Goal: Transaction & Acquisition: Book appointment/travel/reservation

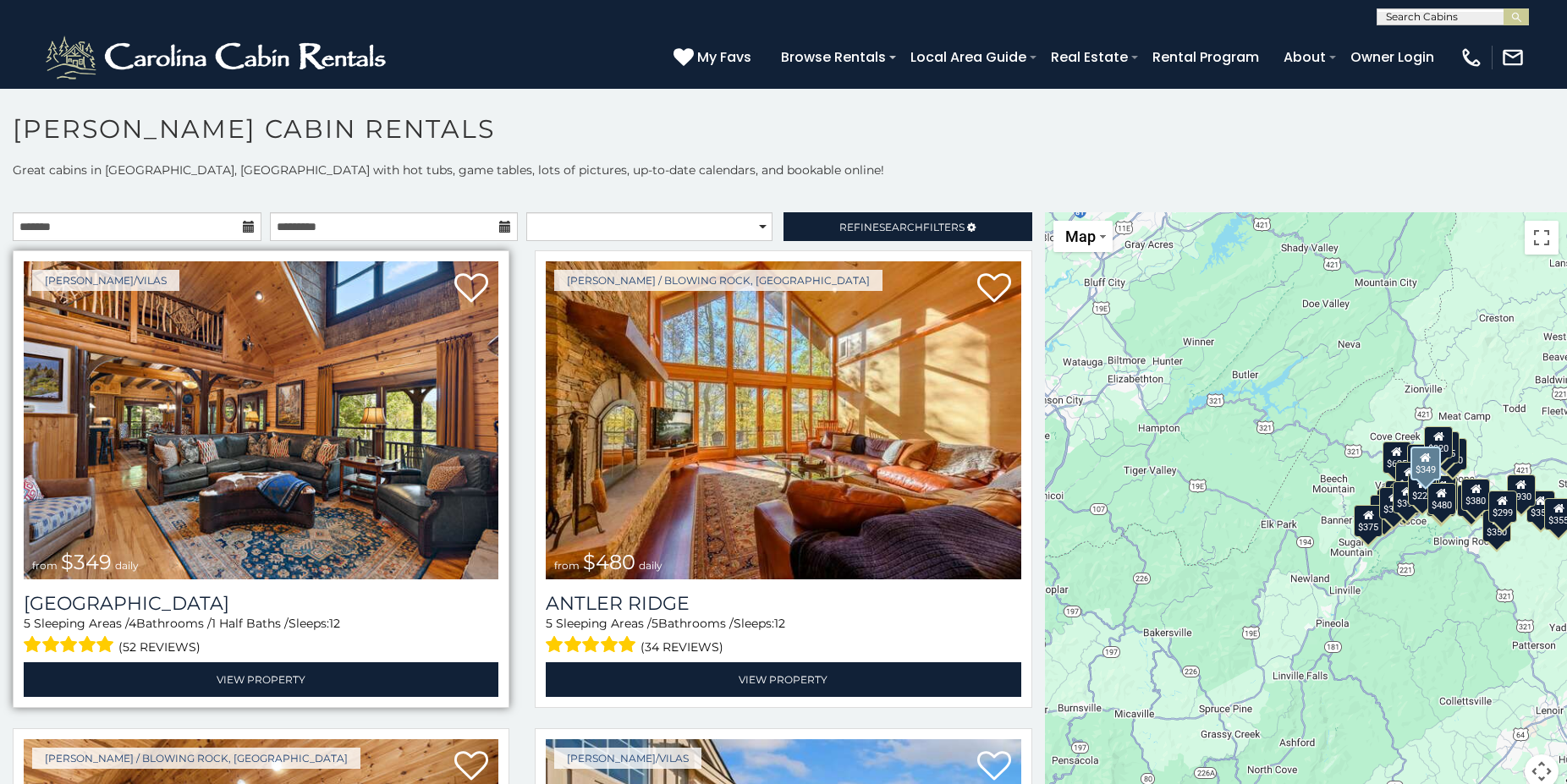
click at [365, 420] on img at bounding box center [261, 421] width 475 height 318
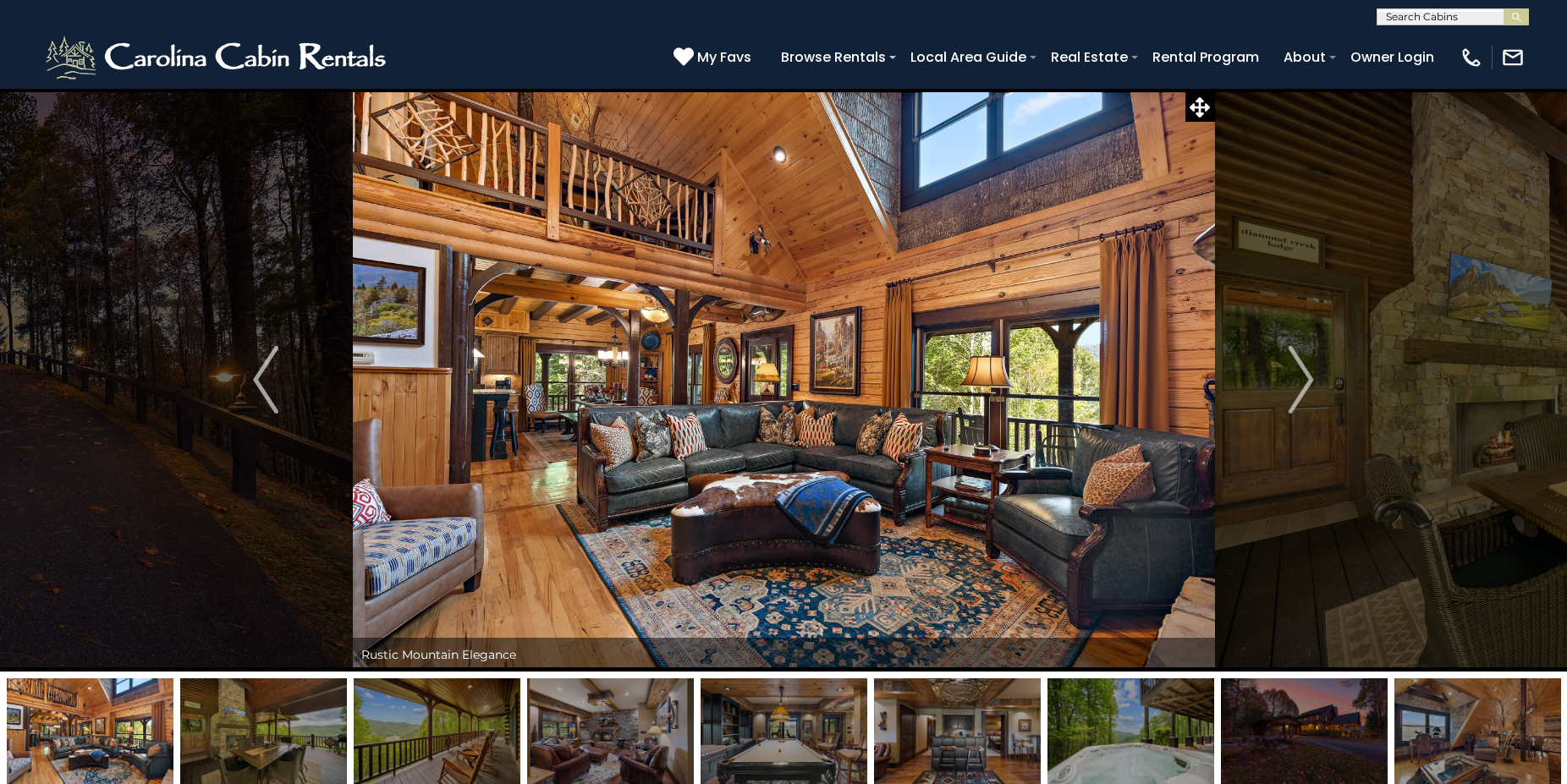
click at [784, 507] on img at bounding box center [784, 379] width 862 height 584
click at [1308, 369] on img "Next" at bounding box center [1300, 379] width 25 height 68
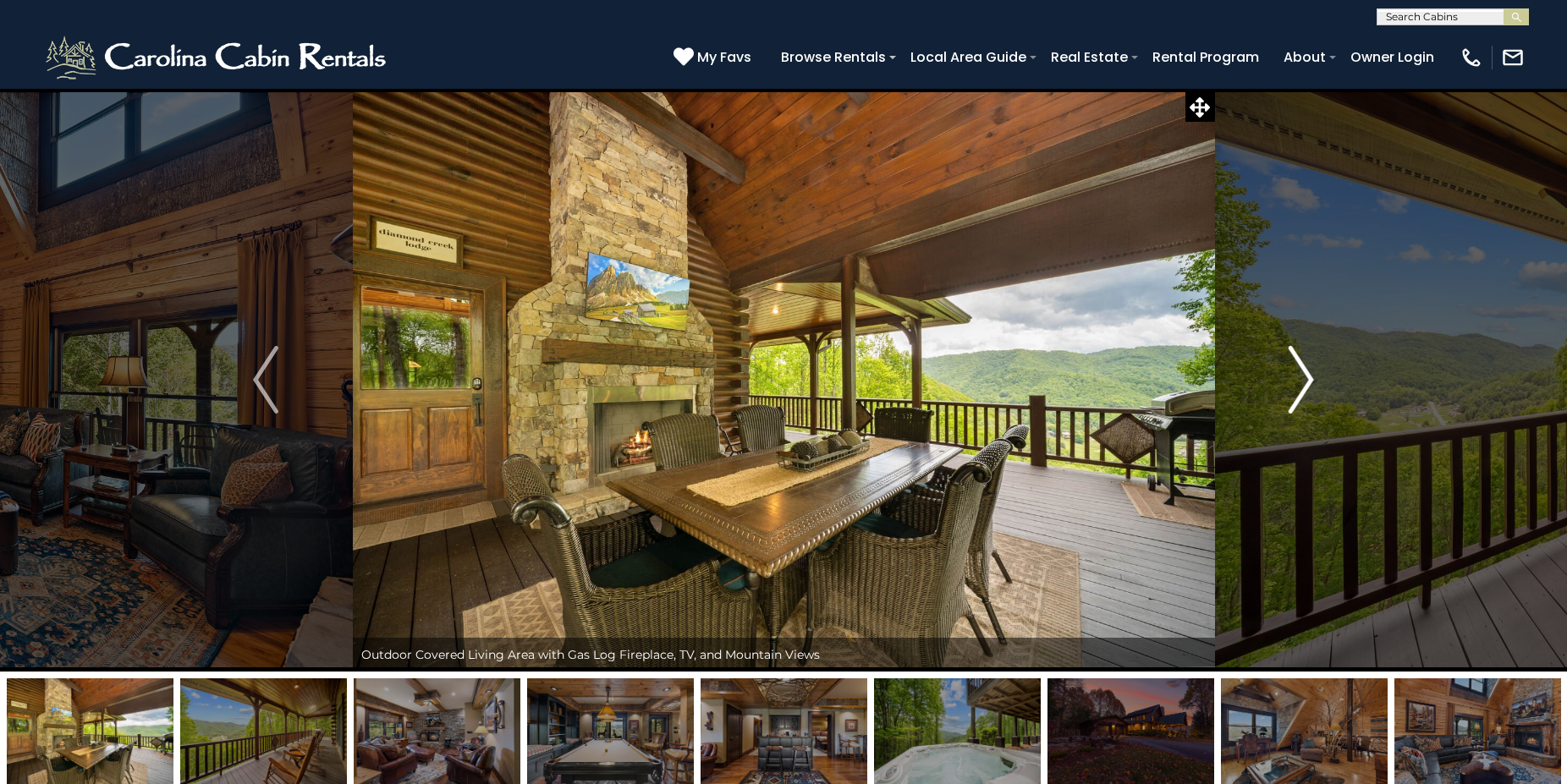
click at [1308, 369] on img "Next" at bounding box center [1300, 379] width 25 height 68
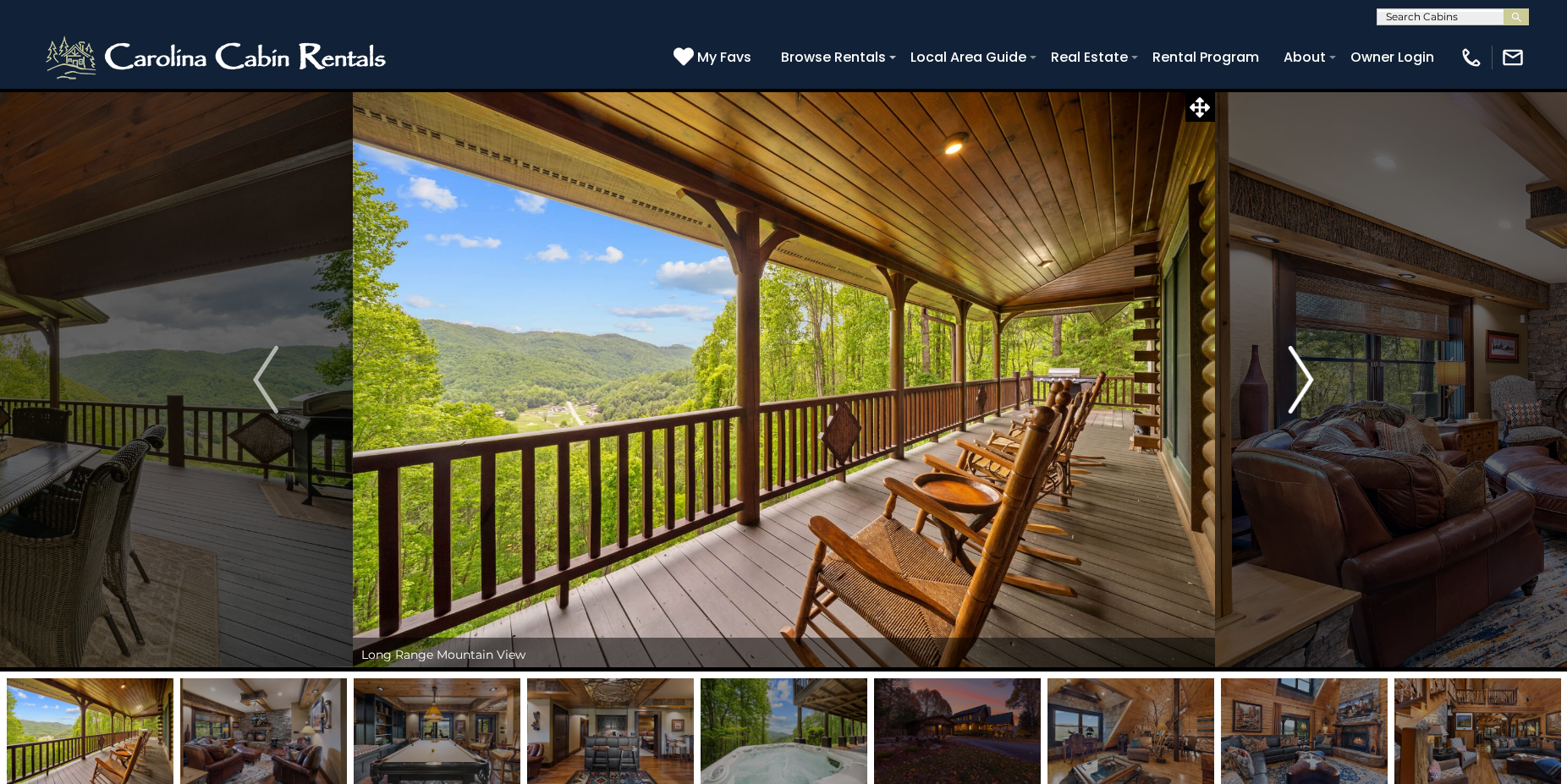
click at [1308, 369] on img "Next" at bounding box center [1300, 379] width 25 height 68
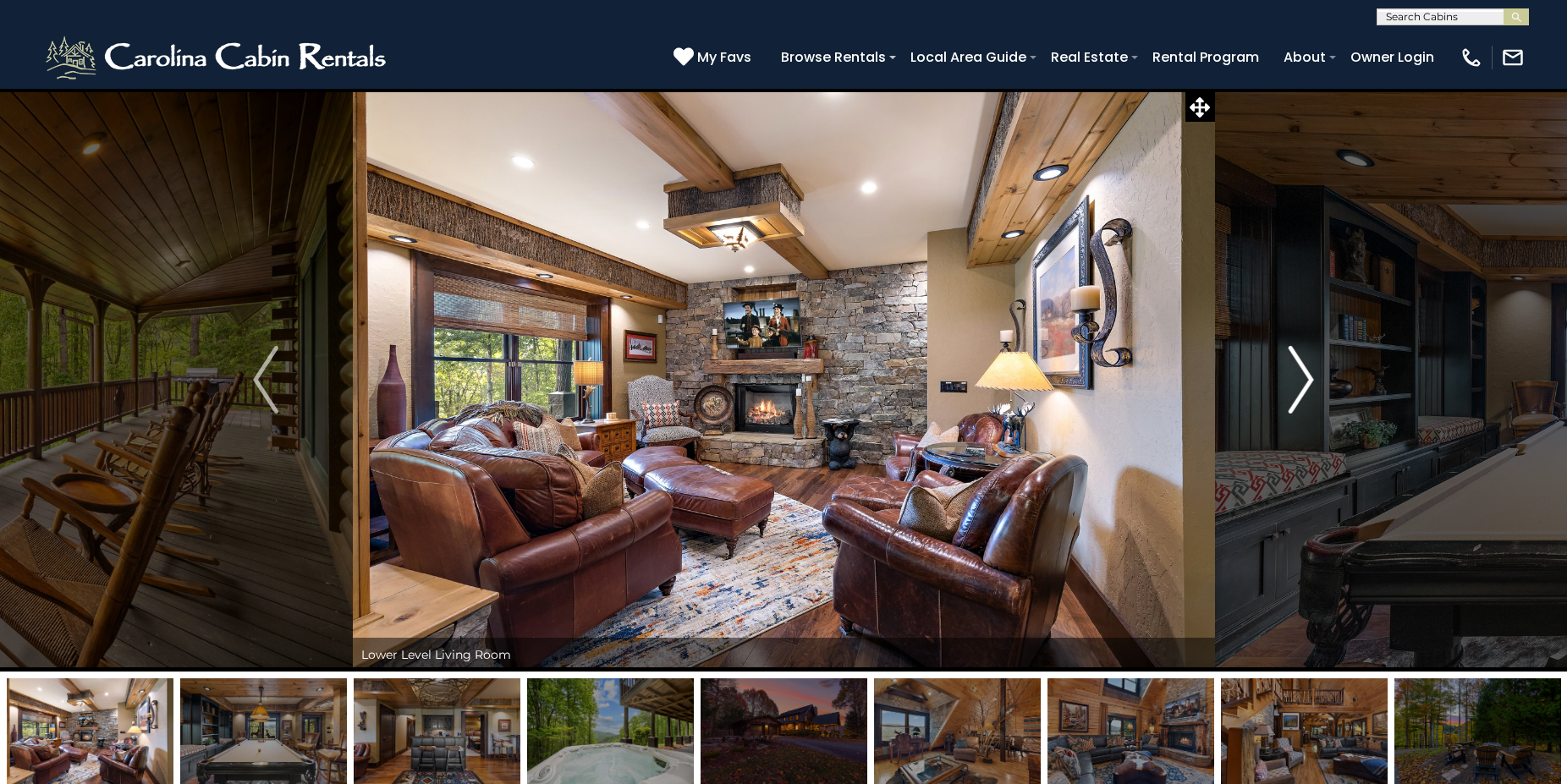
click at [1308, 369] on img "Next" at bounding box center [1300, 379] width 25 height 68
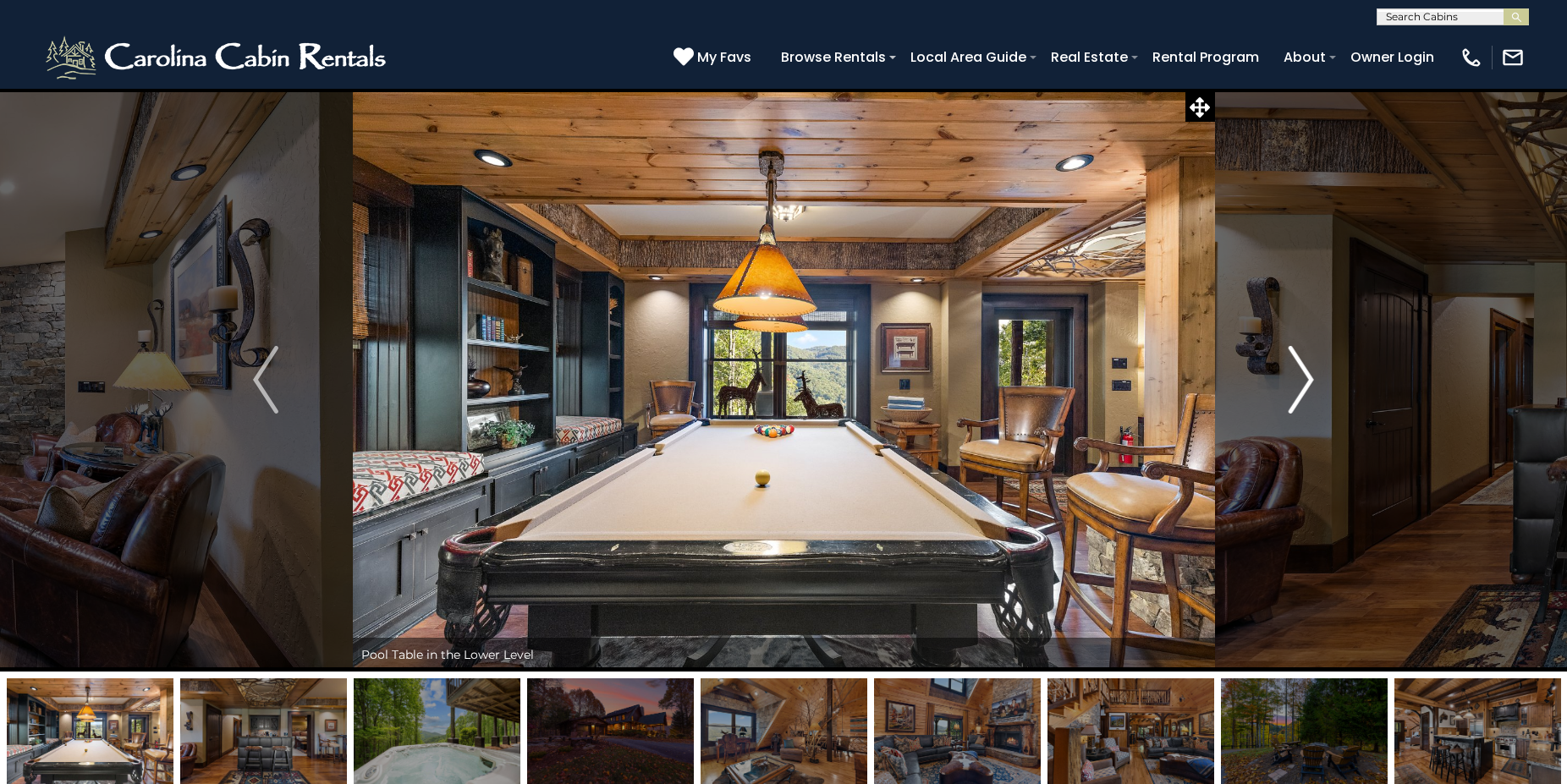
click at [1309, 367] on img "Next" at bounding box center [1300, 379] width 25 height 68
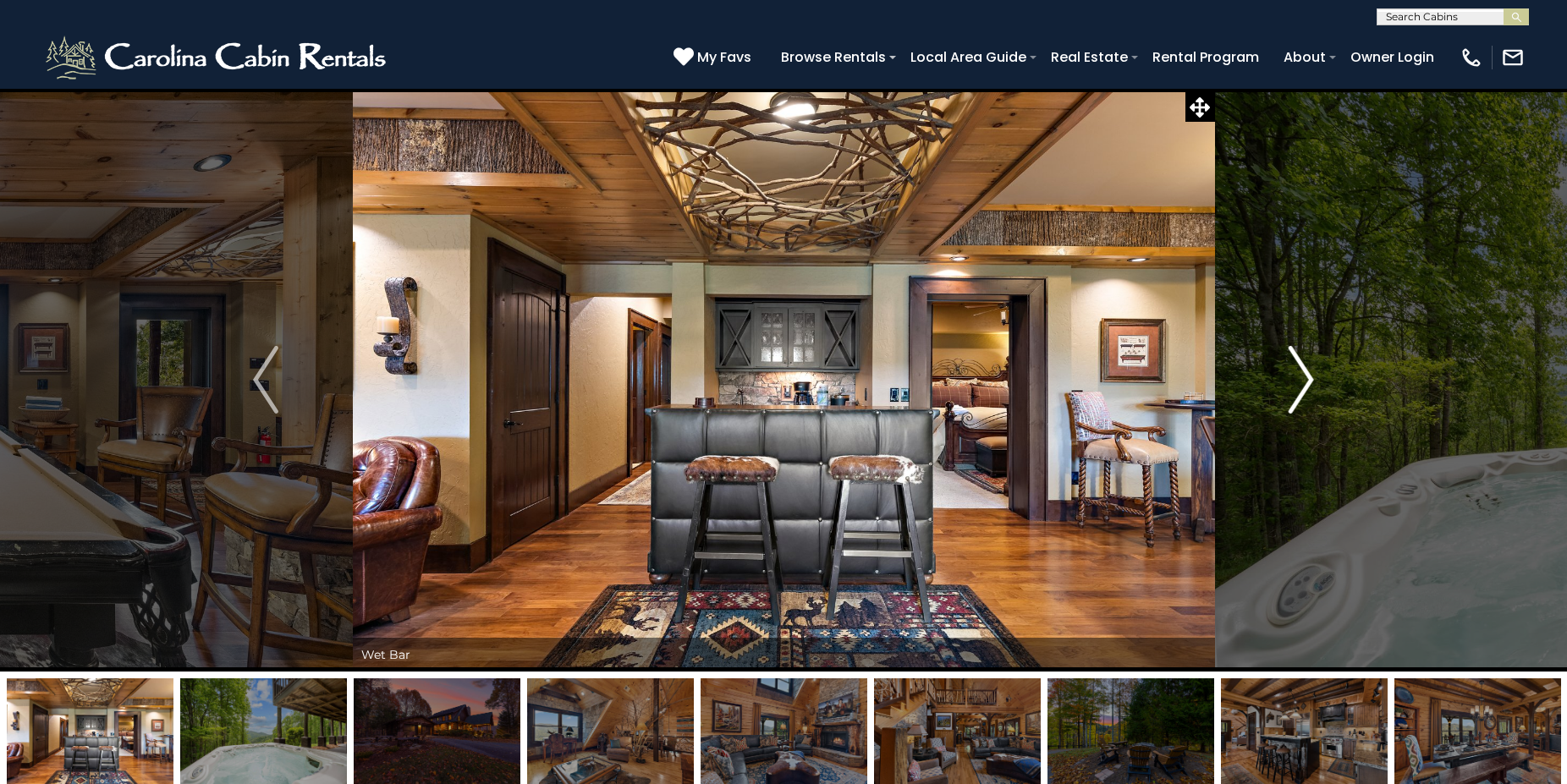
click at [1309, 367] on img "Next" at bounding box center [1300, 379] width 25 height 68
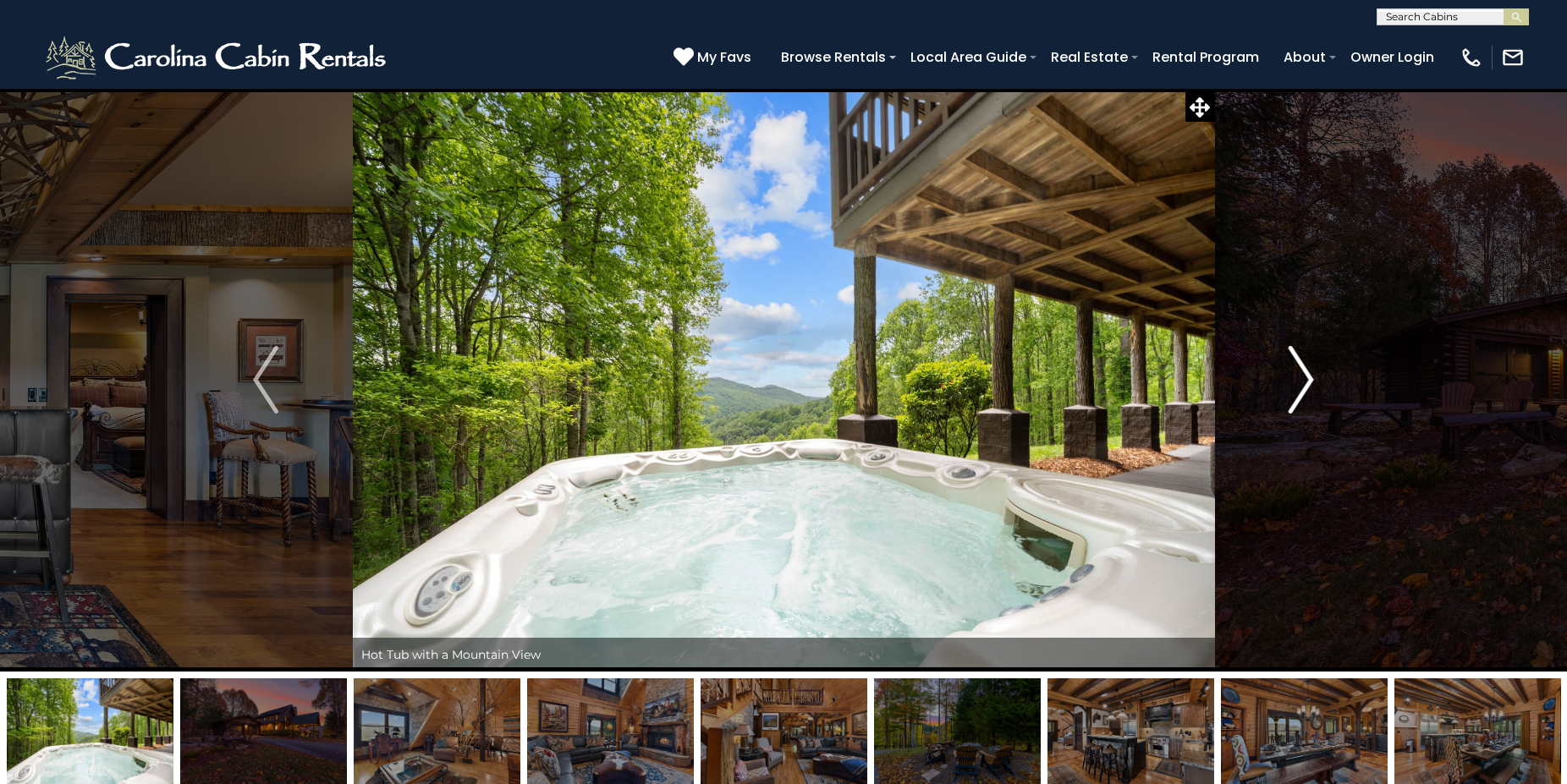
click at [1309, 367] on img "Next" at bounding box center [1300, 379] width 25 height 68
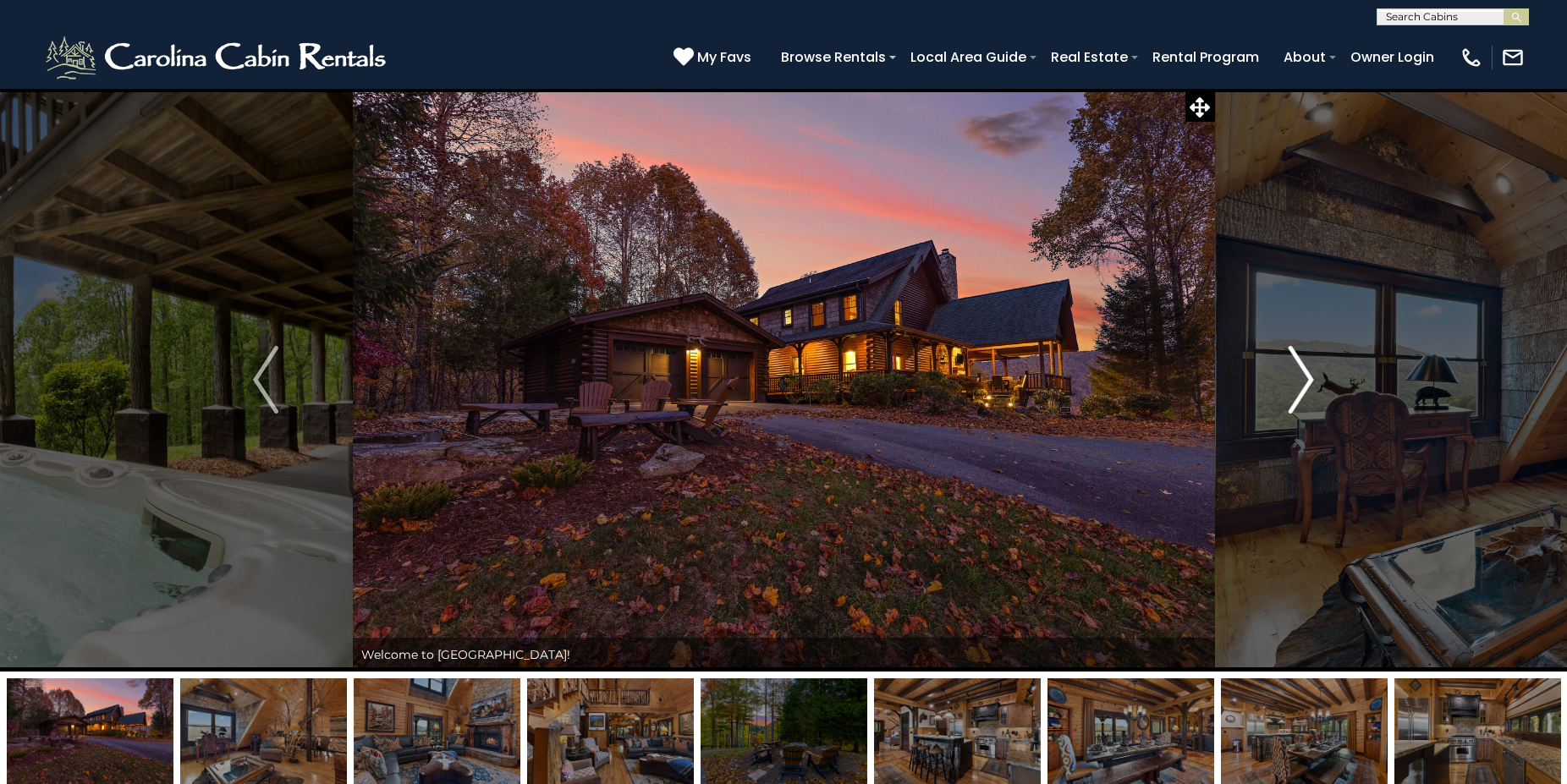
click at [1309, 367] on img "Next" at bounding box center [1300, 379] width 25 height 68
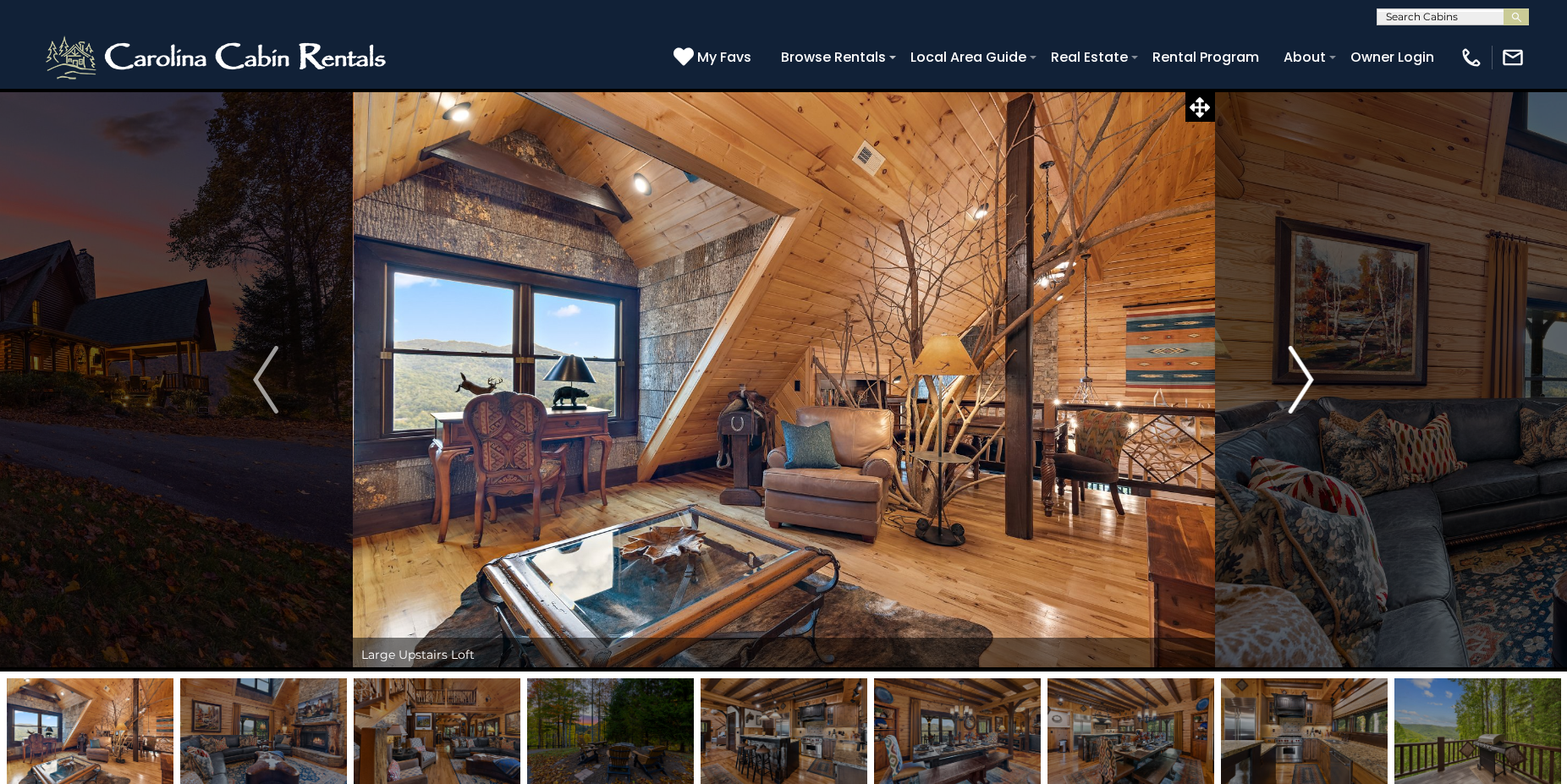
click at [1309, 367] on img "Next" at bounding box center [1300, 379] width 25 height 68
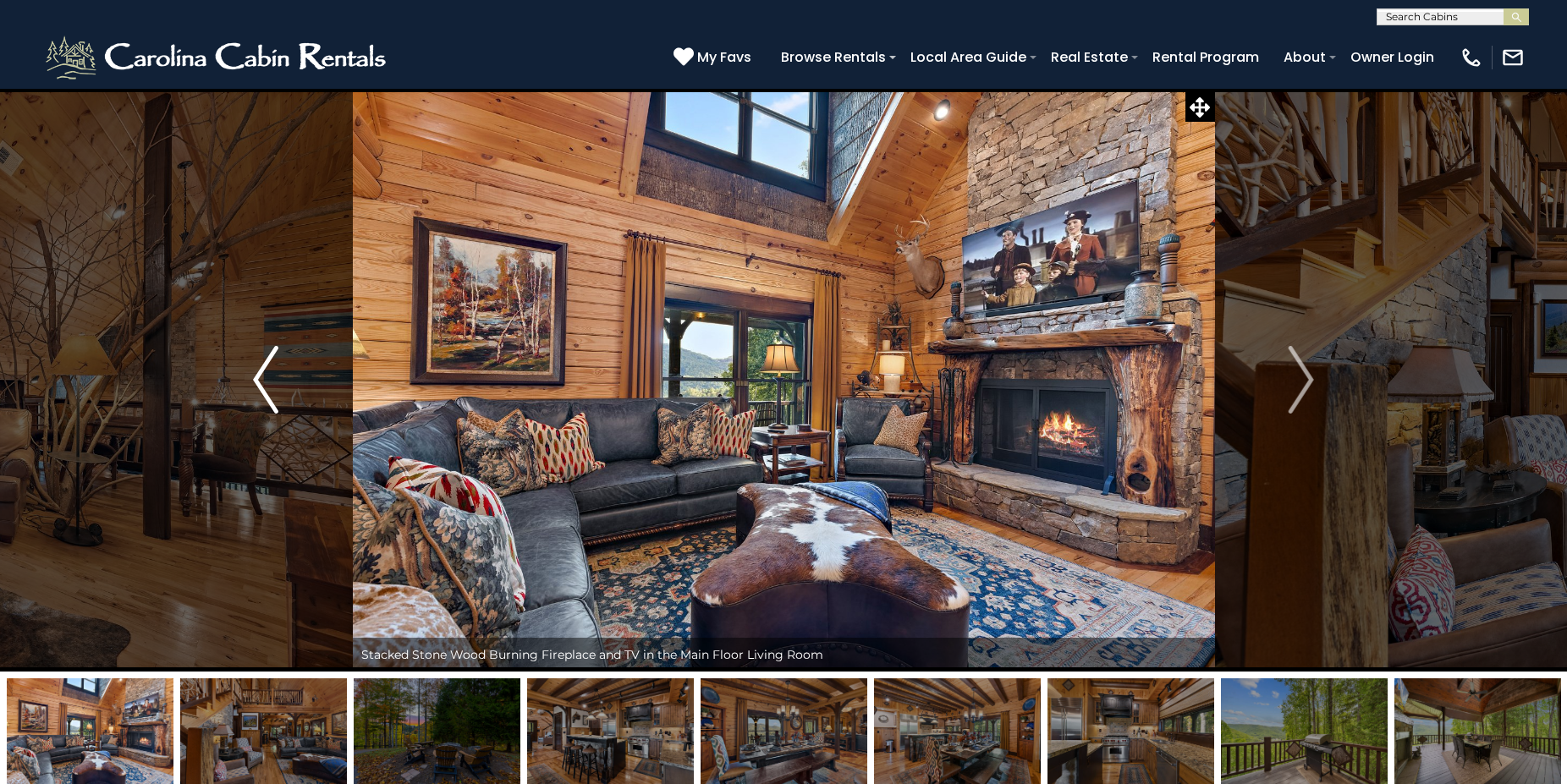
click at [275, 395] on img "Previous" at bounding box center [266, 379] width 25 height 68
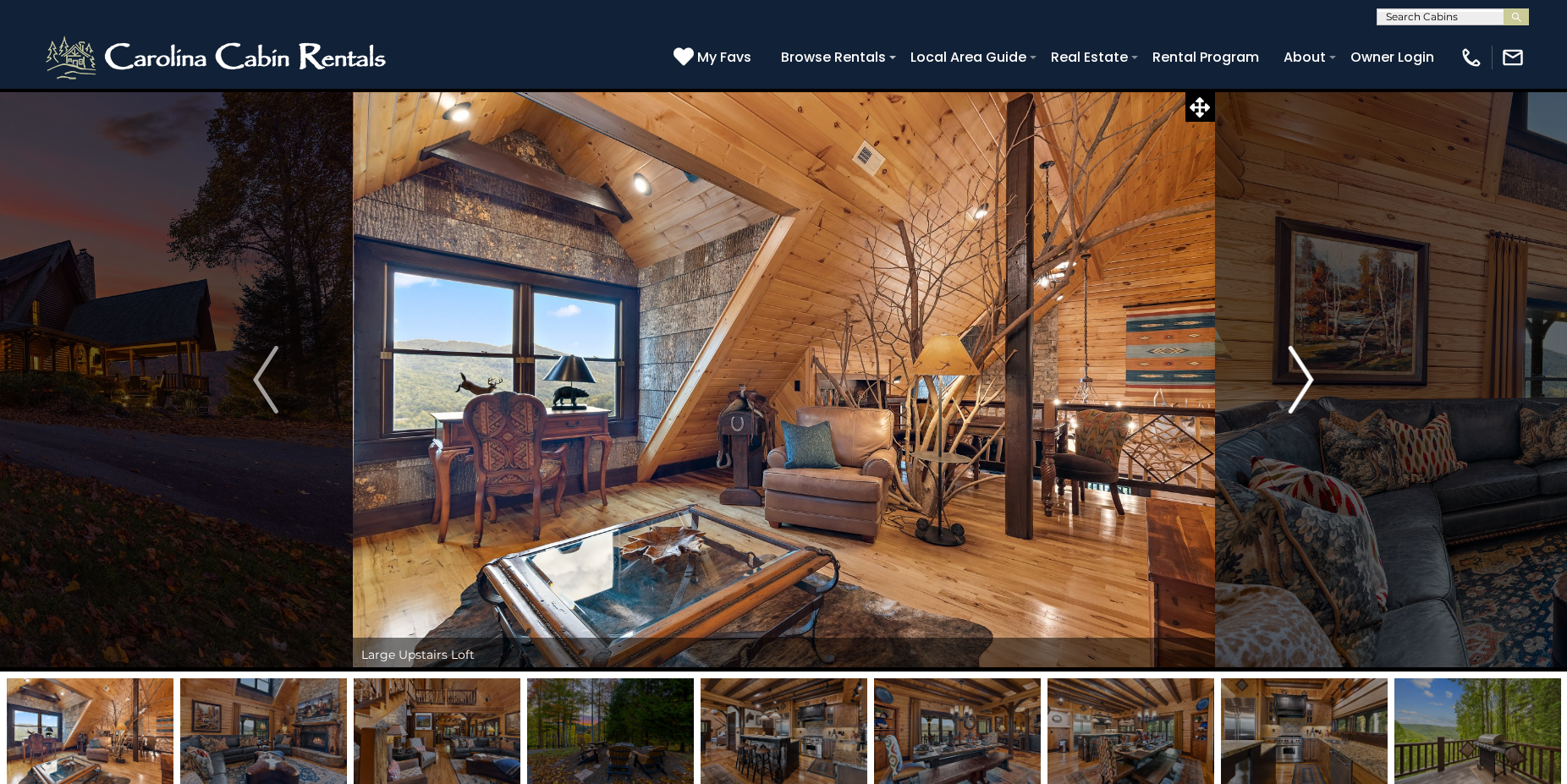
click at [1293, 360] on img "Next" at bounding box center [1300, 379] width 25 height 68
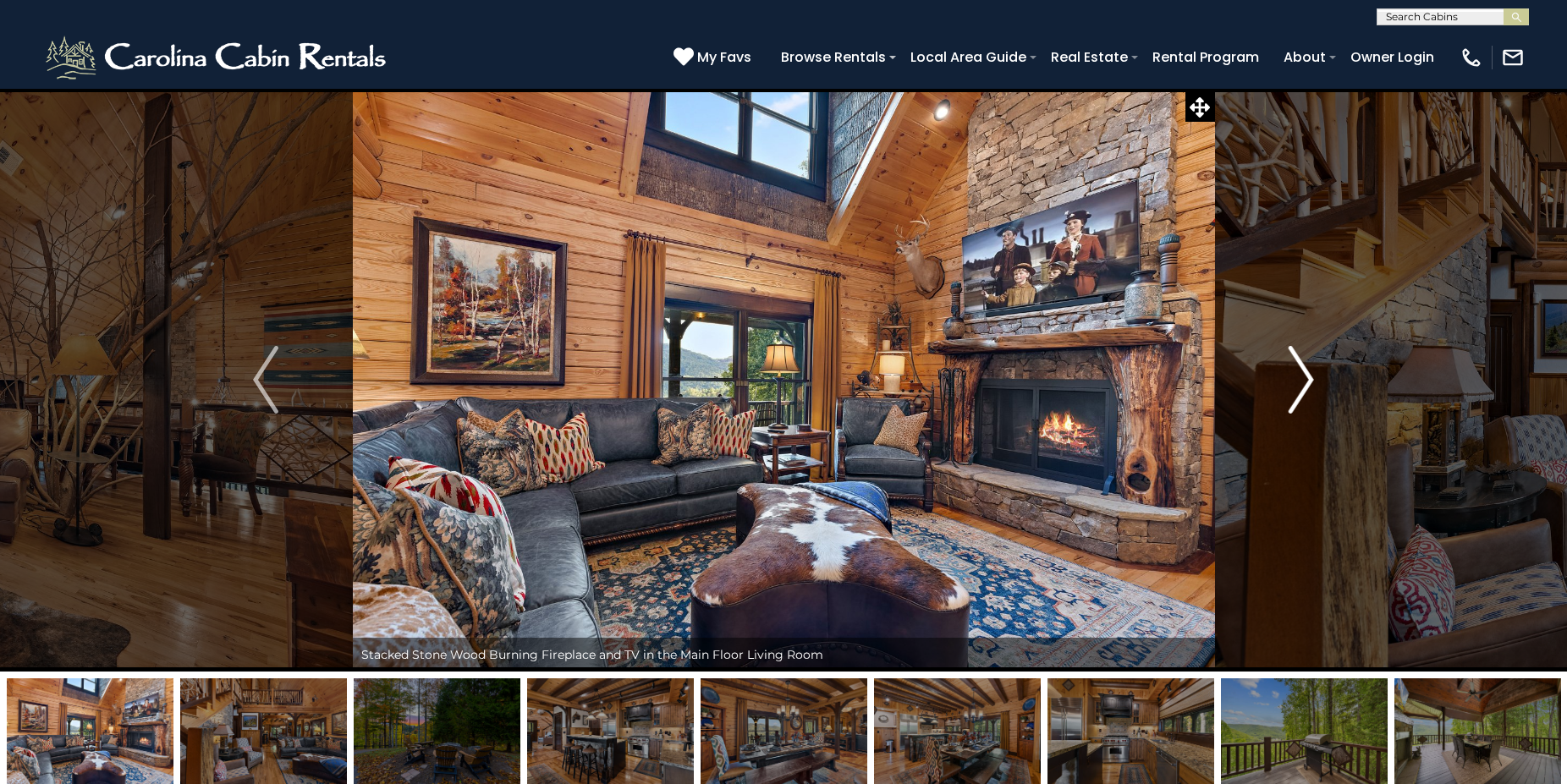
click at [1293, 360] on img "Next" at bounding box center [1300, 379] width 25 height 68
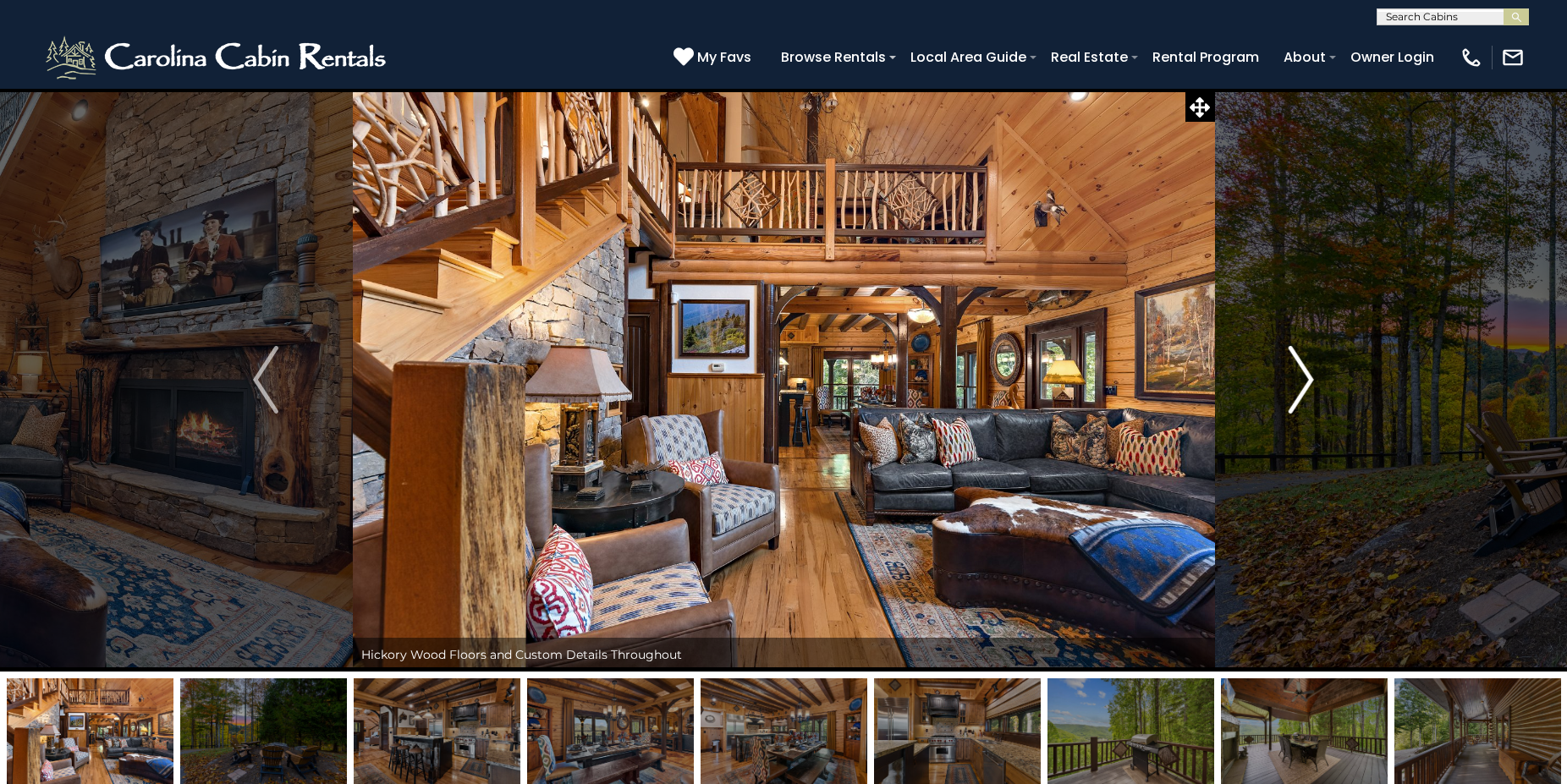
click at [1293, 360] on img "Next" at bounding box center [1300, 379] width 25 height 68
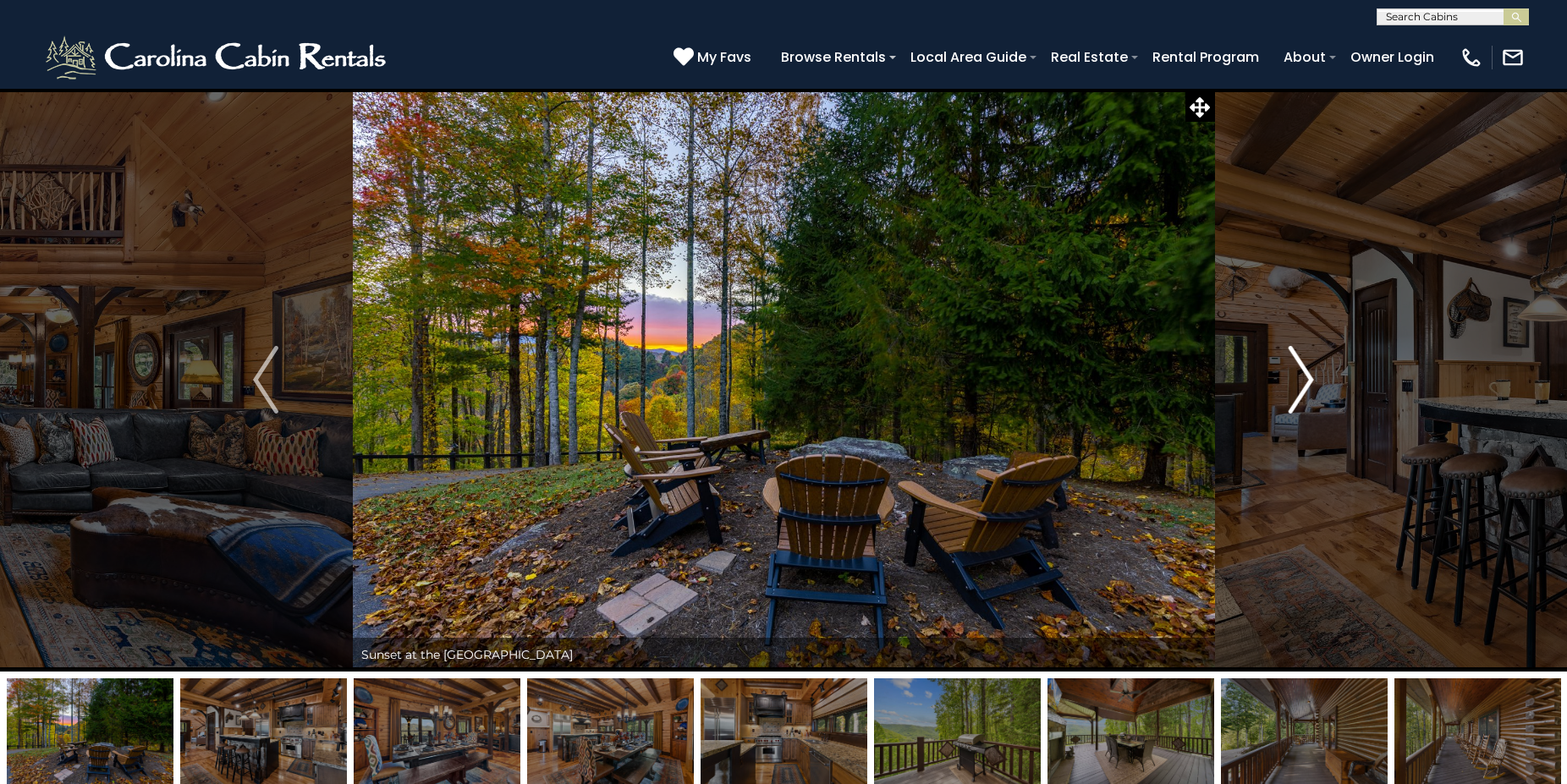
click at [1293, 360] on img "Next" at bounding box center [1300, 379] width 25 height 68
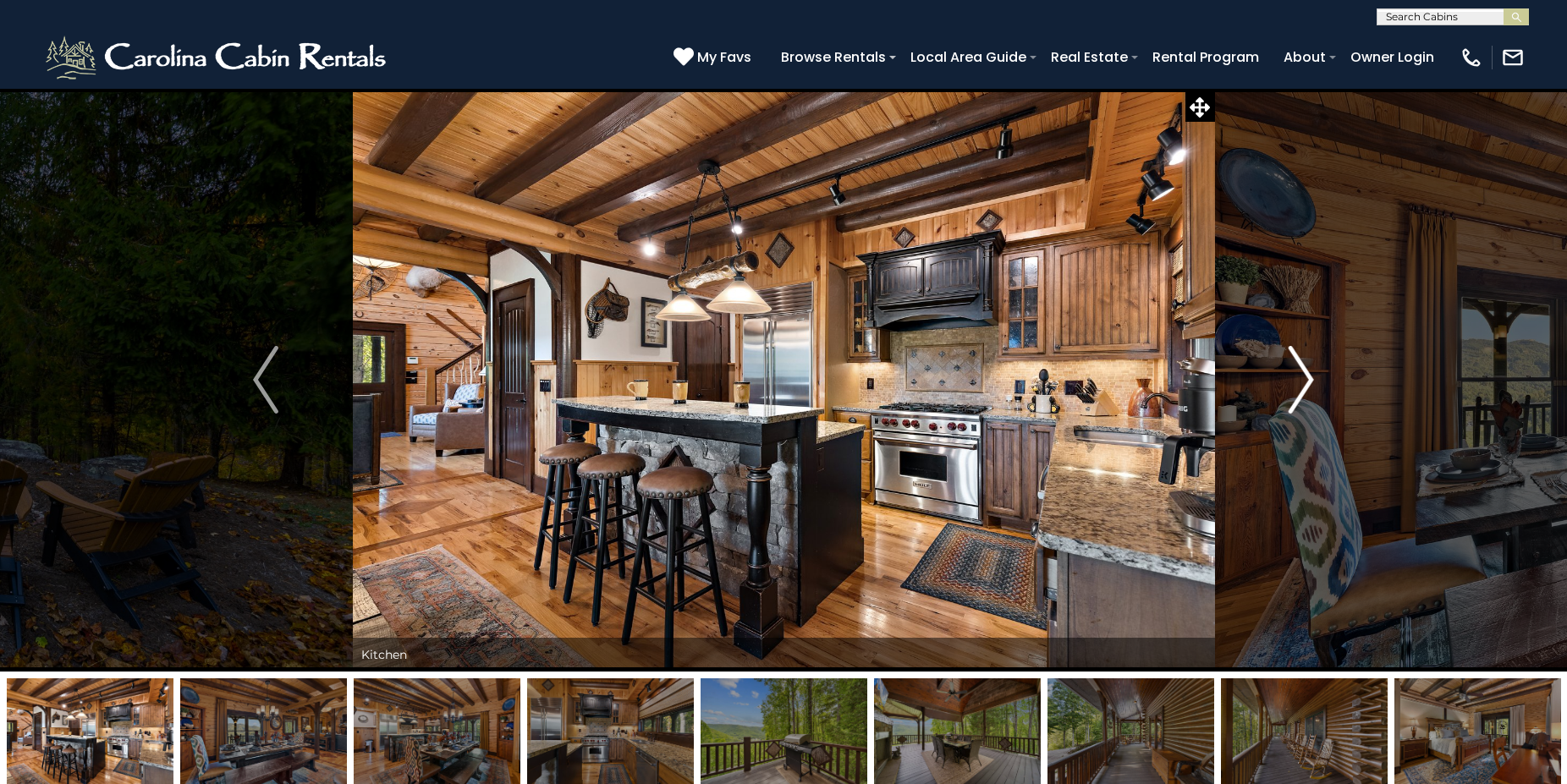
click at [1293, 360] on img "Next" at bounding box center [1300, 379] width 25 height 68
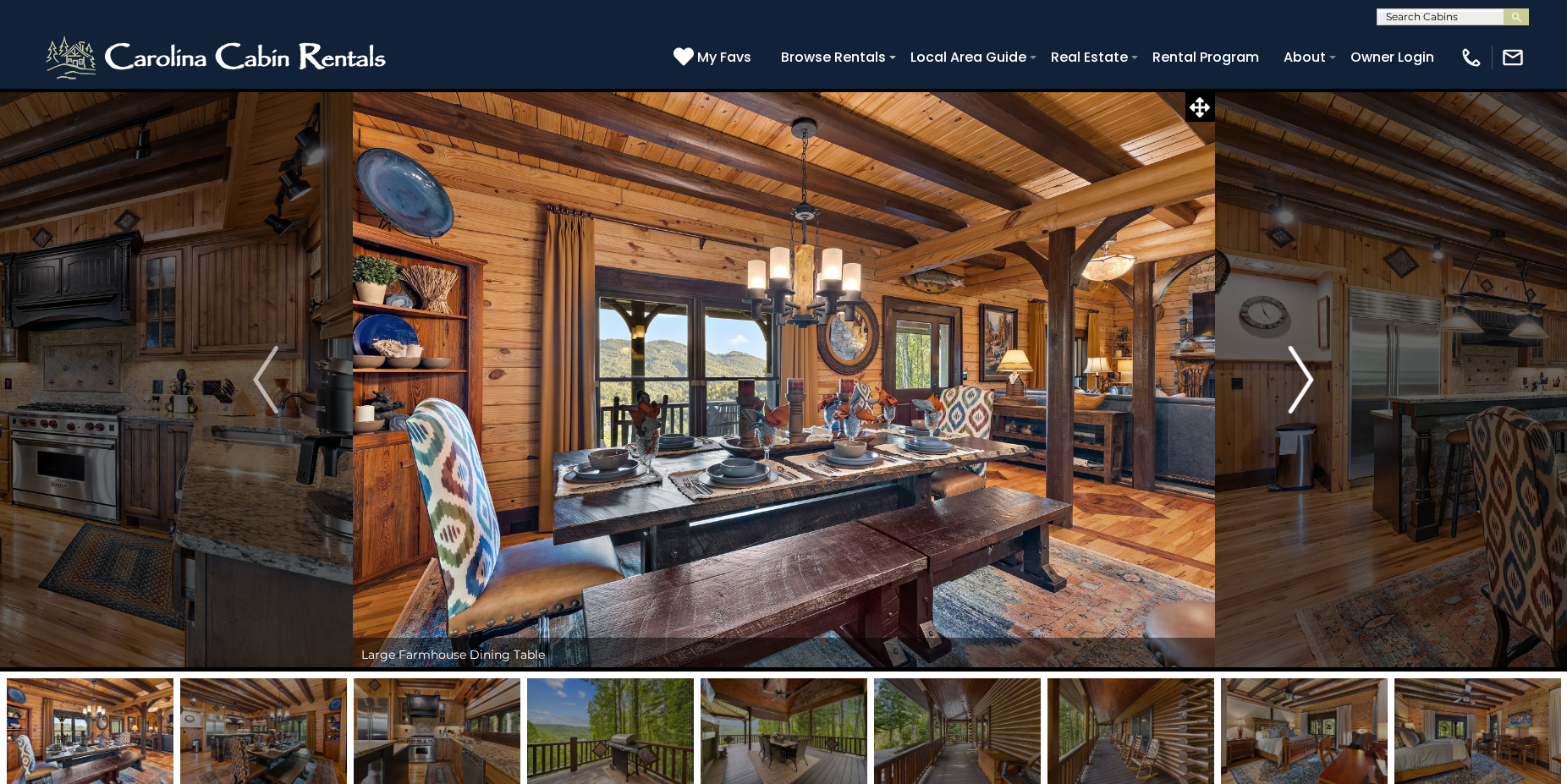
click at [1293, 360] on img "Next" at bounding box center [1300, 379] width 25 height 68
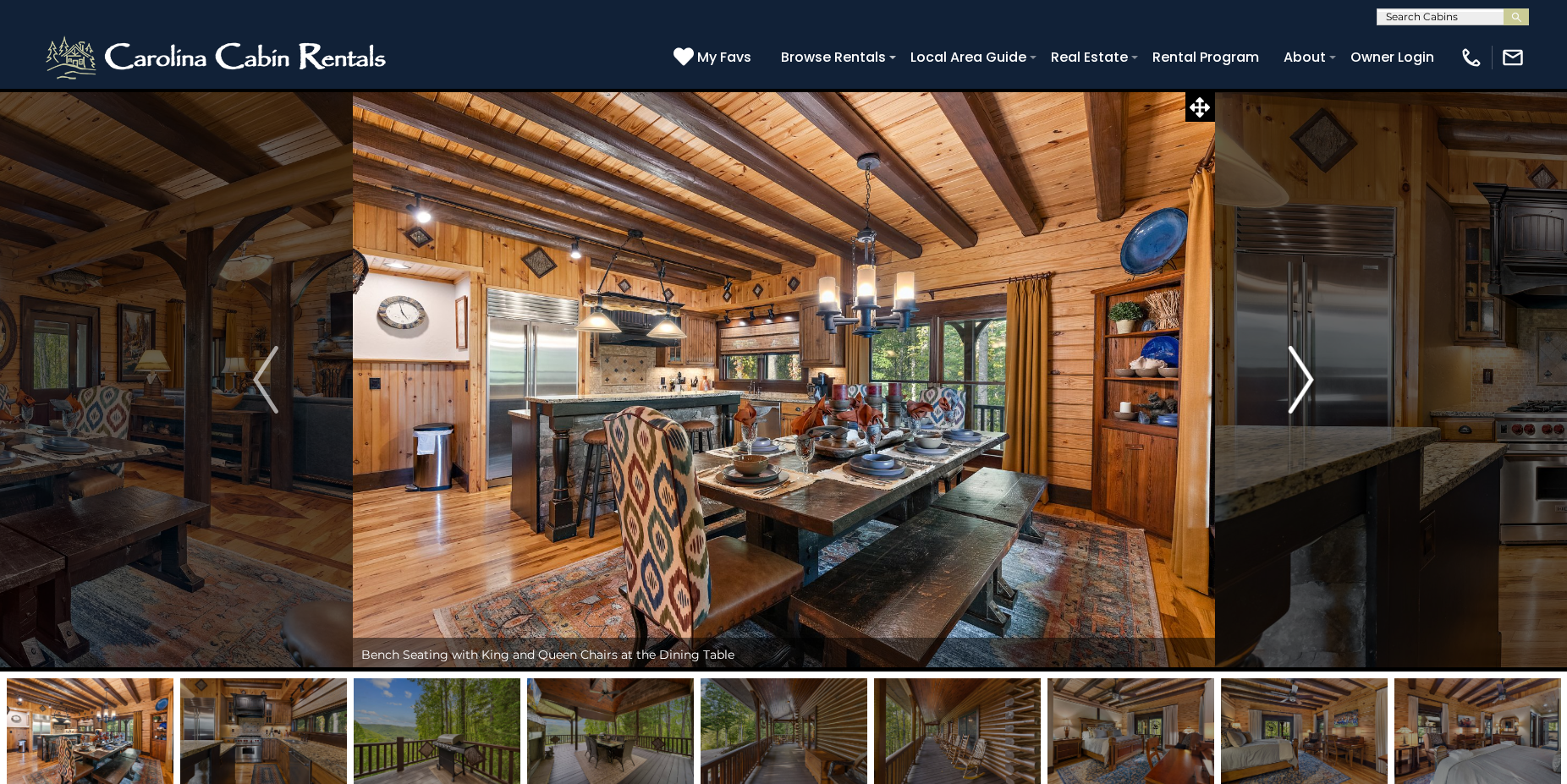
click at [1293, 360] on img "Next" at bounding box center [1300, 379] width 25 height 68
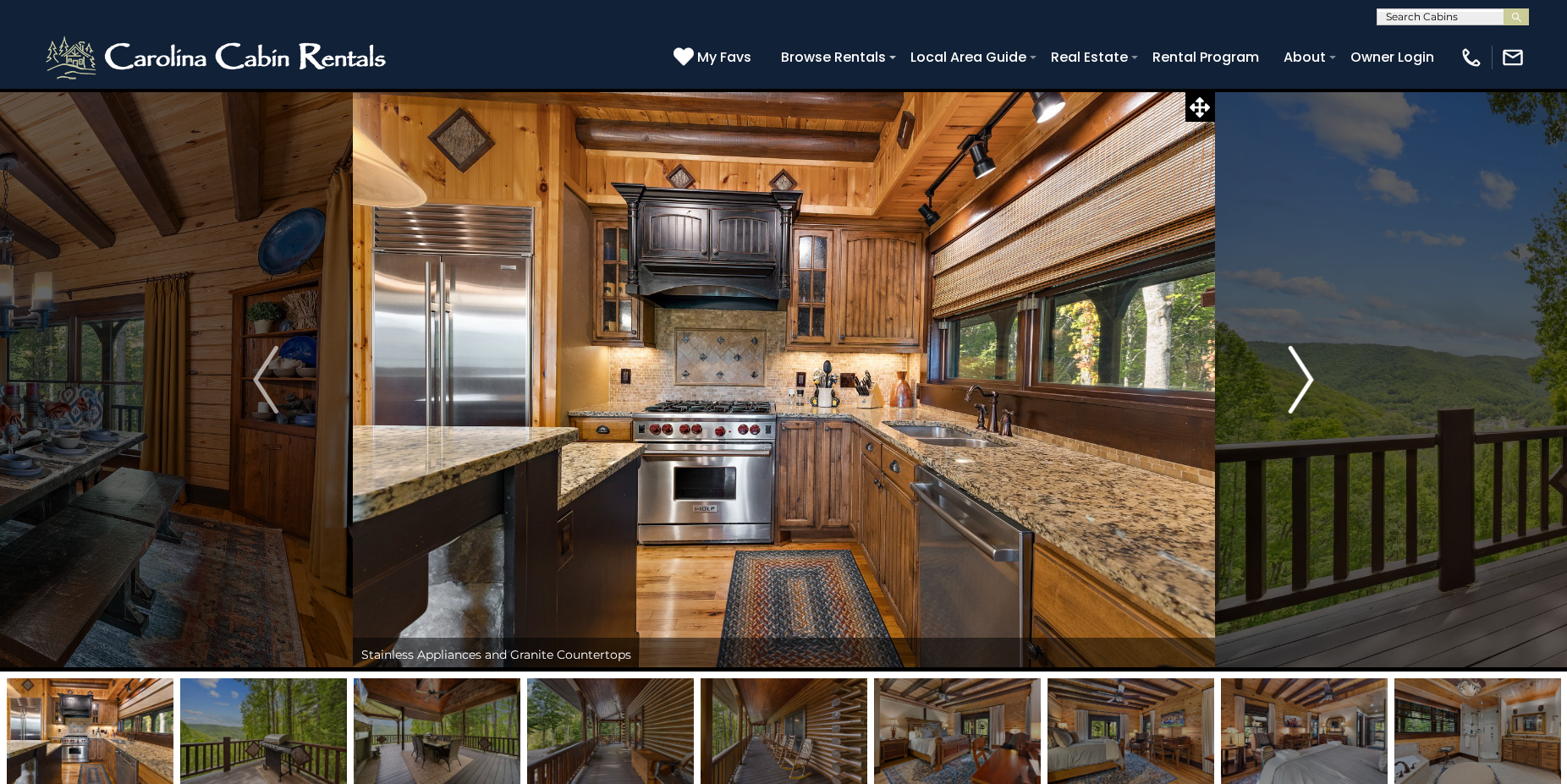
click at [1293, 360] on img "Next" at bounding box center [1300, 379] width 25 height 68
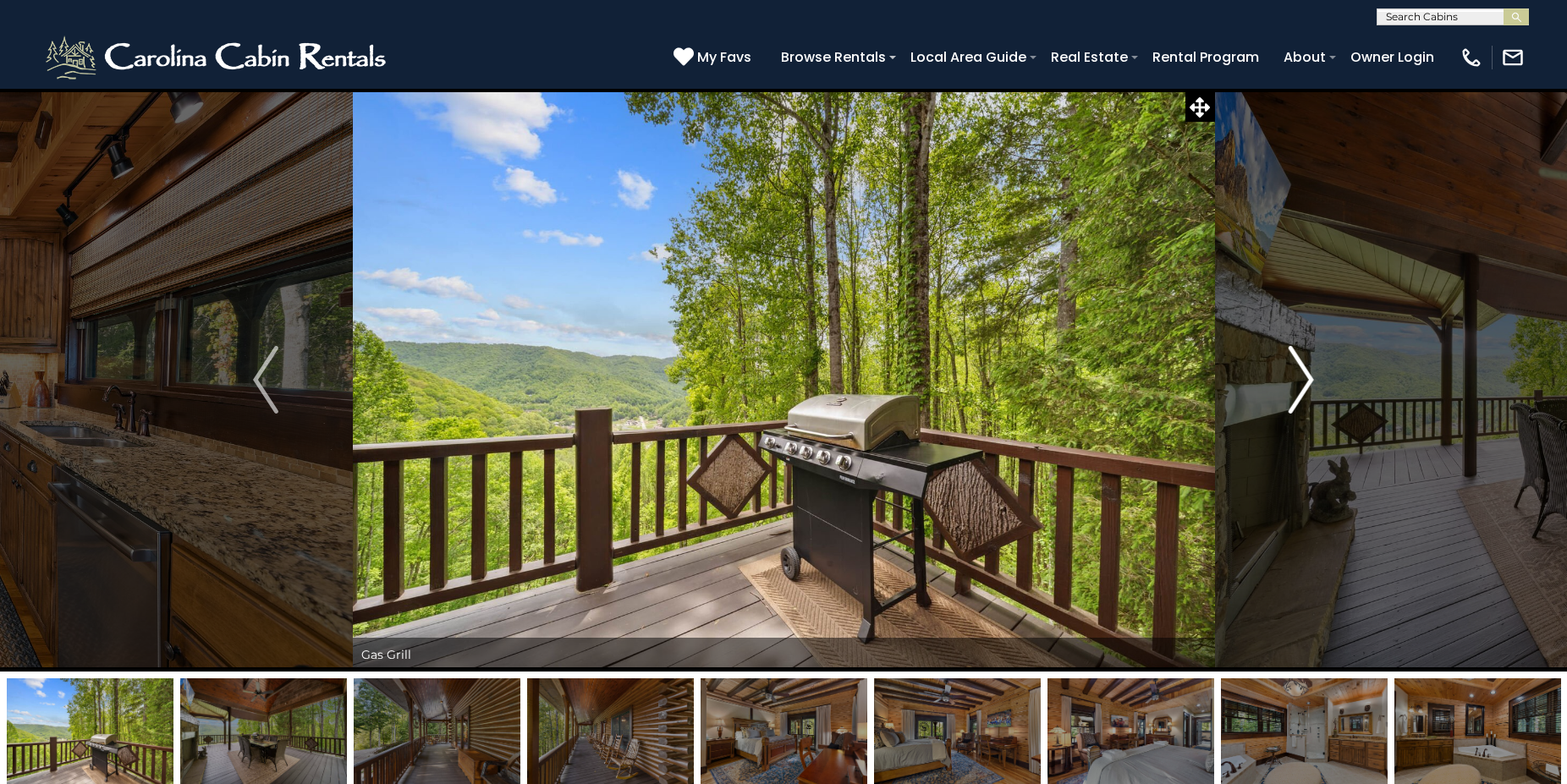
click at [1308, 378] on img "Next" at bounding box center [1300, 379] width 25 height 68
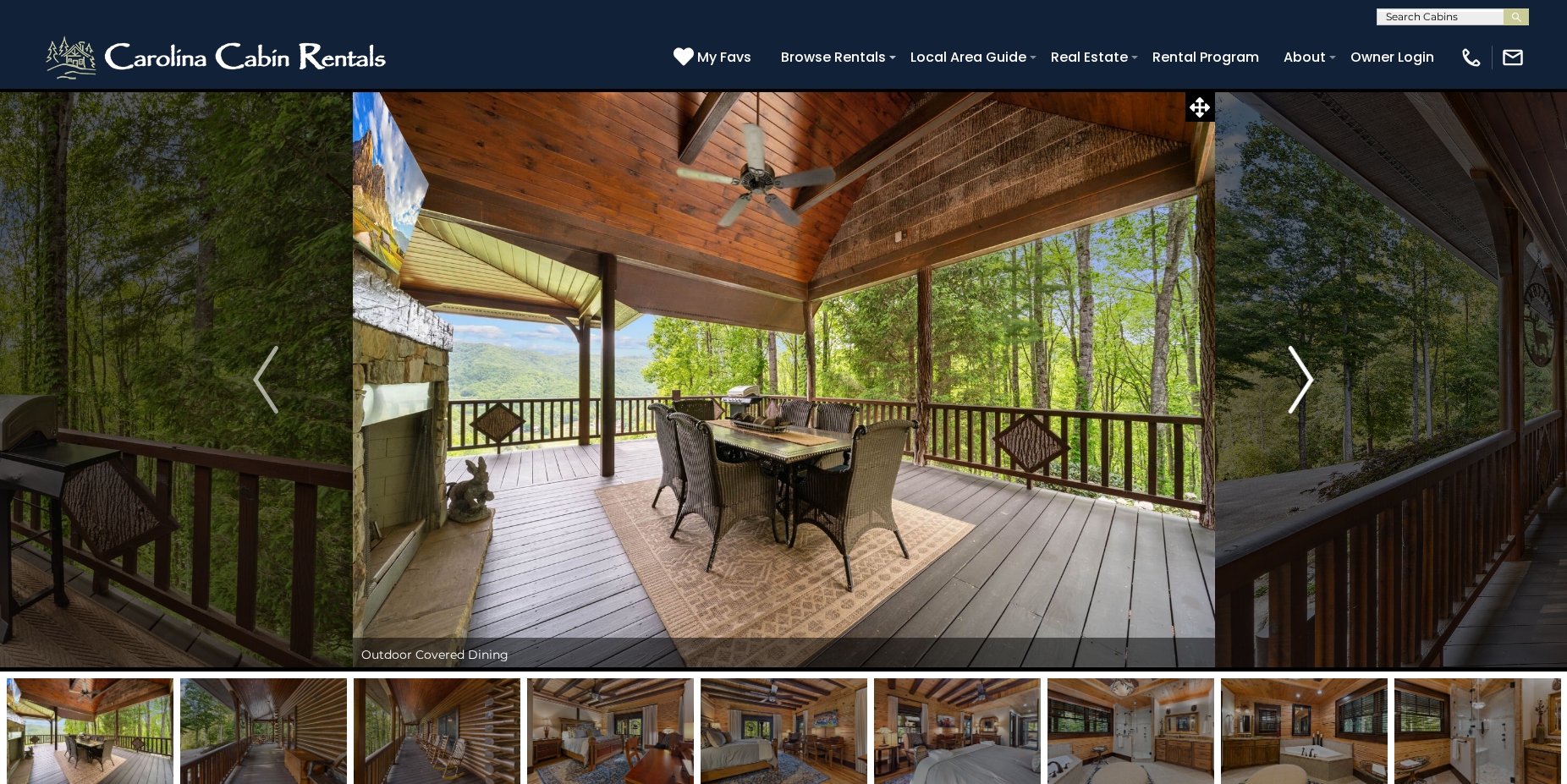
click at [1308, 378] on img "Next" at bounding box center [1300, 379] width 25 height 68
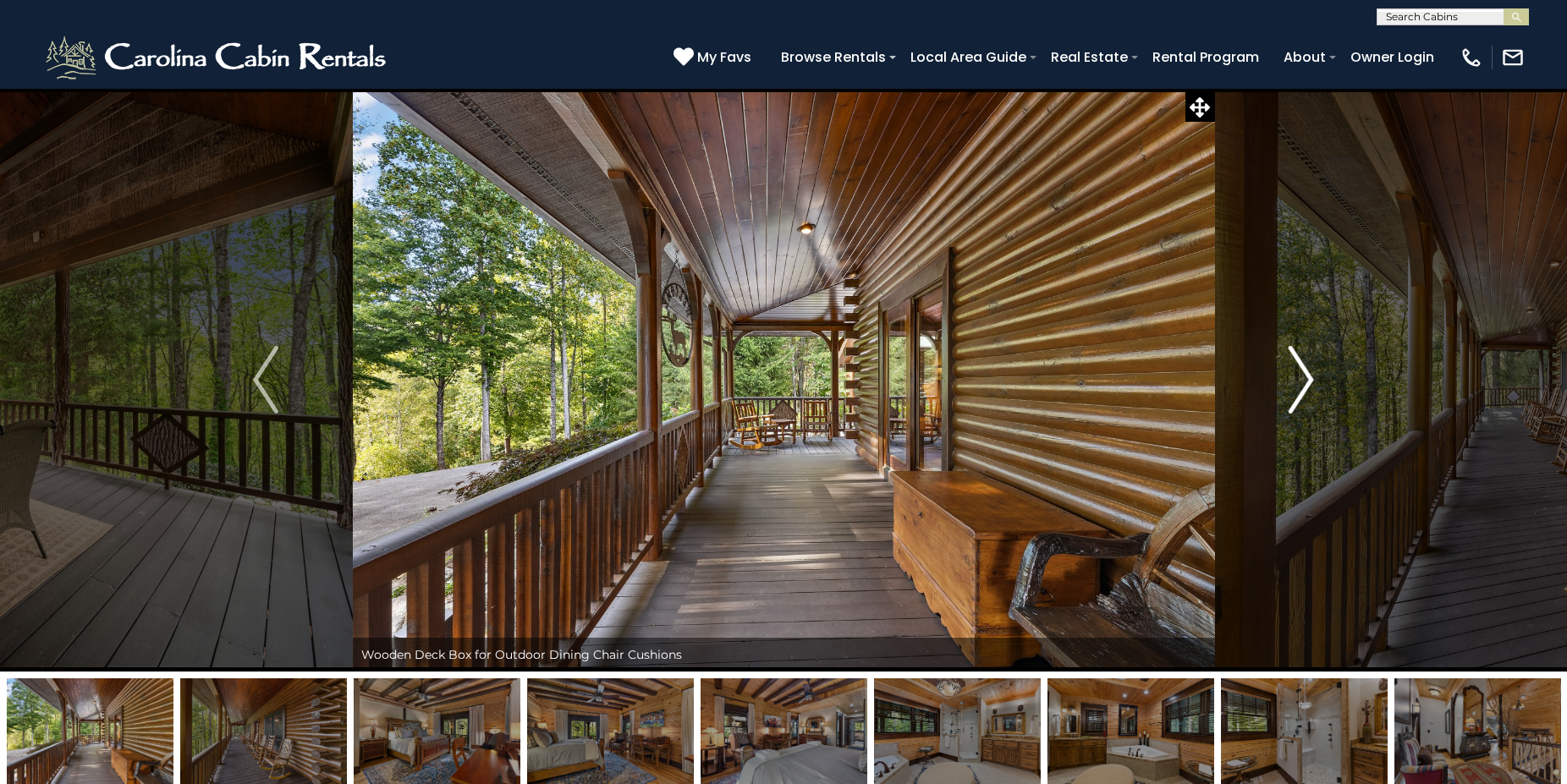
click at [1308, 378] on img "Next" at bounding box center [1300, 379] width 25 height 68
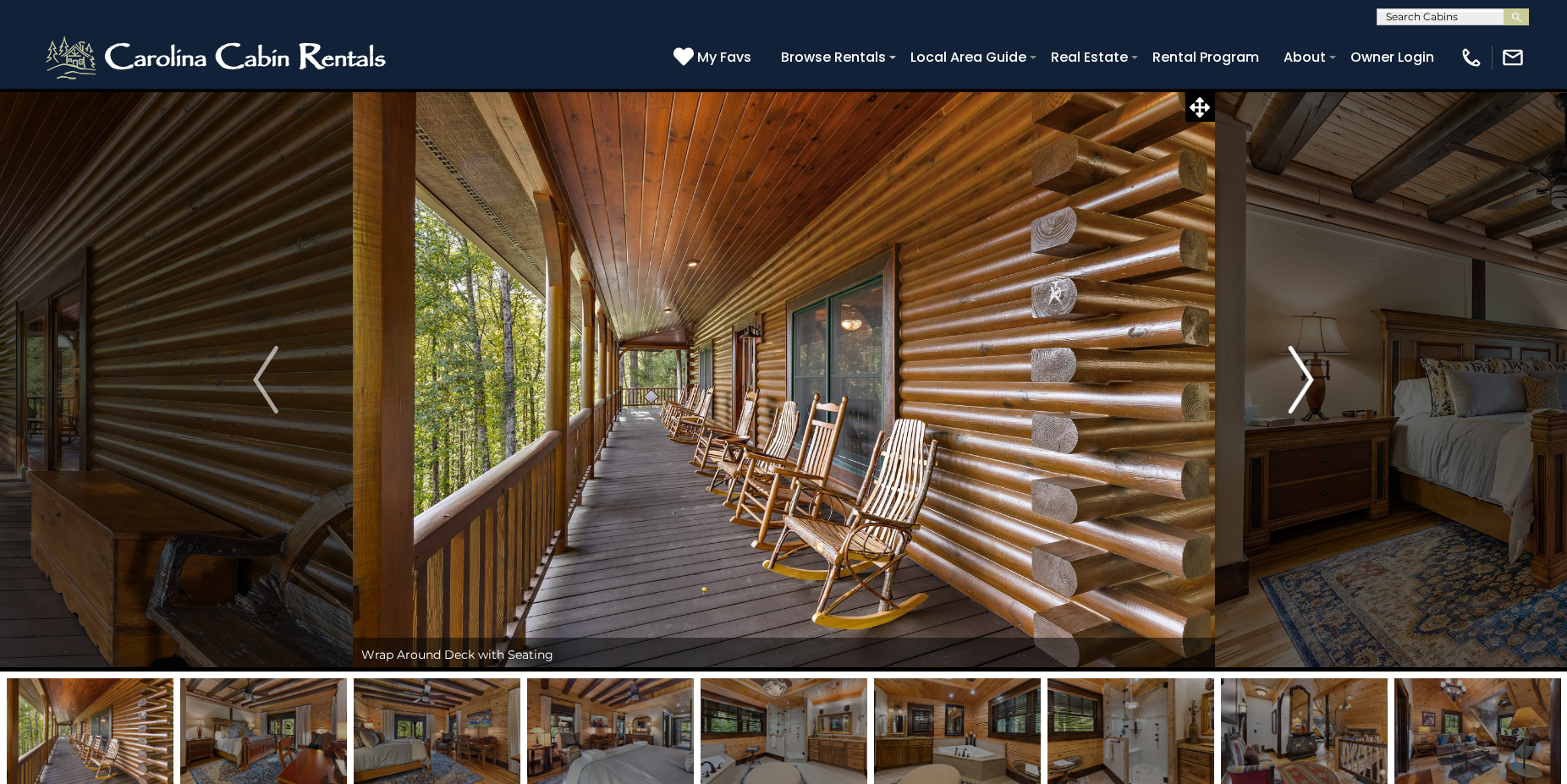
click at [1308, 378] on img "Next" at bounding box center [1300, 379] width 25 height 68
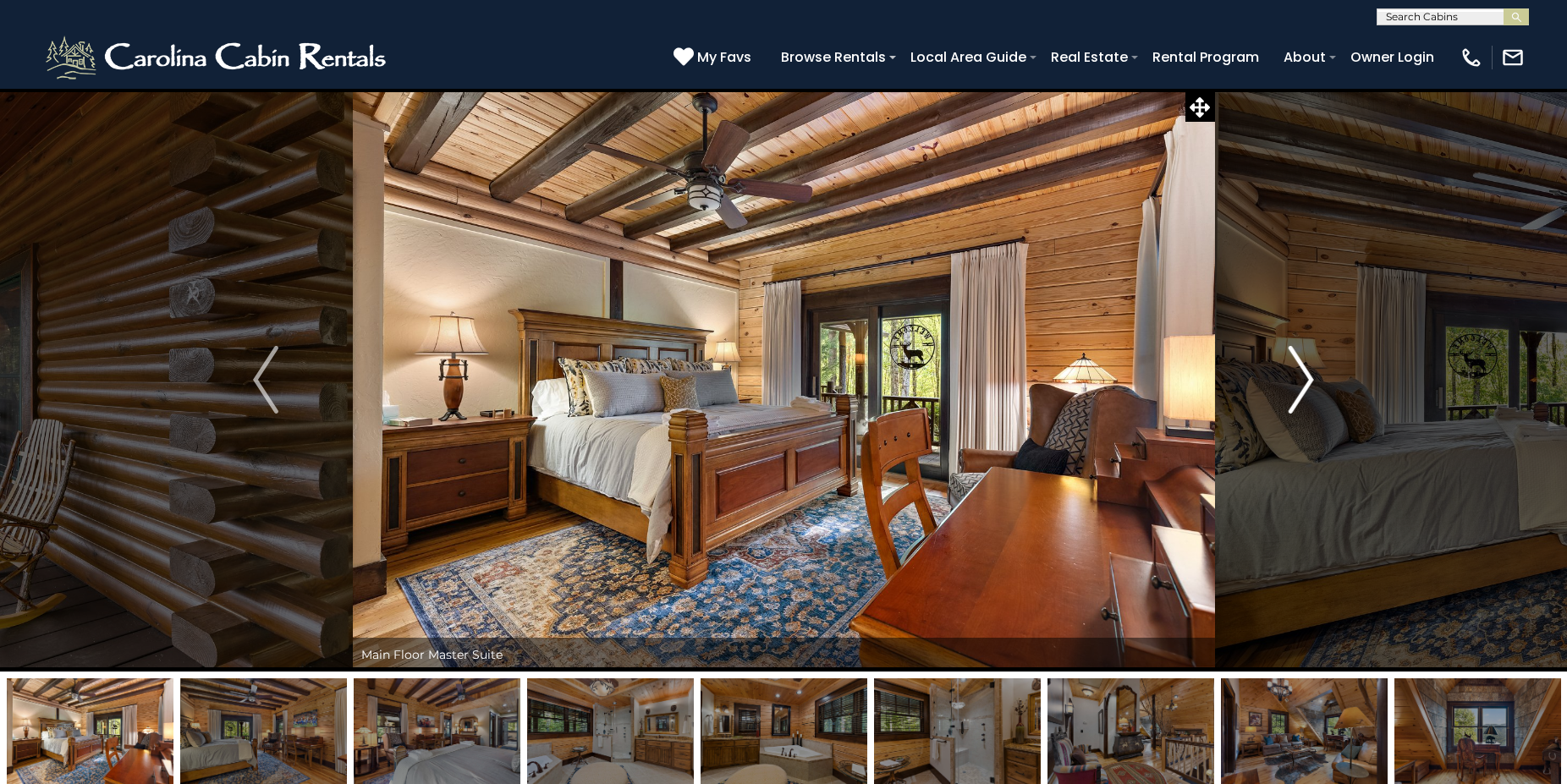
click at [1308, 378] on img "Next" at bounding box center [1300, 379] width 25 height 68
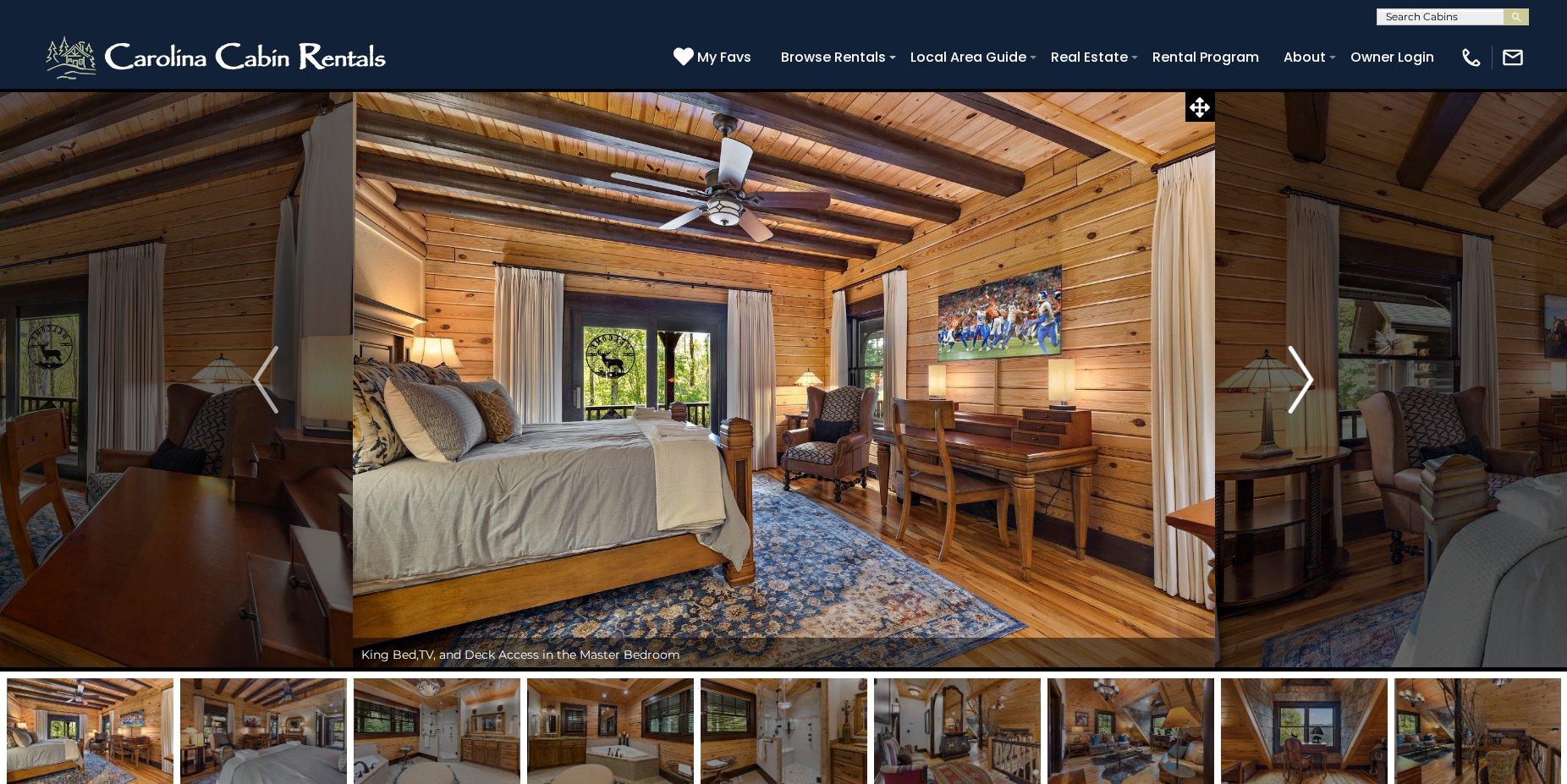
click at [1308, 378] on img "Next" at bounding box center [1300, 379] width 25 height 68
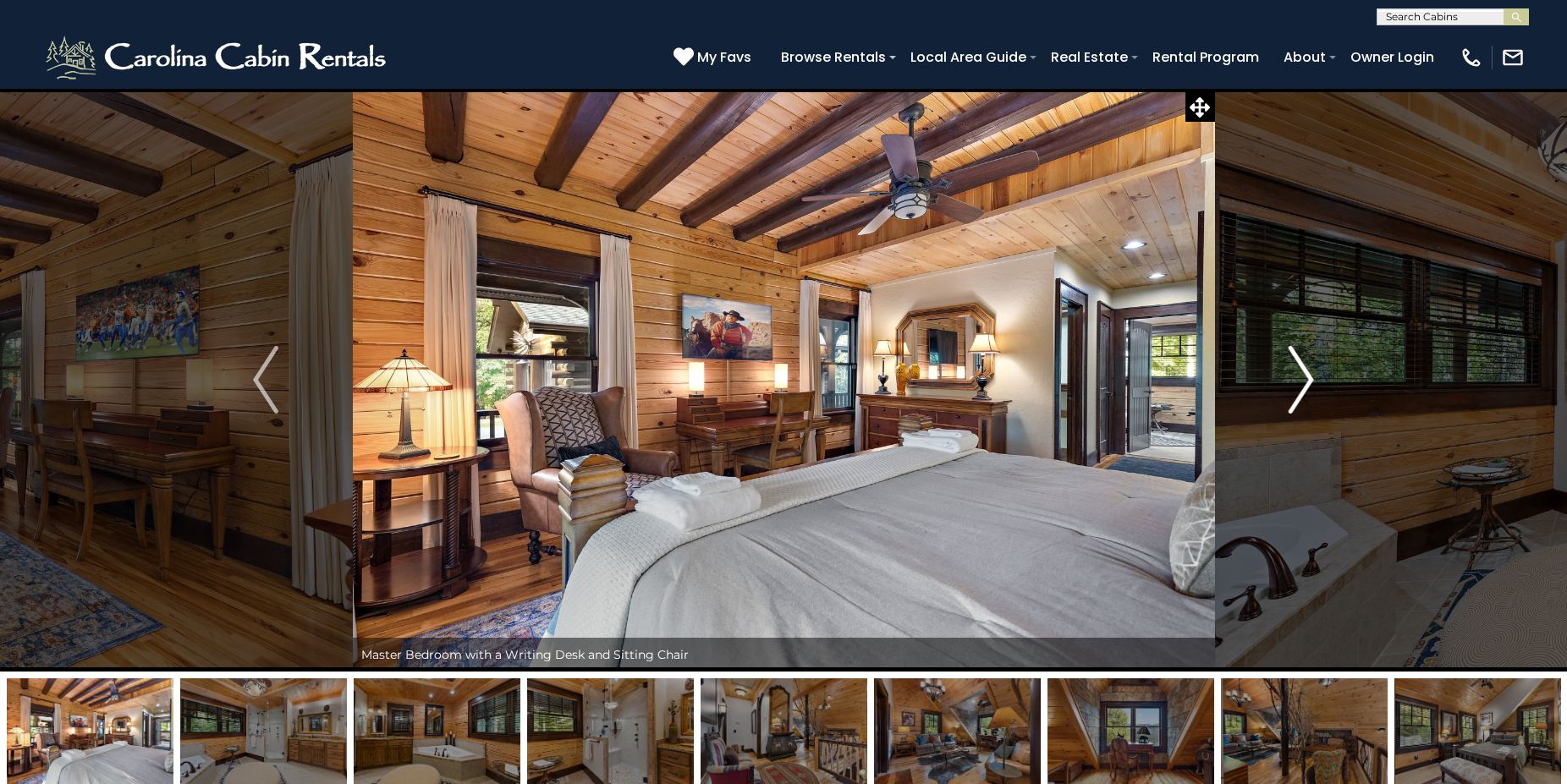
click at [1308, 378] on img "Next" at bounding box center [1300, 379] width 25 height 68
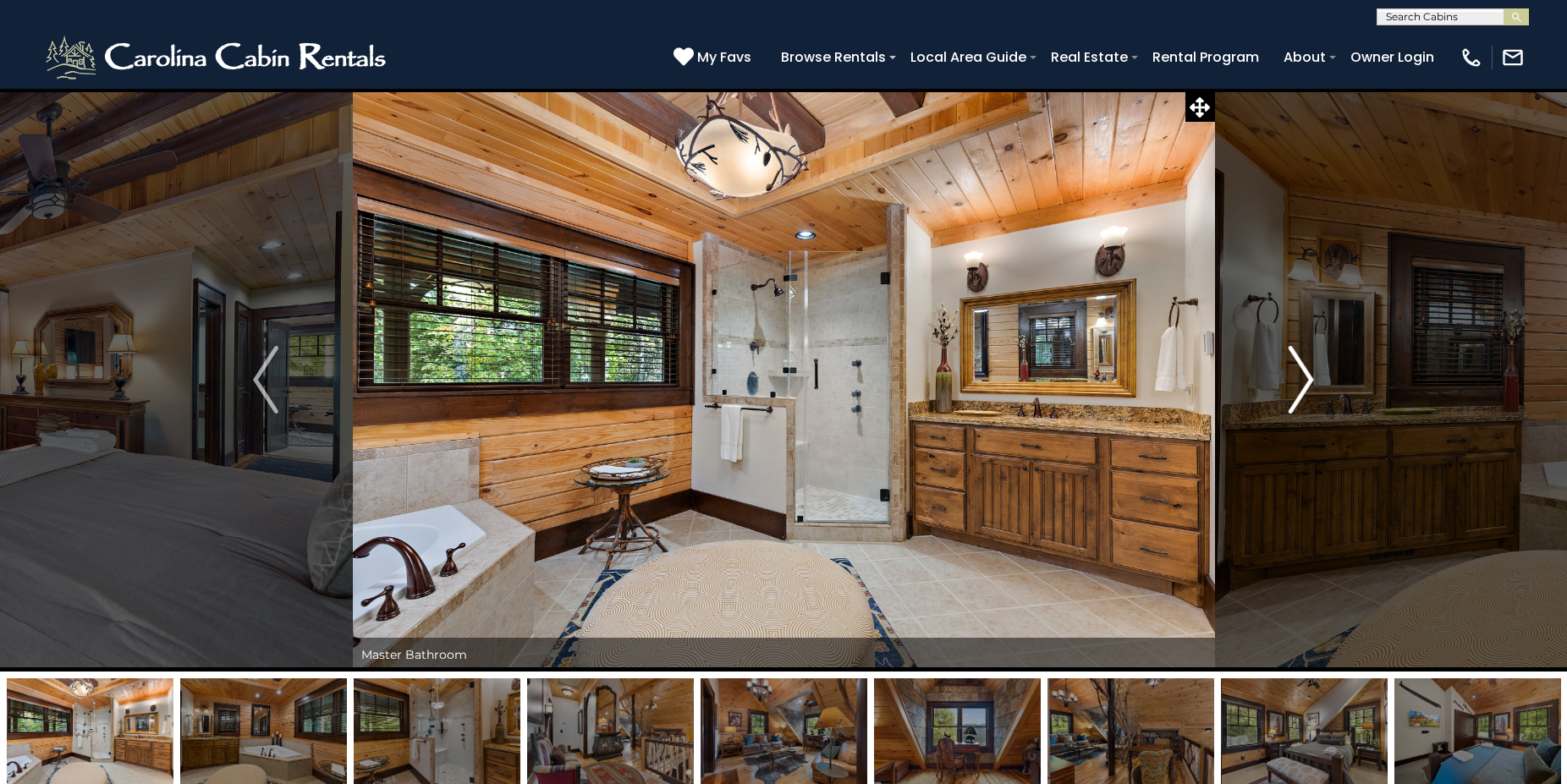
click at [1308, 378] on img "Next" at bounding box center [1300, 379] width 25 height 68
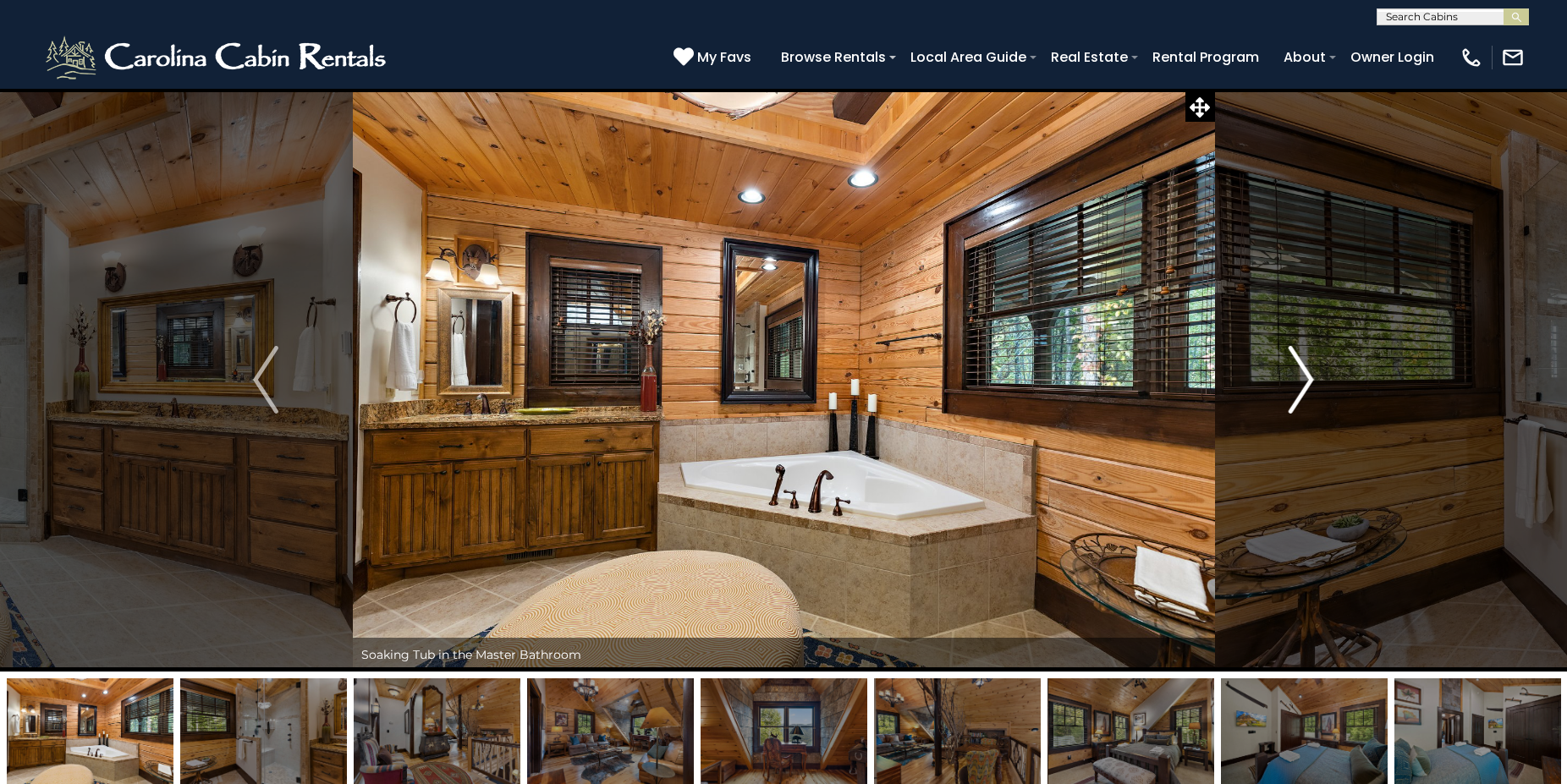
click at [1308, 378] on img "Next" at bounding box center [1300, 379] width 25 height 68
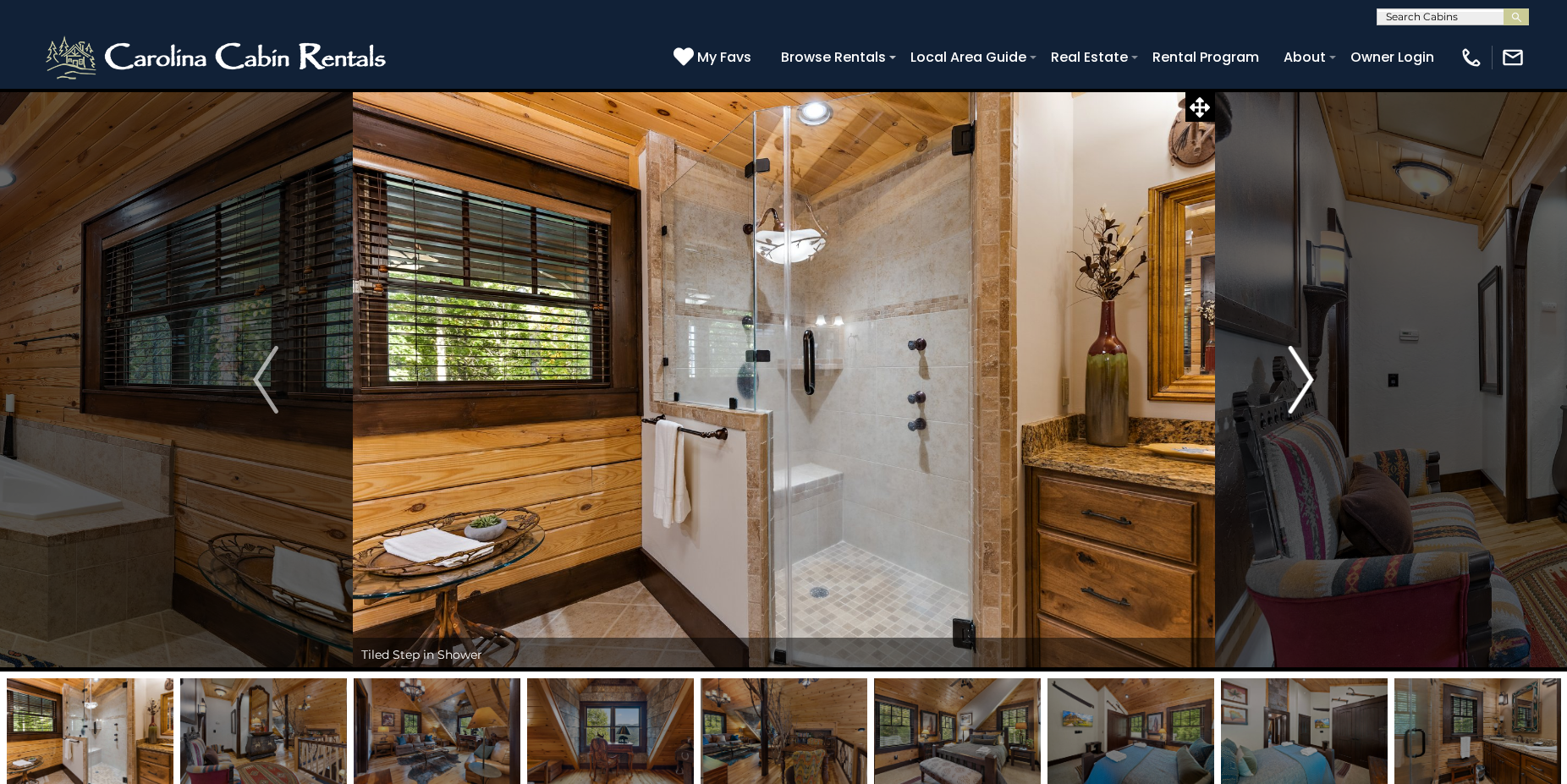
click at [1308, 378] on img "Next" at bounding box center [1300, 379] width 25 height 68
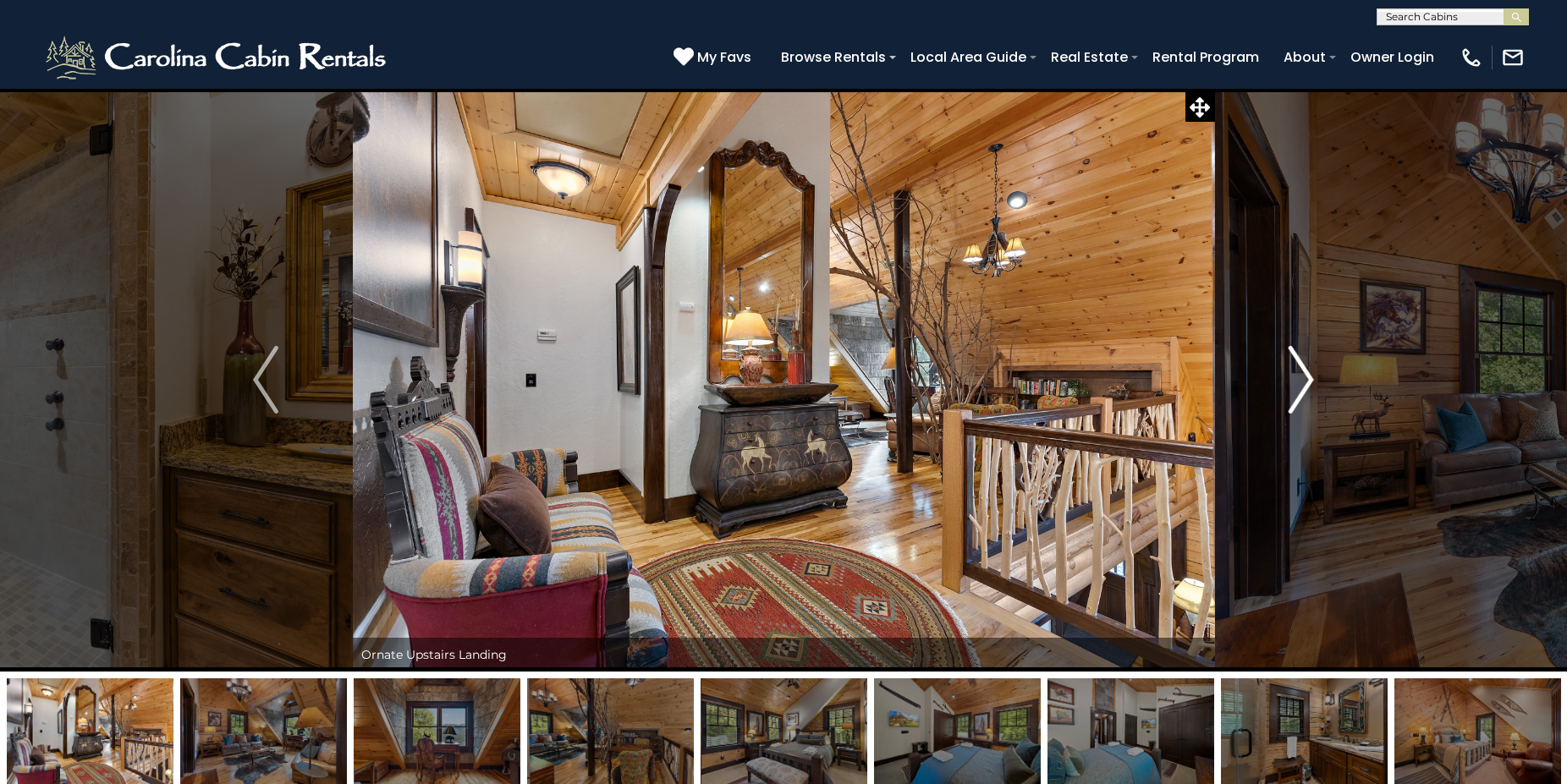
click at [1308, 378] on img "Next" at bounding box center [1300, 379] width 25 height 68
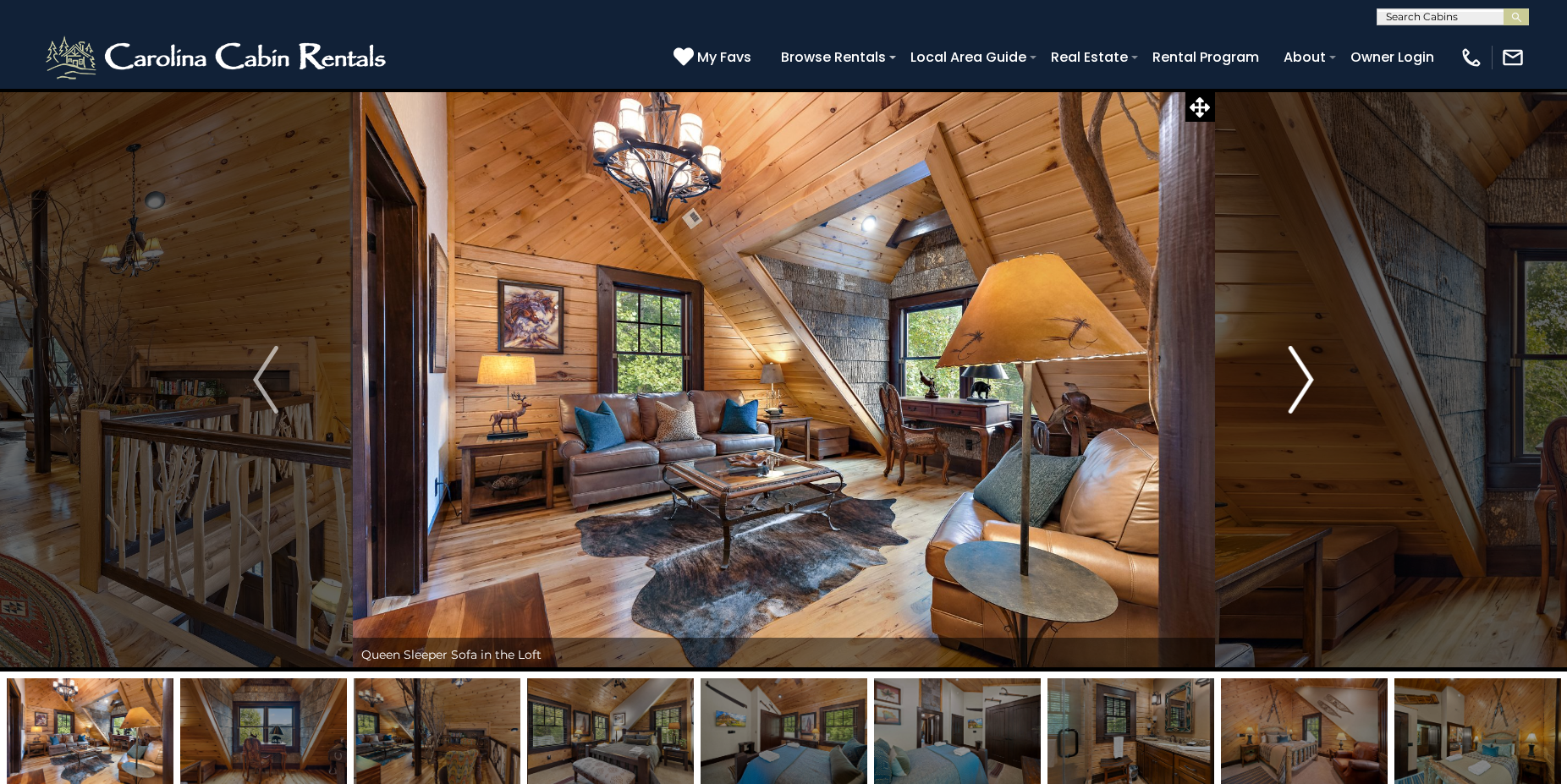
click at [1312, 378] on img "Next" at bounding box center [1300, 379] width 25 height 68
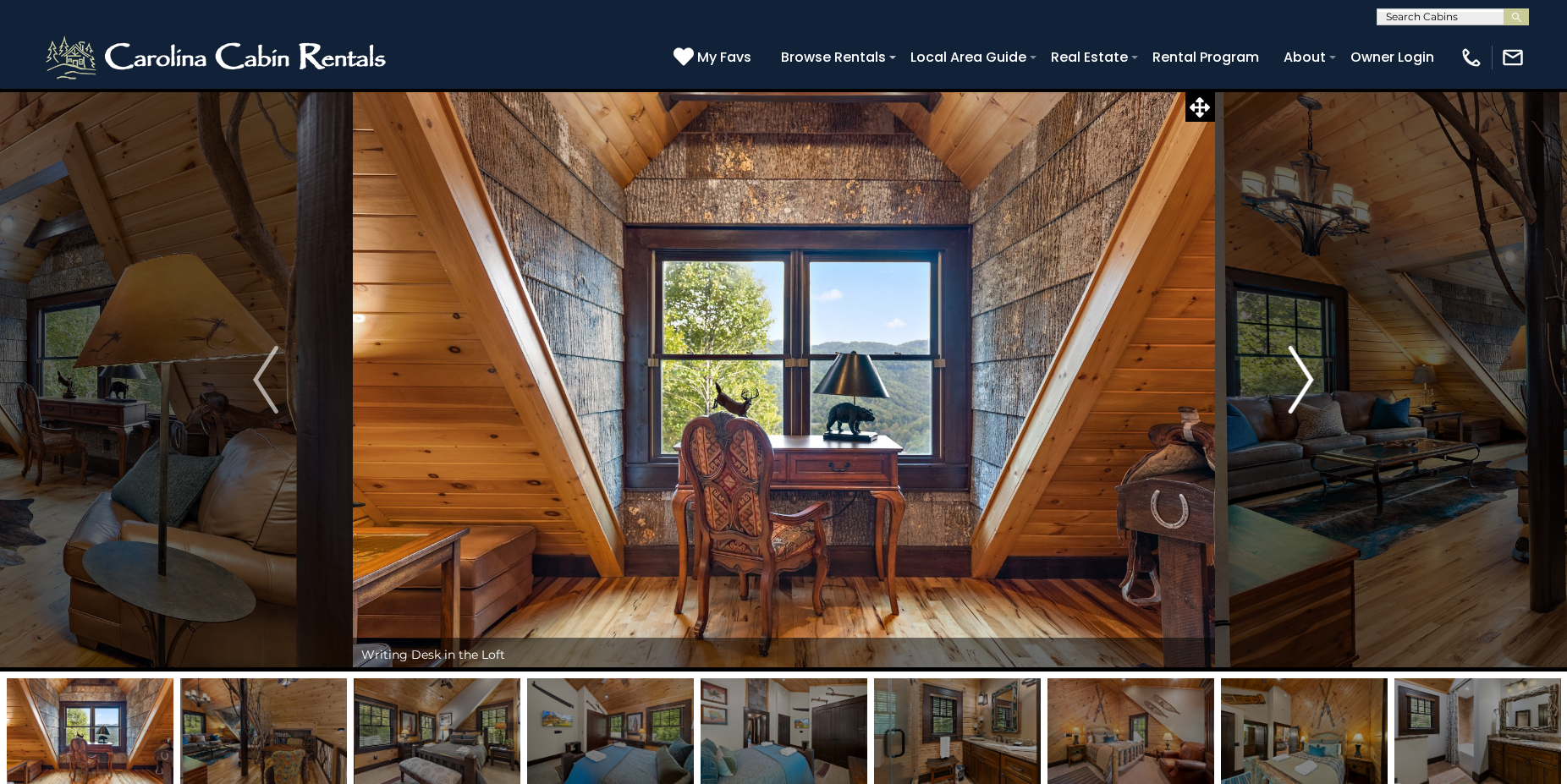
click at [1312, 378] on img "Next" at bounding box center [1300, 379] width 25 height 68
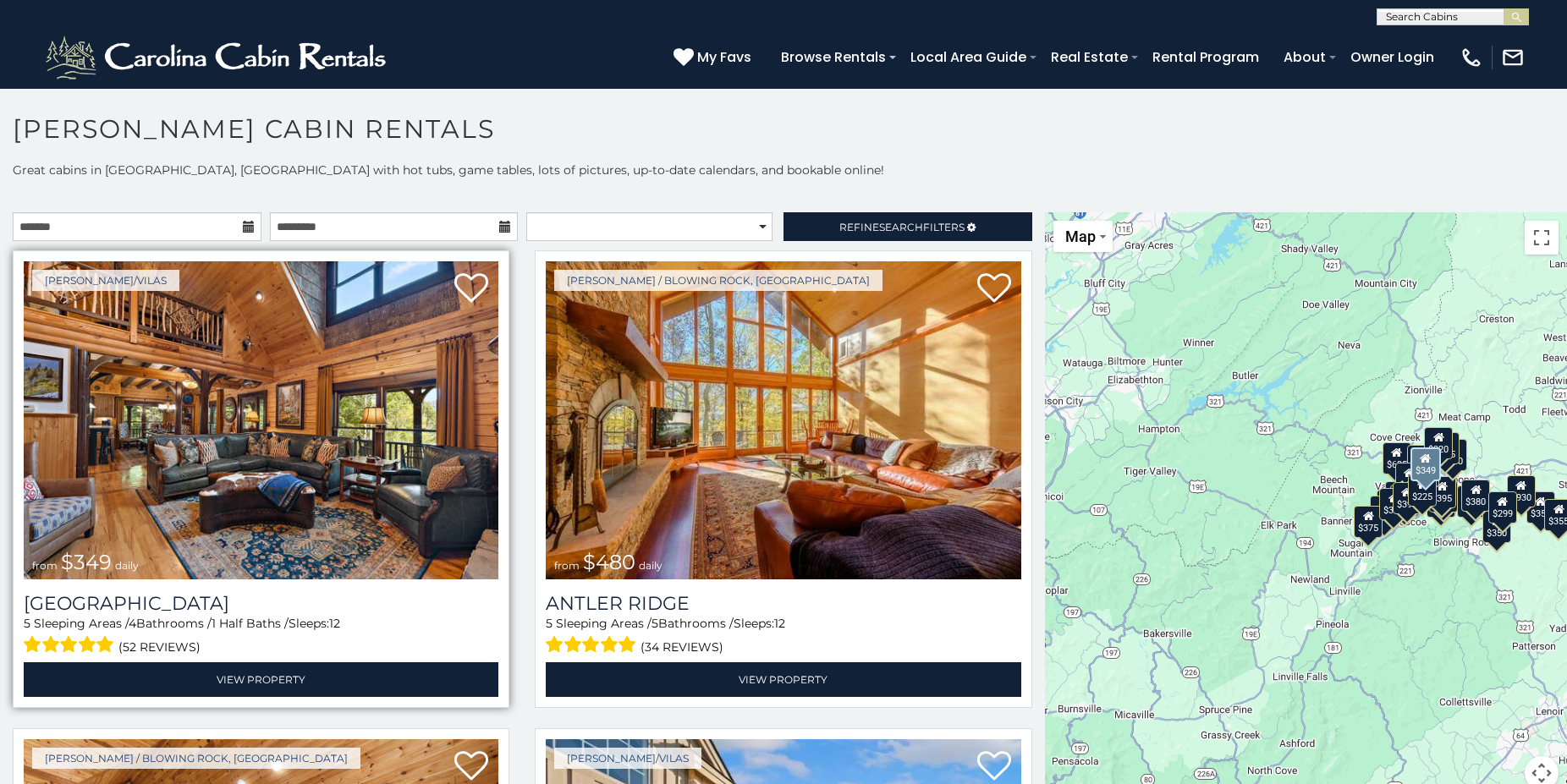
click at [310, 525] on img at bounding box center [261, 421] width 475 height 318
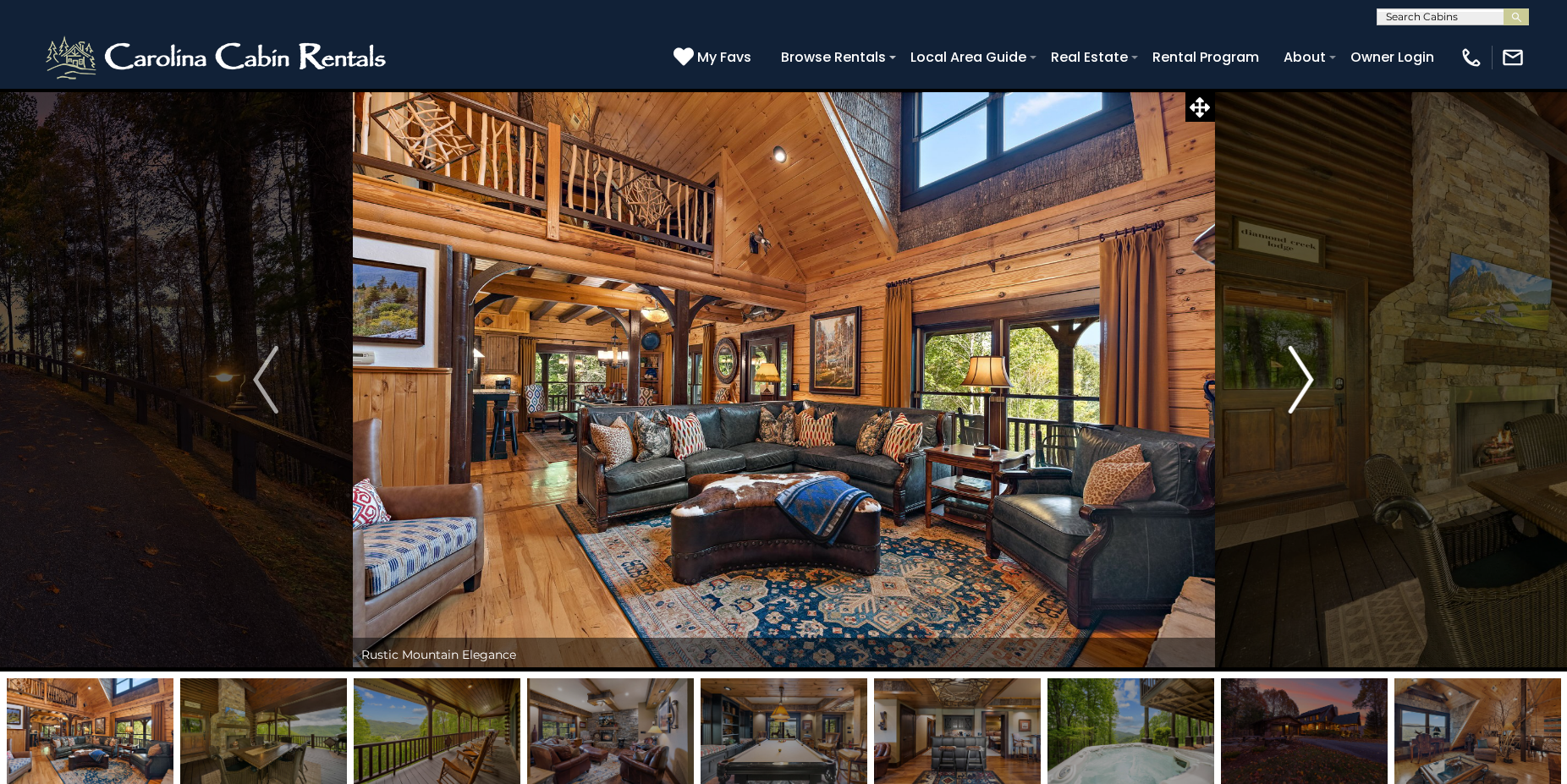
click at [1304, 378] on img "Next" at bounding box center [1300, 379] width 25 height 68
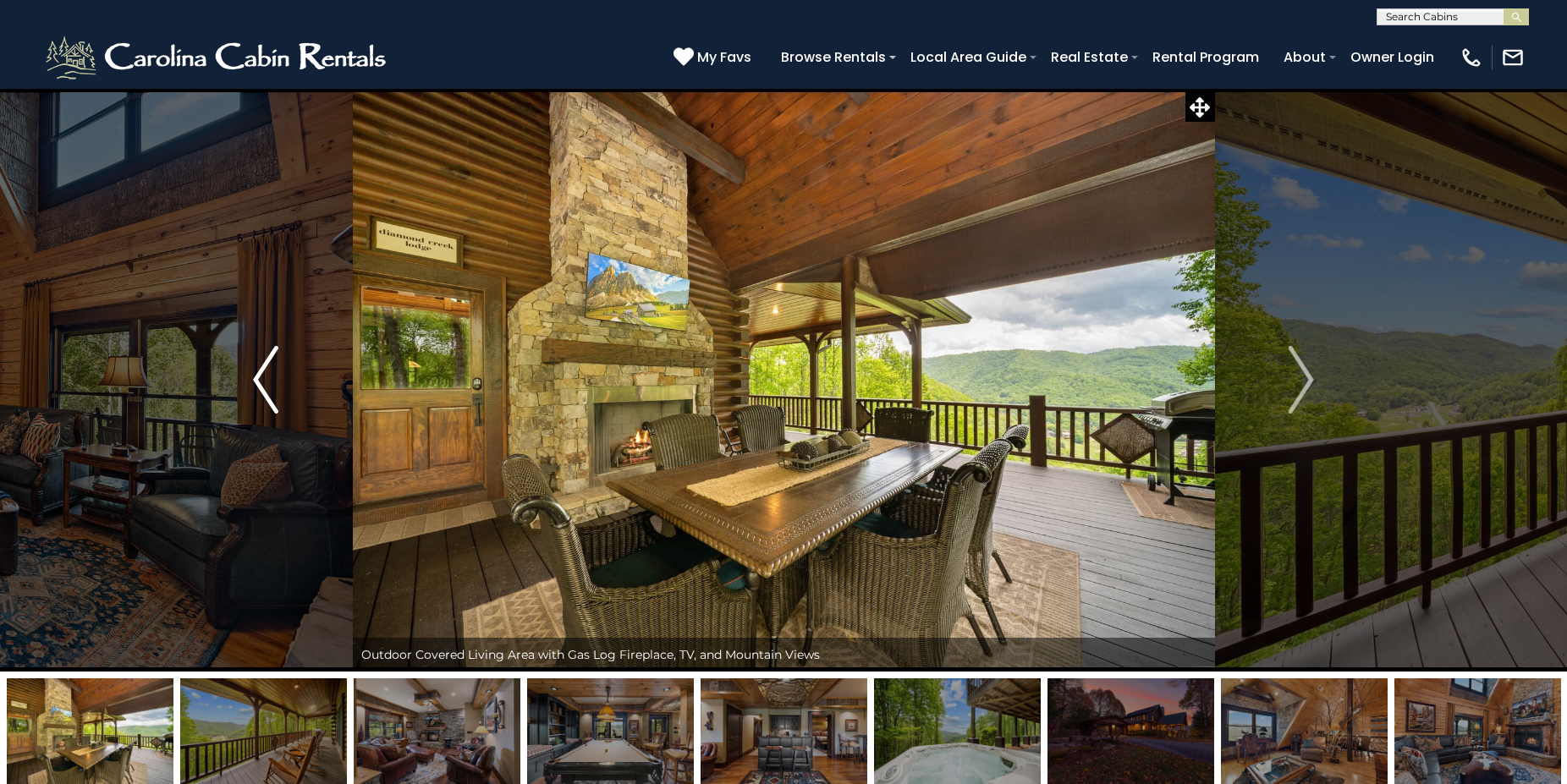
click at [247, 376] on button "Previous" at bounding box center [266, 379] width 174 height 584
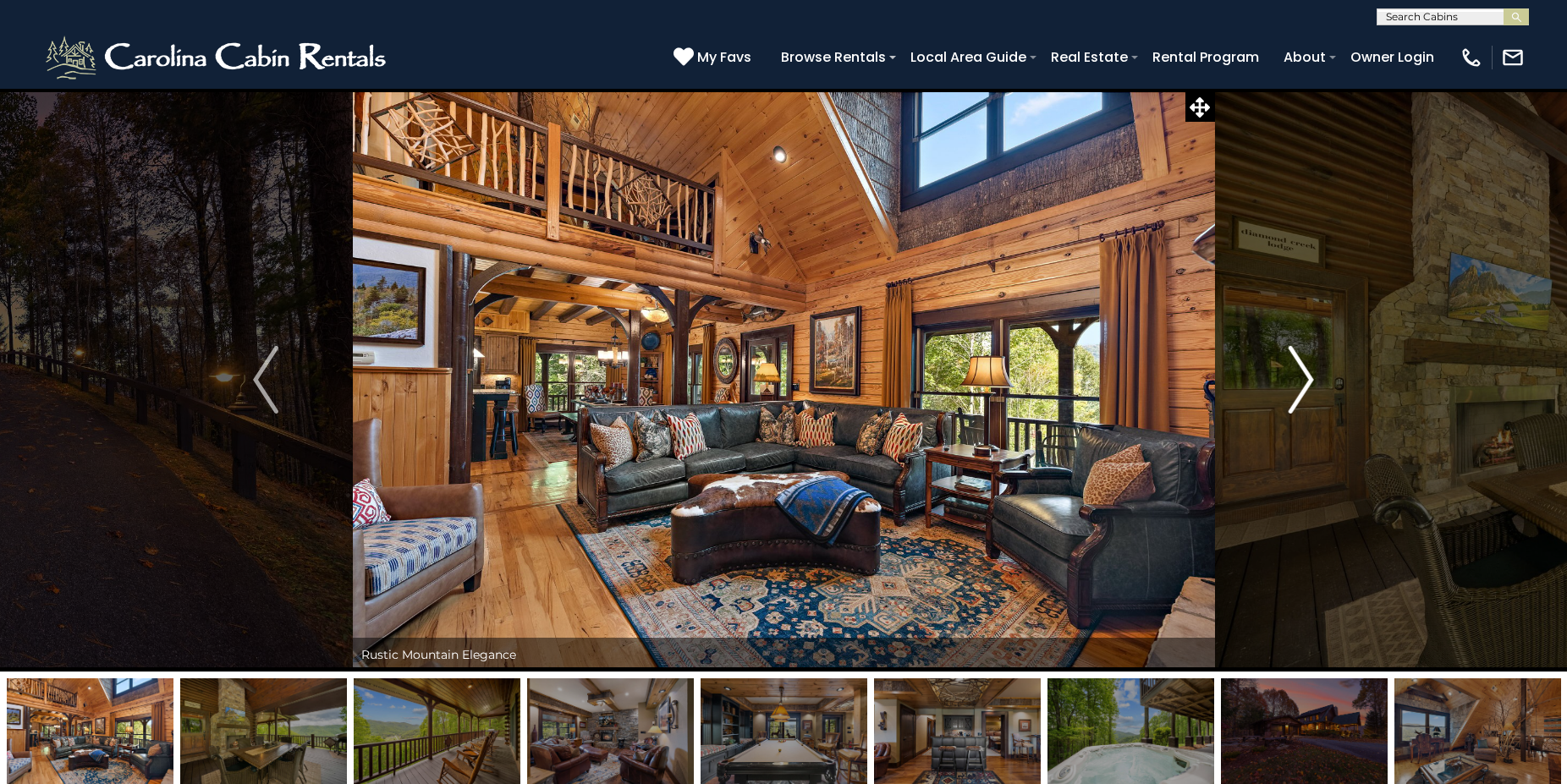
click at [1311, 381] on img "Next" at bounding box center [1300, 379] width 25 height 68
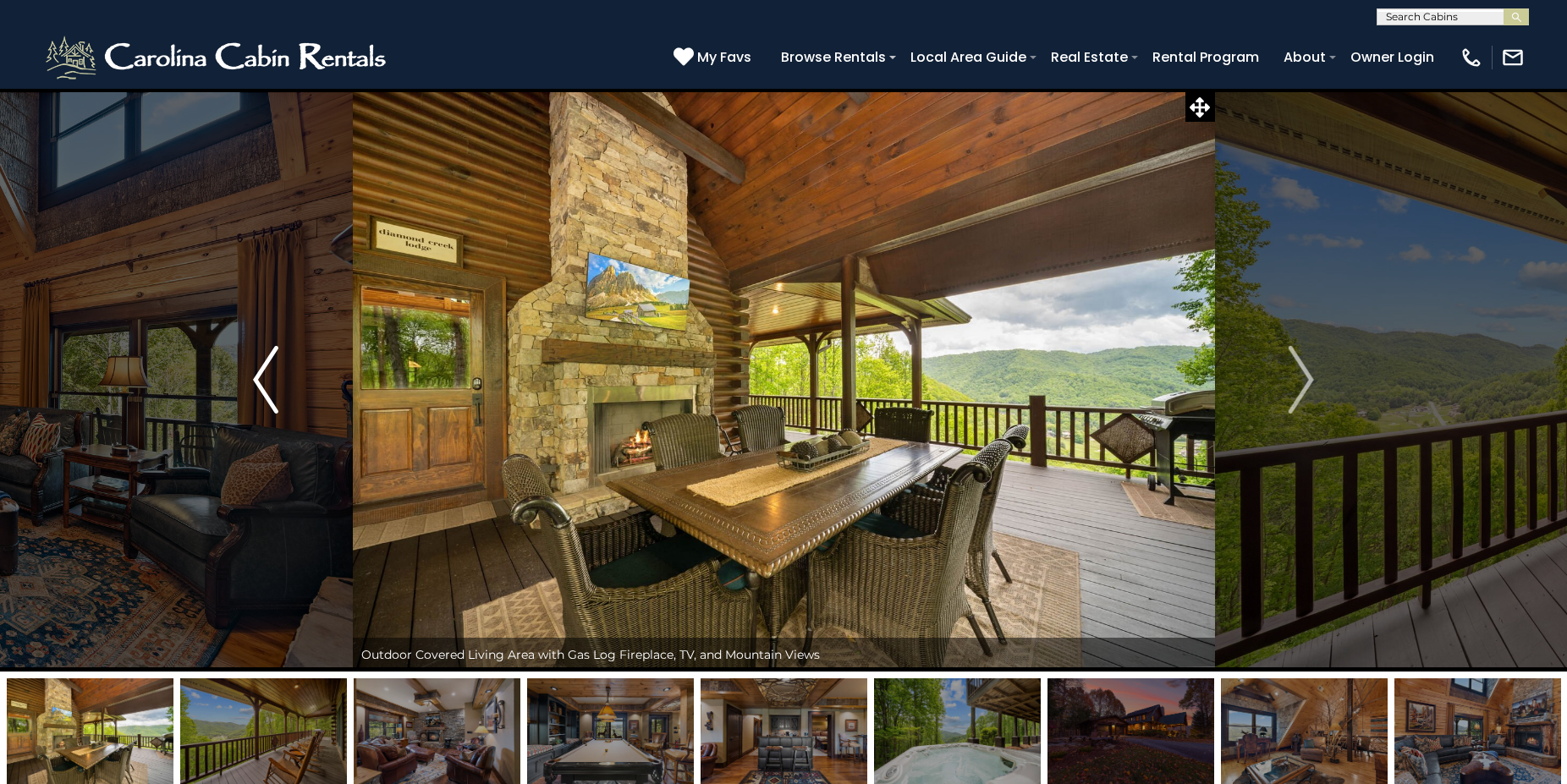
click at [263, 389] on img "Previous" at bounding box center [266, 379] width 25 height 68
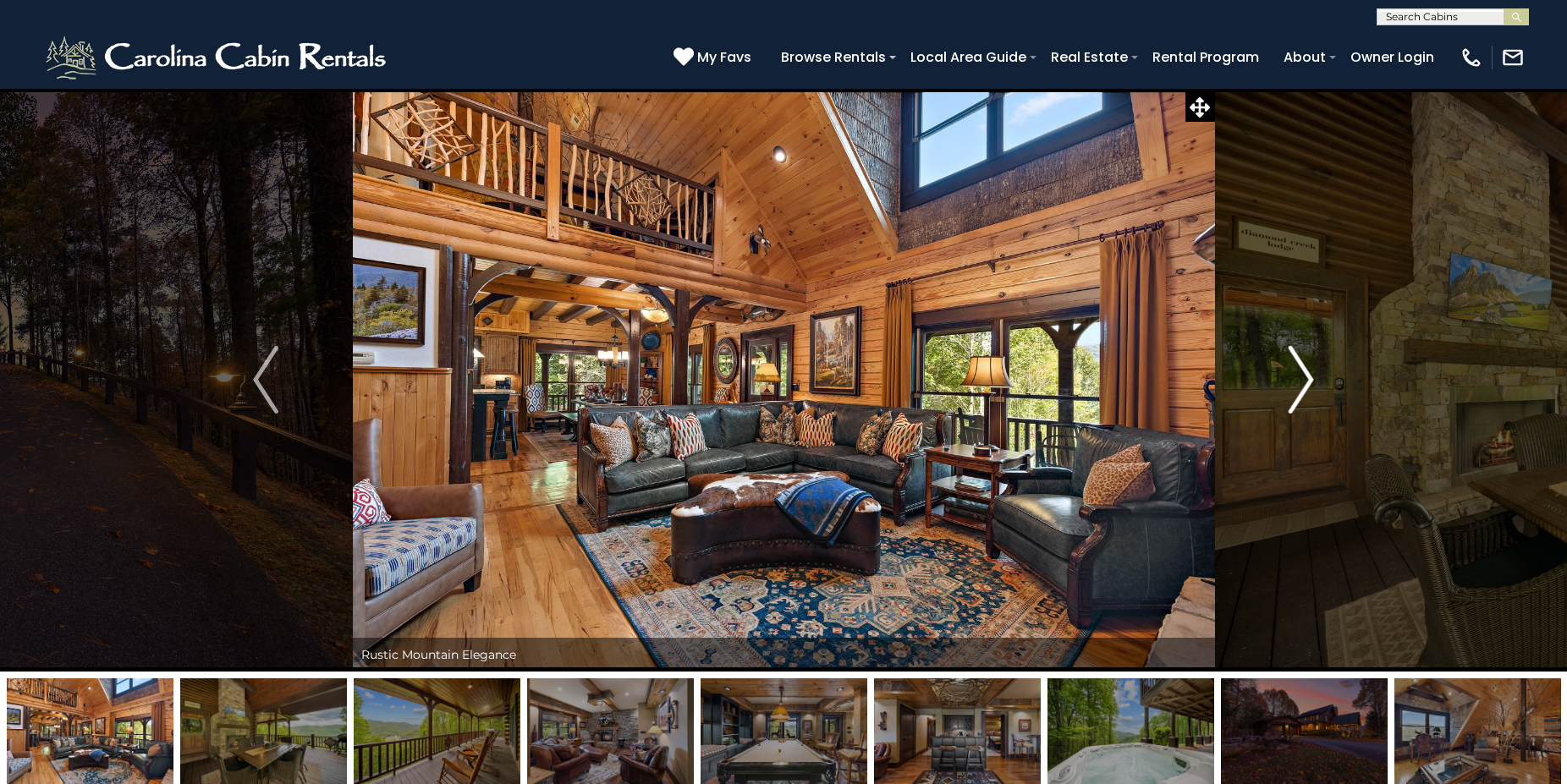
click at [1312, 387] on img "Next" at bounding box center [1300, 379] width 25 height 68
click at [1317, 374] on button "Next" at bounding box center [1300, 379] width 174 height 584
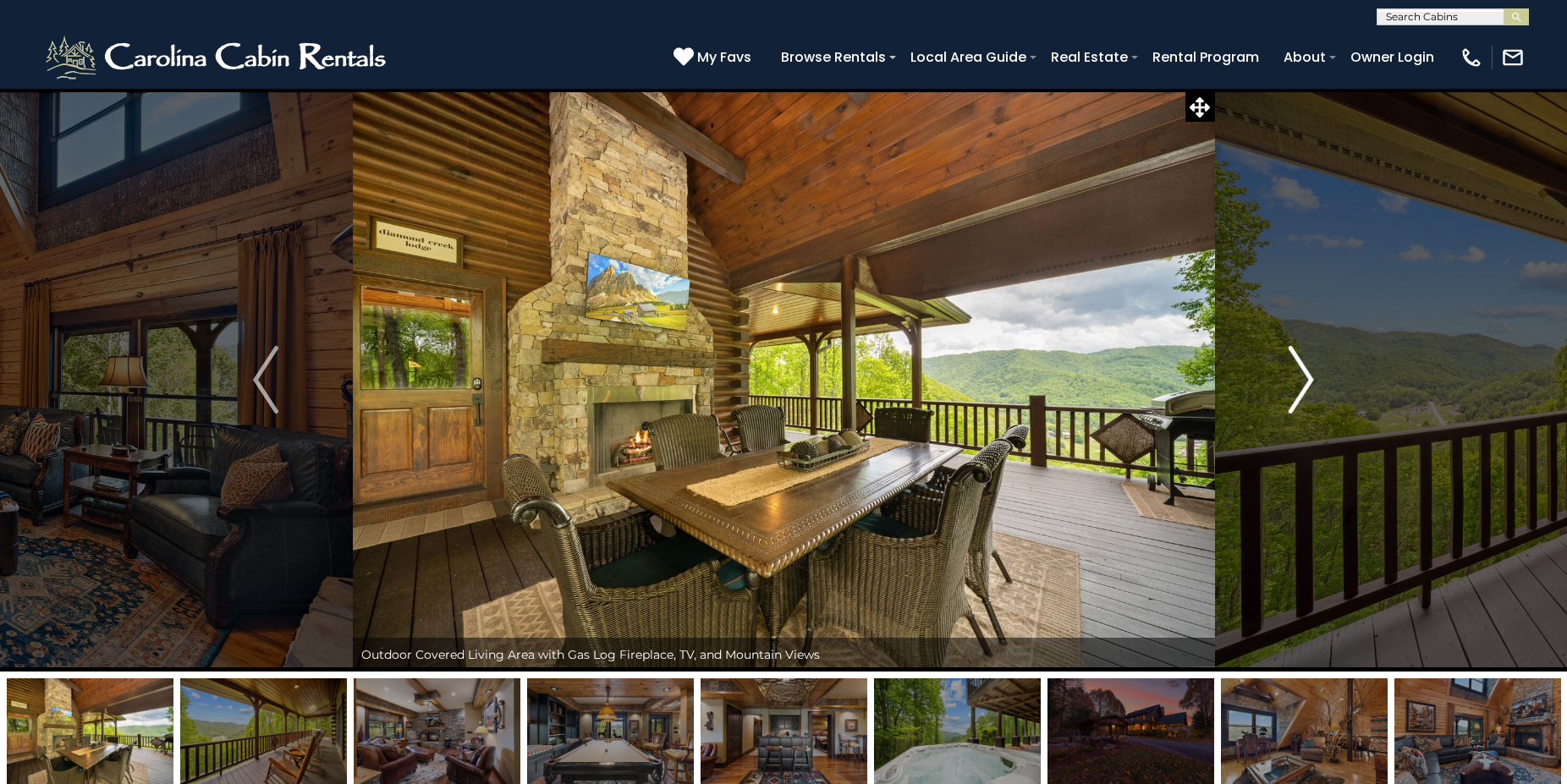
click at [1310, 382] on img "Next" at bounding box center [1300, 379] width 25 height 68
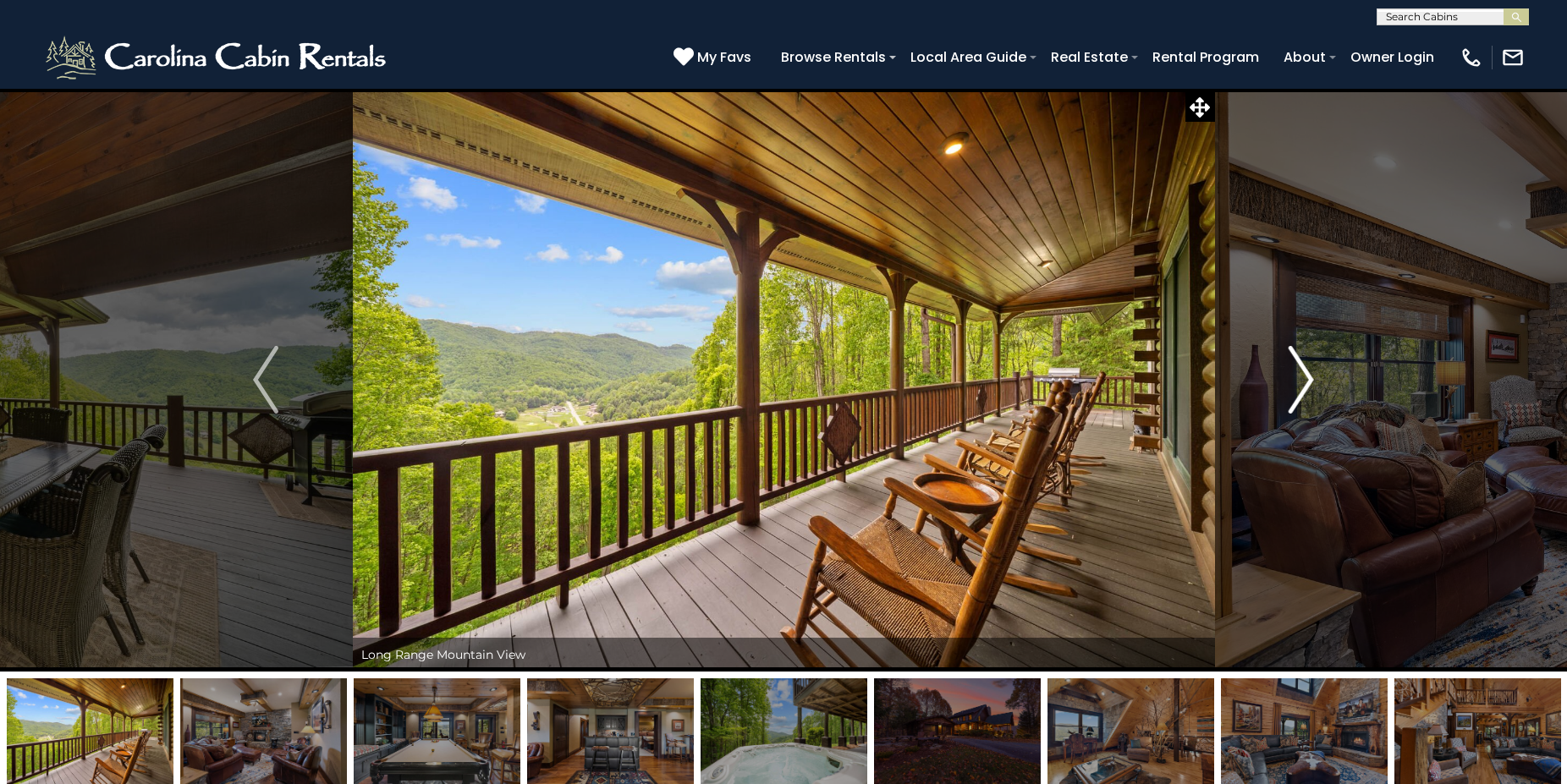
click at [1310, 382] on img "Next" at bounding box center [1300, 379] width 25 height 68
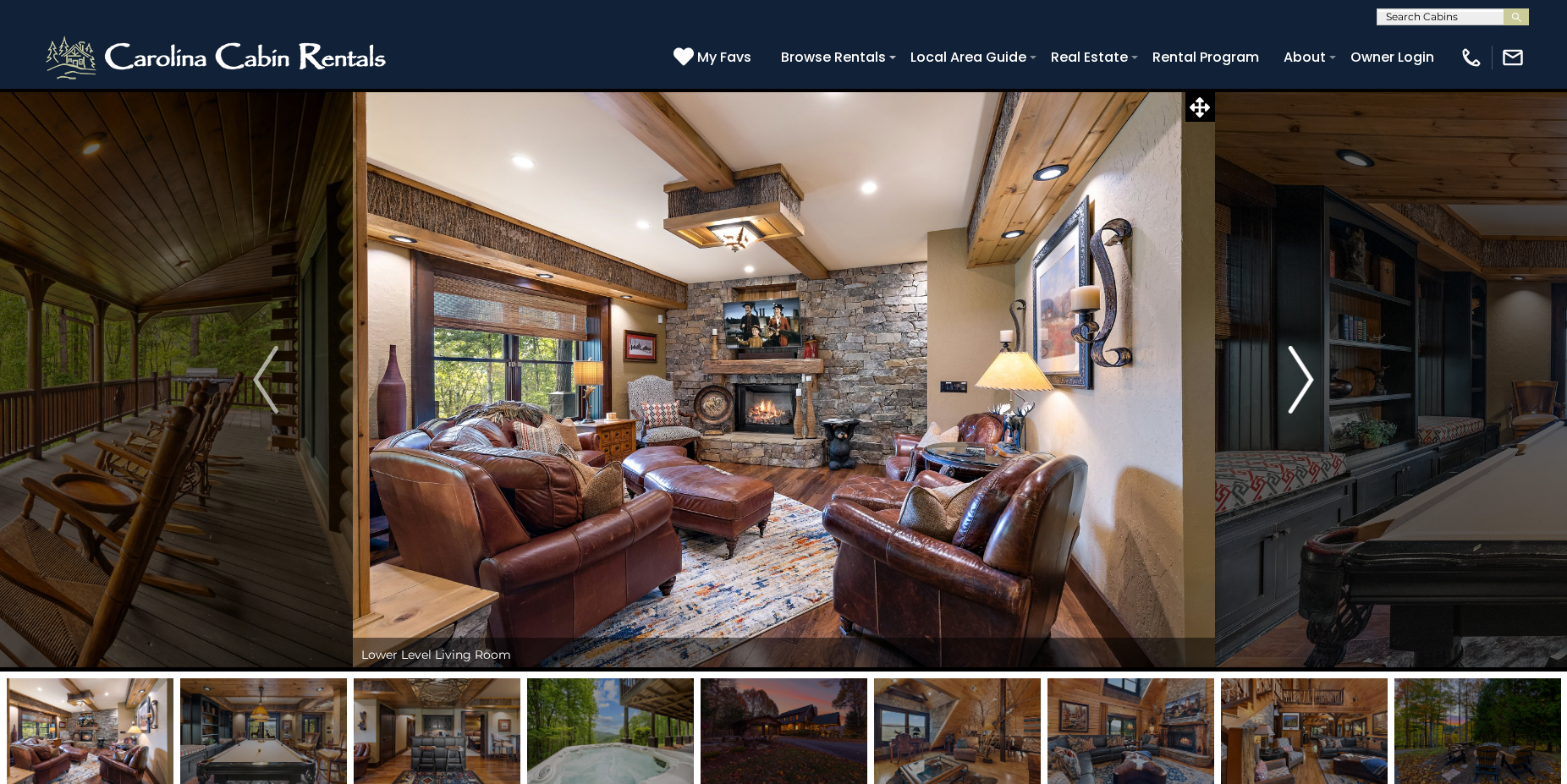
click at [1310, 382] on img "Next" at bounding box center [1300, 379] width 25 height 68
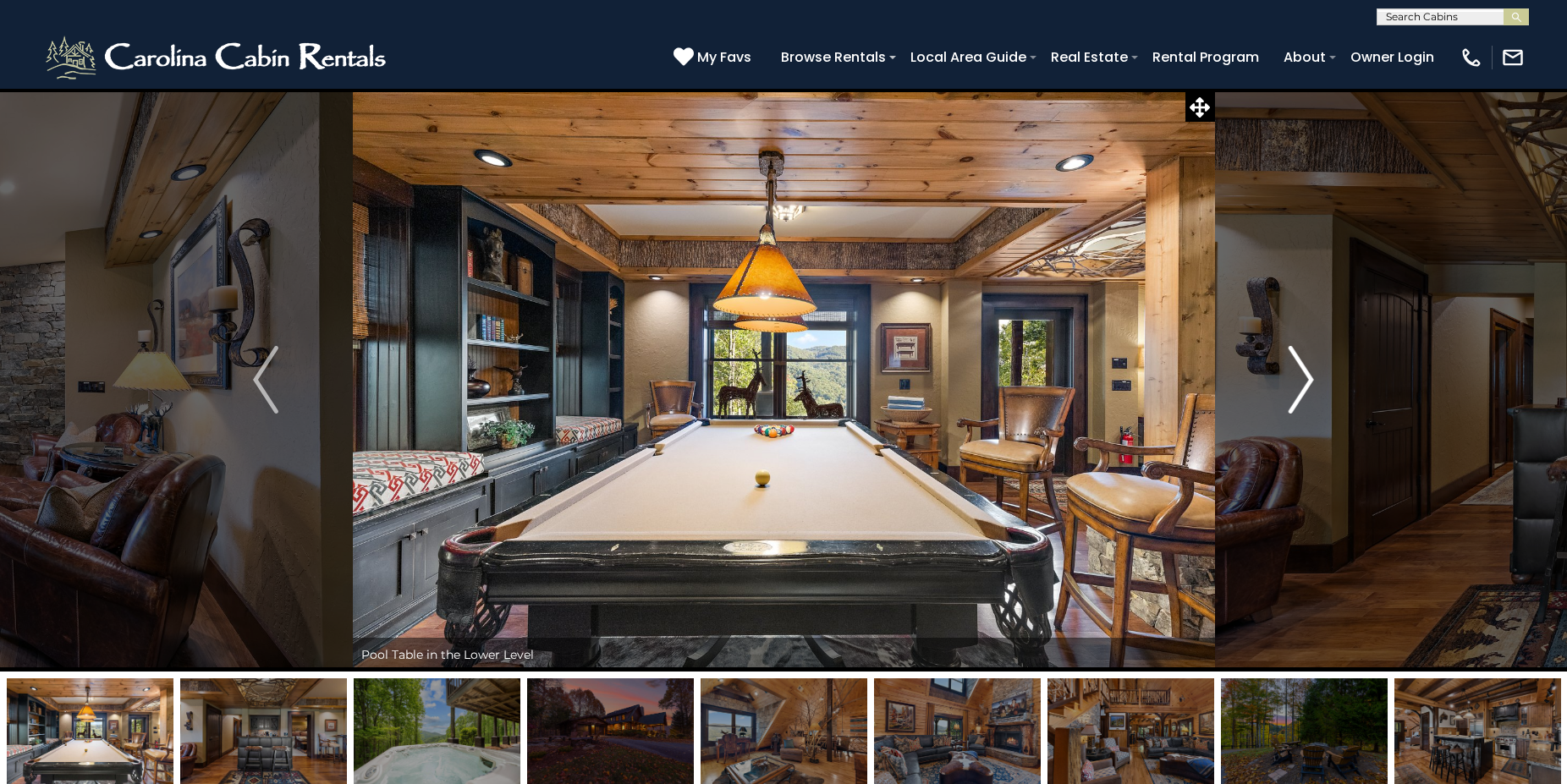
click at [1310, 382] on img "Next" at bounding box center [1300, 379] width 25 height 68
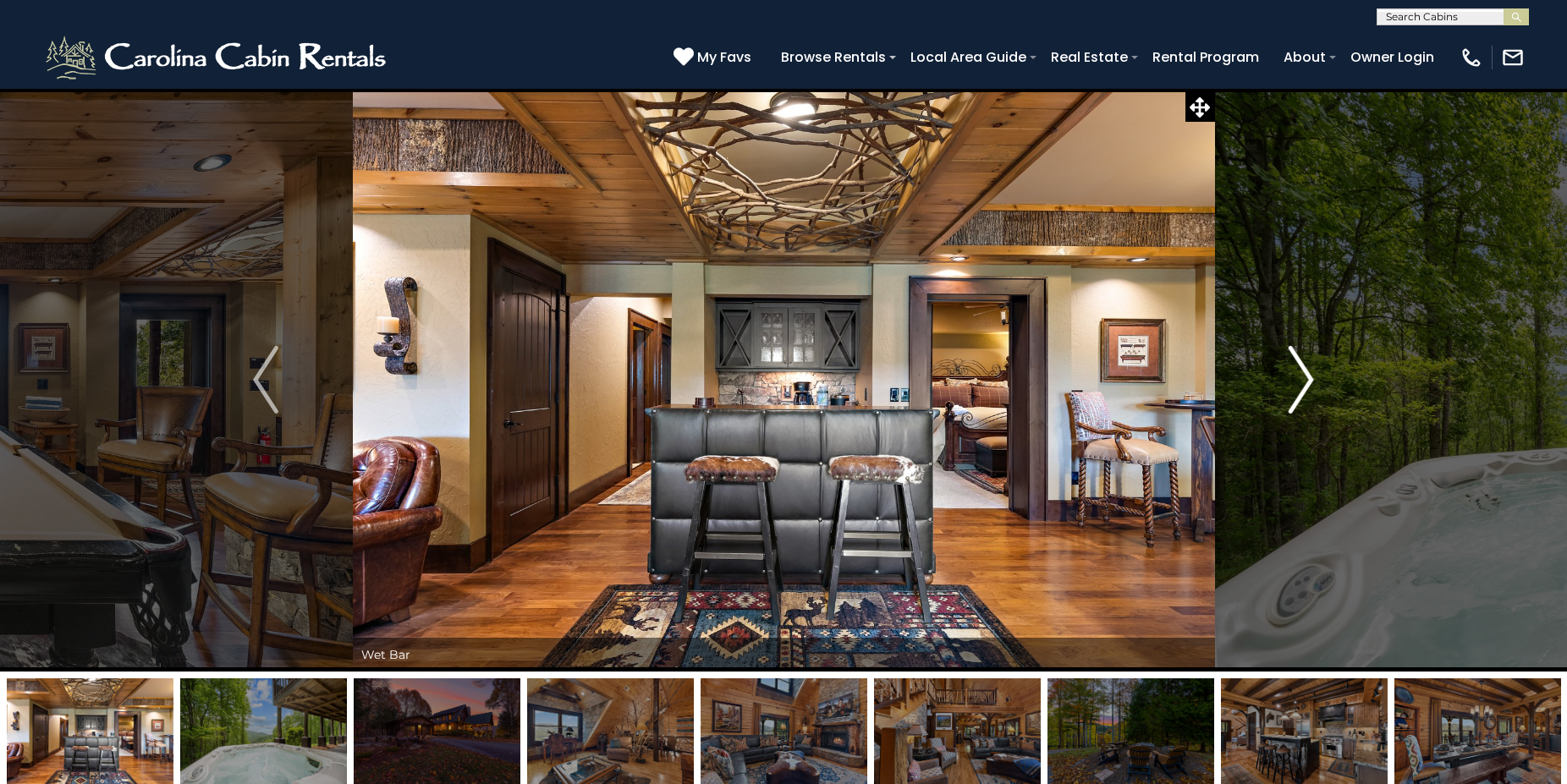
click at [1310, 382] on img "Next" at bounding box center [1300, 379] width 25 height 68
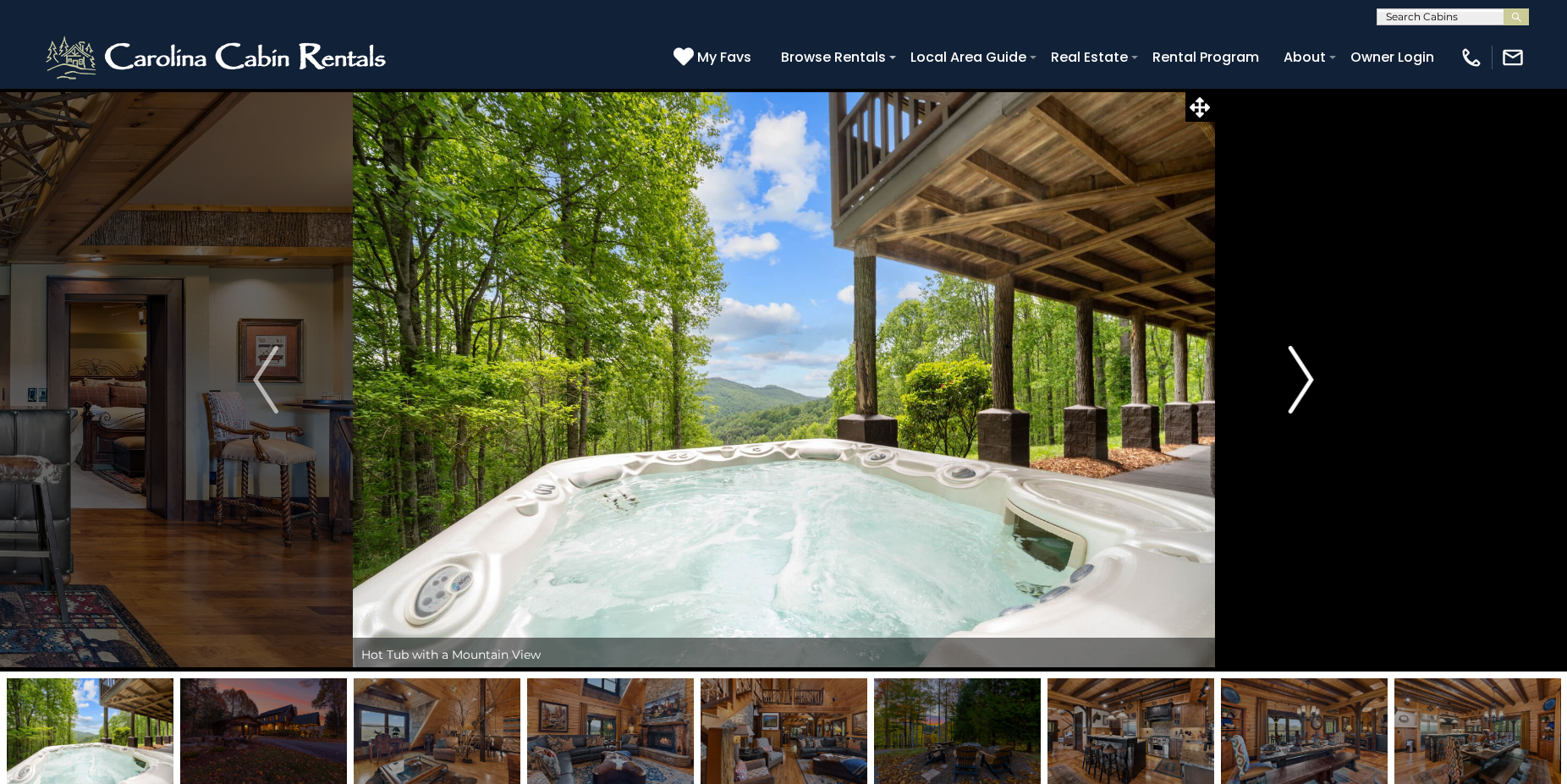
click at [1310, 382] on img "Next" at bounding box center [1300, 379] width 25 height 68
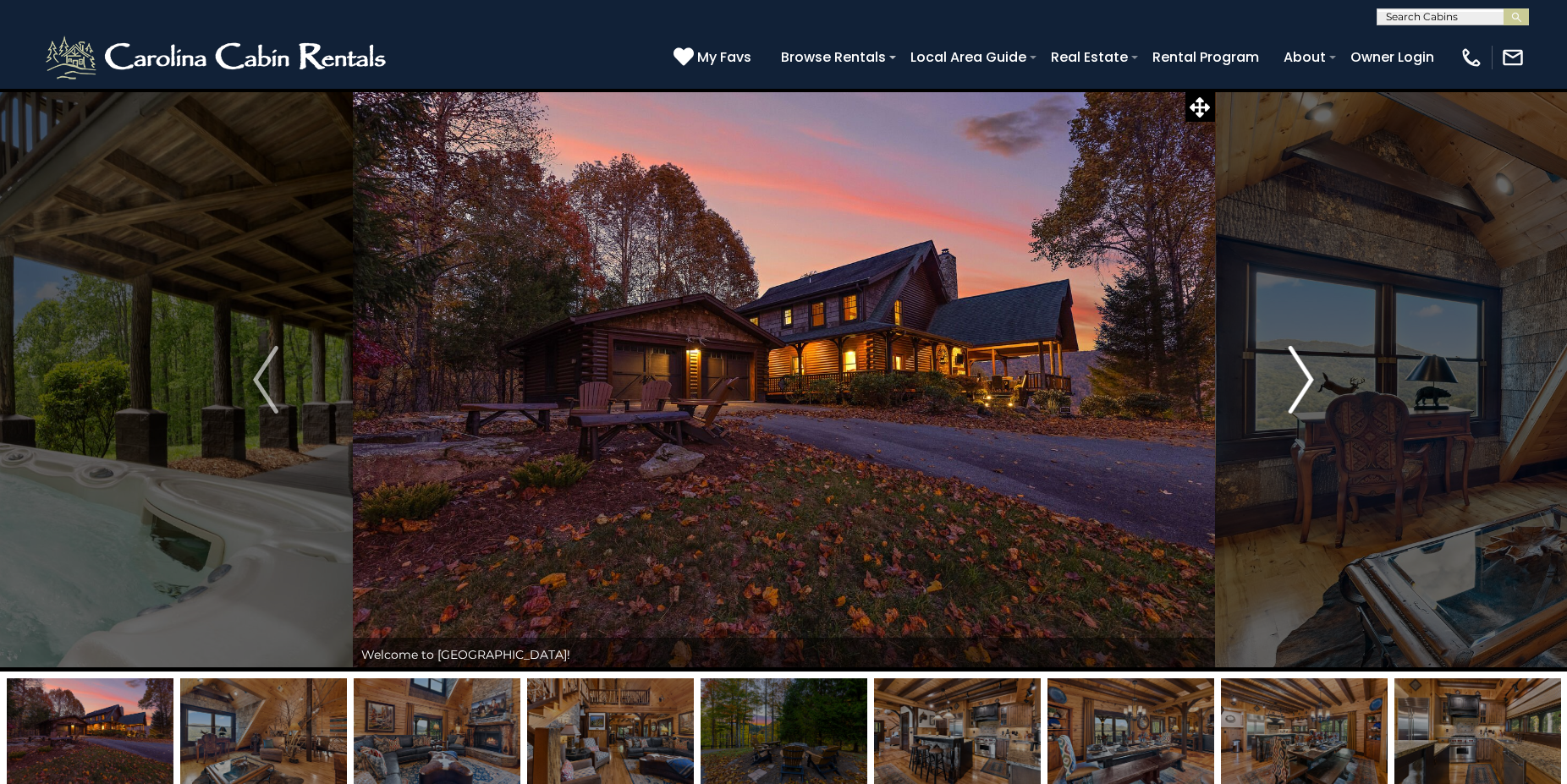
click at [1310, 382] on img "Next" at bounding box center [1300, 379] width 25 height 68
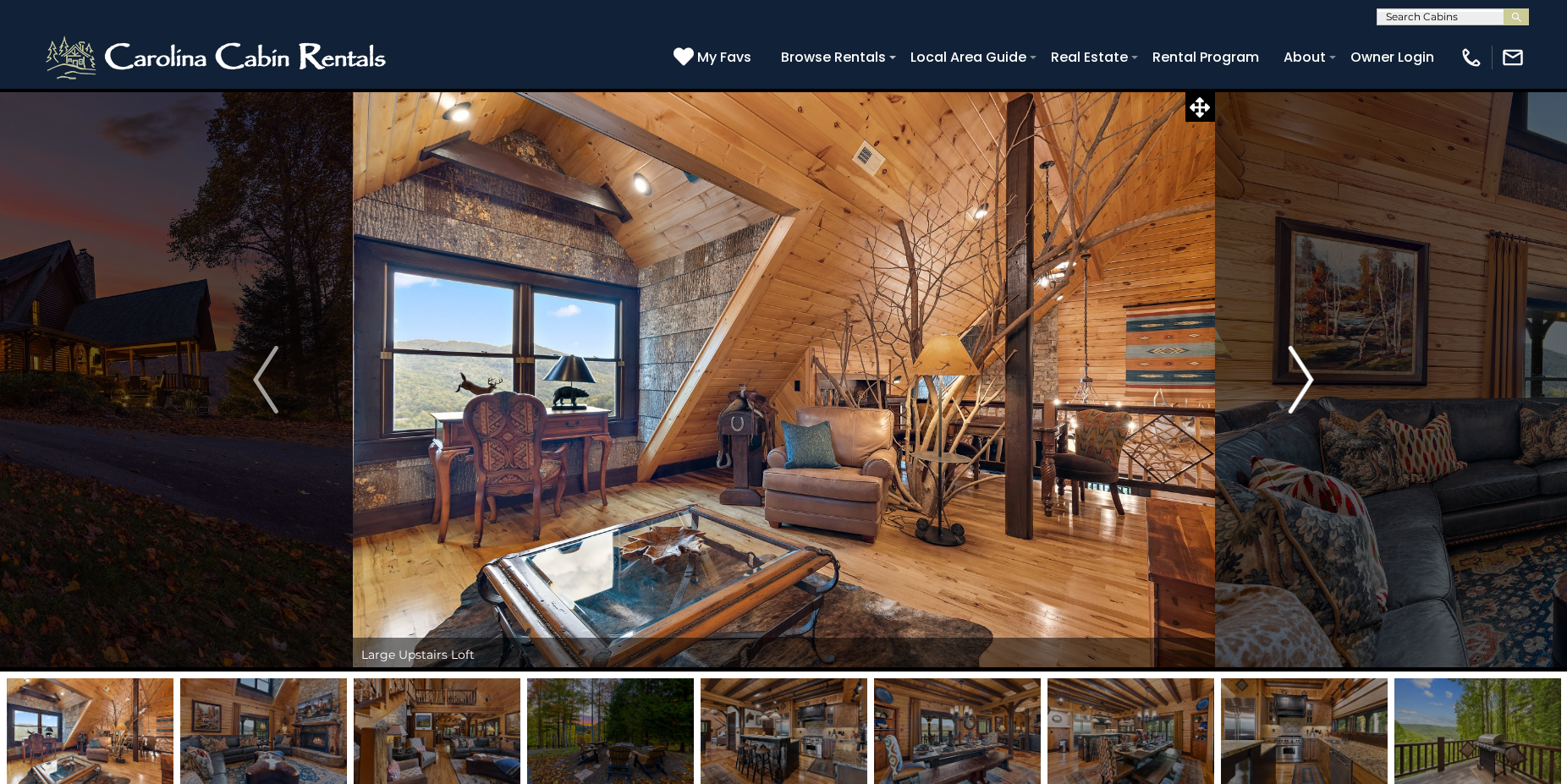
click at [1310, 382] on img "Next" at bounding box center [1300, 379] width 25 height 68
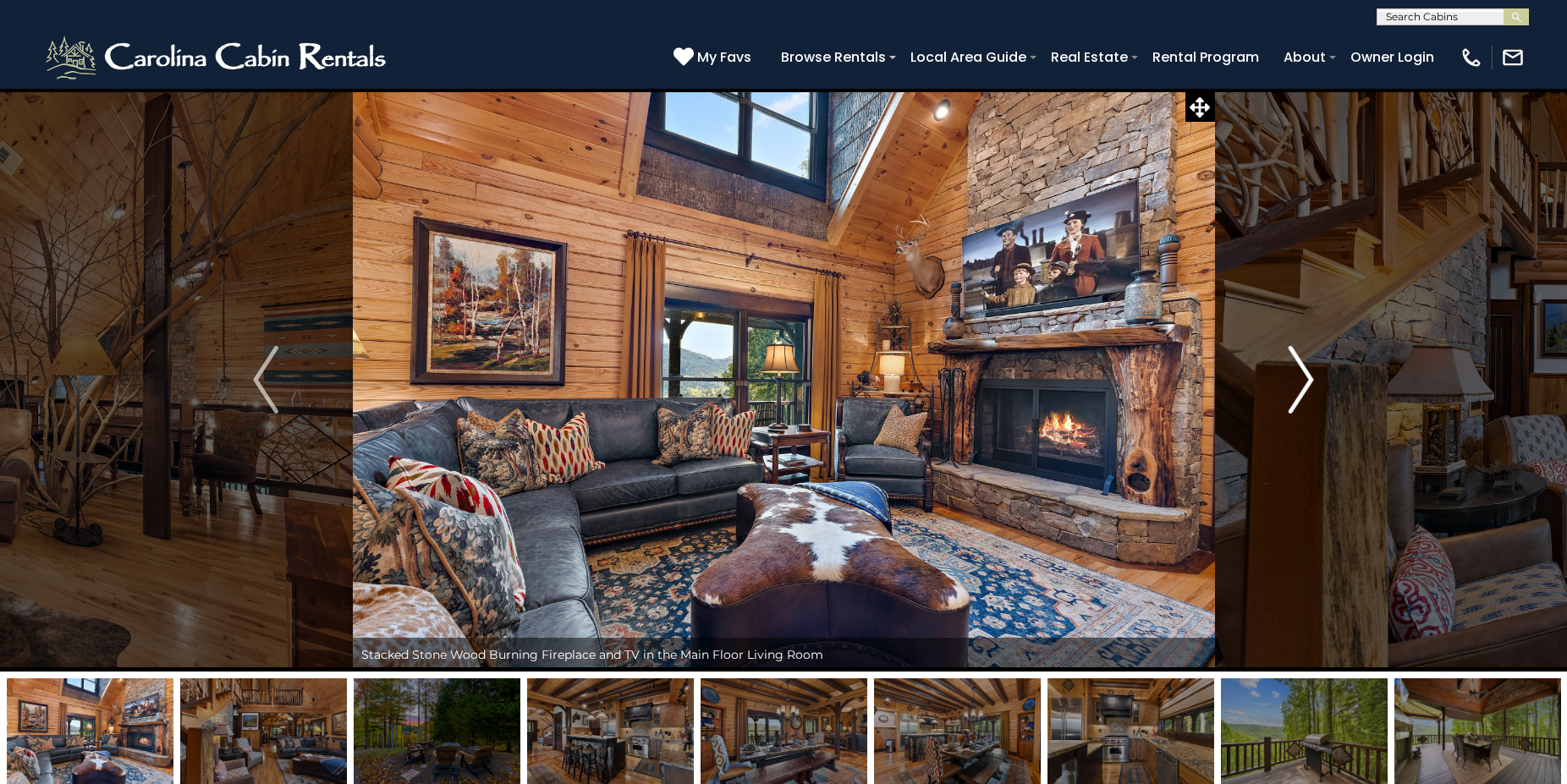
click at [1310, 382] on img "Next" at bounding box center [1300, 379] width 25 height 68
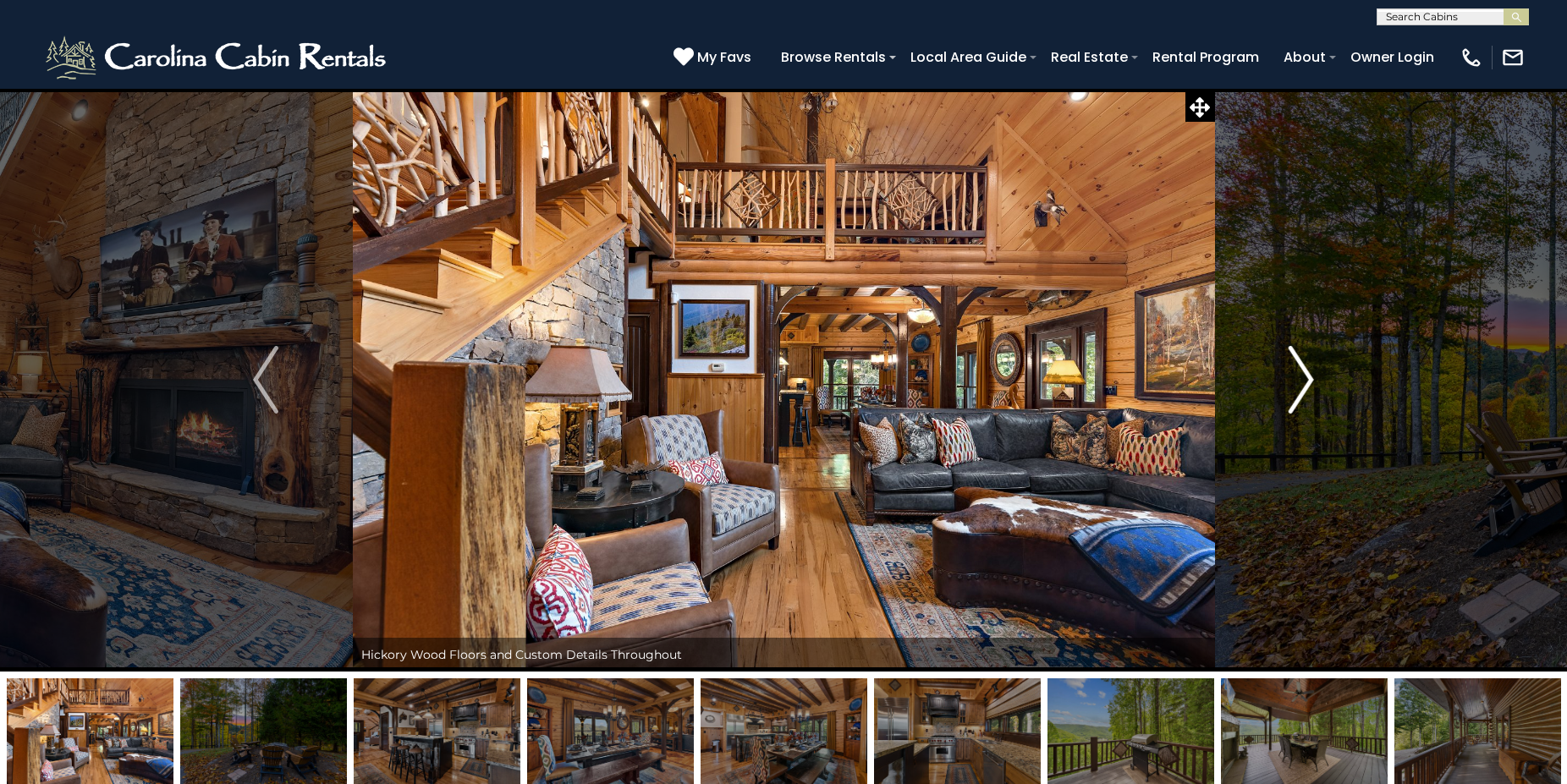
click at [1310, 382] on img "Next" at bounding box center [1300, 379] width 25 height 68
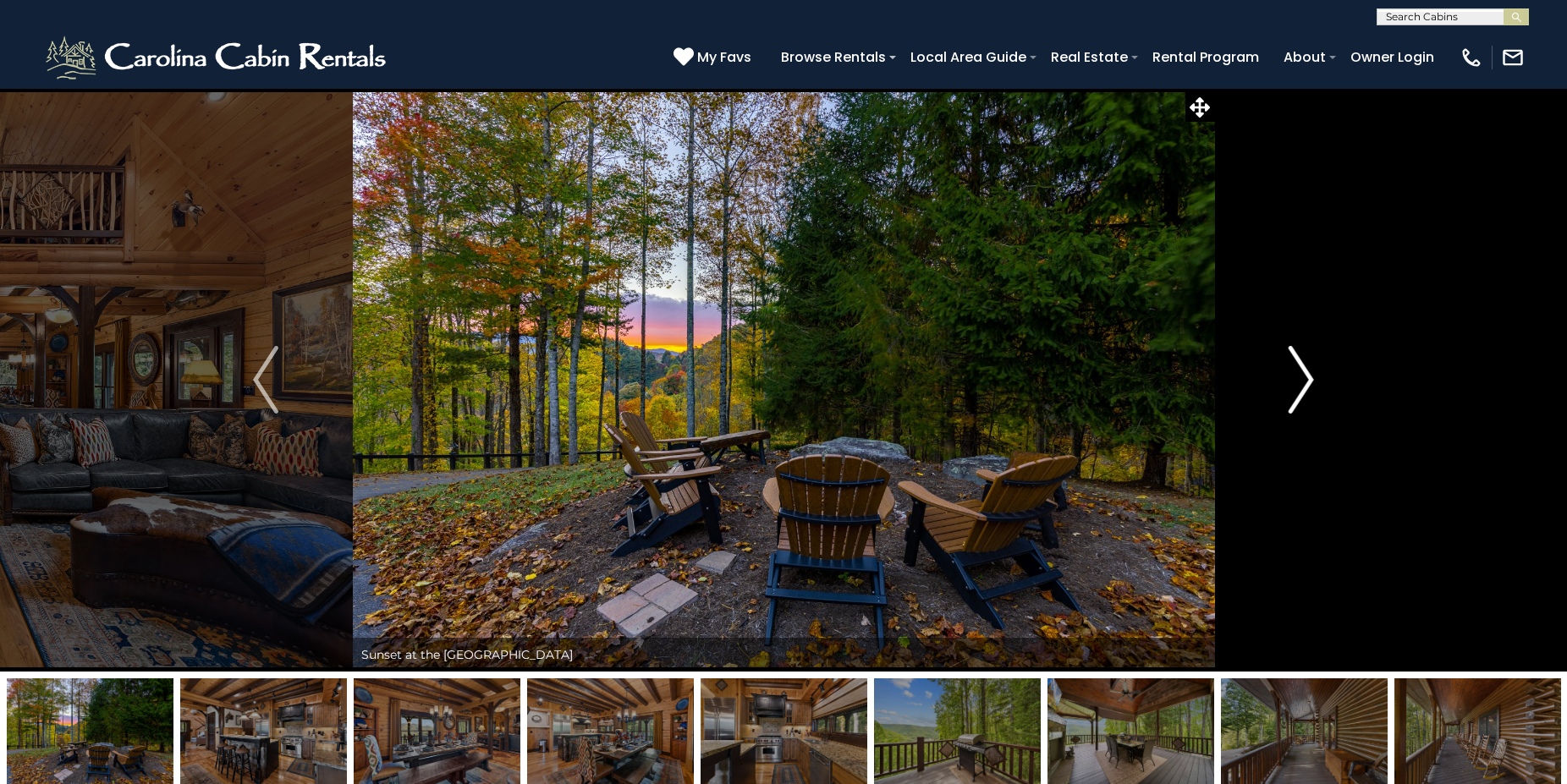
click at [1310, 382] on img "Next" at bounding box center [1300, 379] width 25 height 68
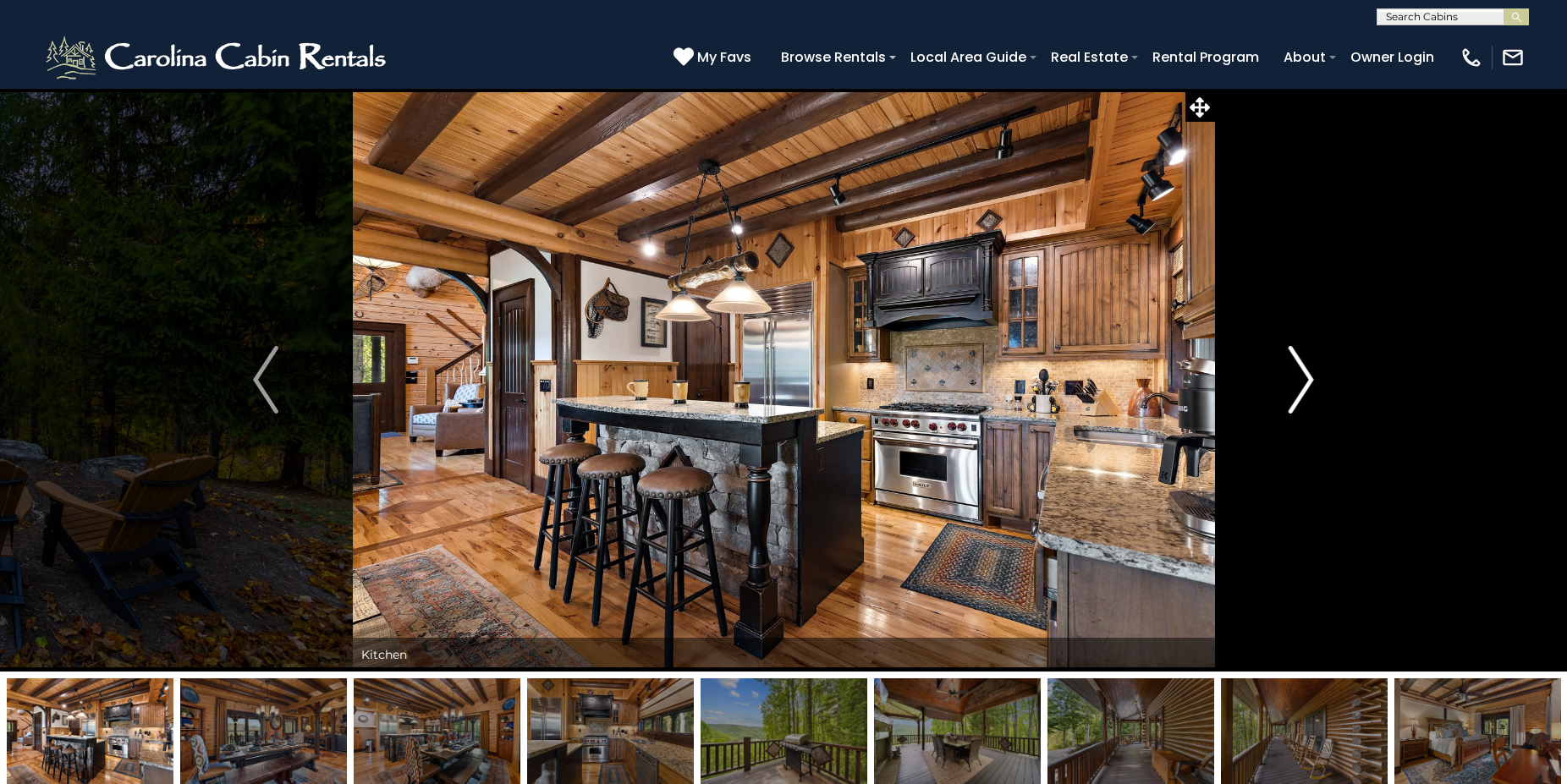
click at [1310, 382] on img "Next" at bounding box center [1300, 379] width 25 height 68
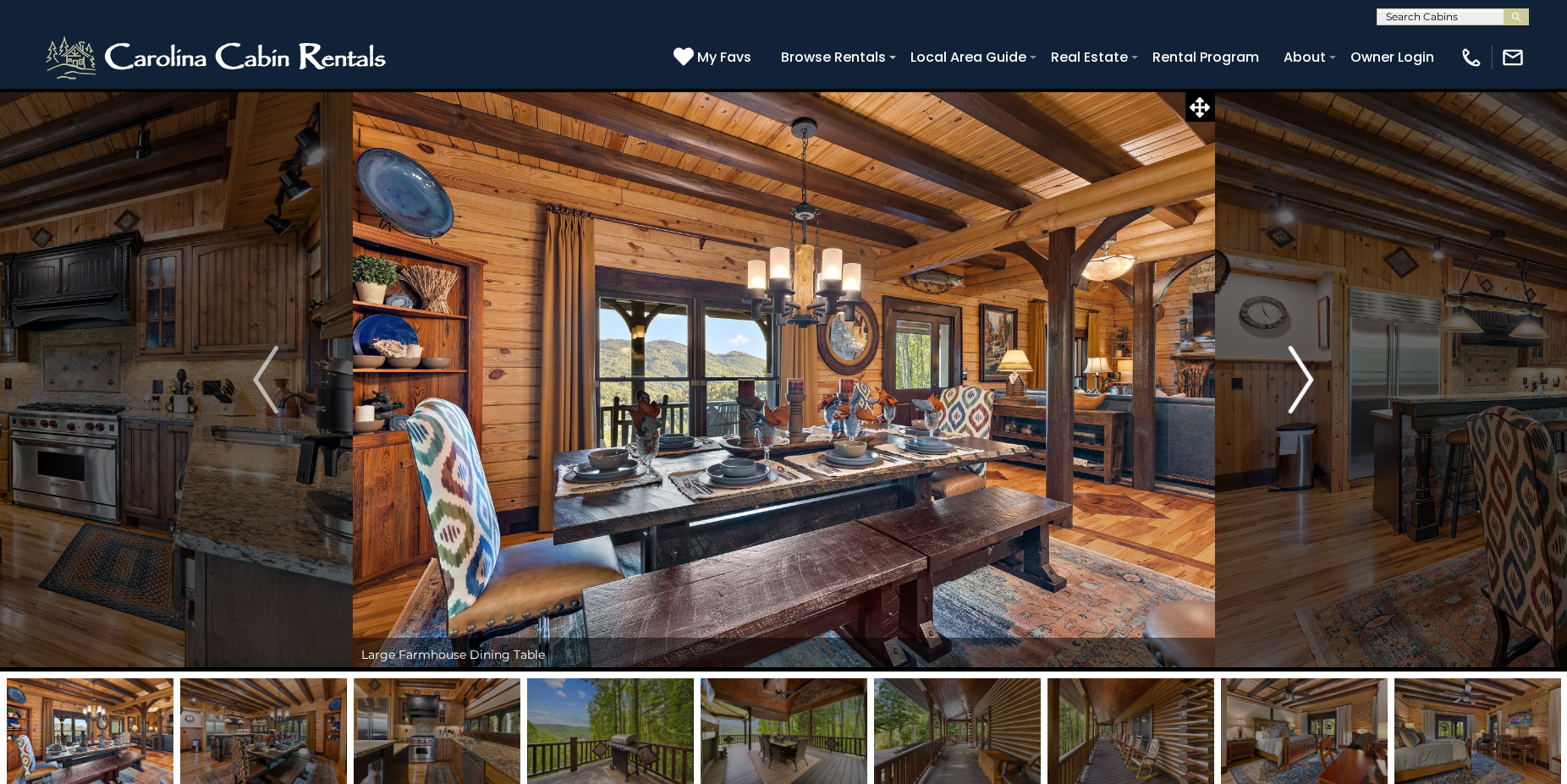
click at [1310, 382] on img "Next" at bounding box center [1300, 379] width 25 height 68
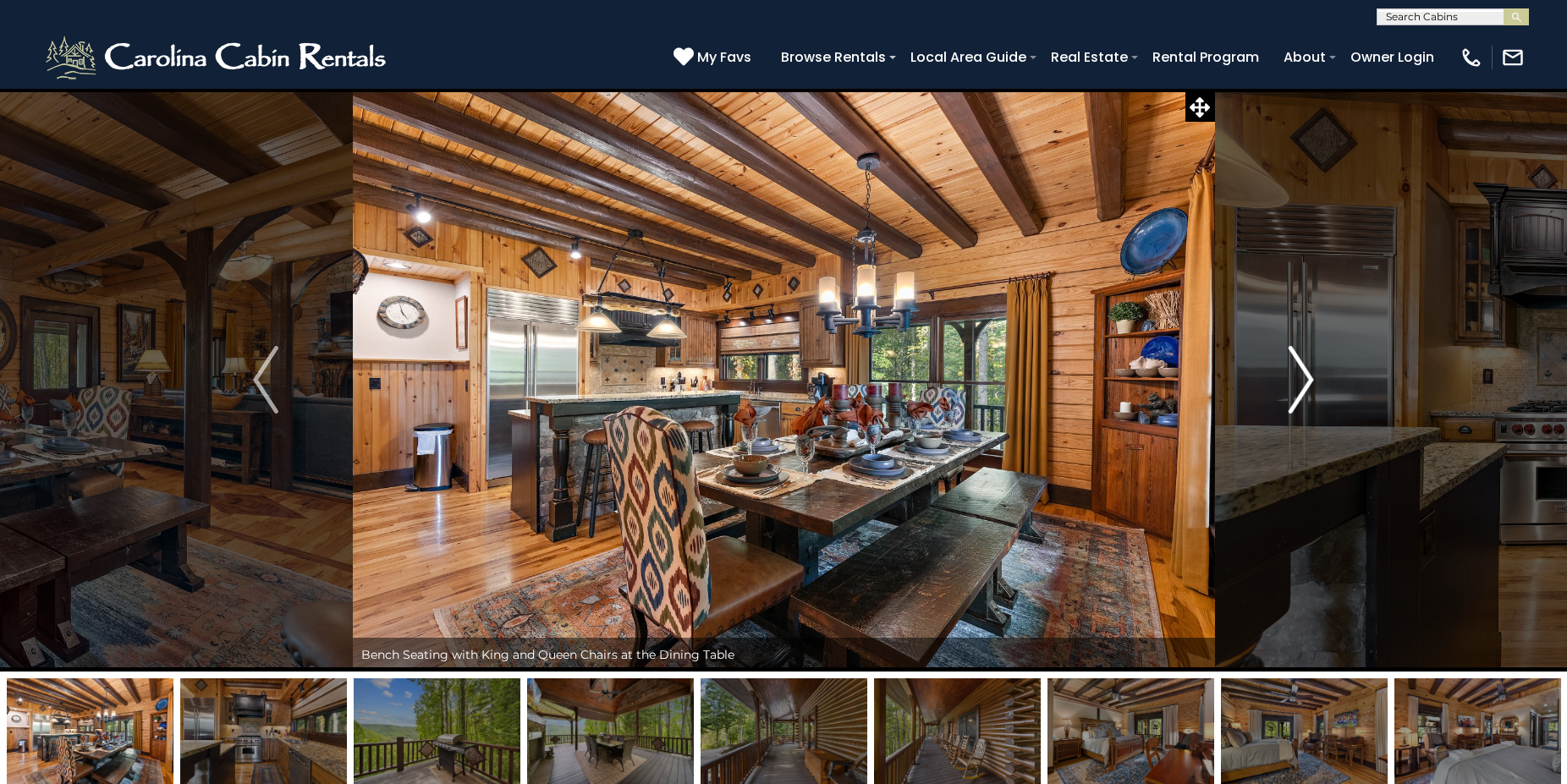
click at [1310, 382] on img "Next" at bounding box center [1300, 379] width 25 height 68
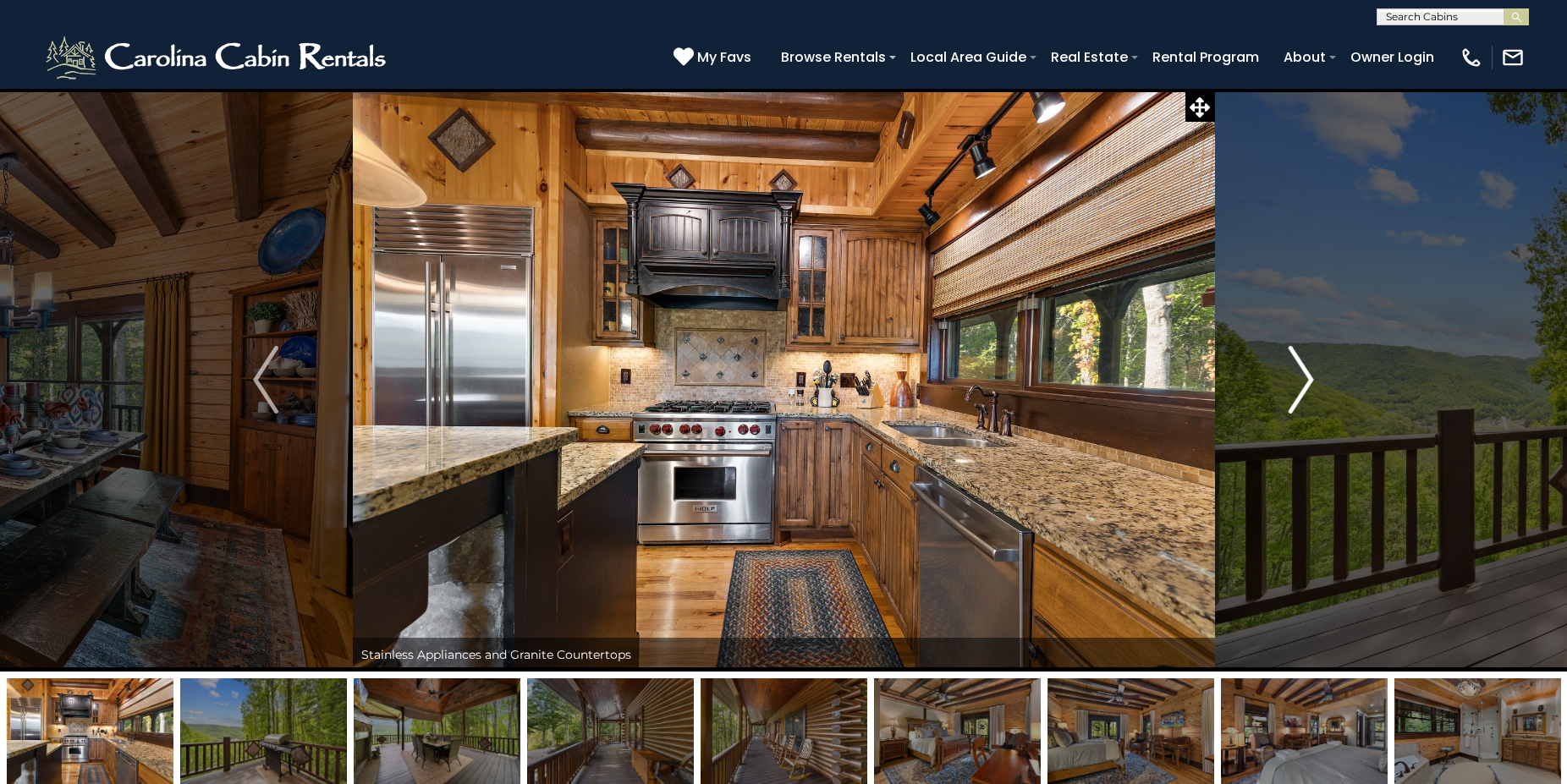
click at [1310, 382] on img "Next" at bounding box center [1300, 379] width 25 height 68
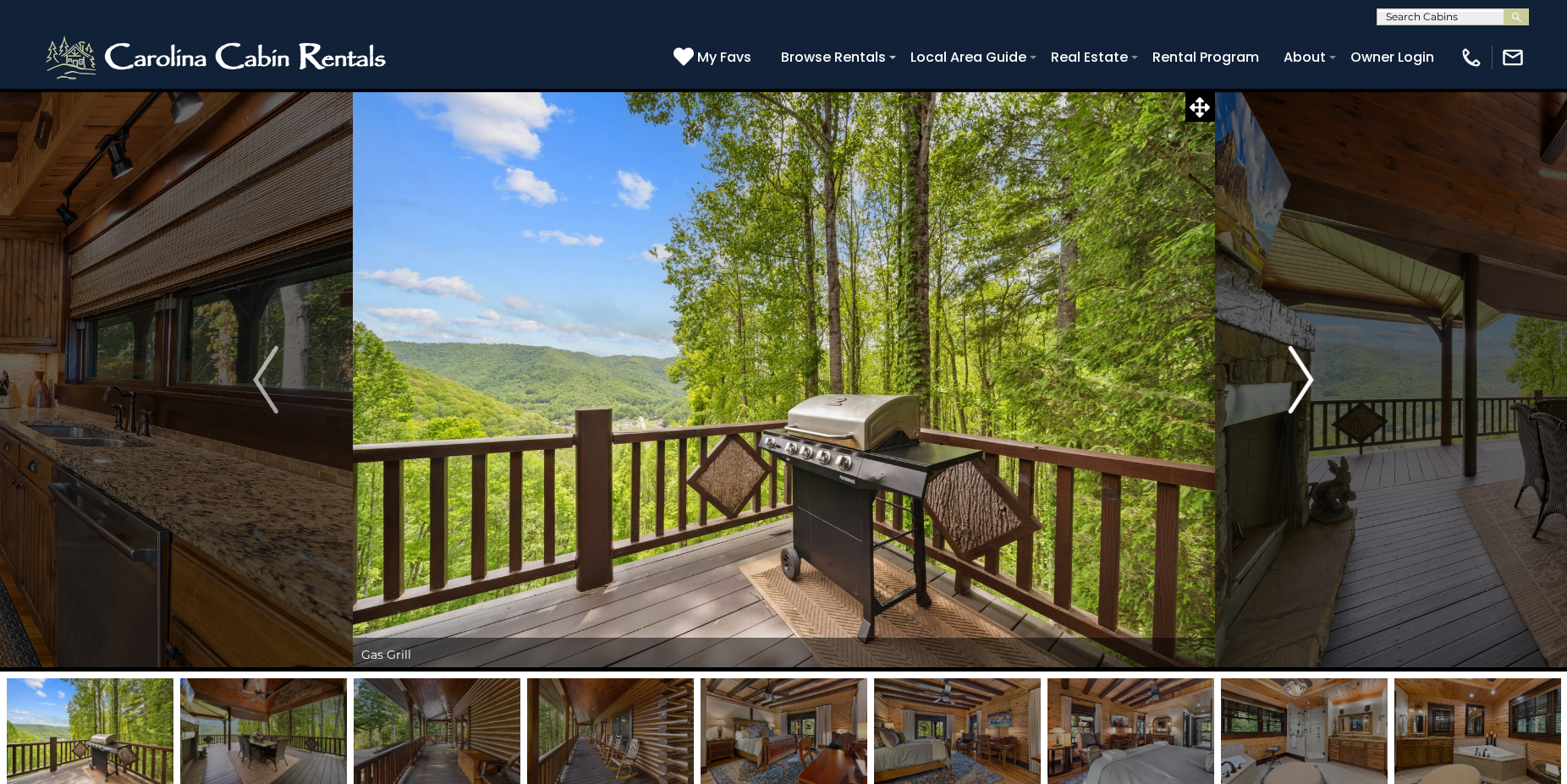
click at [1310, 382] on img "Next" at bounding box center [1300, 379] width 25 height 68
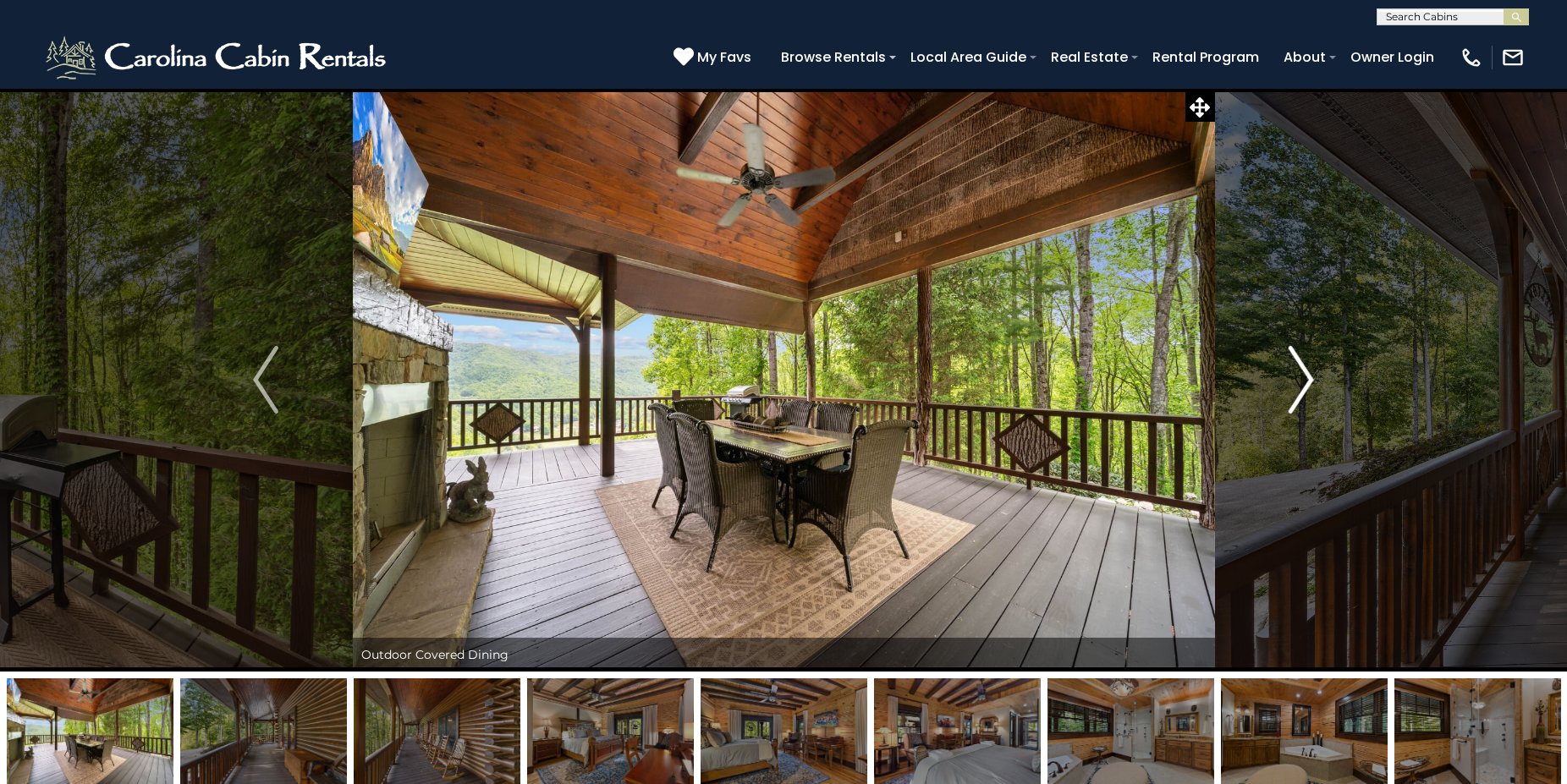
click at [1310, 382] on img "Next" at bounding box center [1300, 379] width 25 height 68
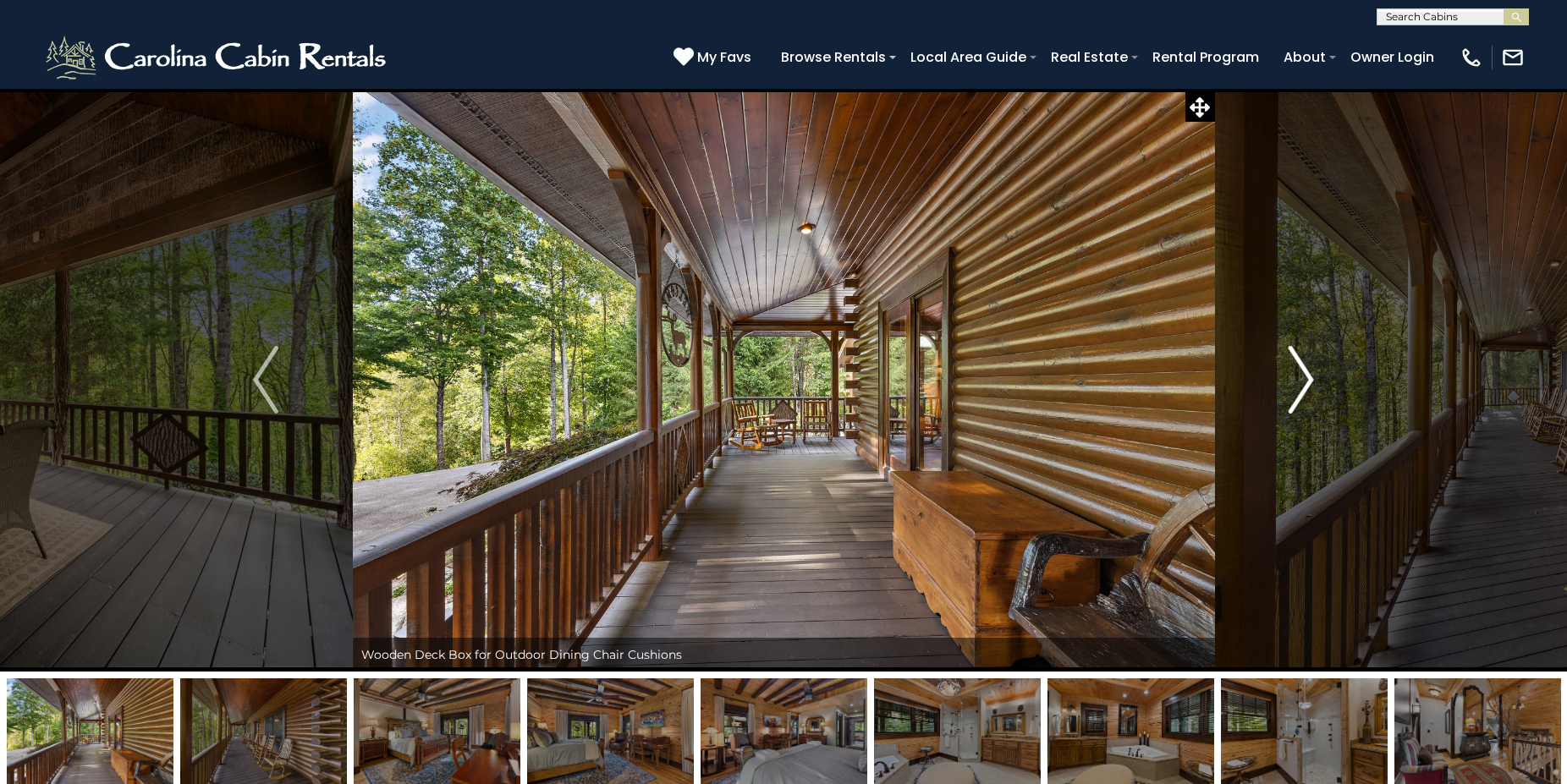
click at [1310, 382] on img "Next" at bounding box center [1300, 379] width 25 height 68
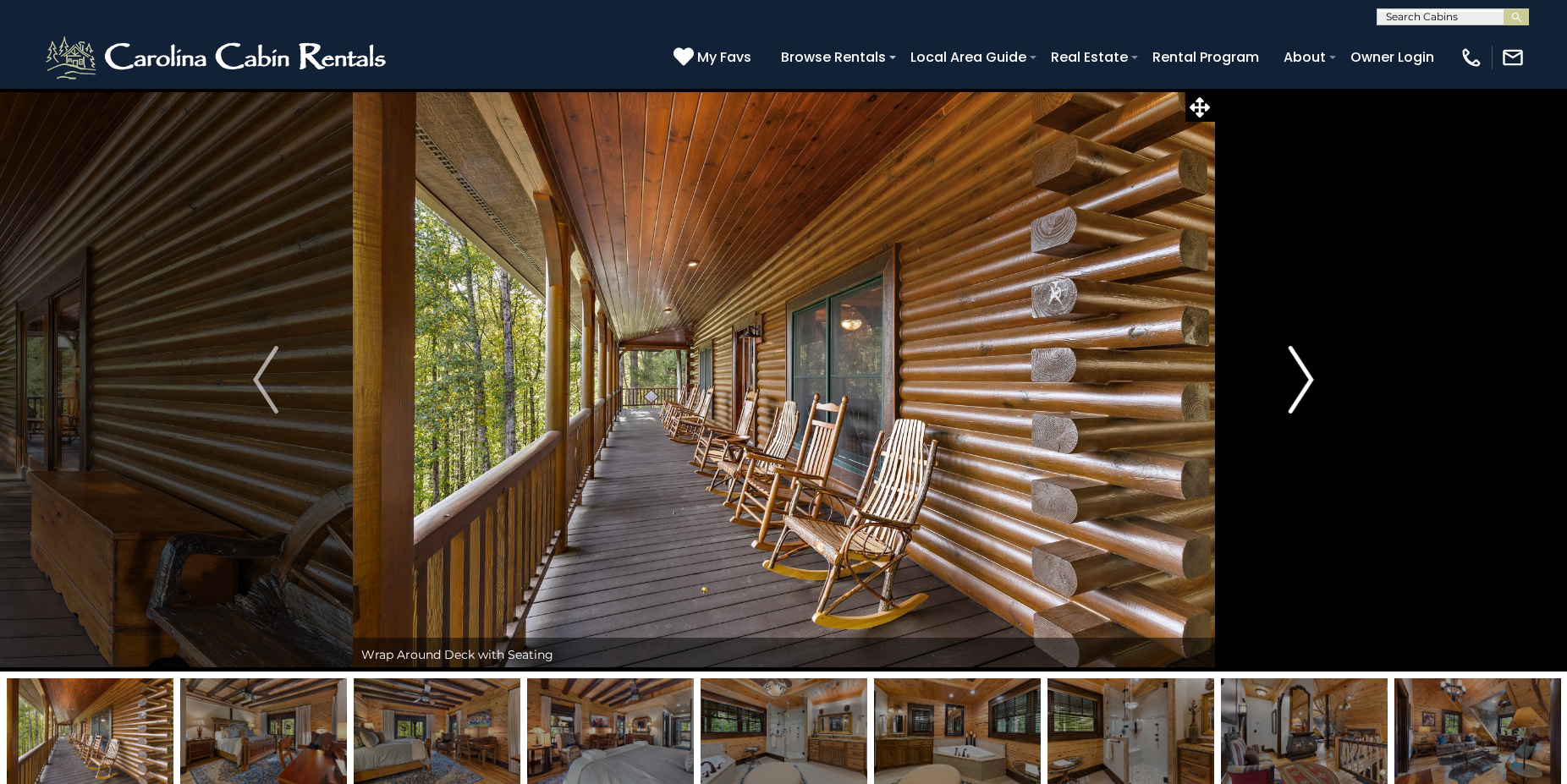
click at [1310, 382] on img "Next" at bounding box center [1300, 379] width 25 height 68
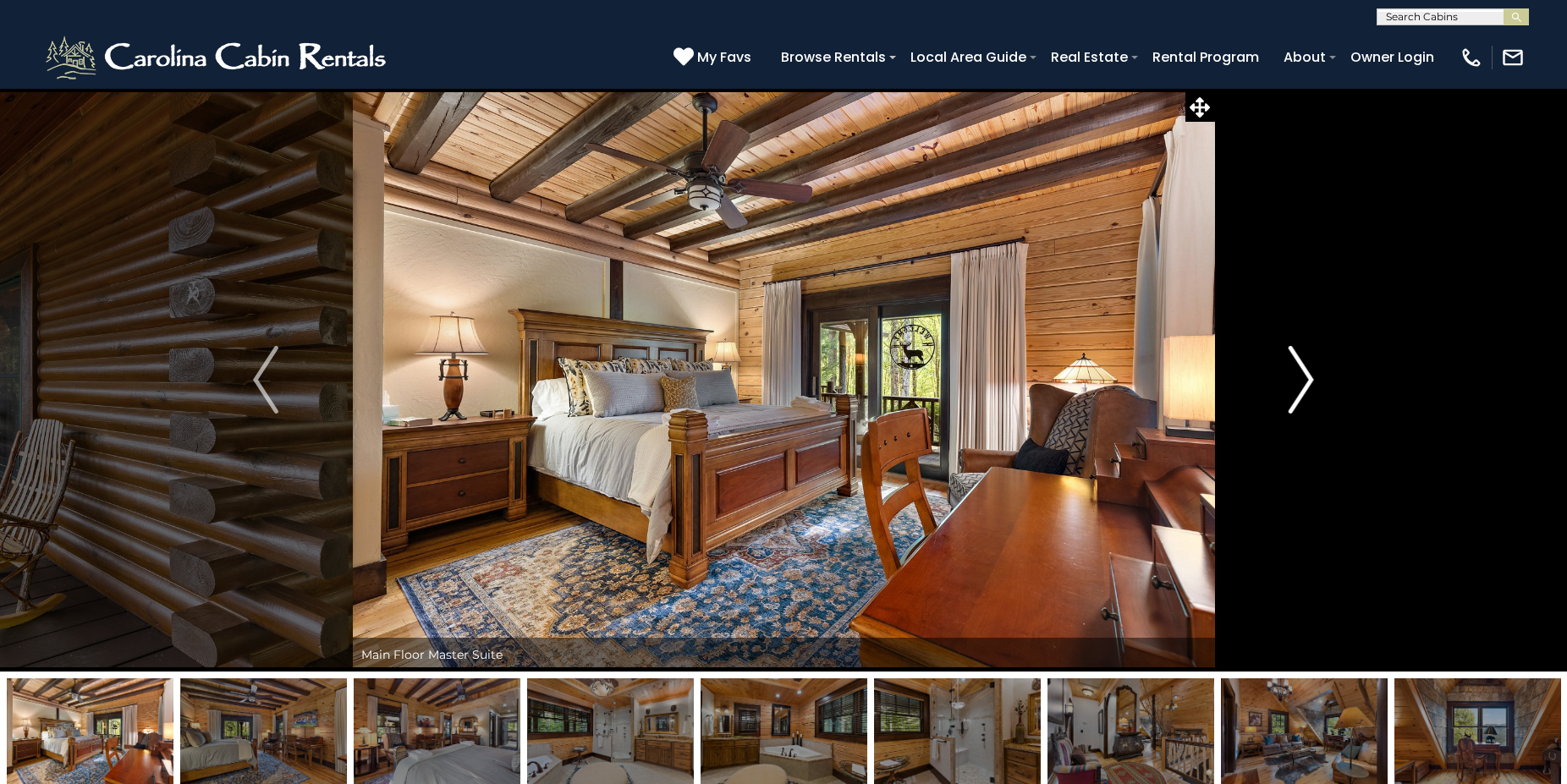
click at [1310, 382] on img "Next" at bounding box center [1300, 379] width 25 height 68
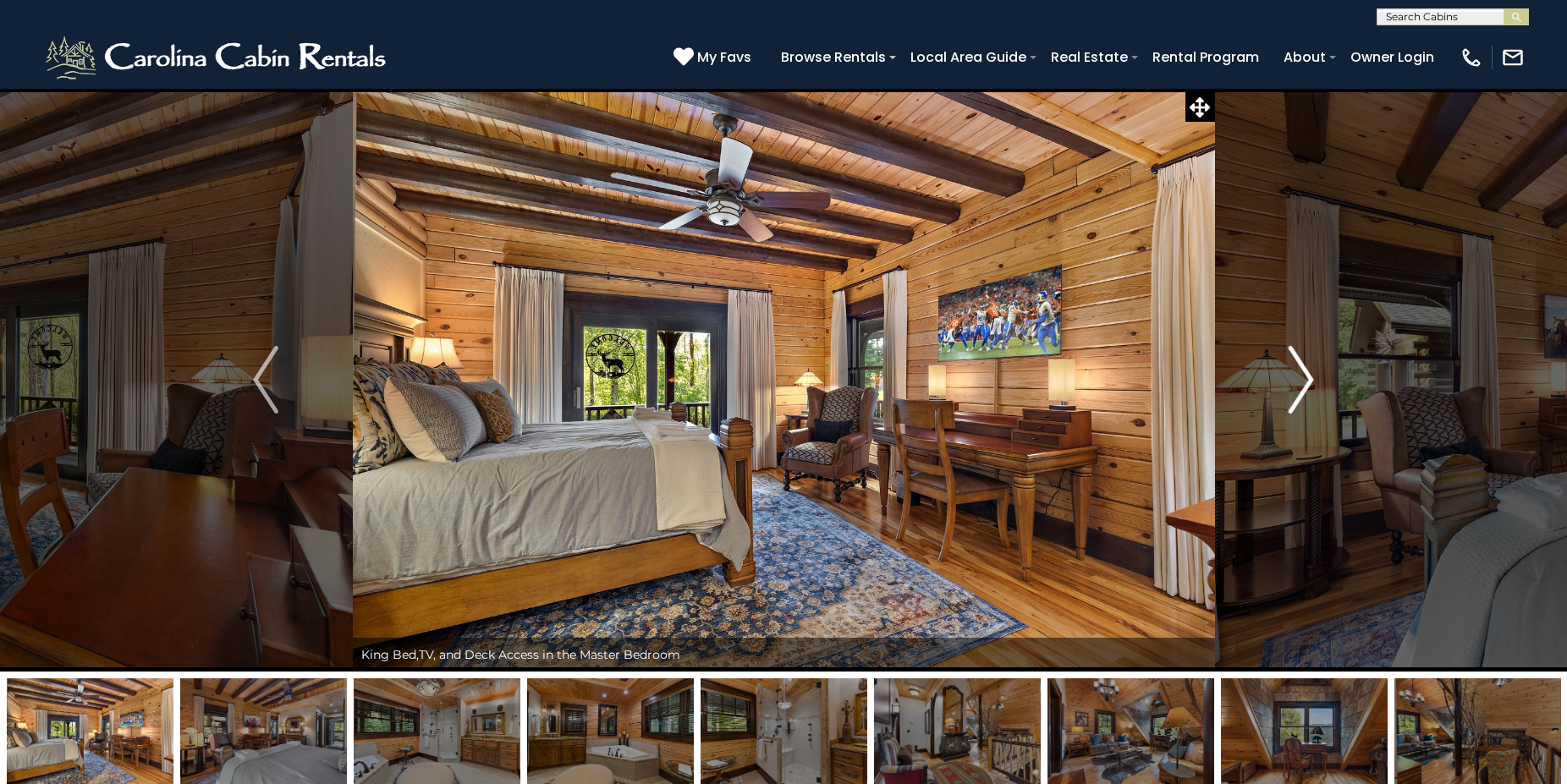
click at [1310, 382] on img "Next" at bounding box center [1300, 379] width 25 height 68
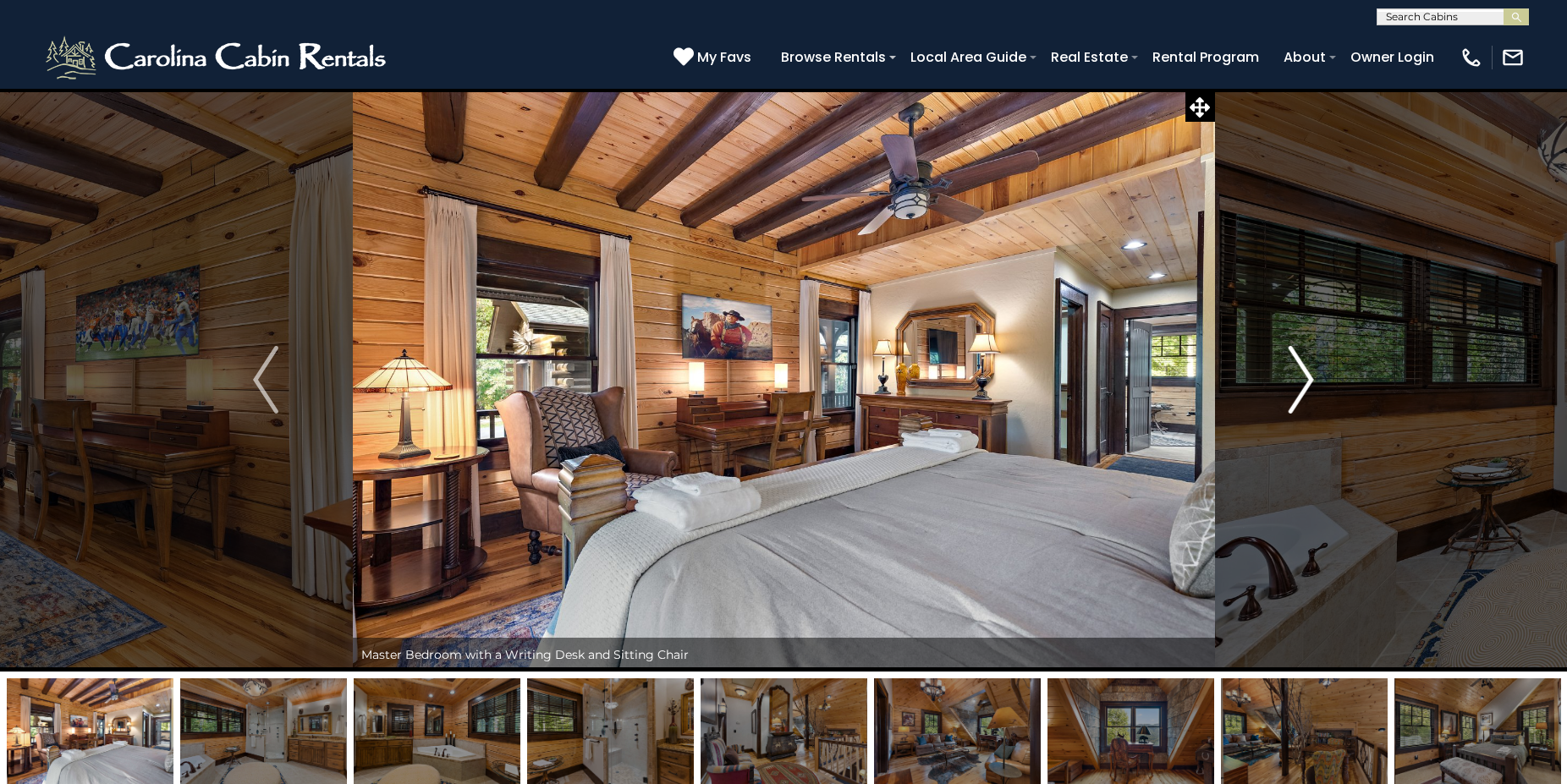
click at [1310, 382] on img "Next" at bounding box center [1300, 379] width 25 height 68
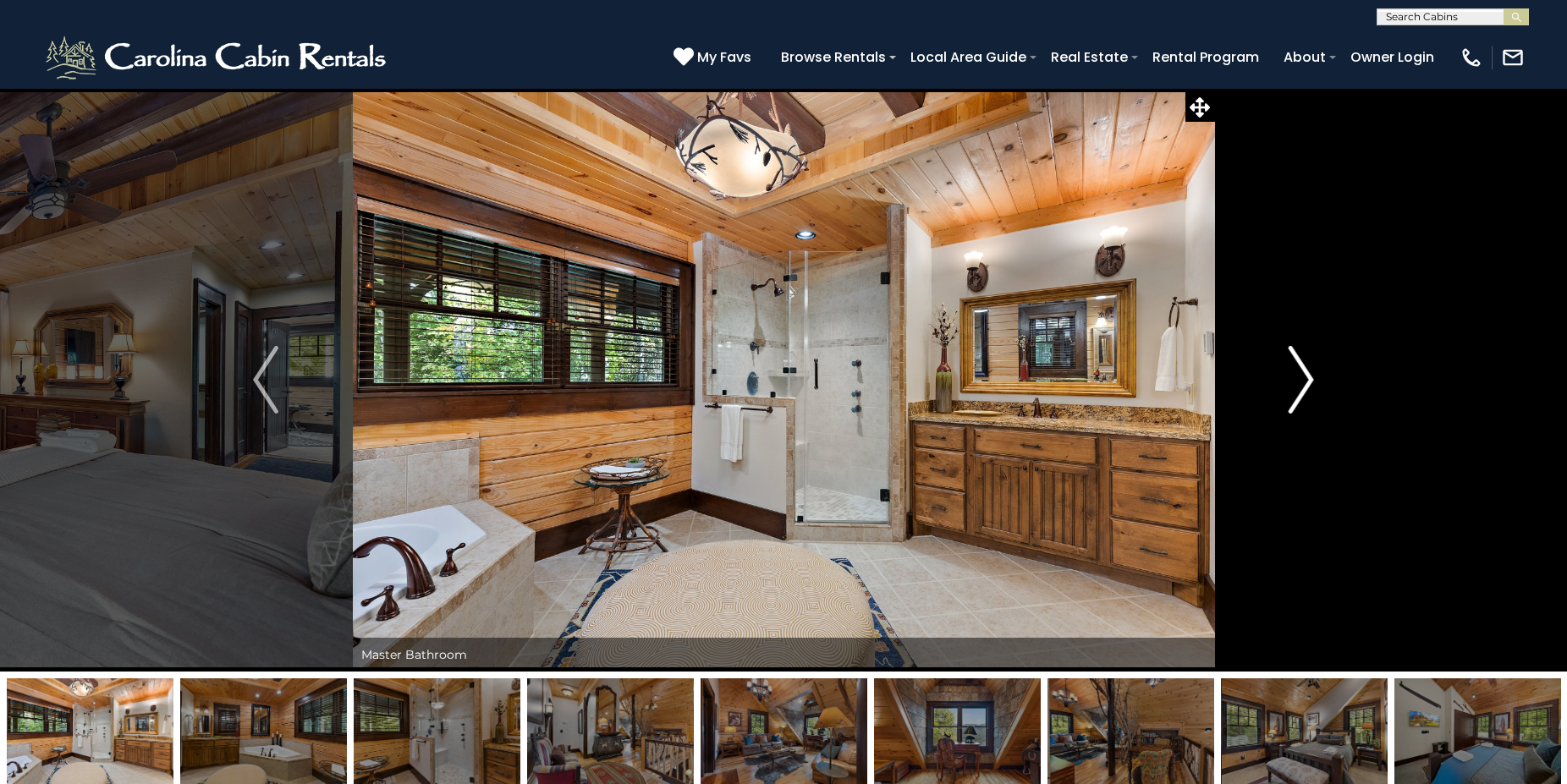
click at [1310, 382] on img "Next" at bounding box center [1300, 379] width 25 height 68
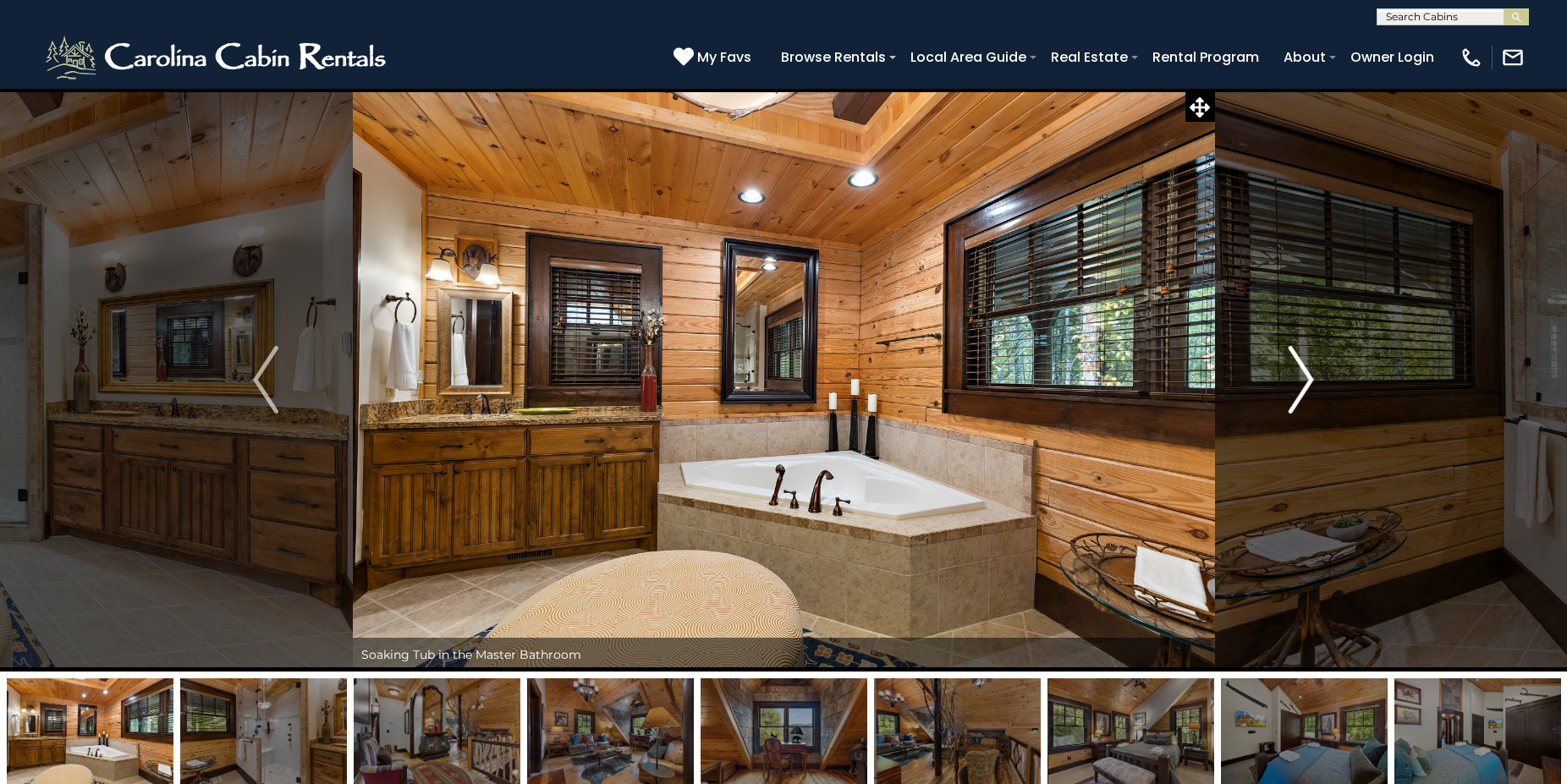
click at [1310, 382] on img "Next" at bounding box center [1300, 379] width 25 height 68
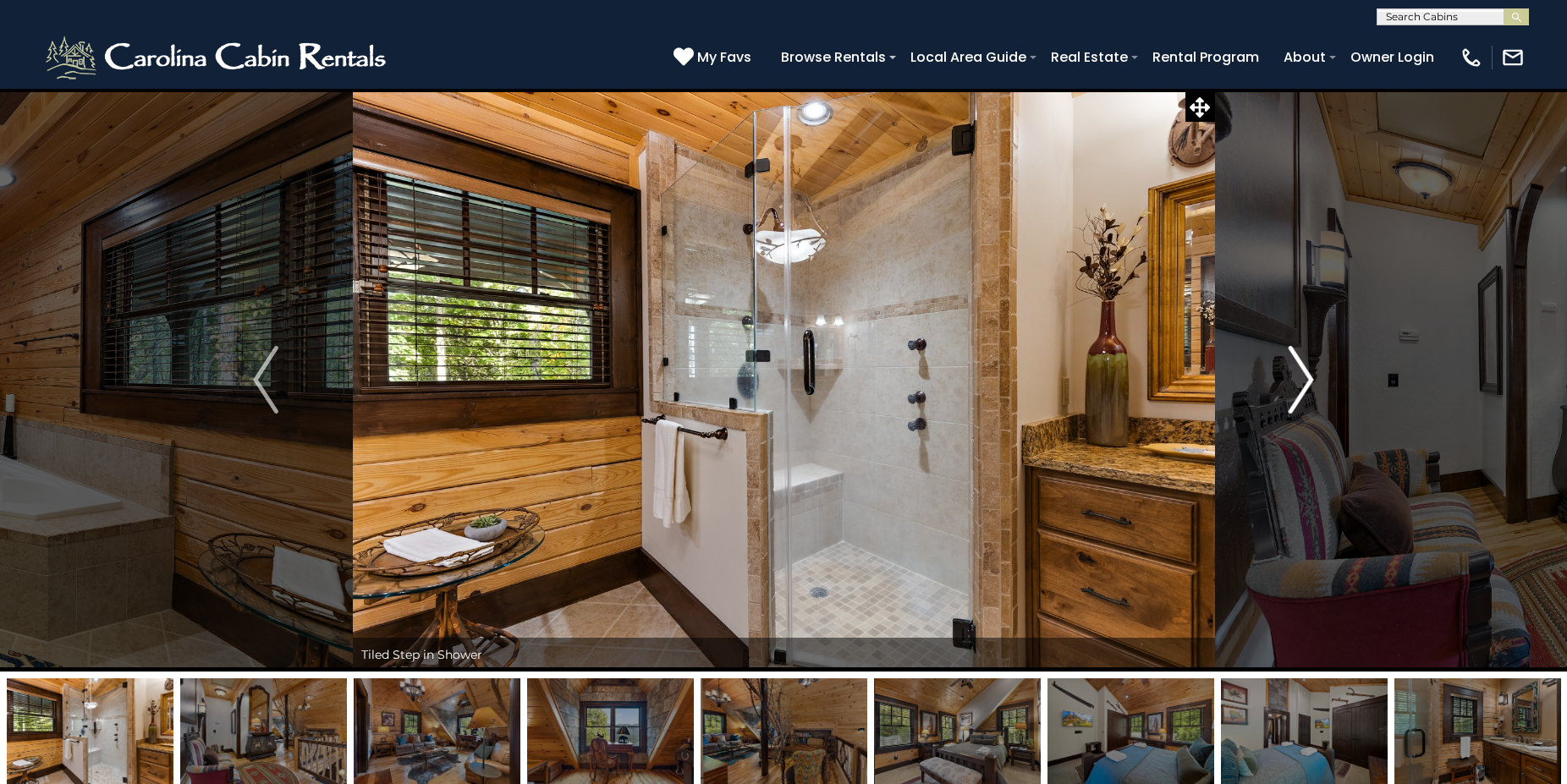
click at [1310, 382] on img "Next" at bounding box center [1300, 379] width 25 height 68
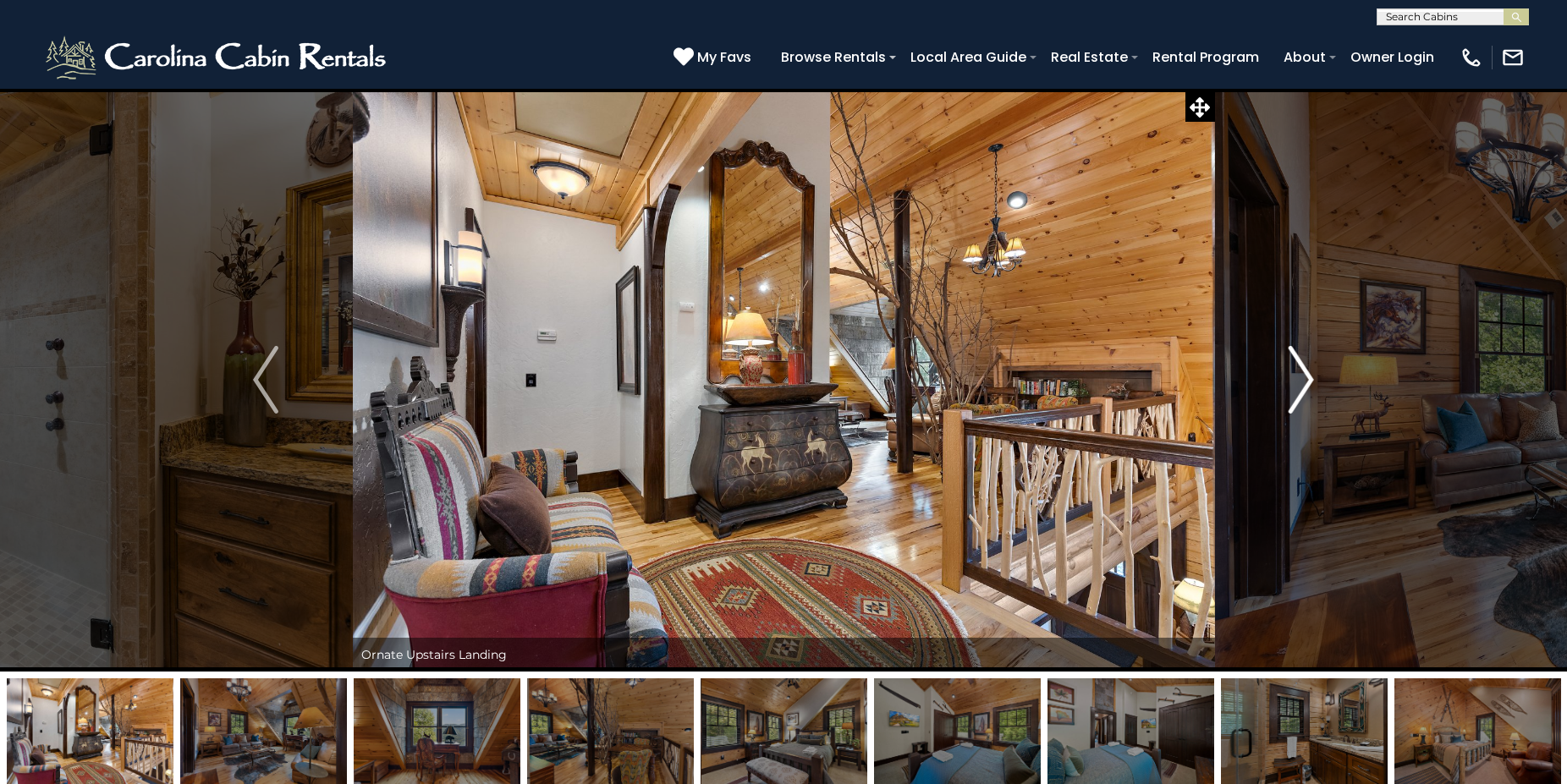
click at [1310, 382] on img "Next" at bounding box center [1300, 379] width 25 height 68
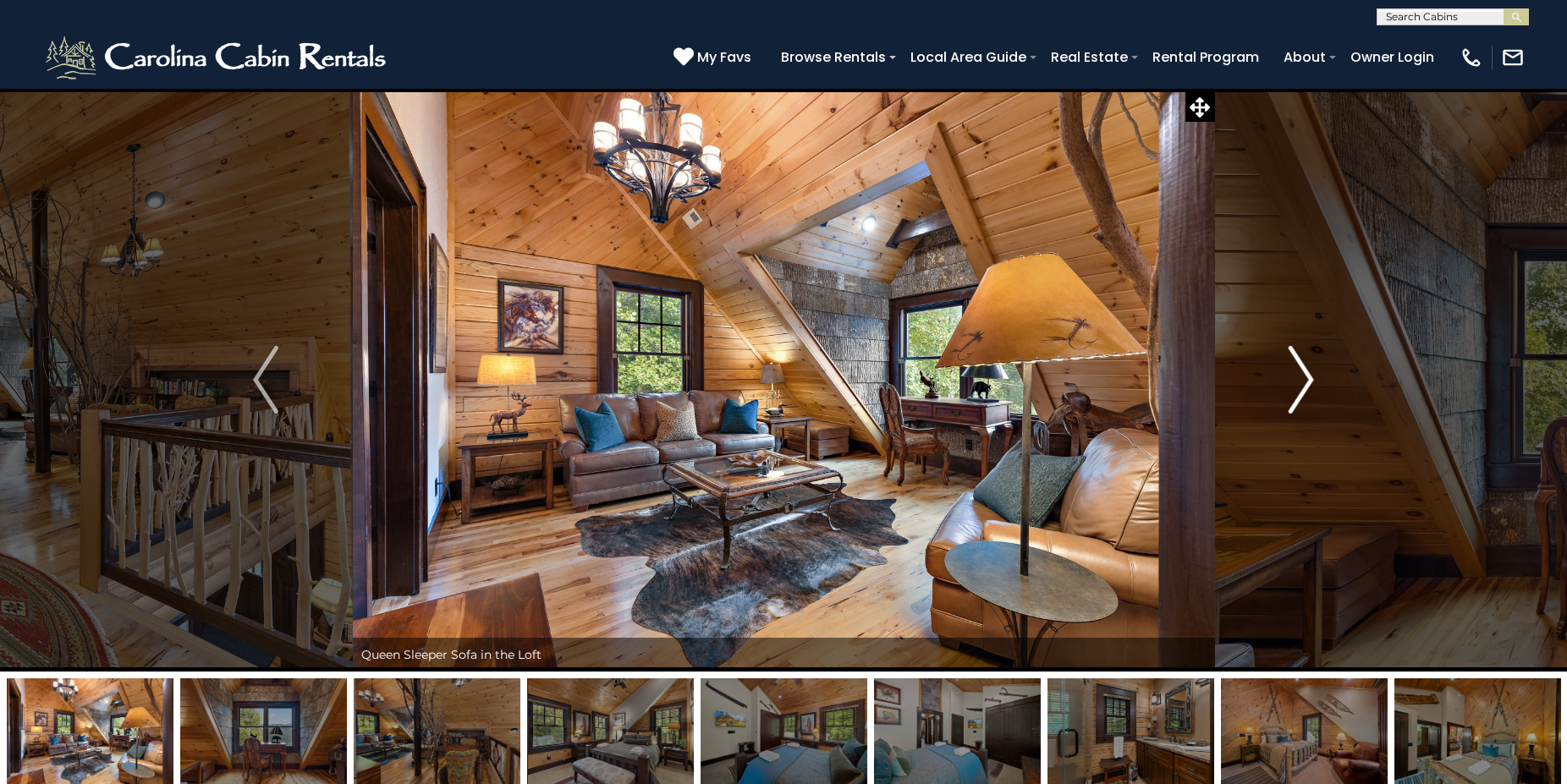
click at [1310, 382] on img "Next" at bounding box center [1300, 379] width 25 height 68
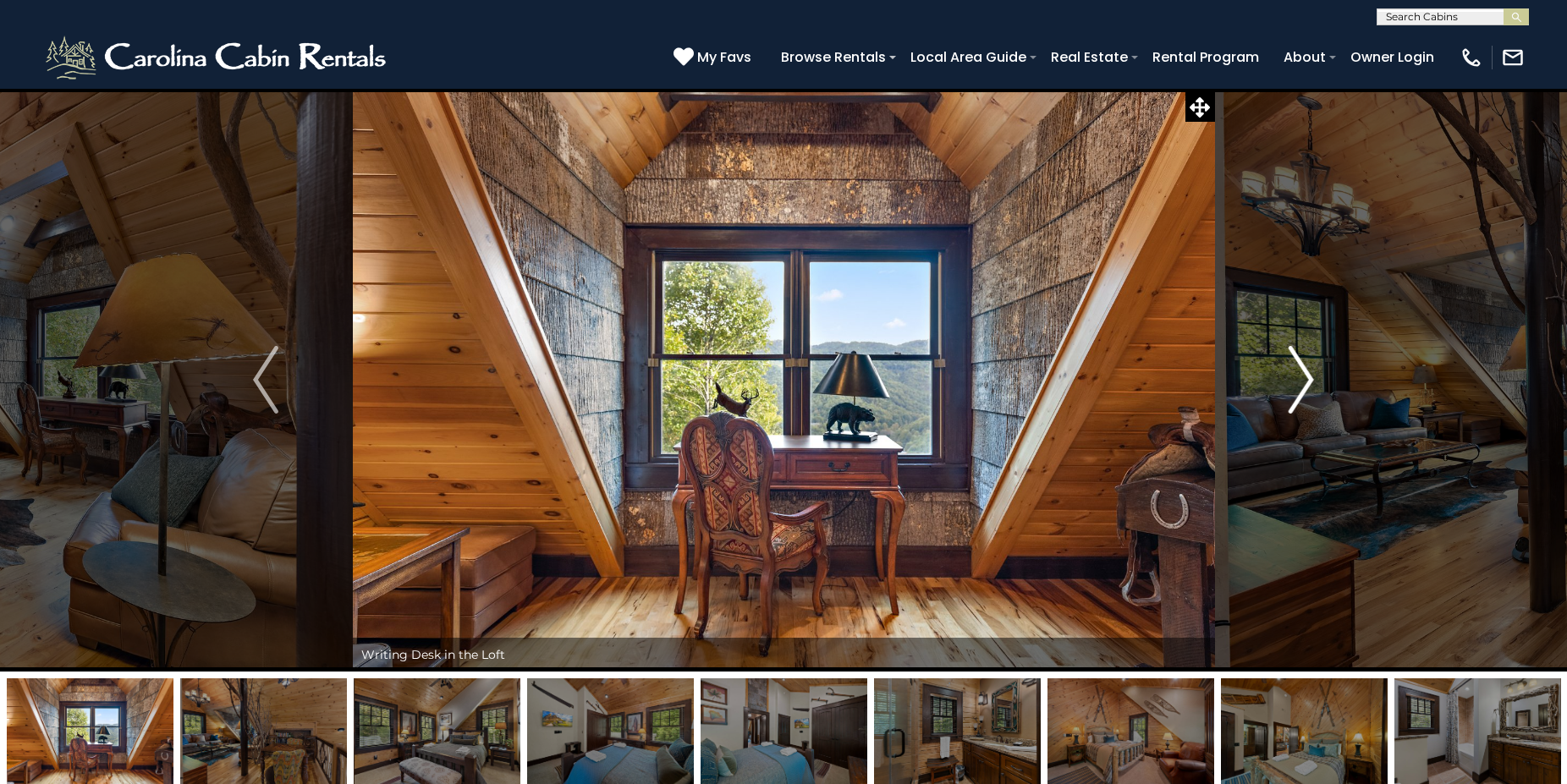
click at [1310, 382] on img "Next" at bounding box center [1300, 379] width 25 height 68
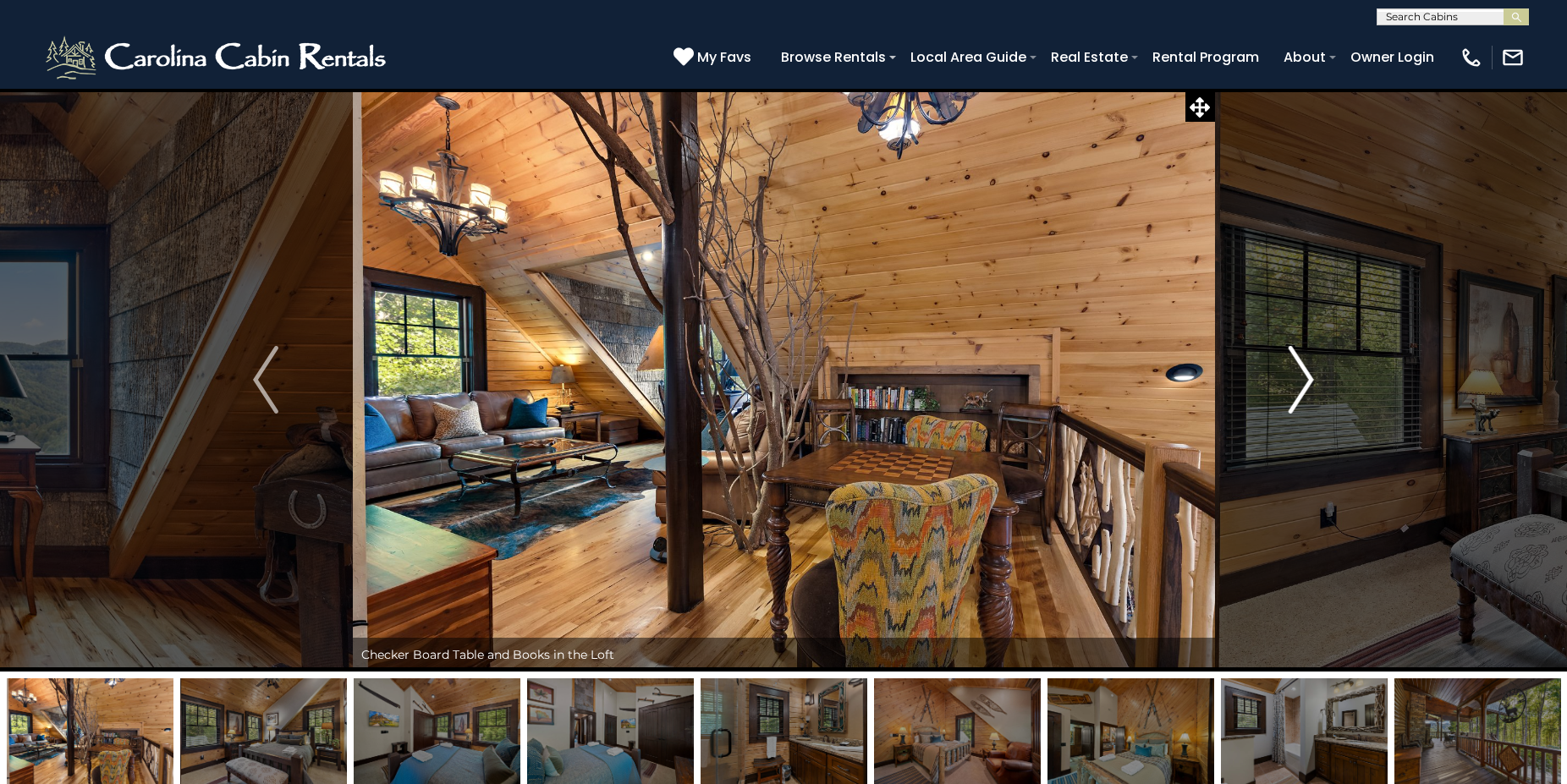
click at [1310, 382] on img "Next" at bounding box center [1300, 379] width 25 height 68
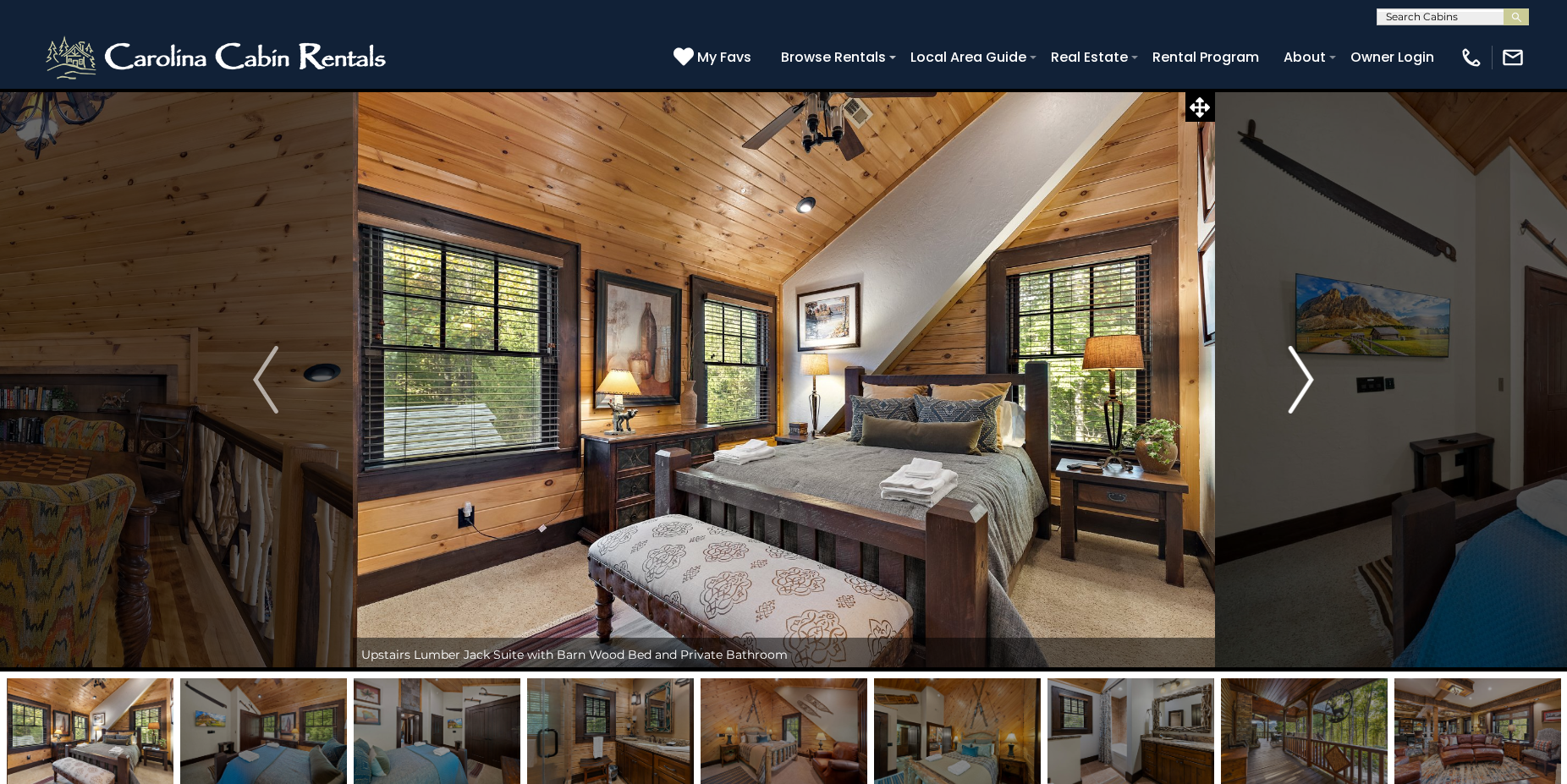
click at [1310, 382] on img "Next" at bounding box center [1300, 379] width 25 height 68
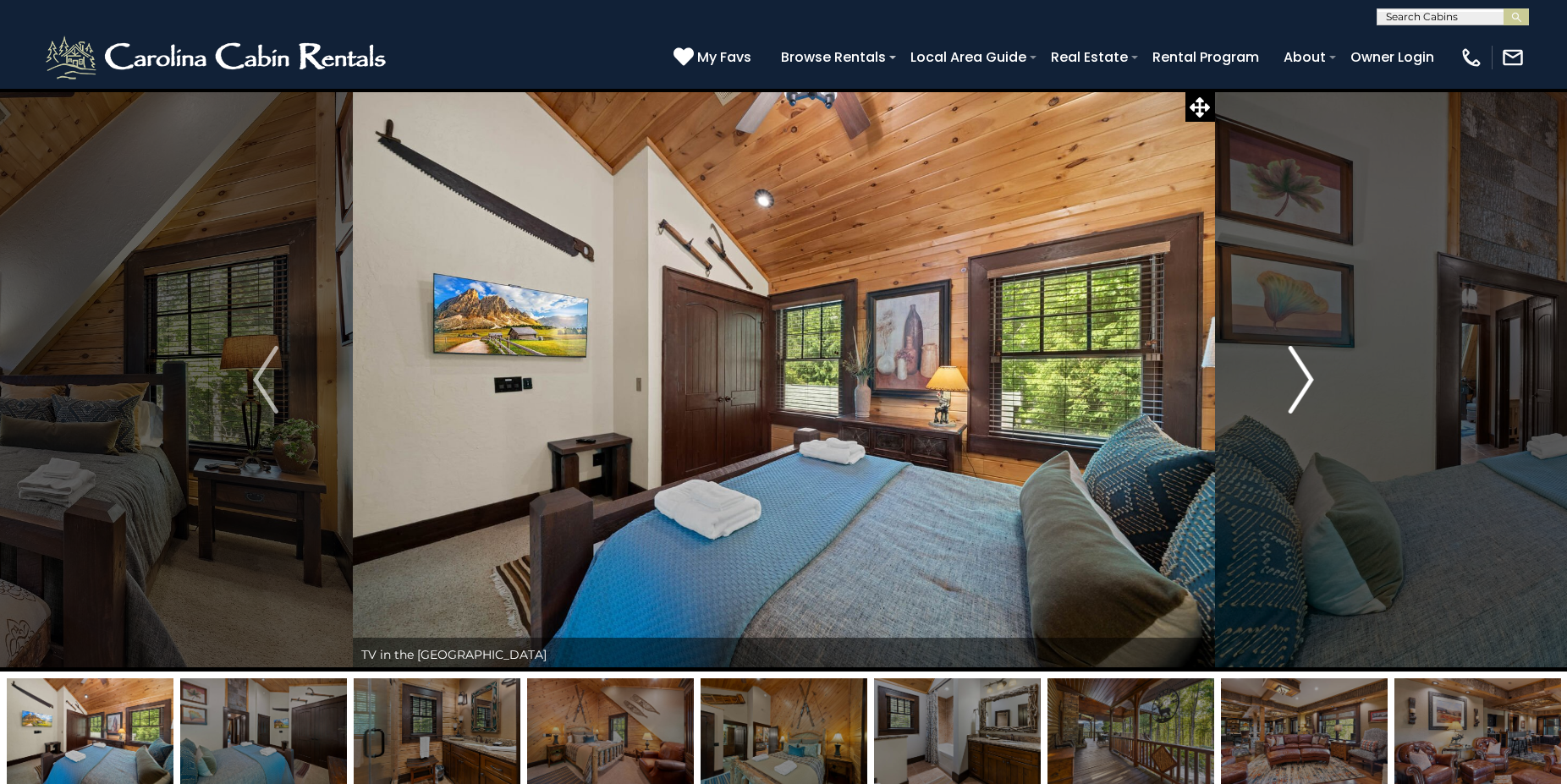
click at [1310, 382] on img "Next" at bounding box center [1300, 379] width 25 height 68
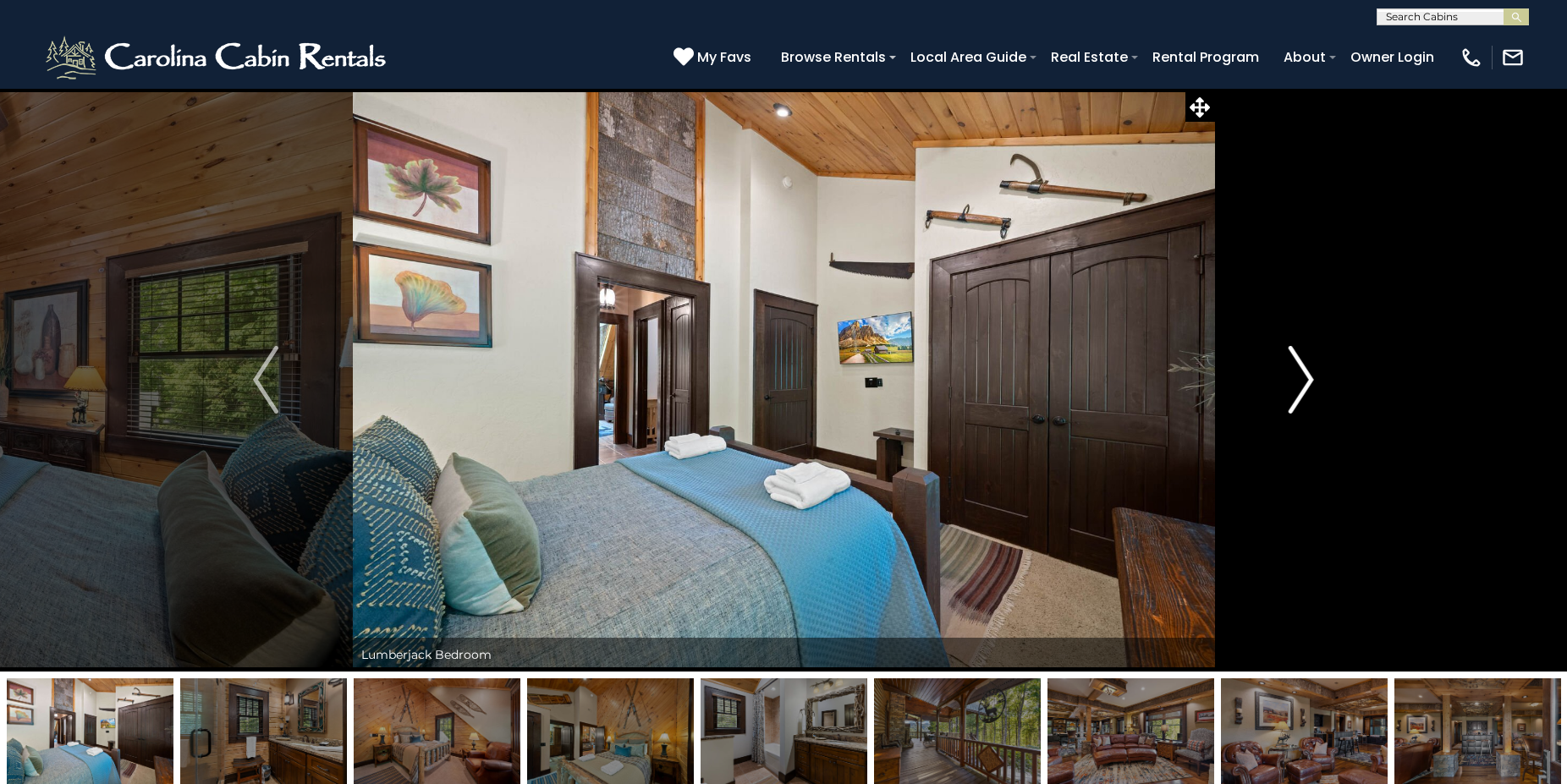
click at [1310, 382] on img "Next" at bounding box center [1300, 379] width 25 height 68
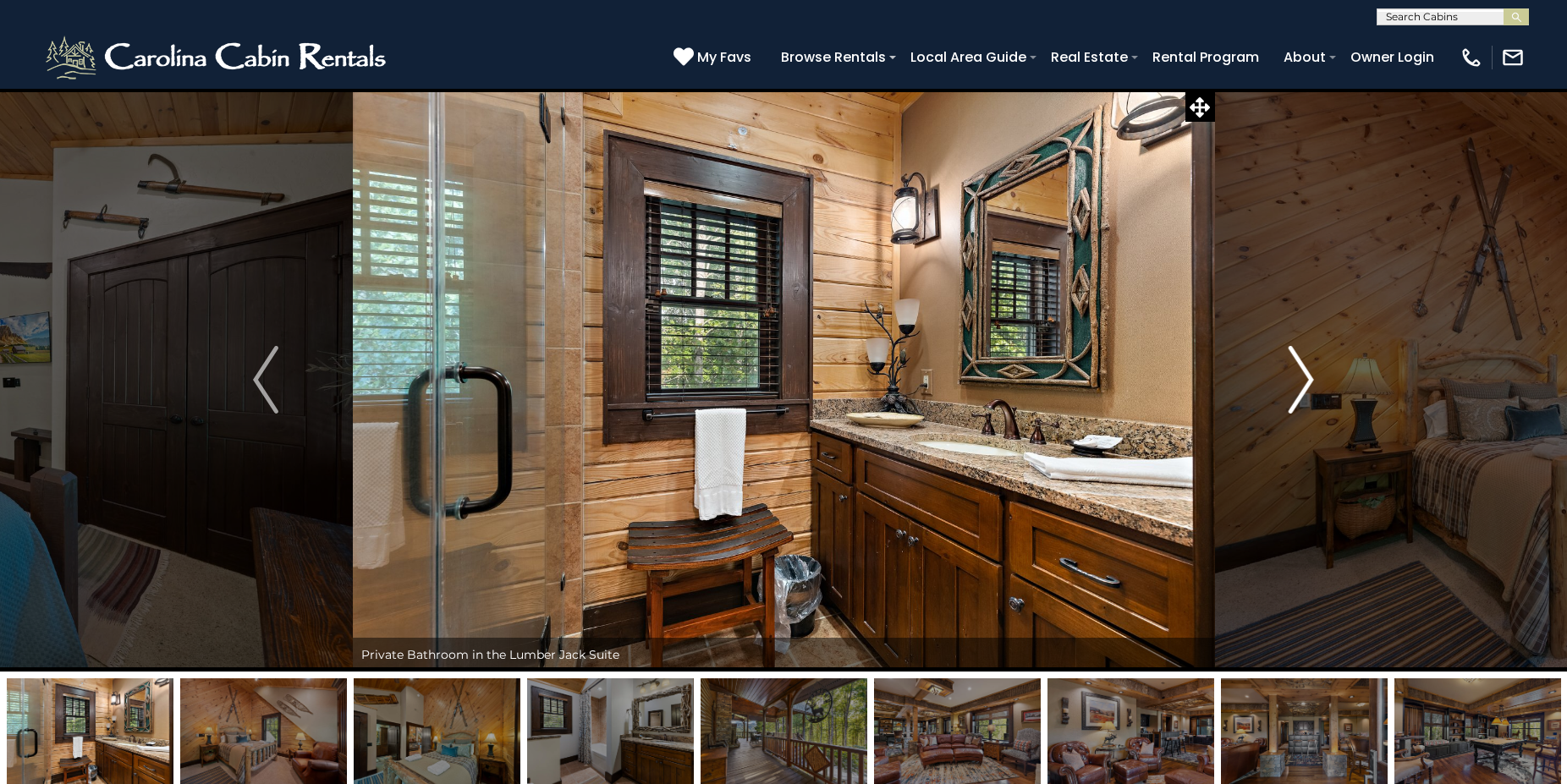
click at [1310, 382] on img "Next" at bounding box center [1300, 379] width 25 height 68
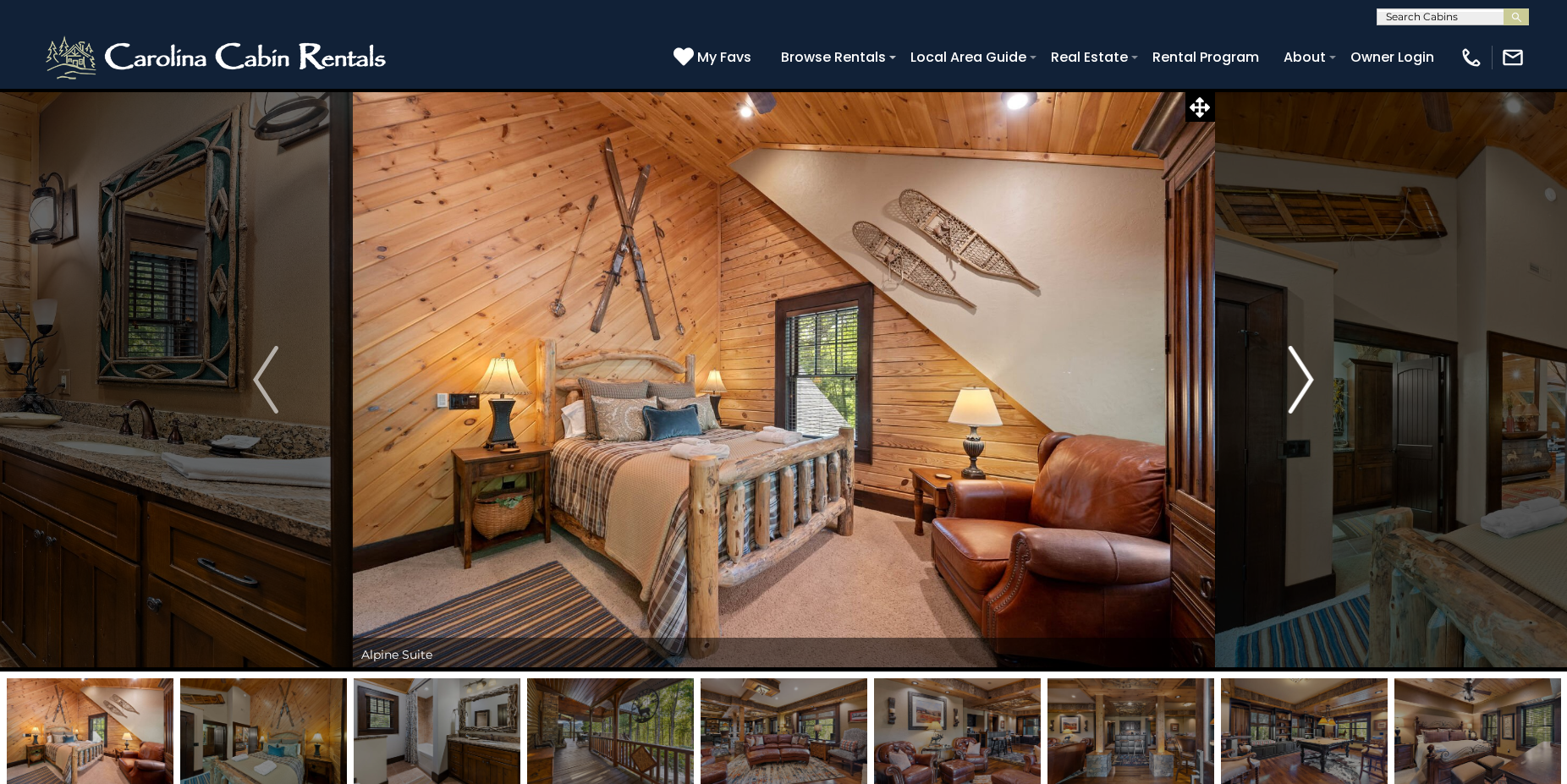
click at [1310, 382] on img "Next" at bounding box center [1300, 379] width 25 height 68
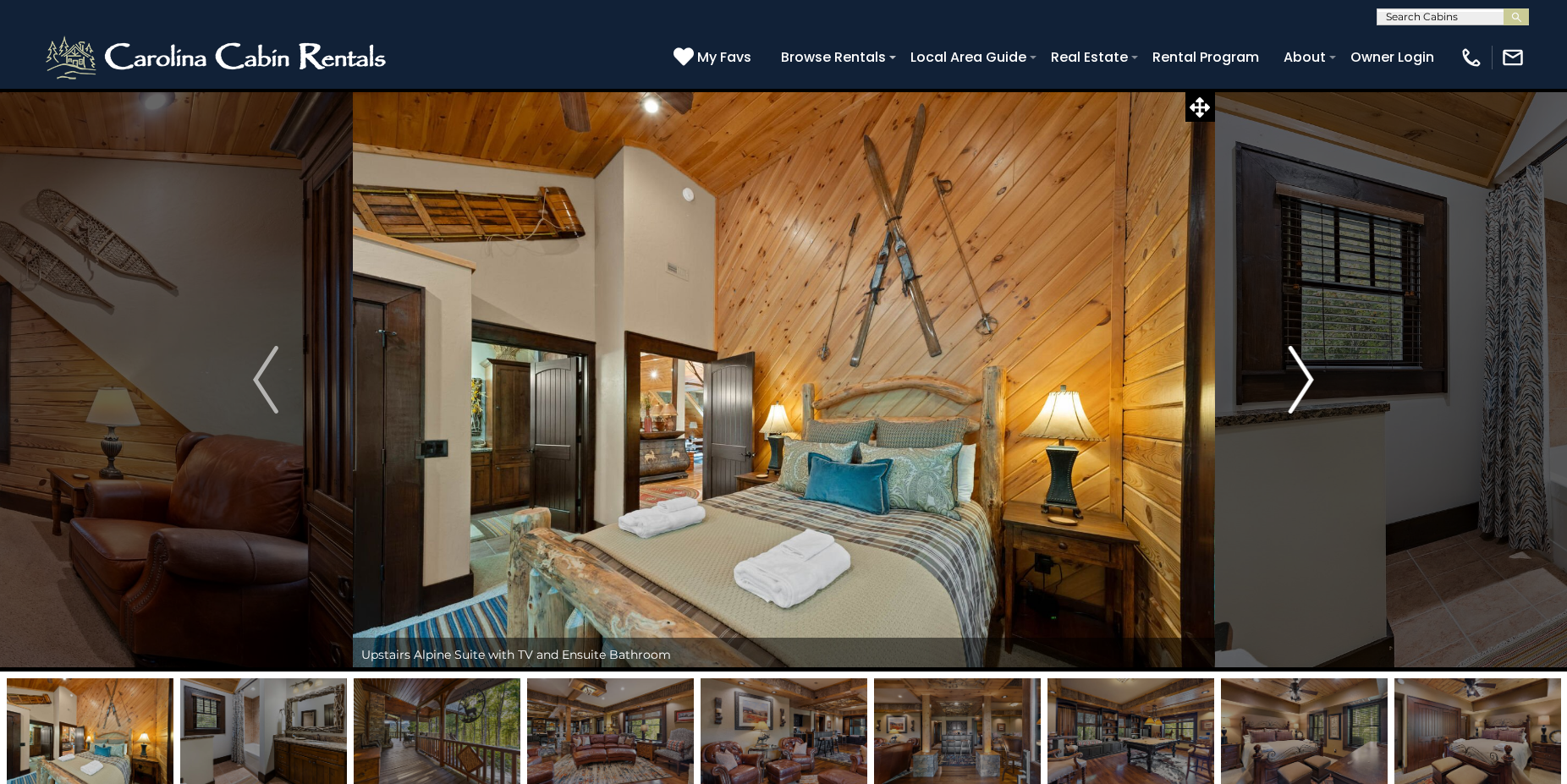
click at [1310, 382] on img "Next" at bounding box center [1300, 379] width 25 height 68
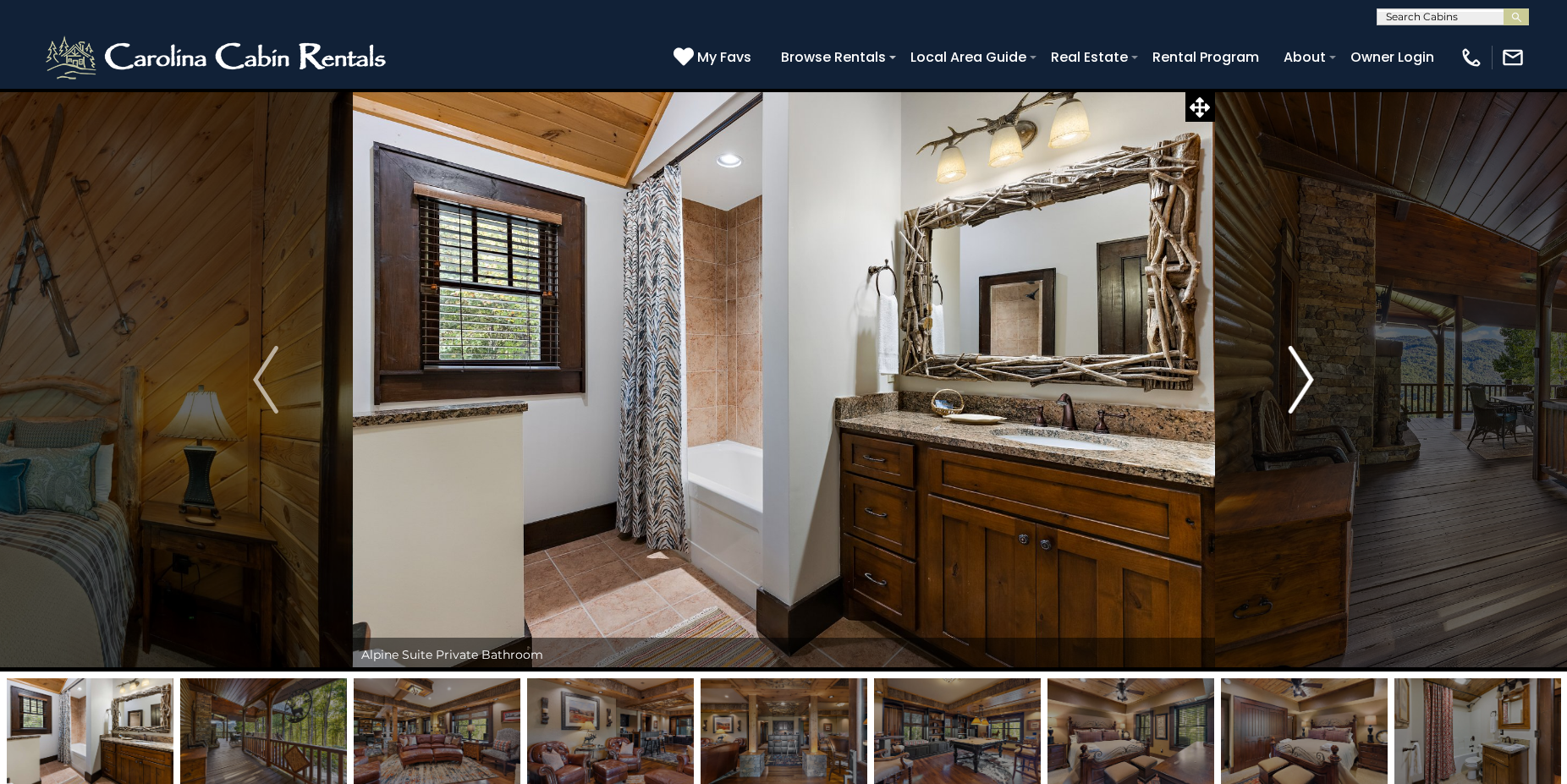
click at [1310, 382] on img "Next" at bounding box center [1300, 379] width 25 height 68
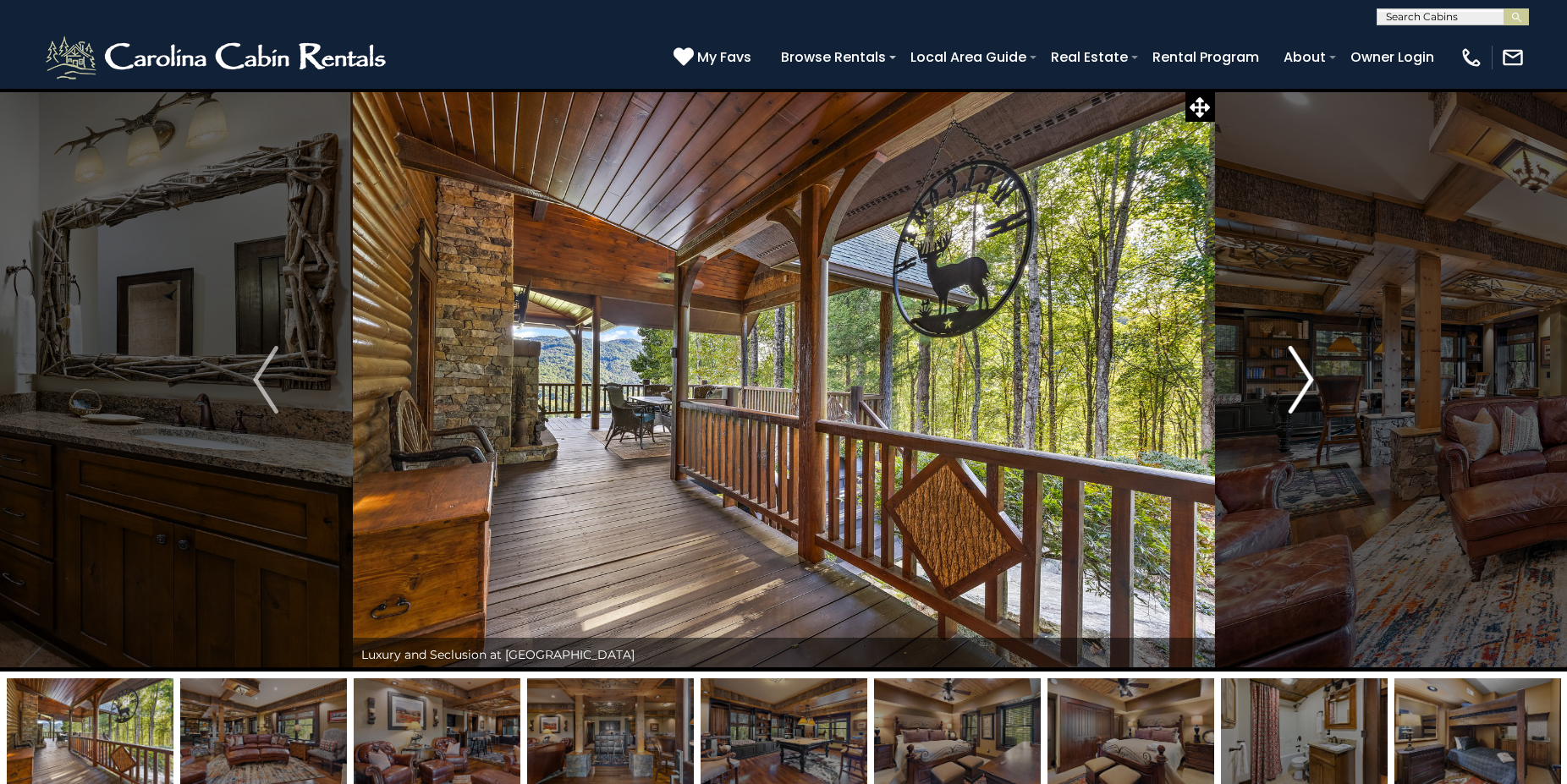
click at [1310, 382] on img "Next" at bounding box center [1300, 379] width 25 height 68
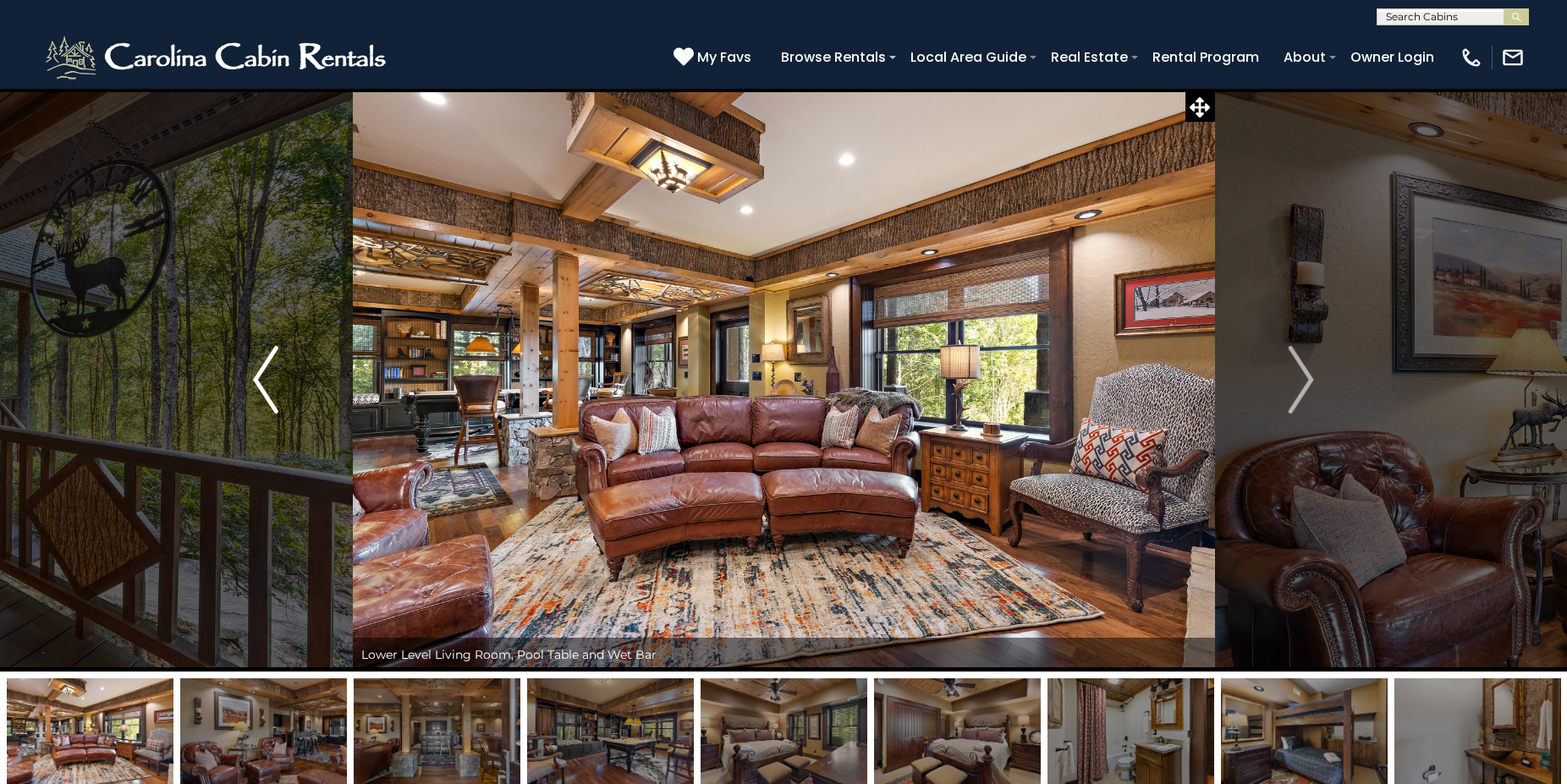
click at [255, 387] on img "Previous" at bounding box center [266, 379] width 25 height 68
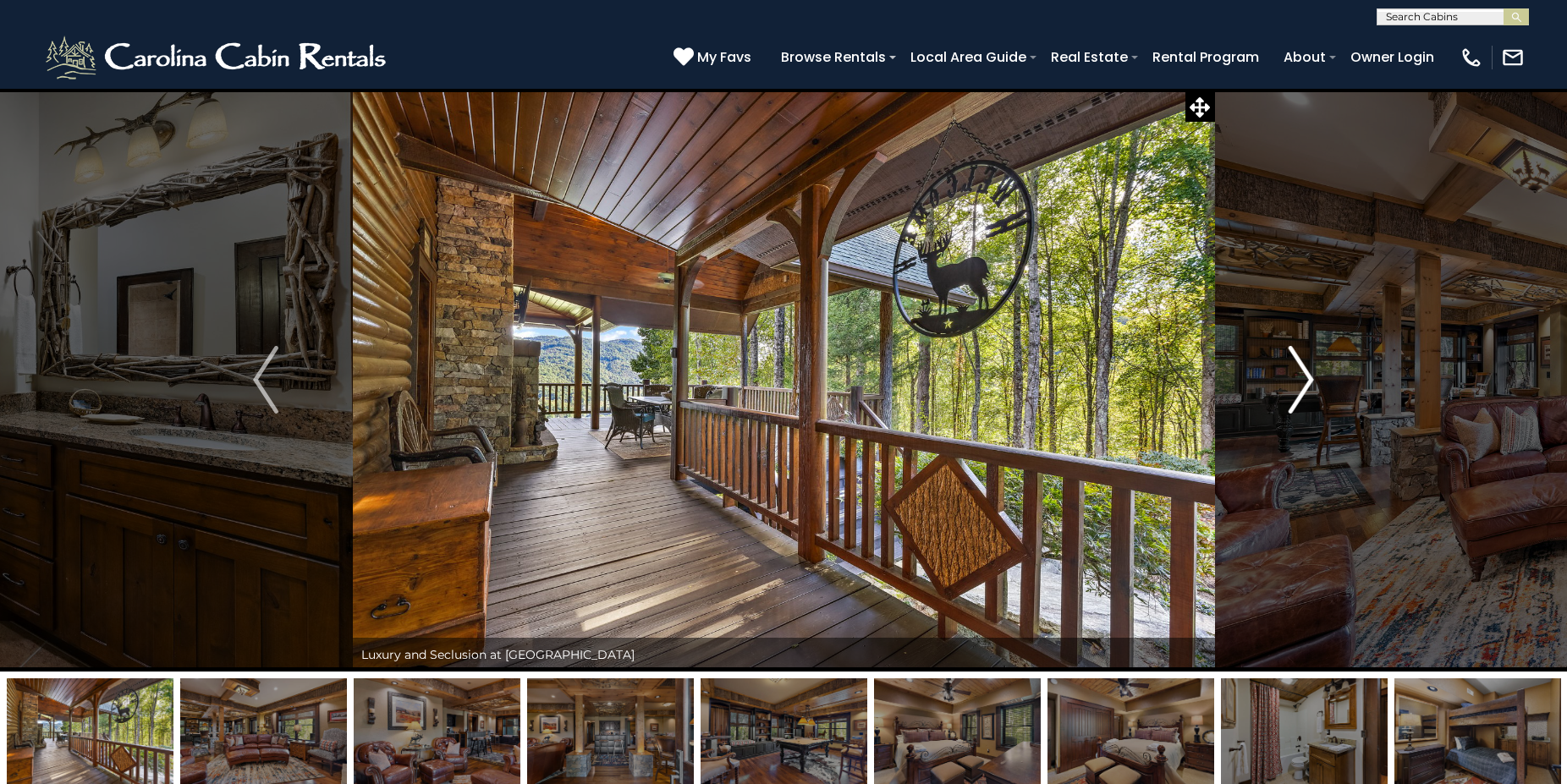
click at [1305, 376] on img "Next" at bounding box center [1300, 379] width 25 height 68
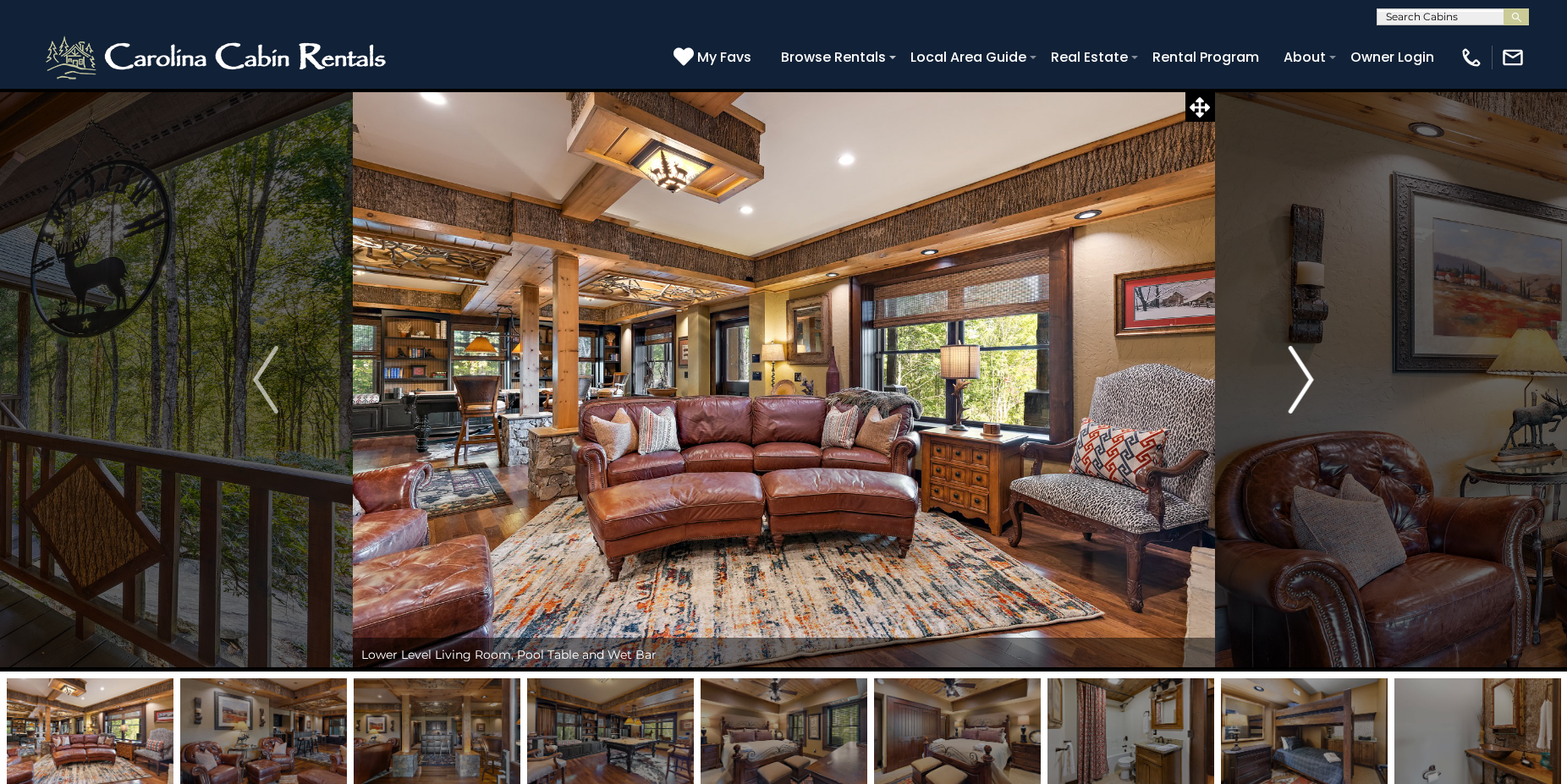
click at [1311, 378] on img "Next" at bounding box center [1300, 379] width 25 height 68
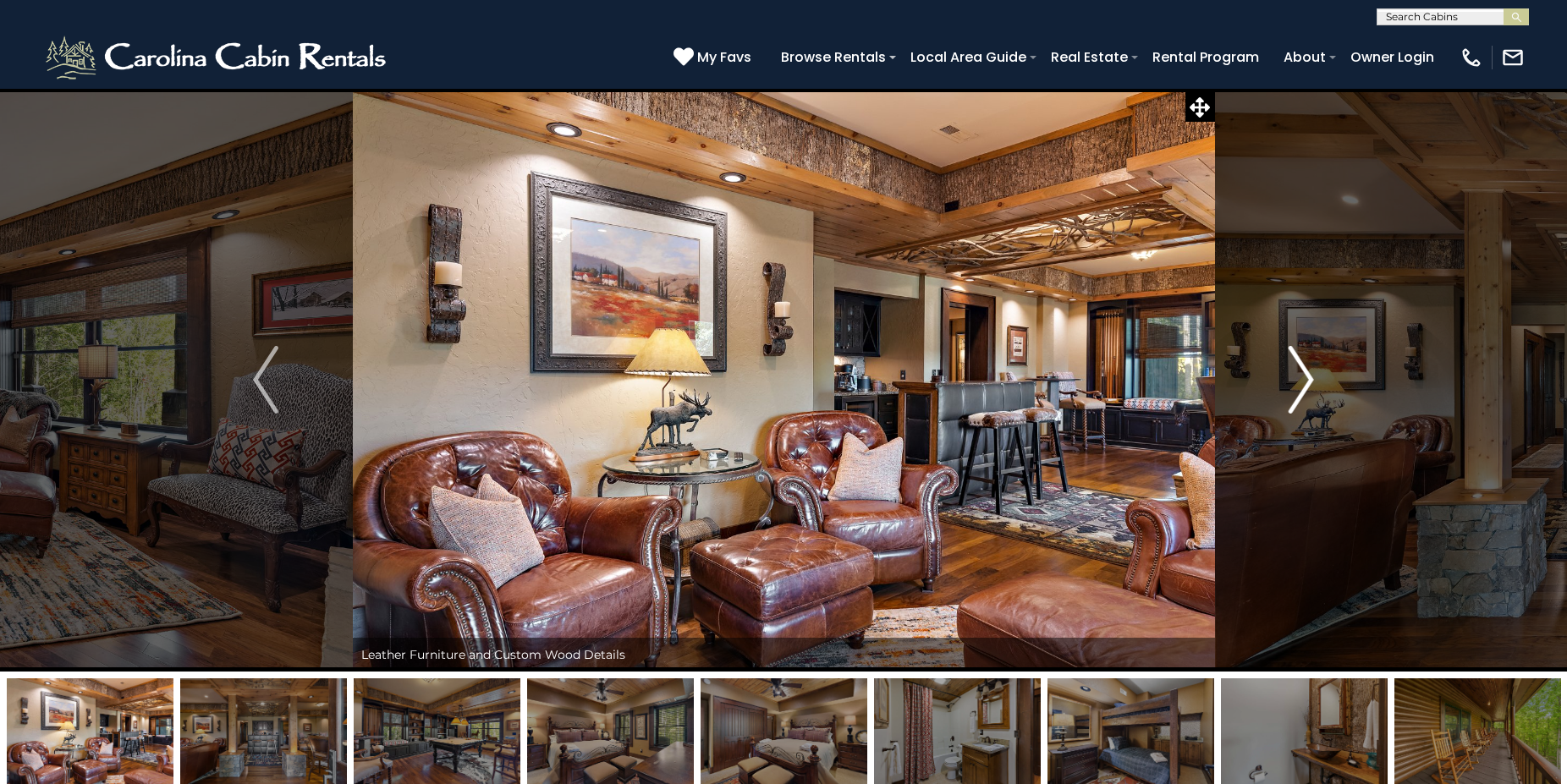
click at [1311, 378] on img "Next" at bounding box center [1300, 379] width 25 height 68
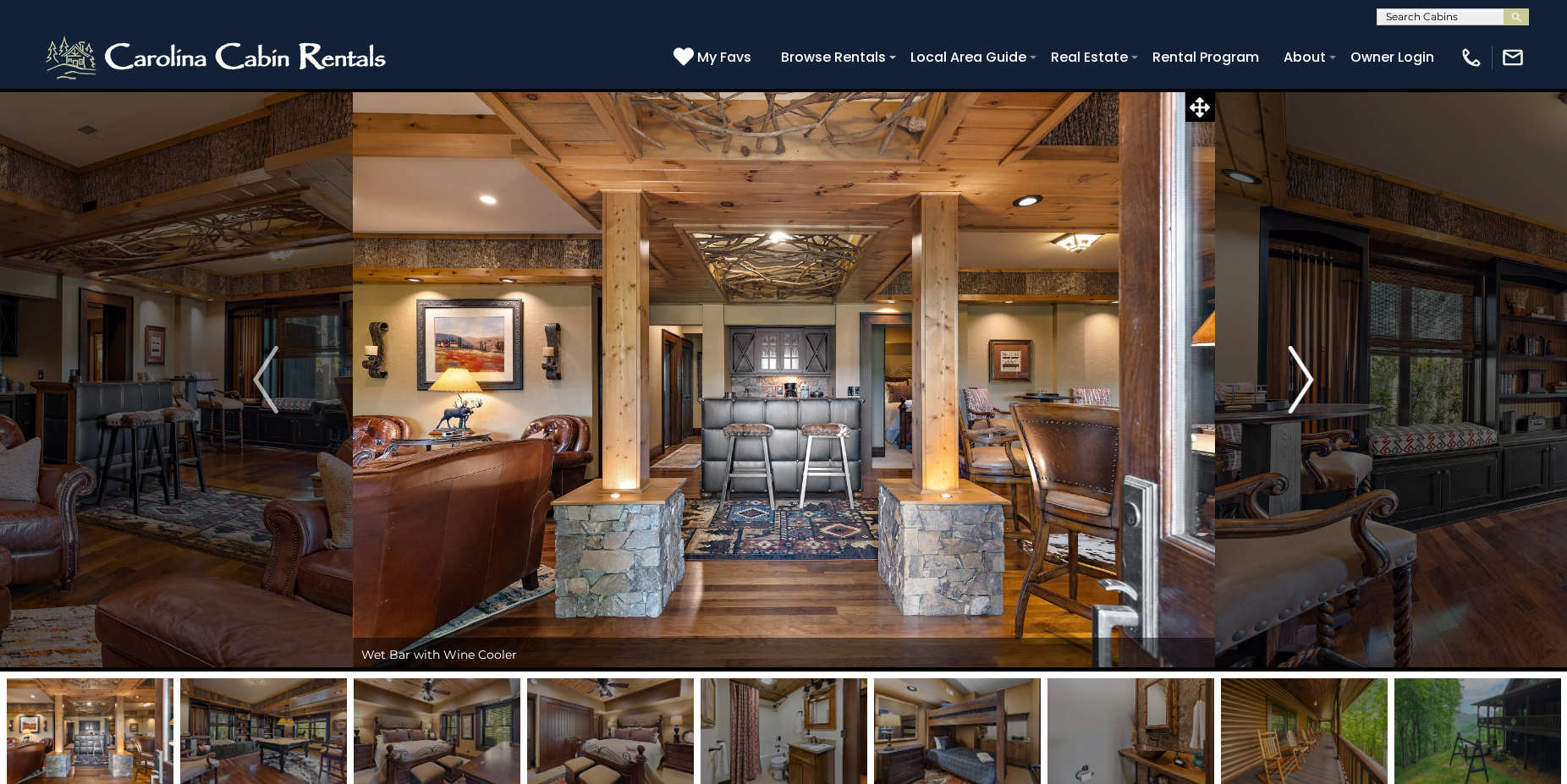
click at [1311, 378] on img "Next" at bounding box center [1300, 379] width 25 height 68
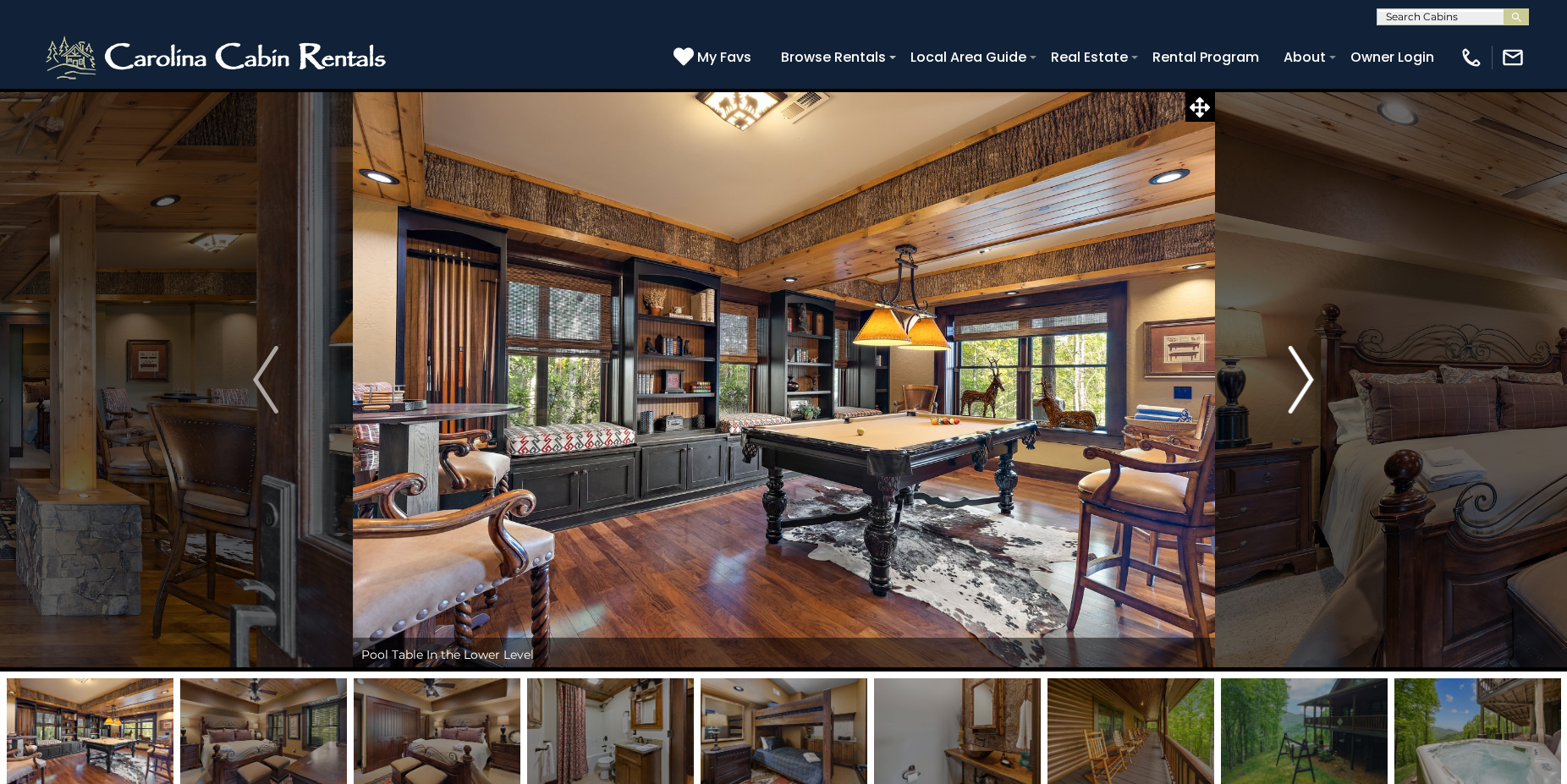
click at [1300, 378] on img "Next" at bounding box center [1300, 379] width 25 height 68
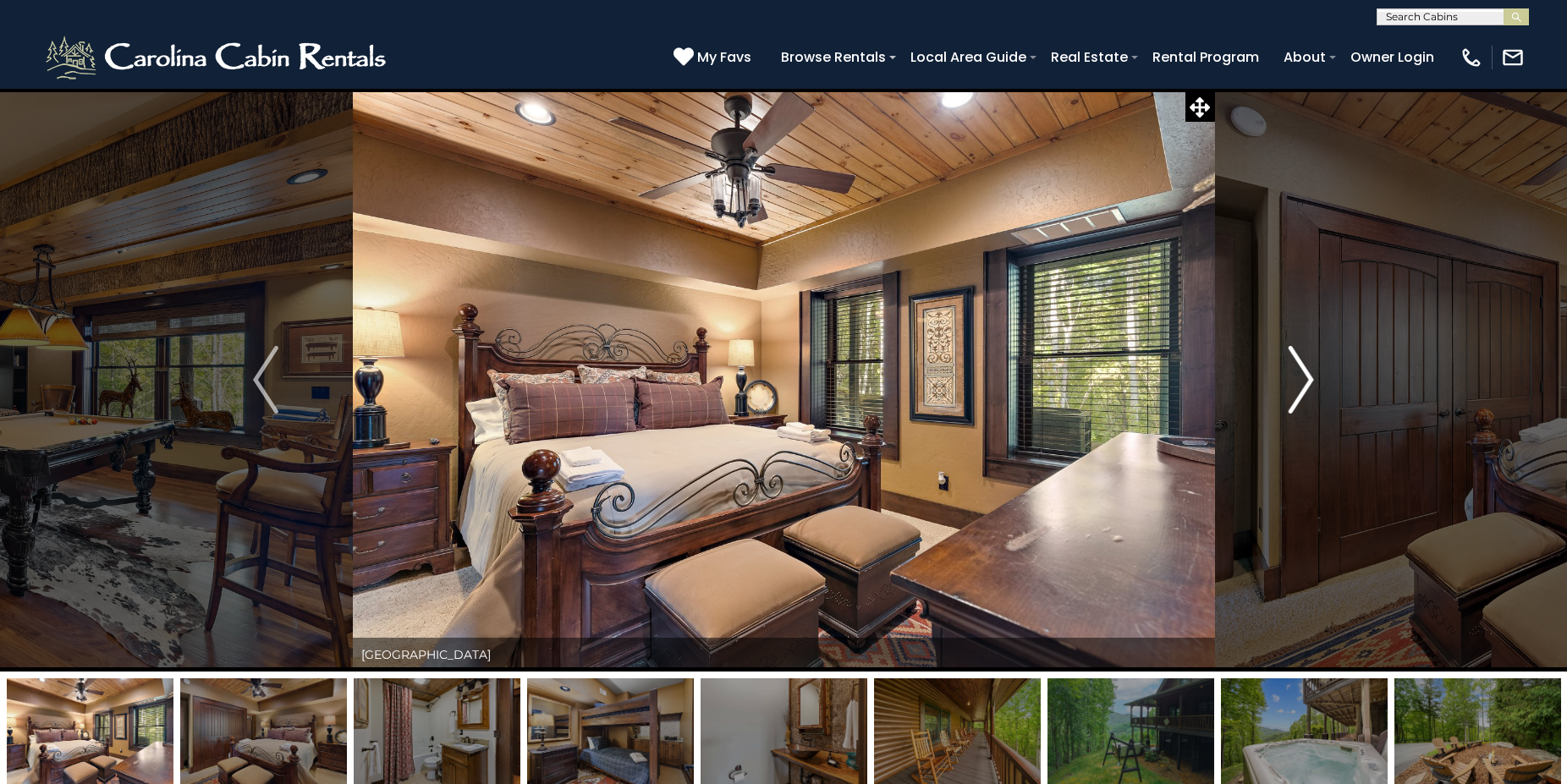
click at [1303, 374] on img "Next" at bounding box center [1300, 379] width 25 height 68
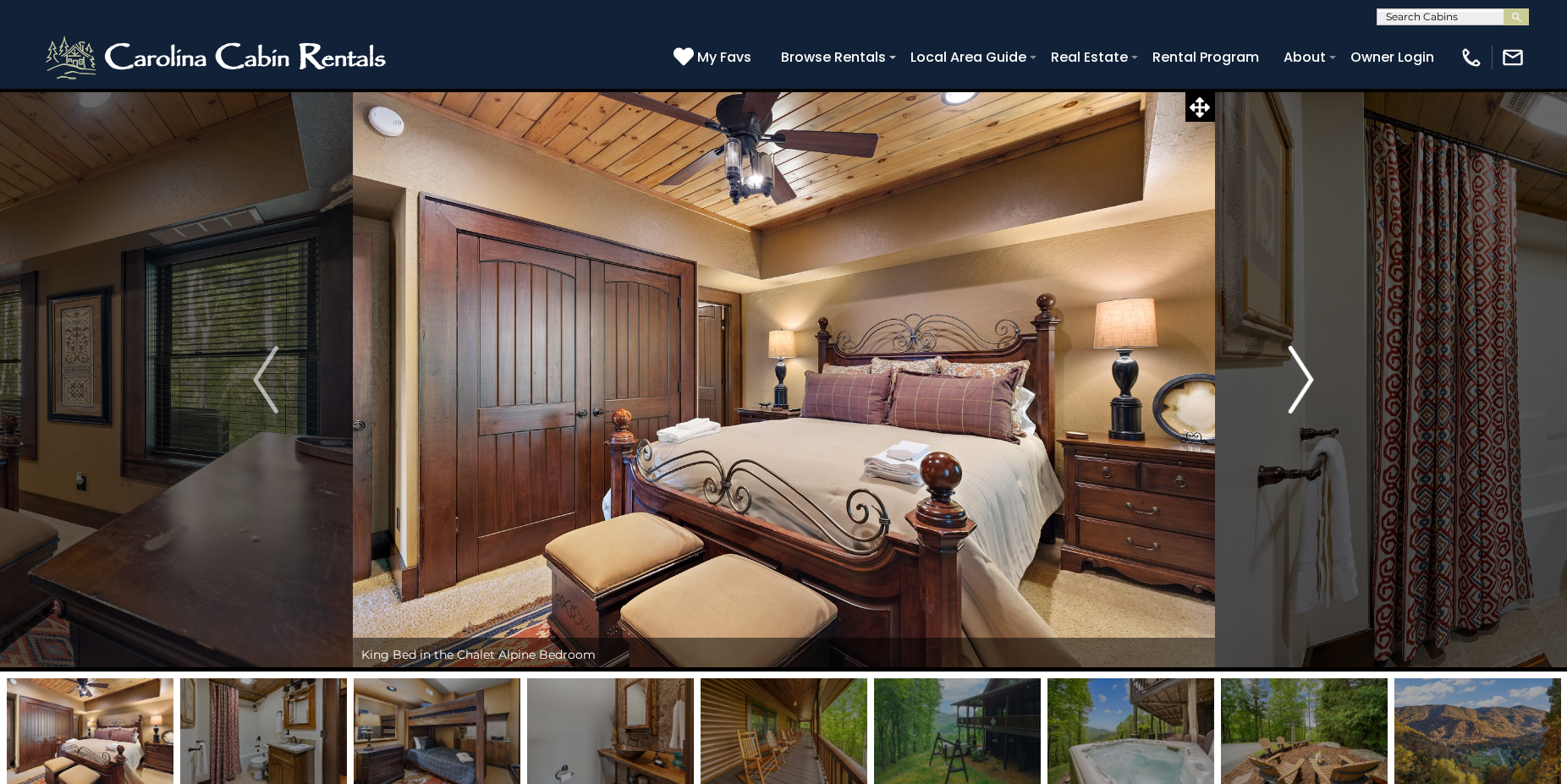
click at [1303, 374] on img "Next" at bounding box center [1300, 379] width 25 height 68
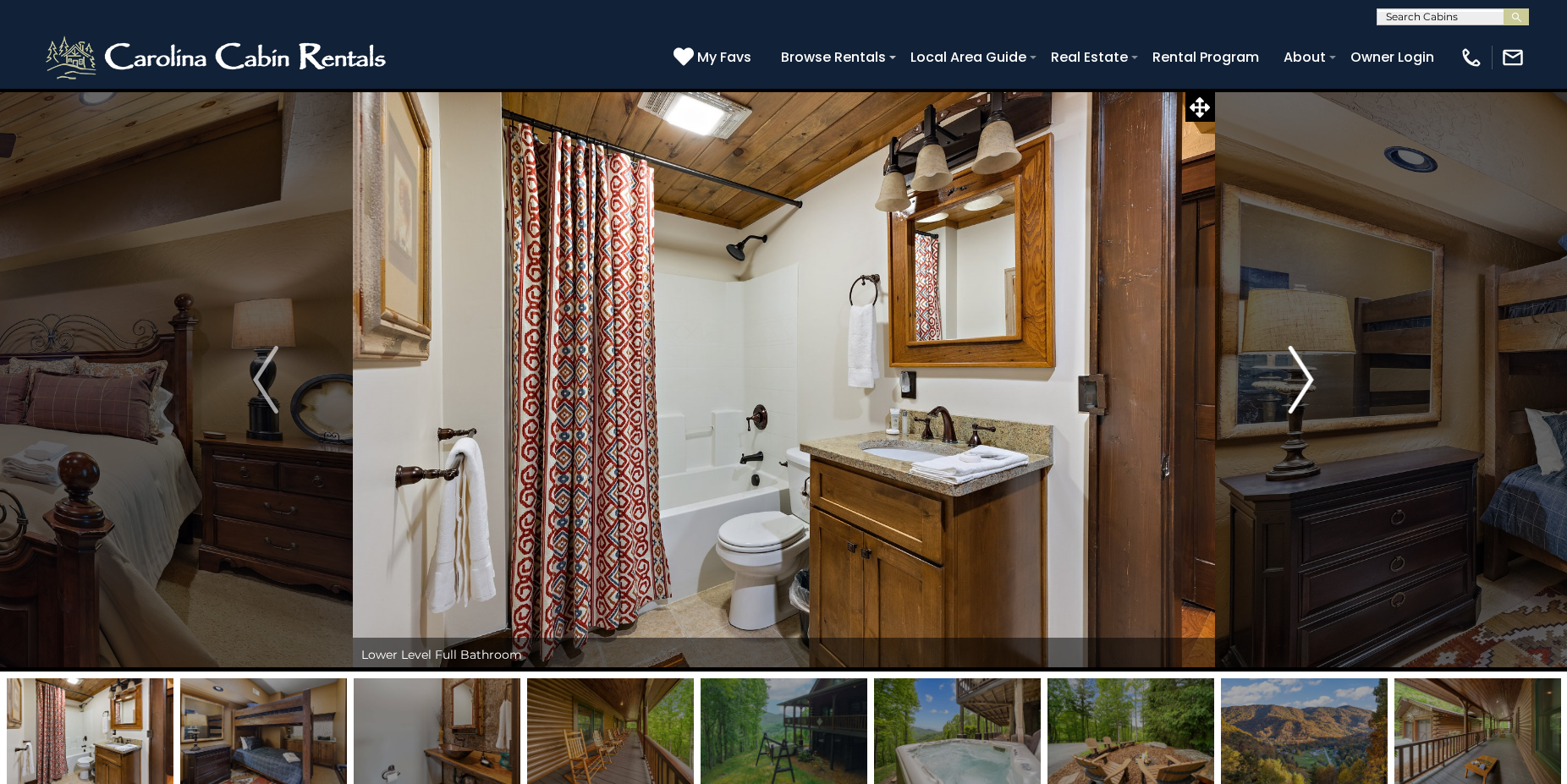
click at [1303, 374] on img "Next" at bounding box center [1300, 379] width 25 height 68
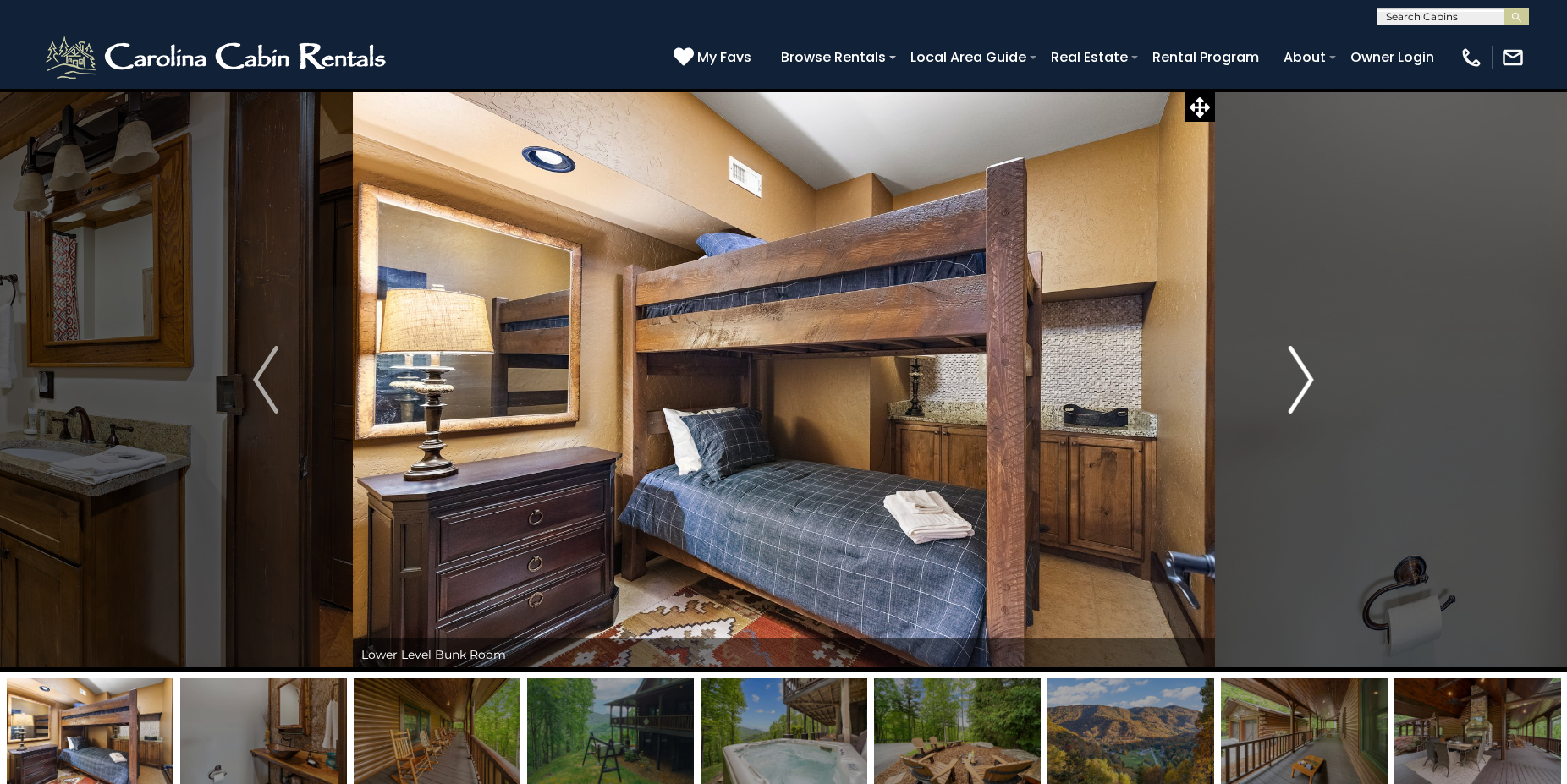
click at [1303, 374] on img "Next" at bounding box center [1300, 379] width 25 height 68
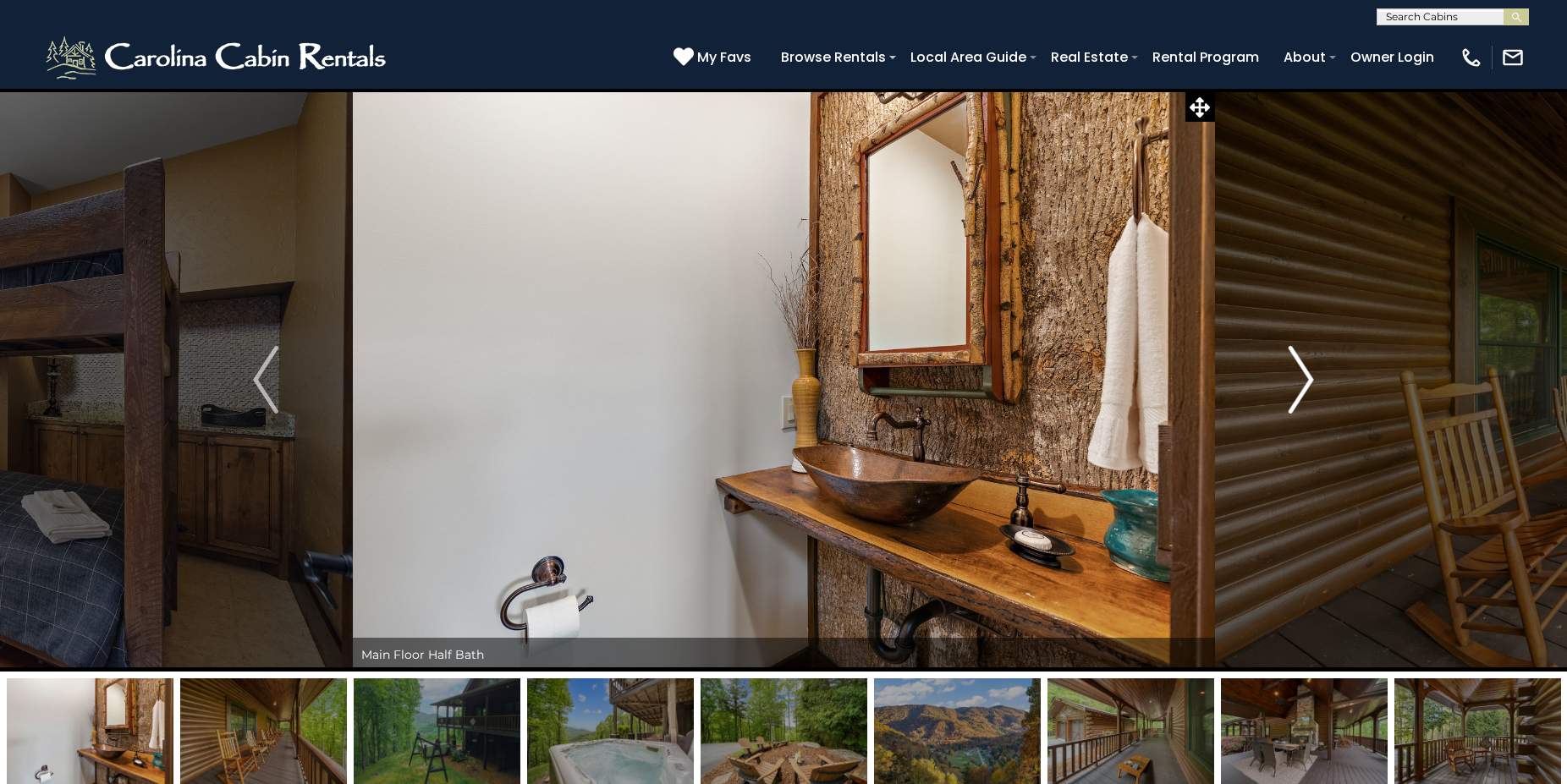
click at [1303, 373] on img "Next" at bounding box center [1300, 379] width 25 height 68
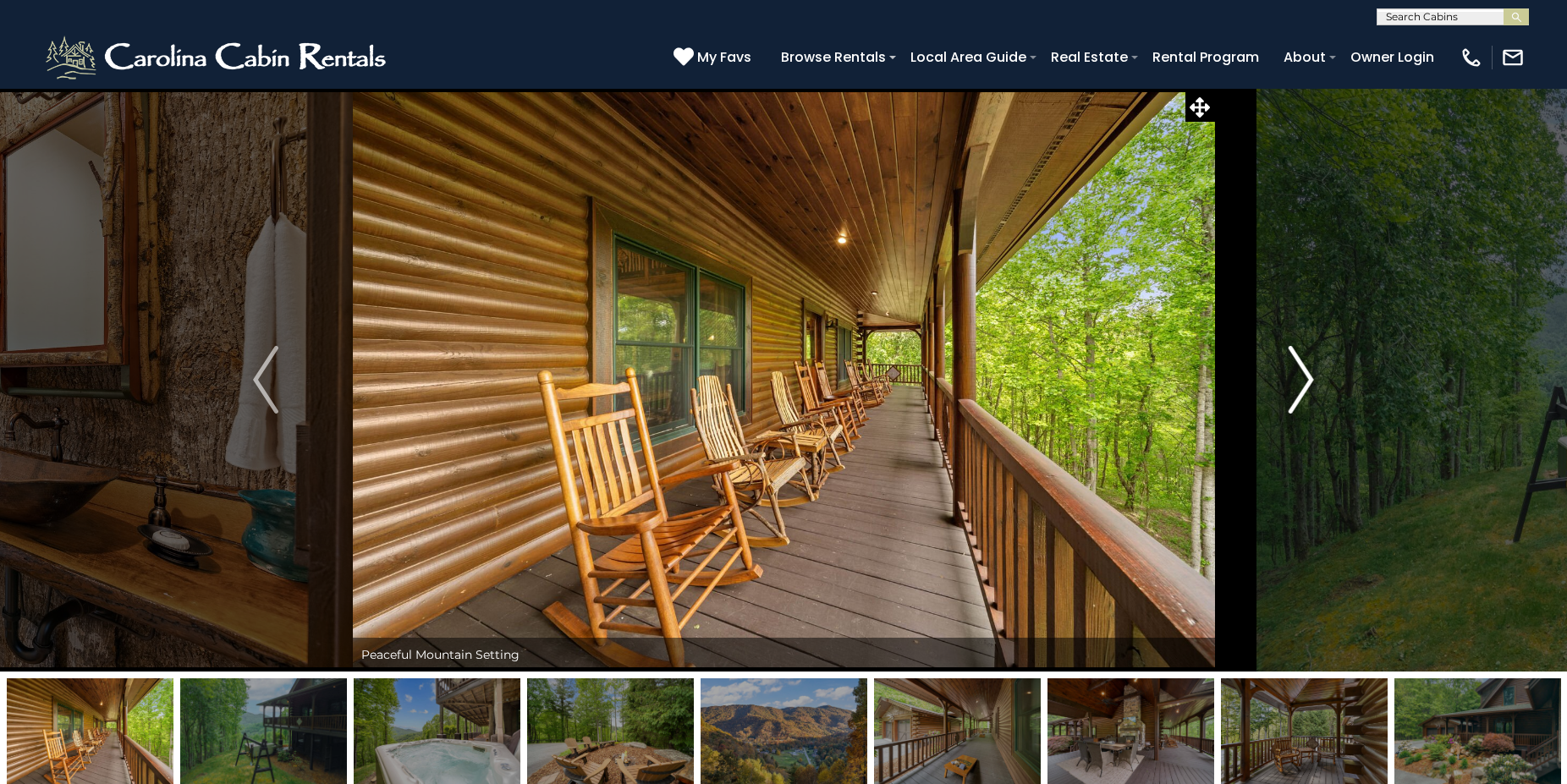
click at [1305, 372] on img "Next" at bounding box center [1300, 379] width 25 height 68
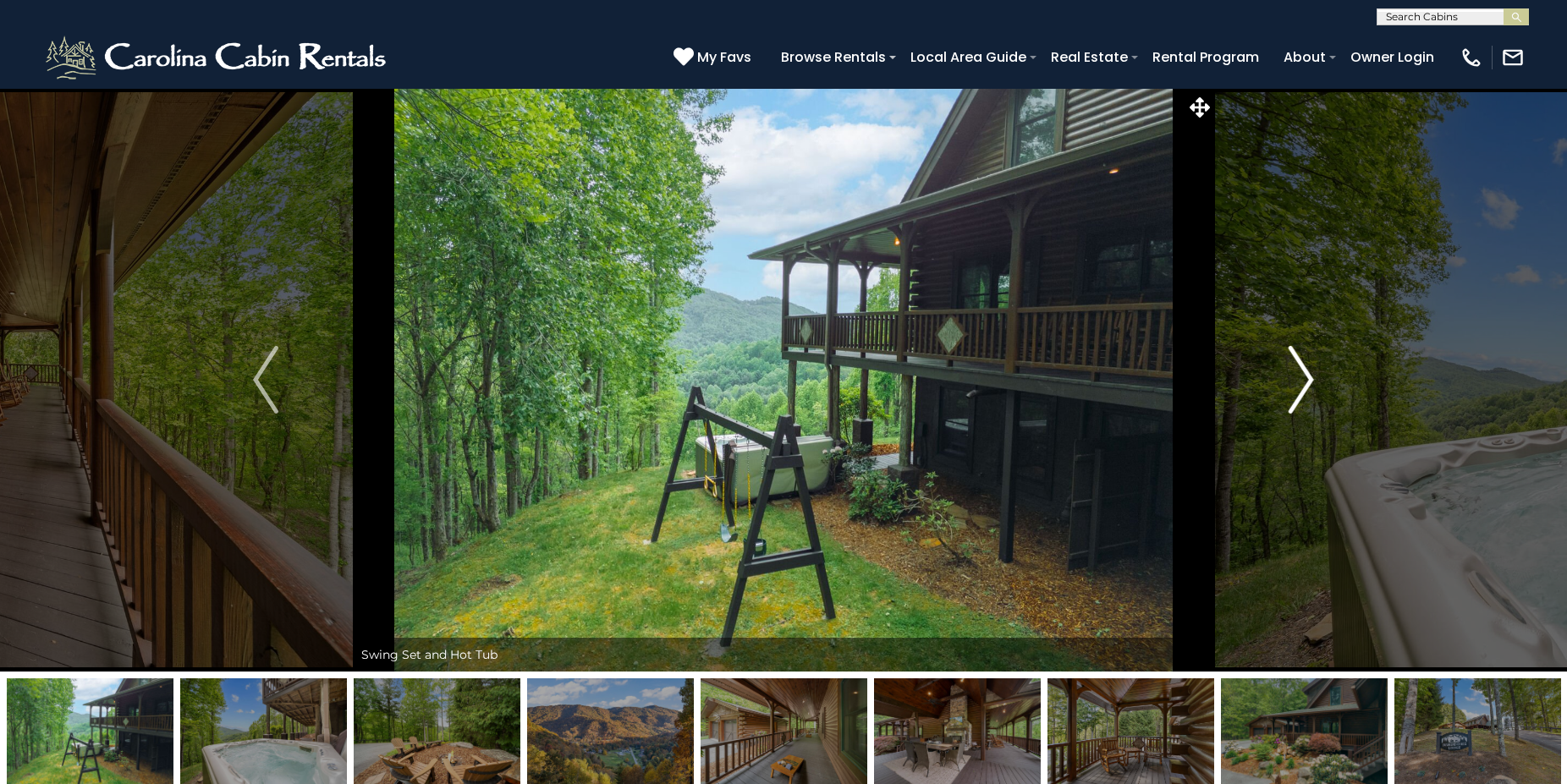
click at [1305, 372] on img "Next" at bounding box center [1300, 379] width 25 height 68
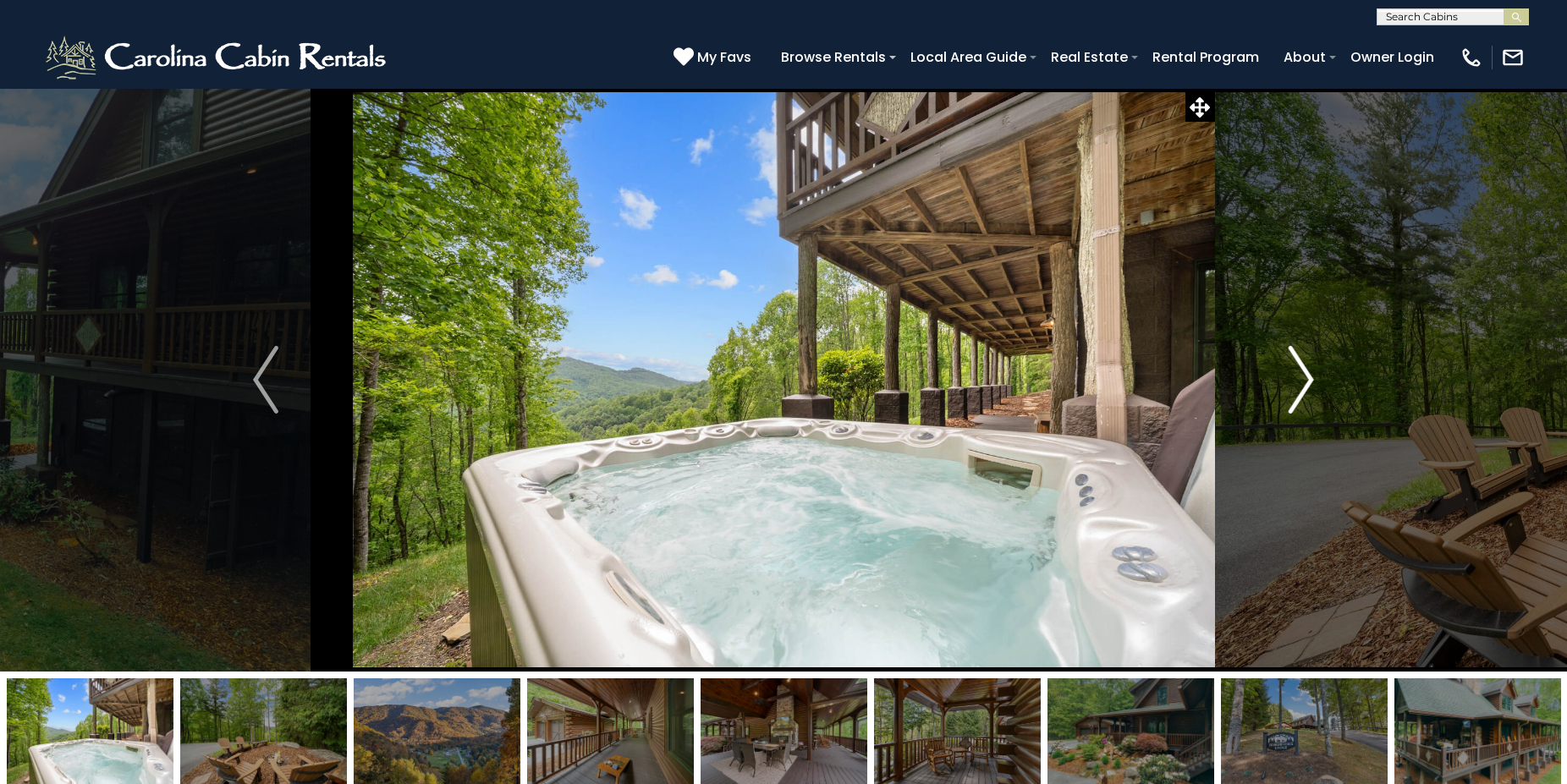
click at [1305, 372] on img "Next" at bounding box center [1300, 379] width 25 height 68
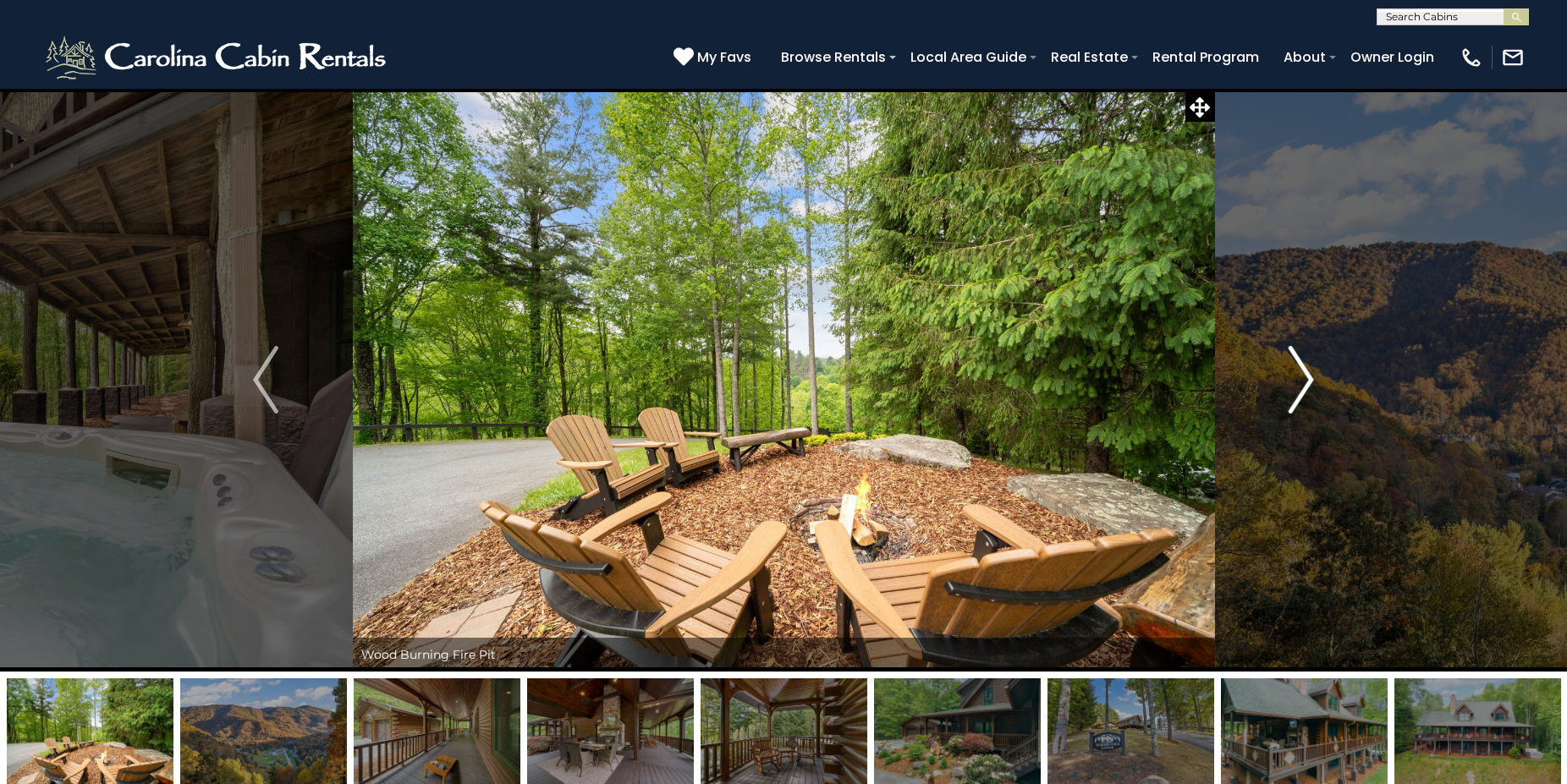
click at [1305, 372] on img "Next" at bounding box center [1300, 379] width 25 height 68
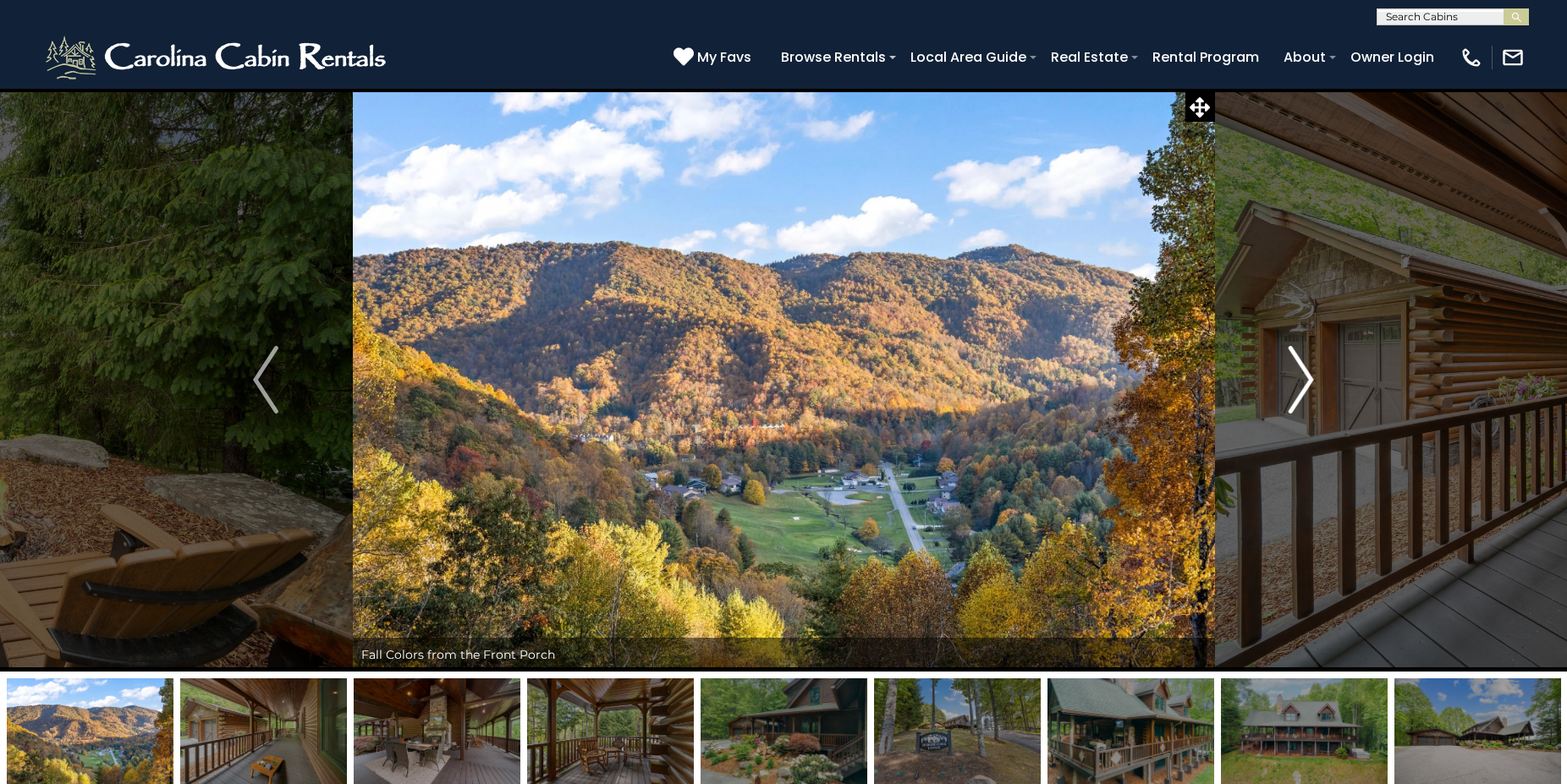
click at [1305, 372] on img "Next" at bounding box center [1300, 379] width 25 height 68
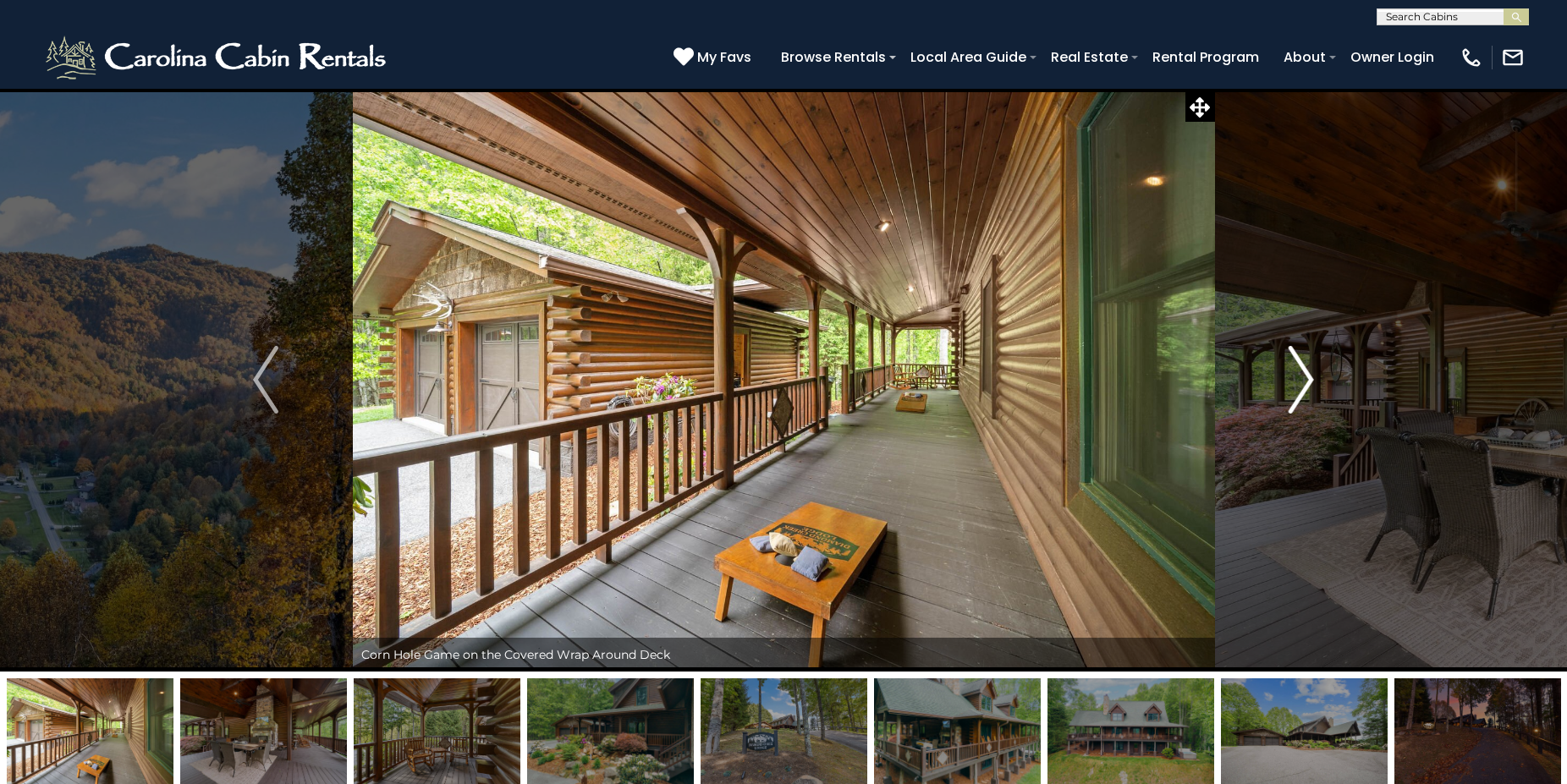
click at [1305, 372] on img "Next" at bounding box center [1300, 379] width 25 height 68
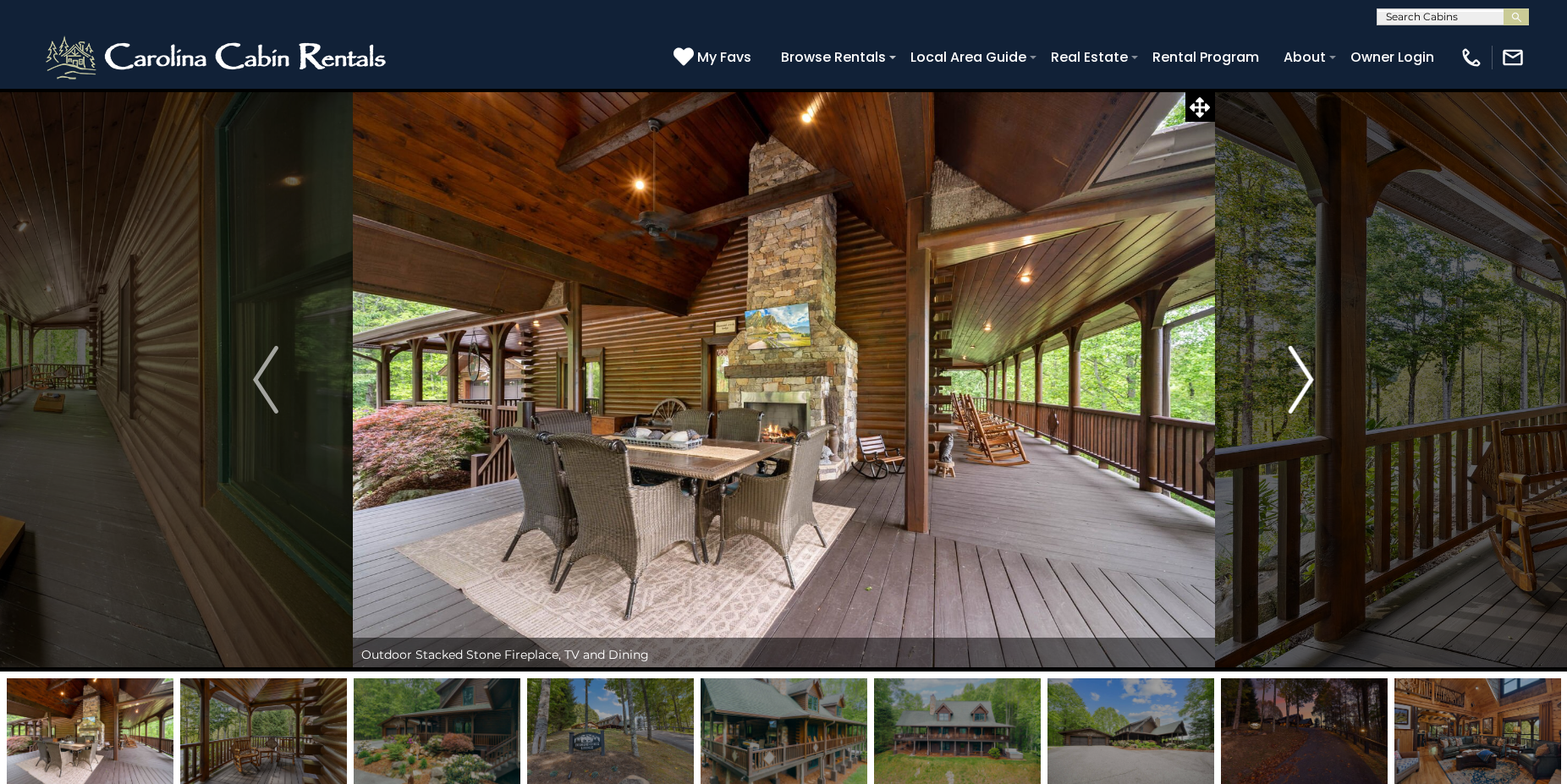
click at [1301, 382] on img "Next" at bounding box center [1300, 379] width 25 height 68
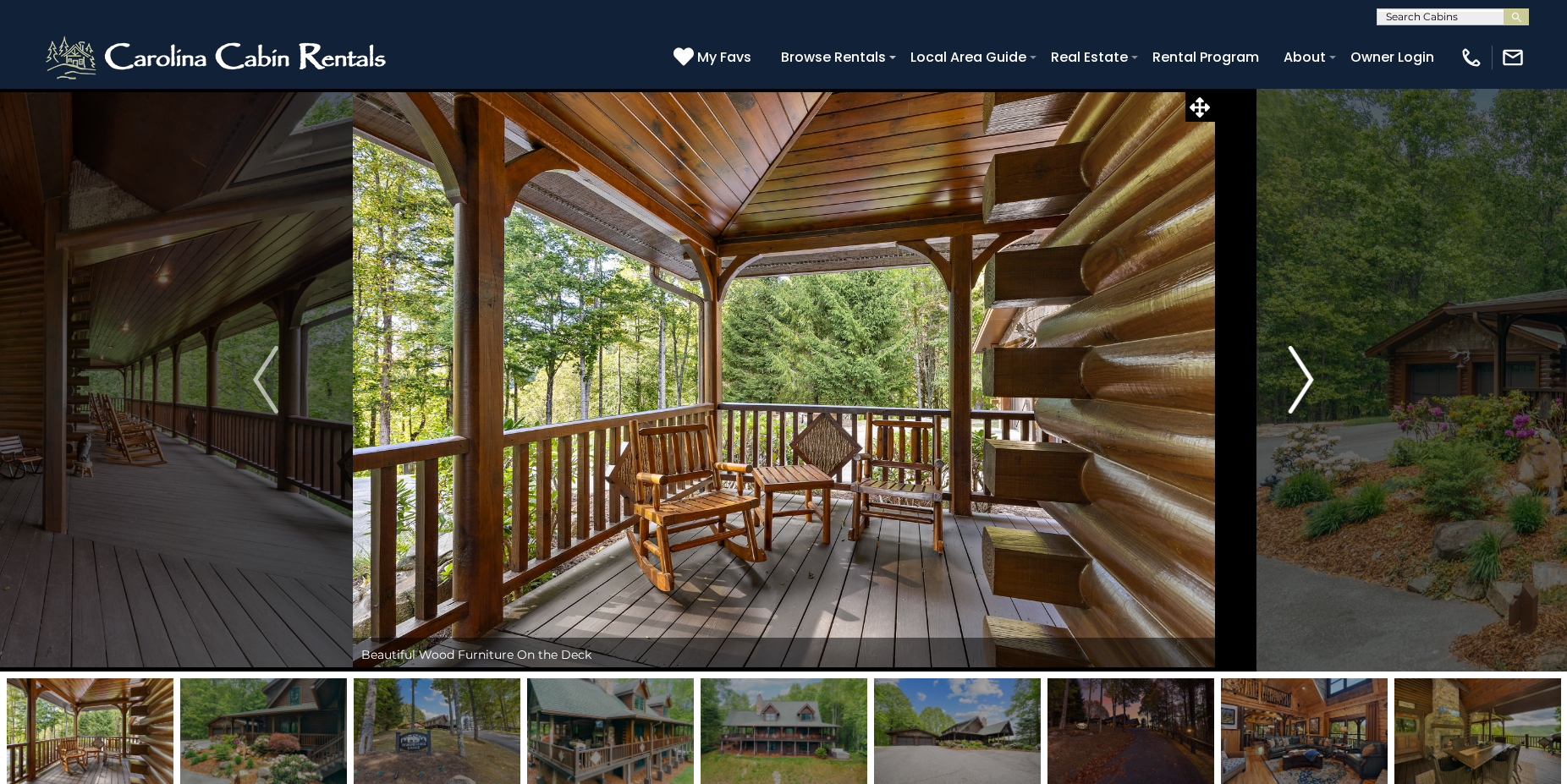
click at [1301, 382] on img "Next" at bounding box center [1300, 379] width 25 height 68
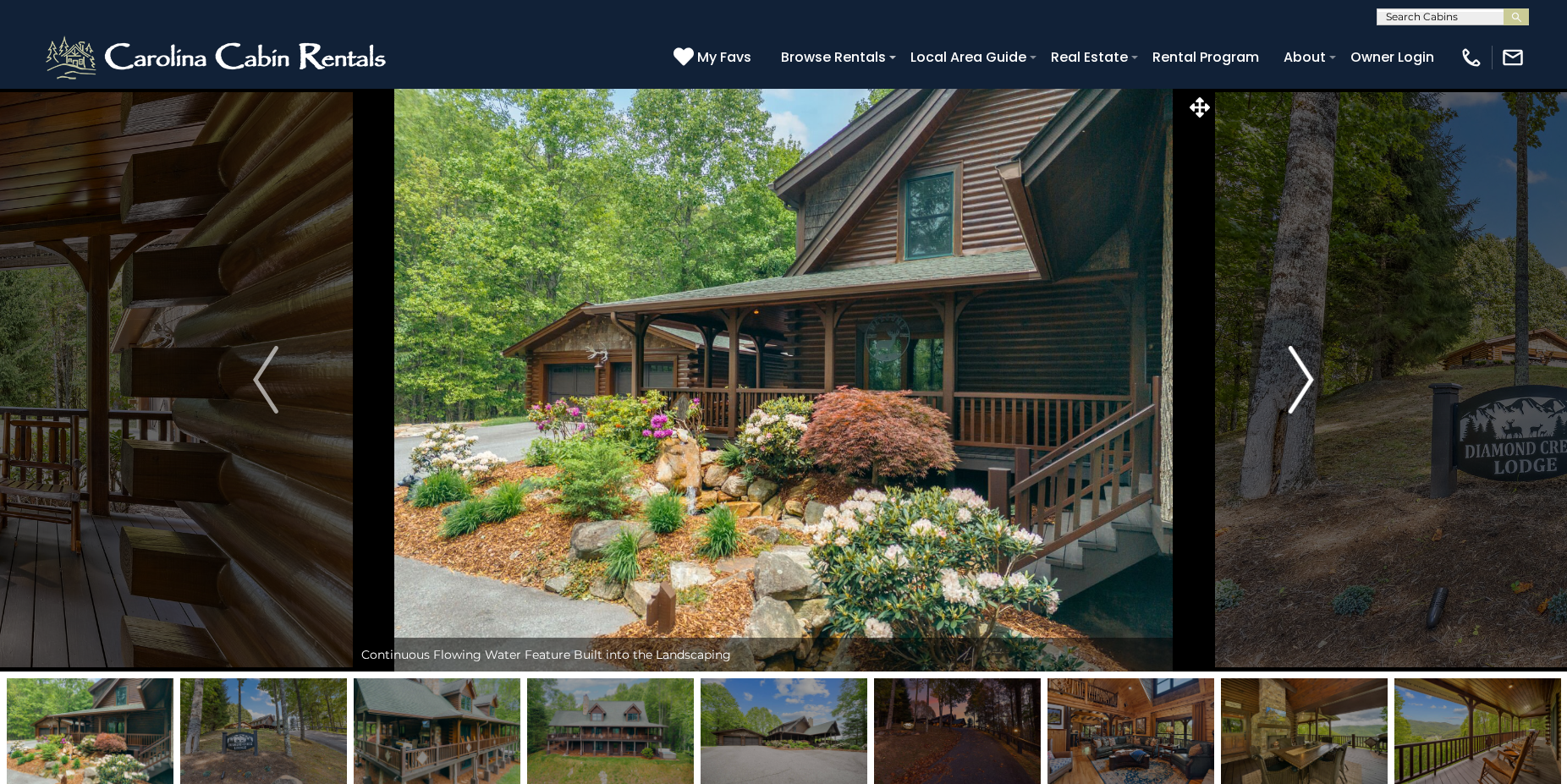
click at [1301, 382] on img "Next" at bounding box center [1300, 379] width 25 height 68
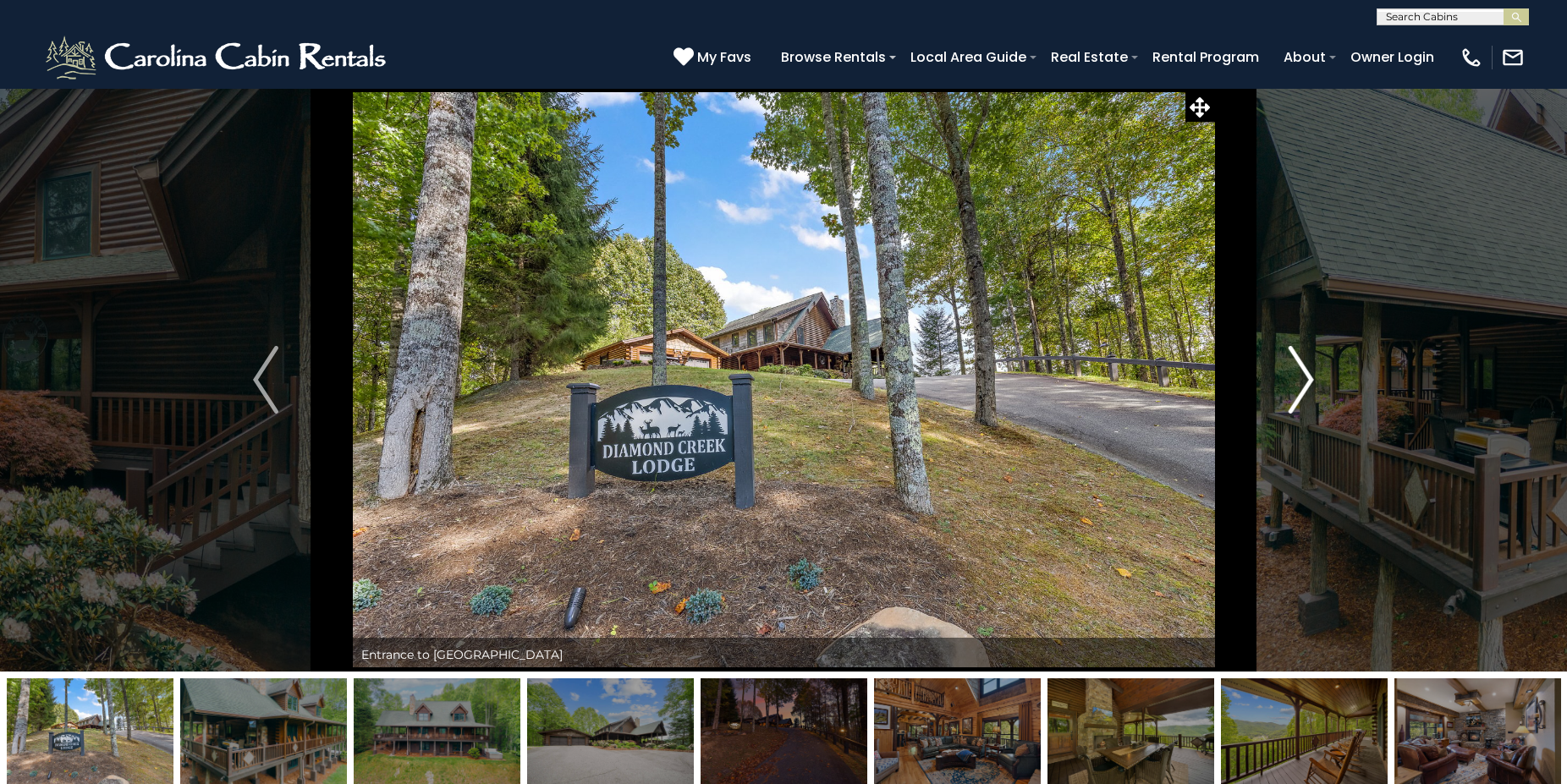
click at [1301, 382] on img "Next" at bounding box center [1300, 379] width 25 height 68
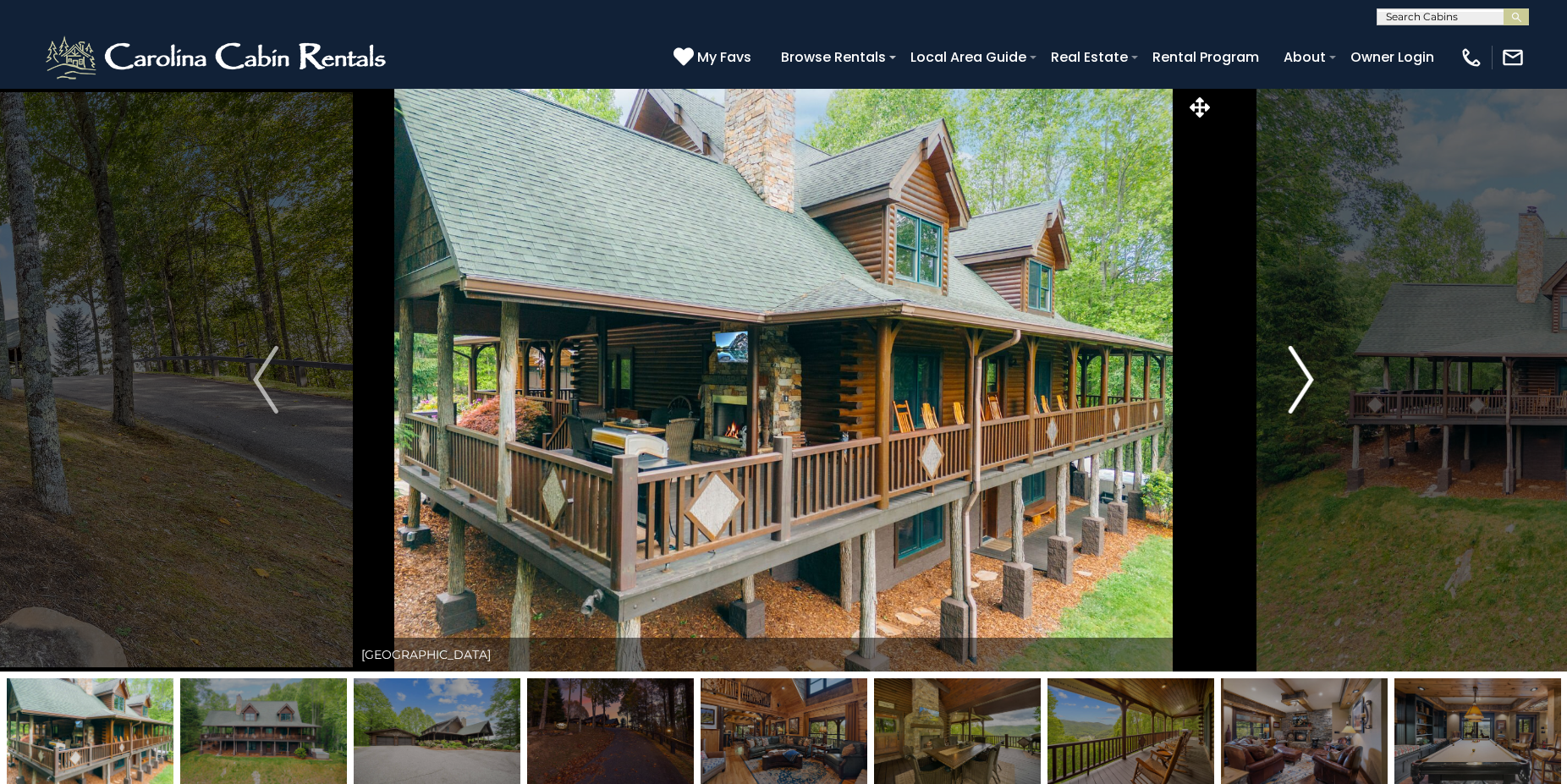
click at [1301, 382] on img "Next" at bounding box center [1300, 379] width 25 height 68
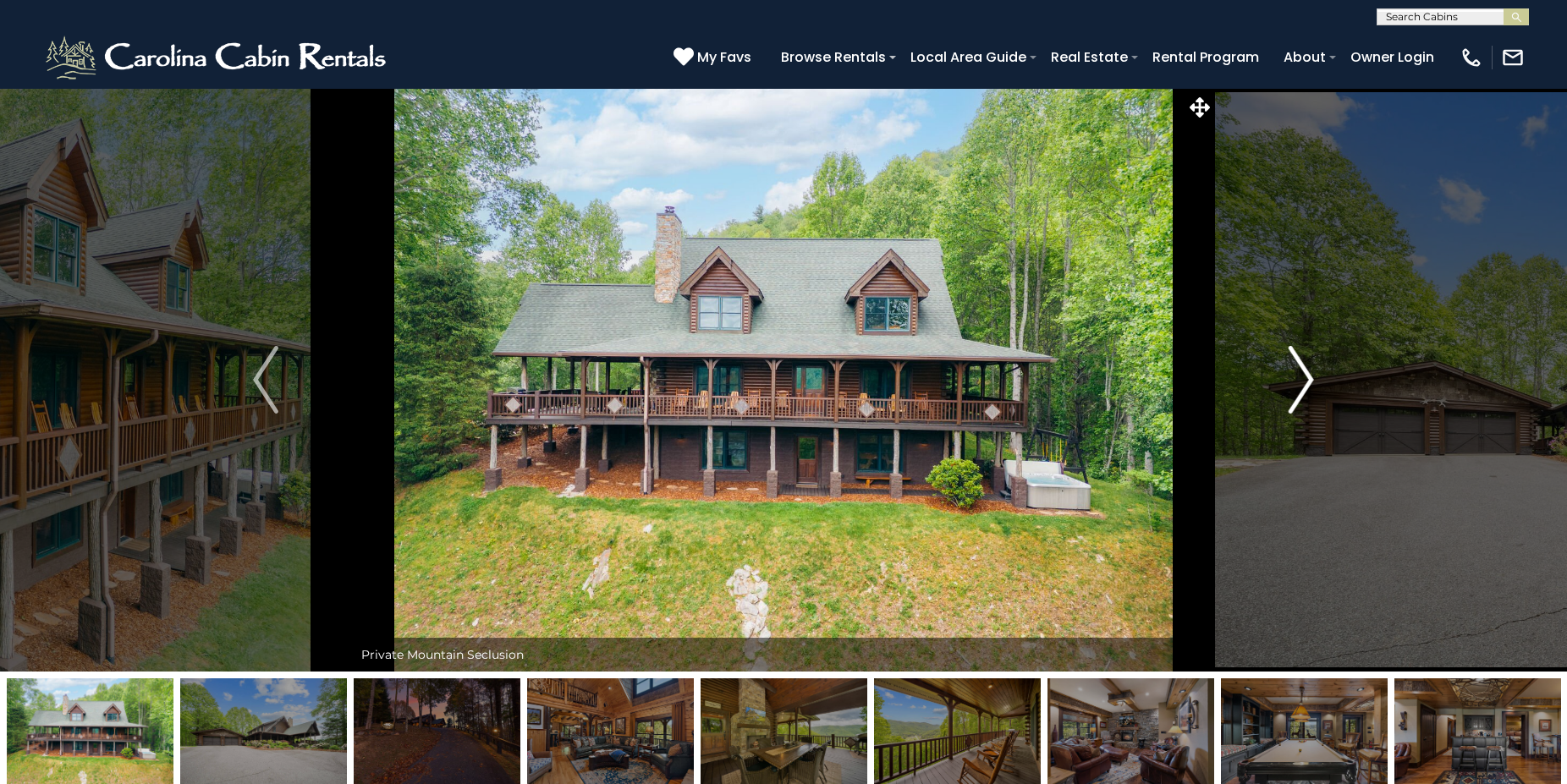
click at [1301, 382] on img "Next" at bounding box center [1300, 379] width 25 height 68
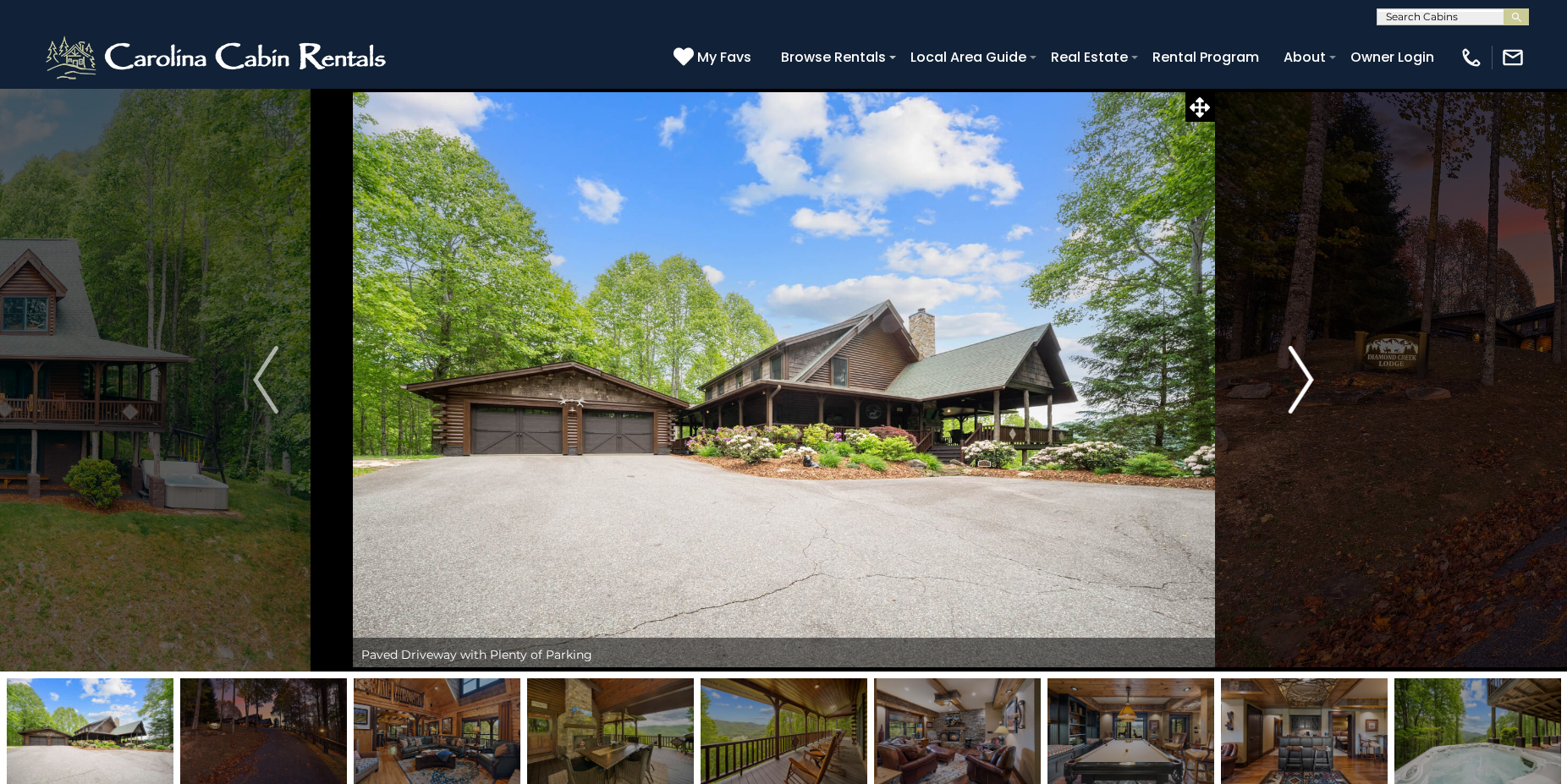
click at [1301, 382] on img "Next" at bounding box center [1300, 379] width 25 height 68
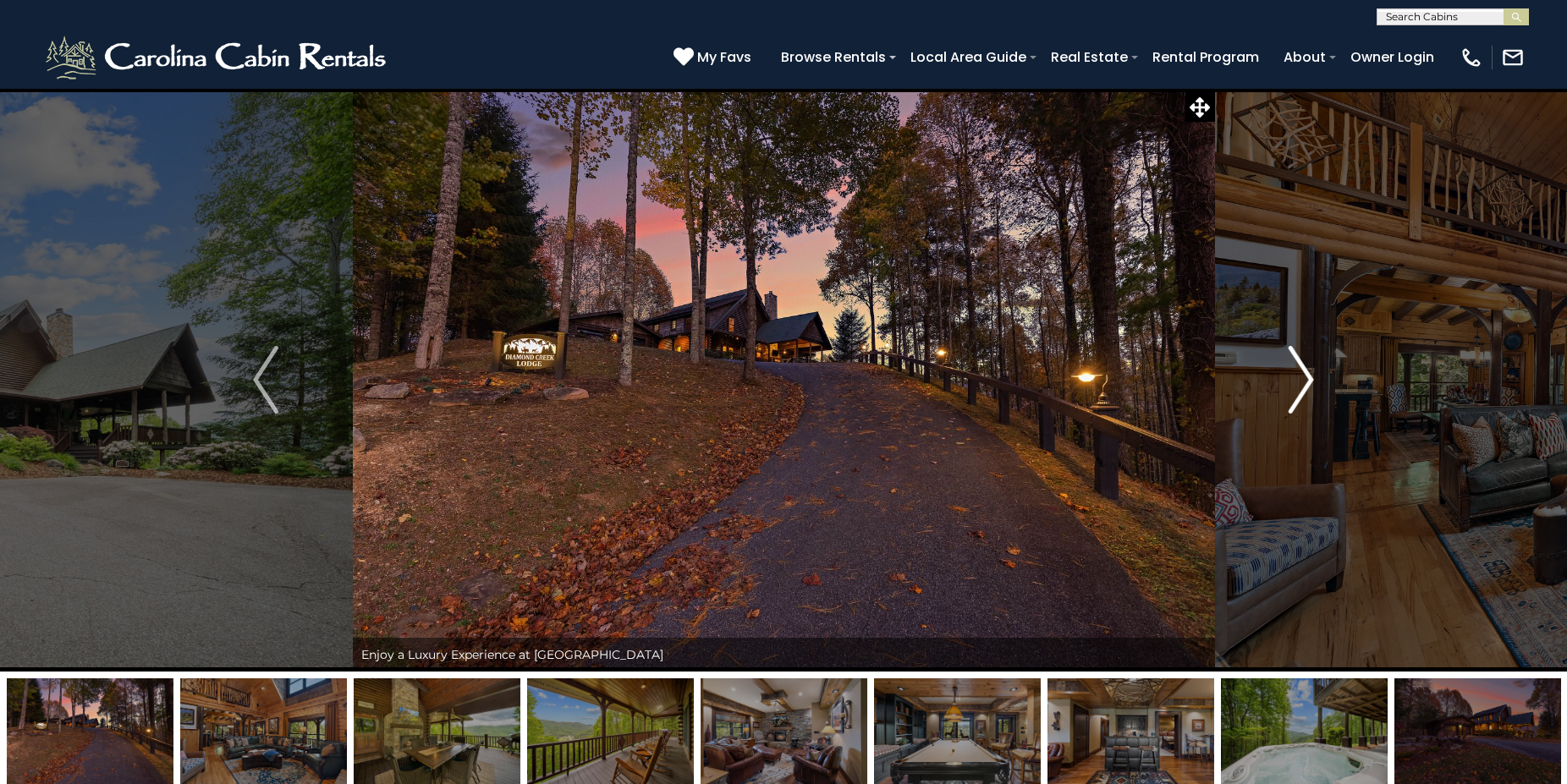
click at [1301, 382] on img "Next" at bounding box center [1300, 379] width 25 height 68
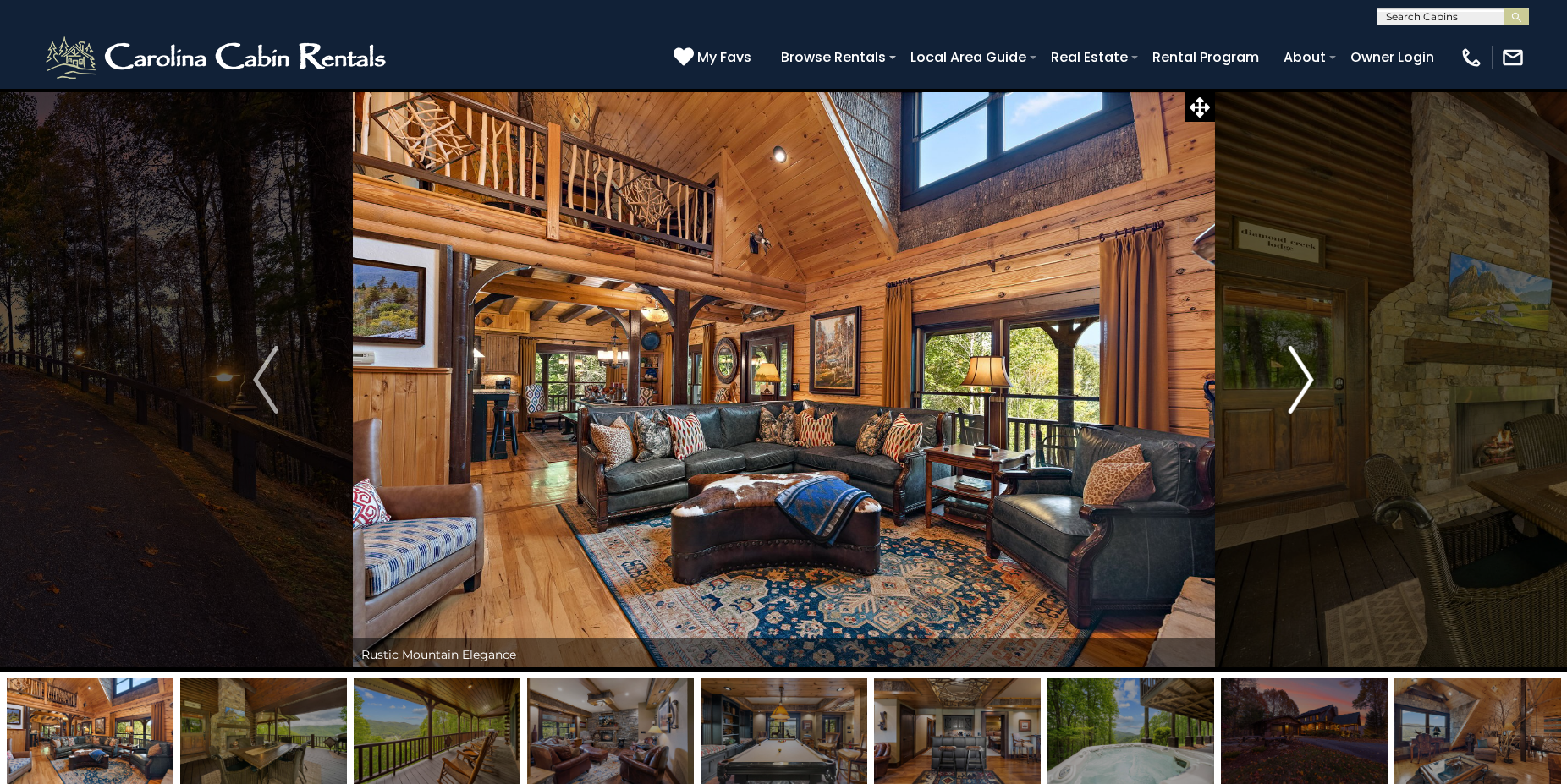
click at [1288, 377] on button "Next" at bounding box center [1300, 379] width 174 height 584
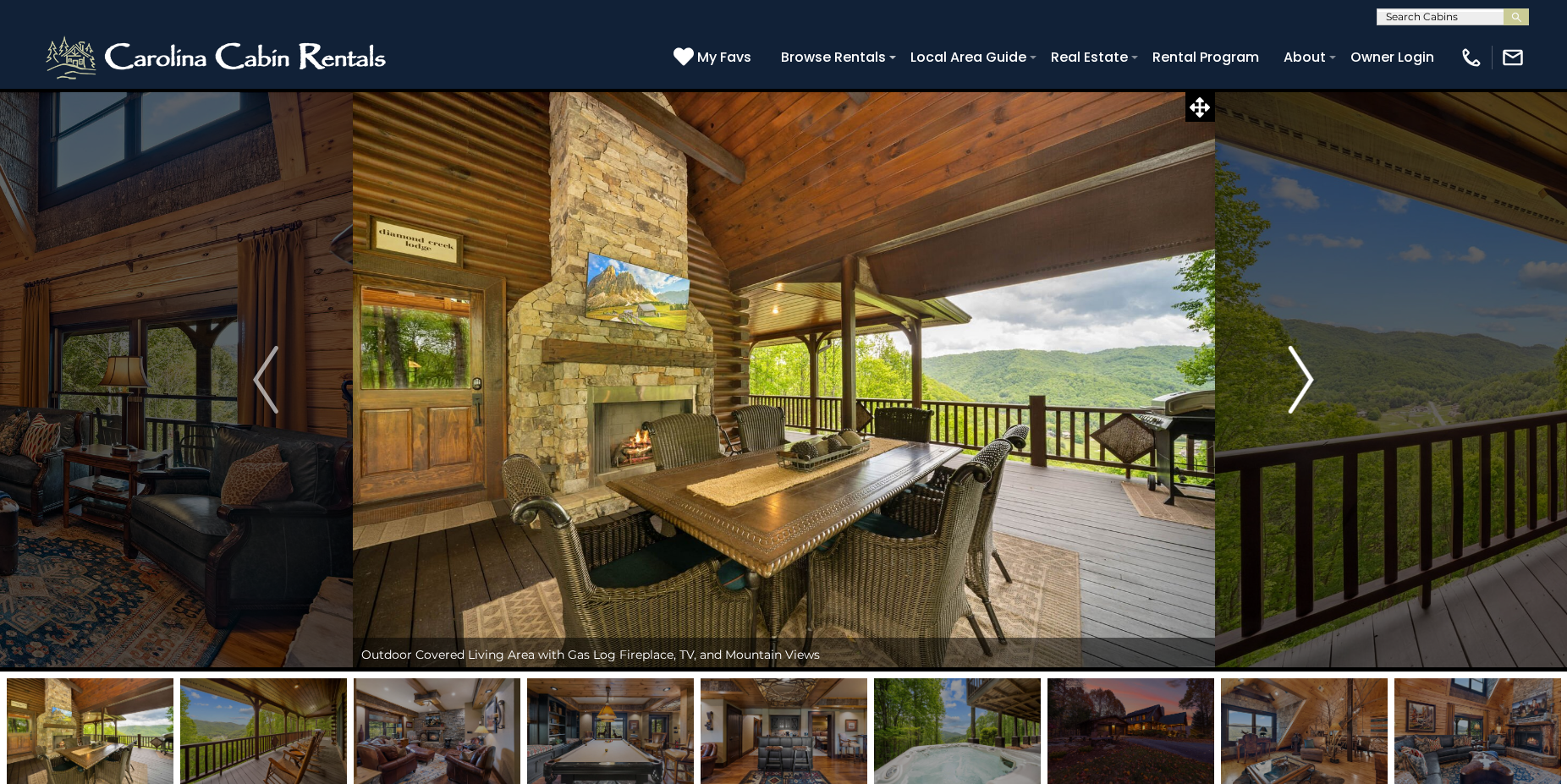
click at [1288, 377] on button "Next" at bounding box center [1300, 379] width 174 height 584
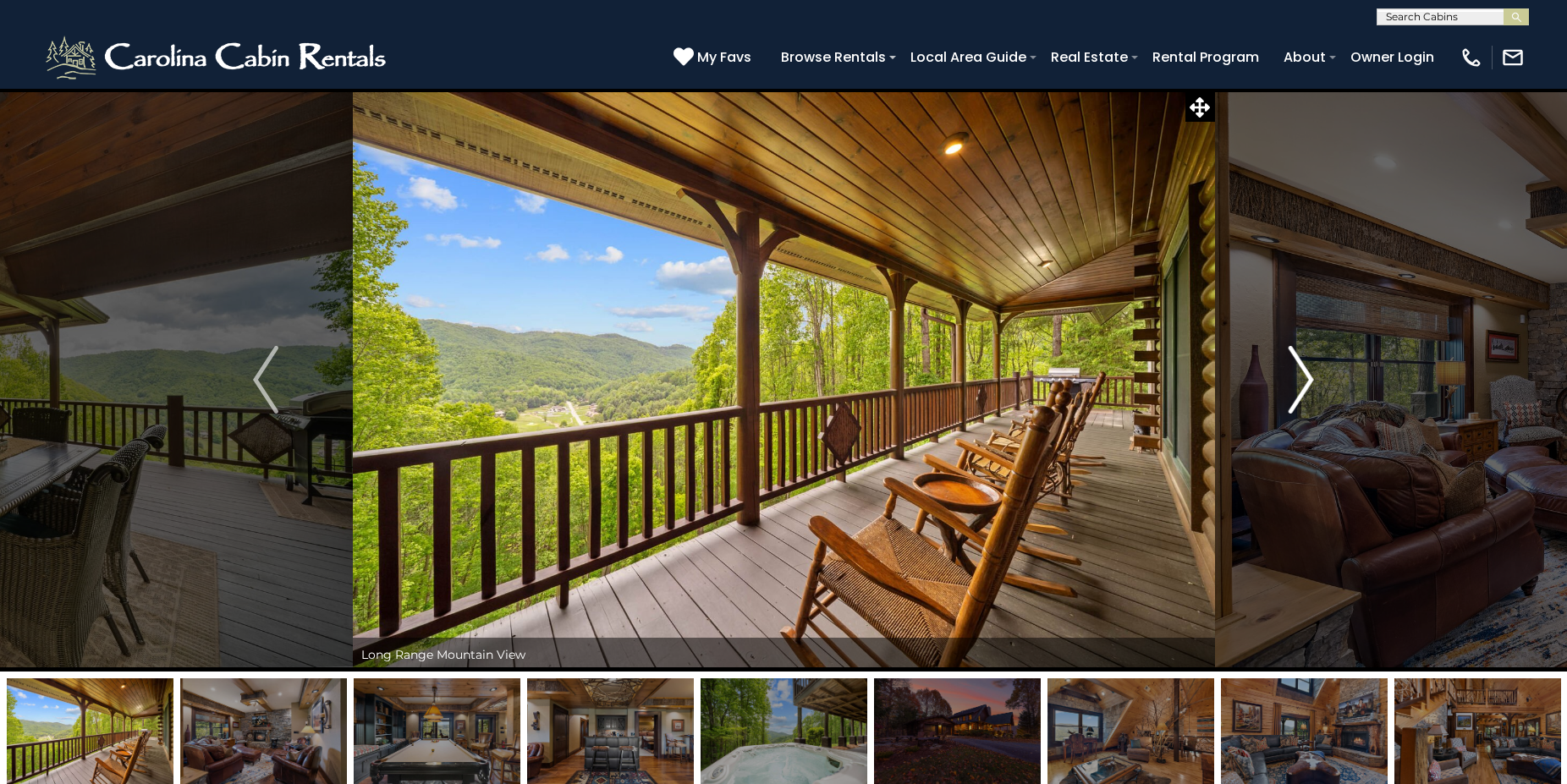
click at [1288, 377] on button "Next" at bounding box center [1300, 379] width 174 height 584
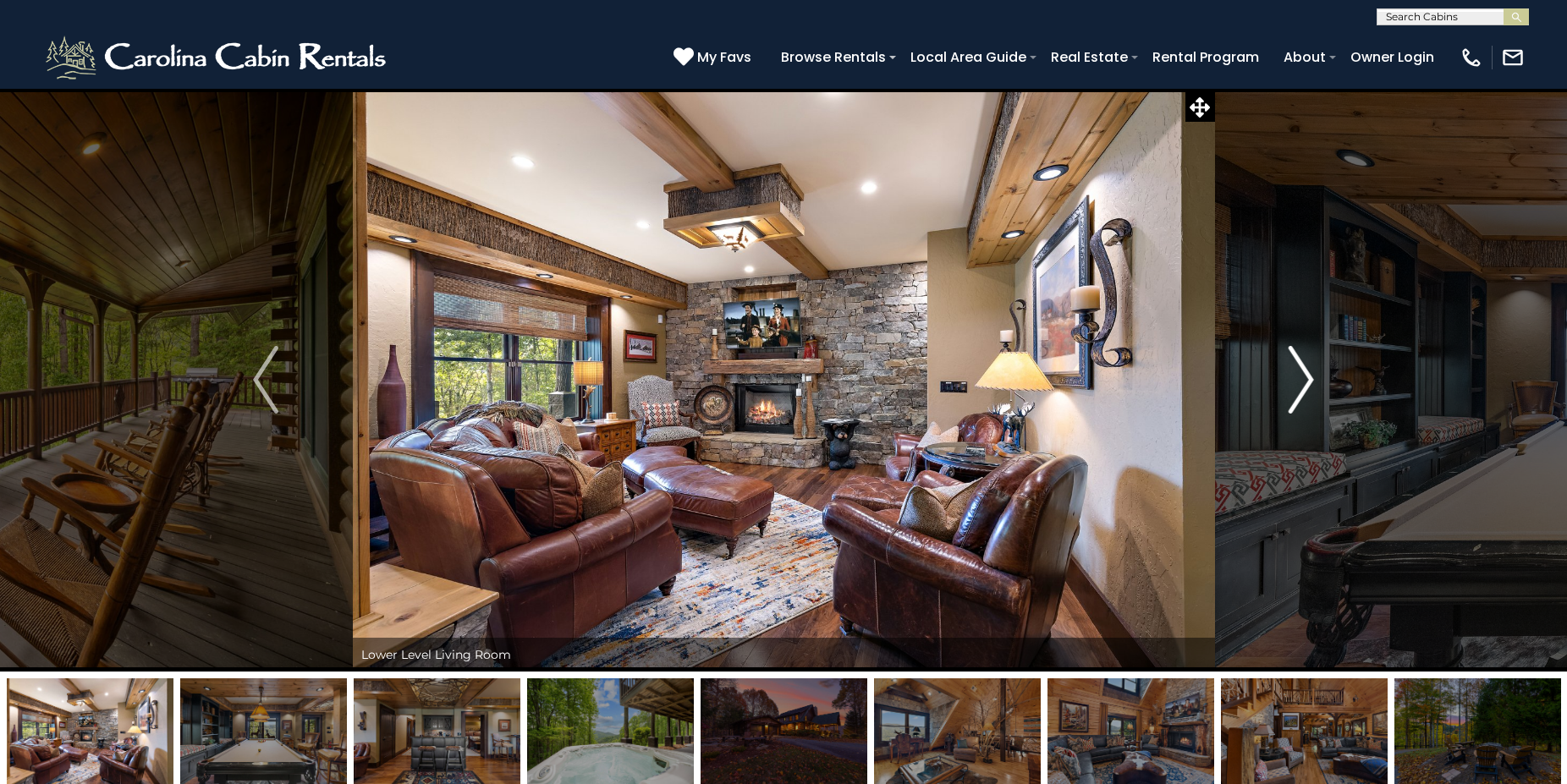
click at [1288, 377] on button "Next" at bounding box center [1300, 379] width 174 height 584
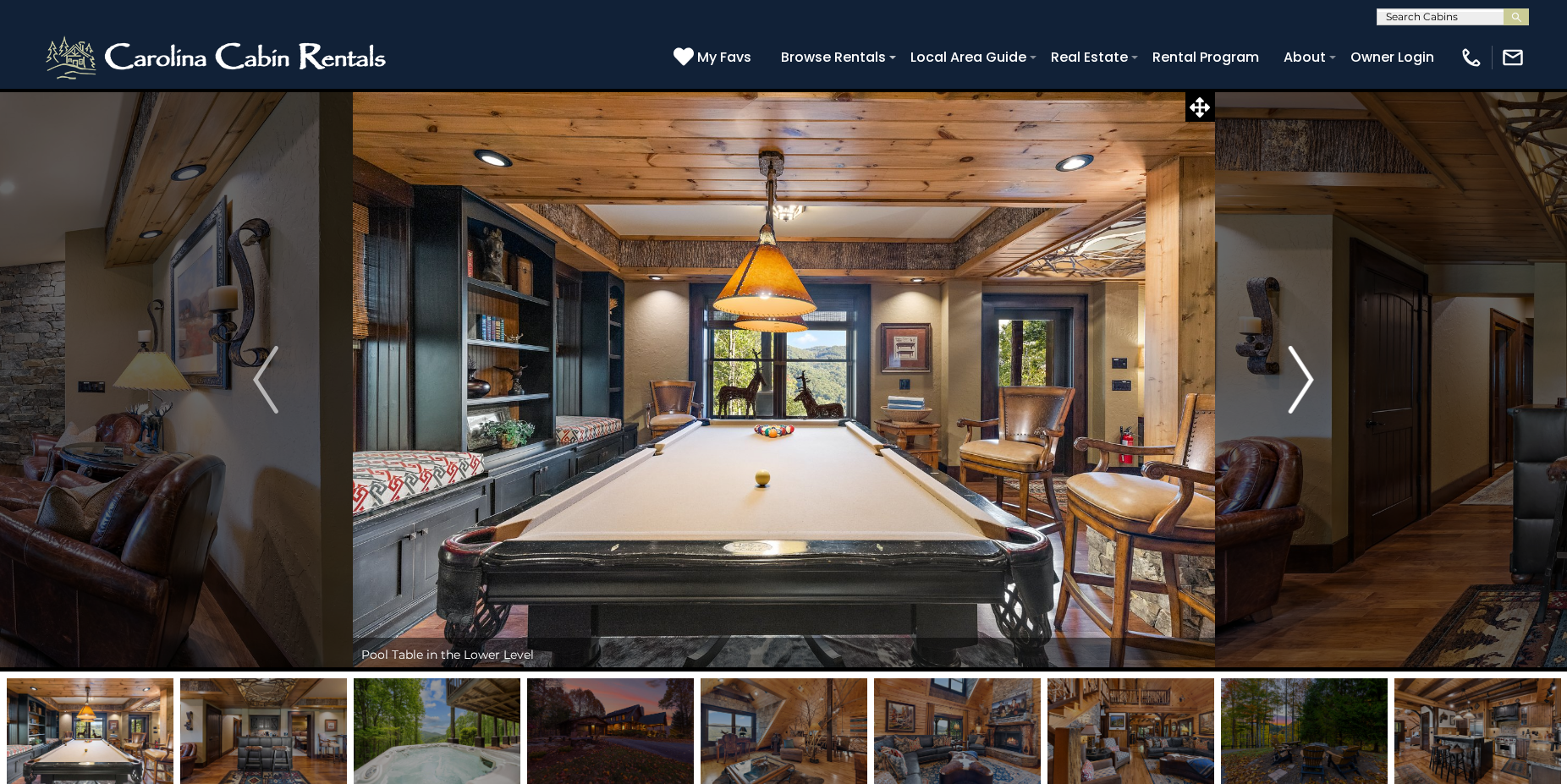
click at [1288, 377] on button "Next" at bounding box center [1300, 379] width 174 height 584
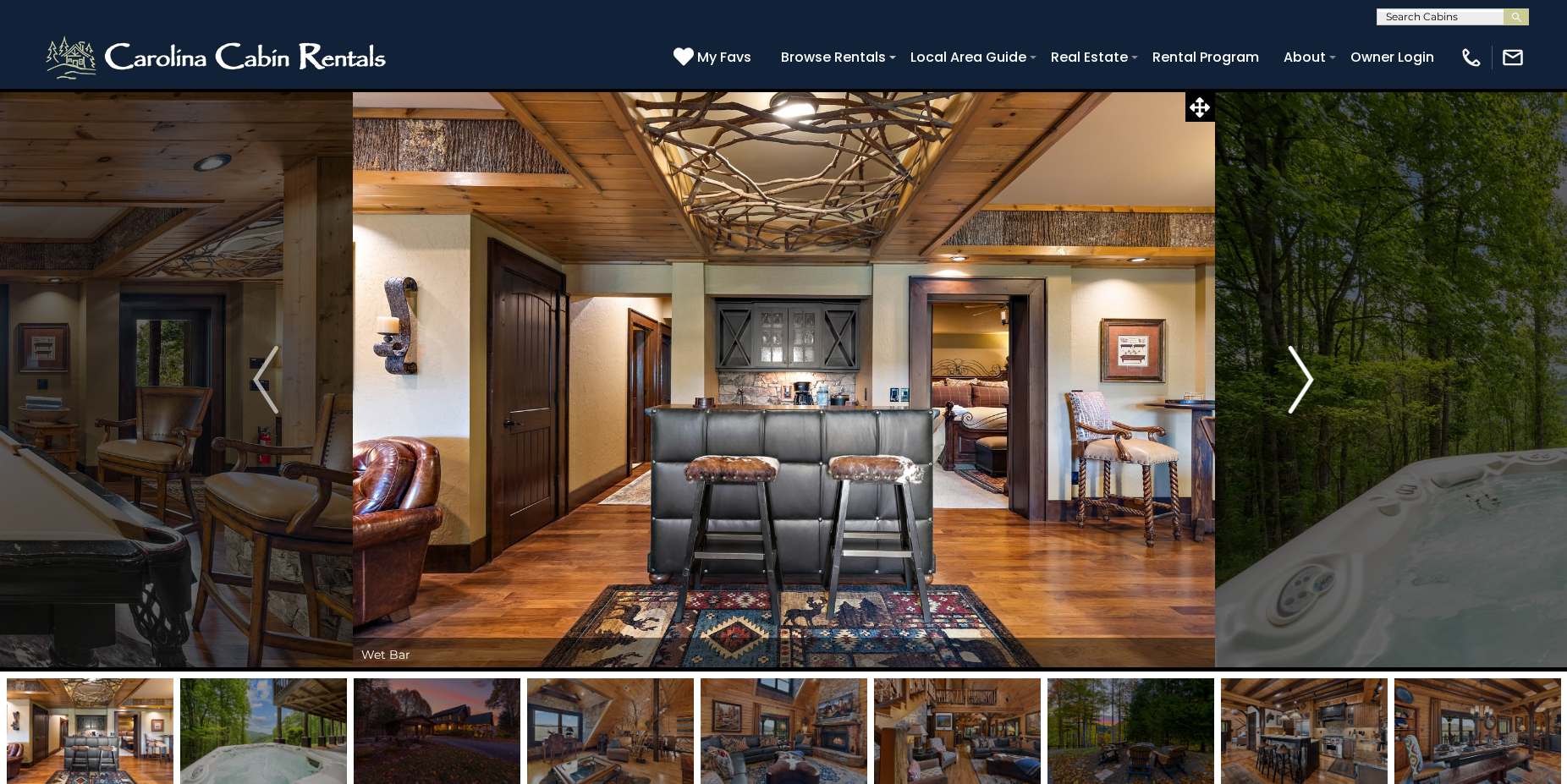
click at [1288, 376] on button "Next" at bounding box center [1300, 379] width 174 height 584
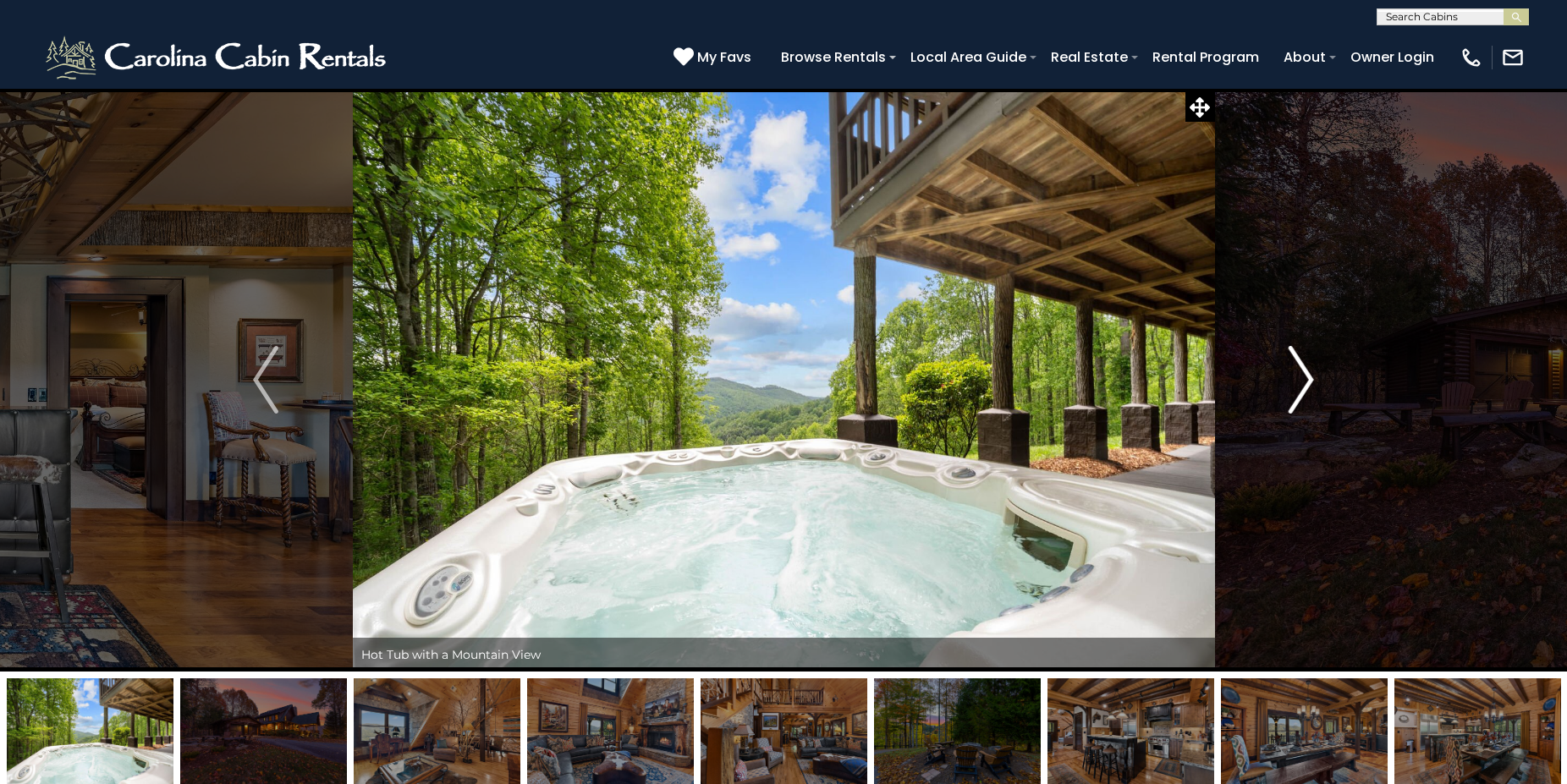
click at [1288, 376] on button "Next" at bounding box center [1300, 379] width 174 height 584
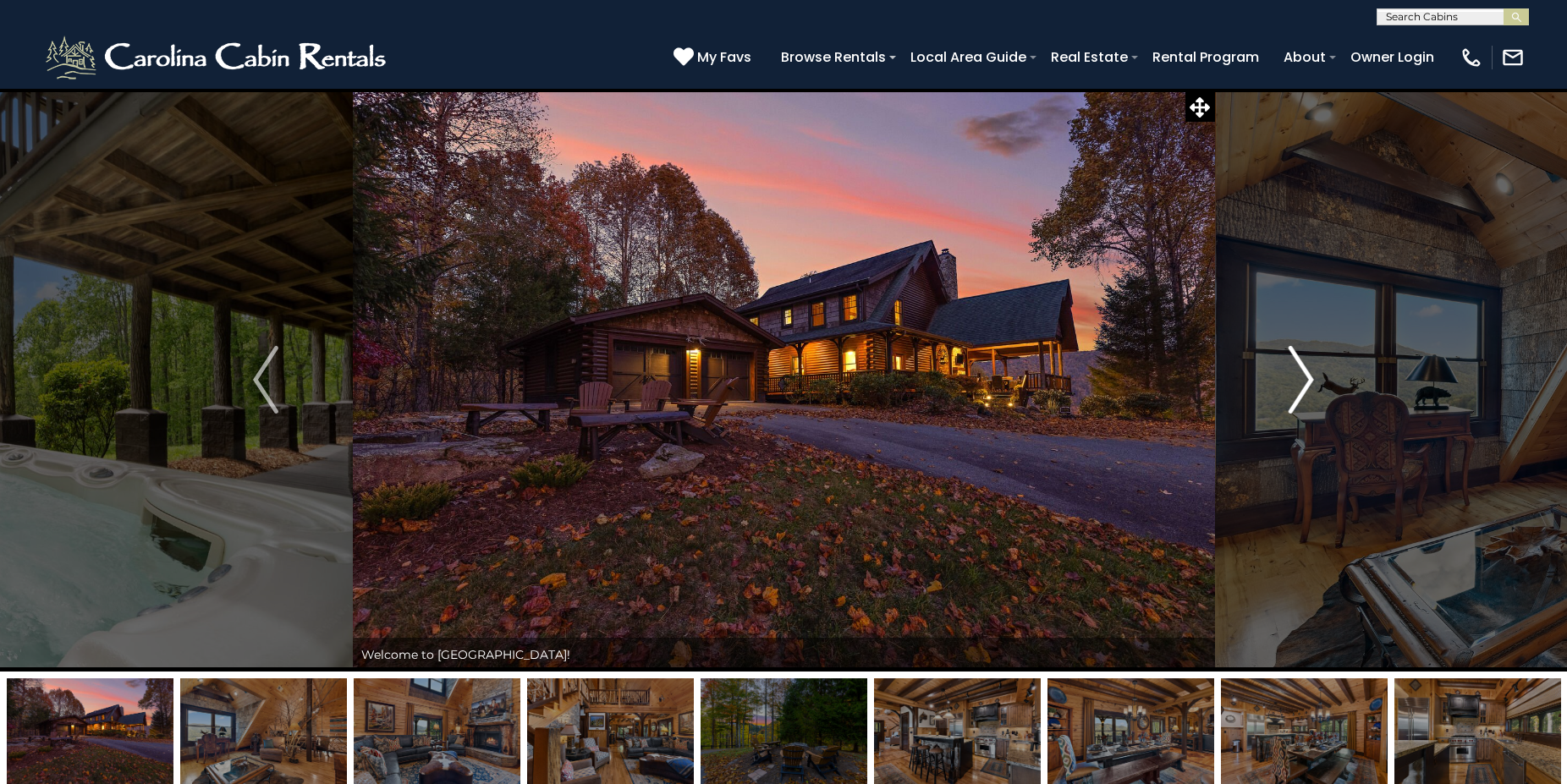
click at [1288, 376] on button "Next" at bounding box center [1300, 379] width 174 height 584
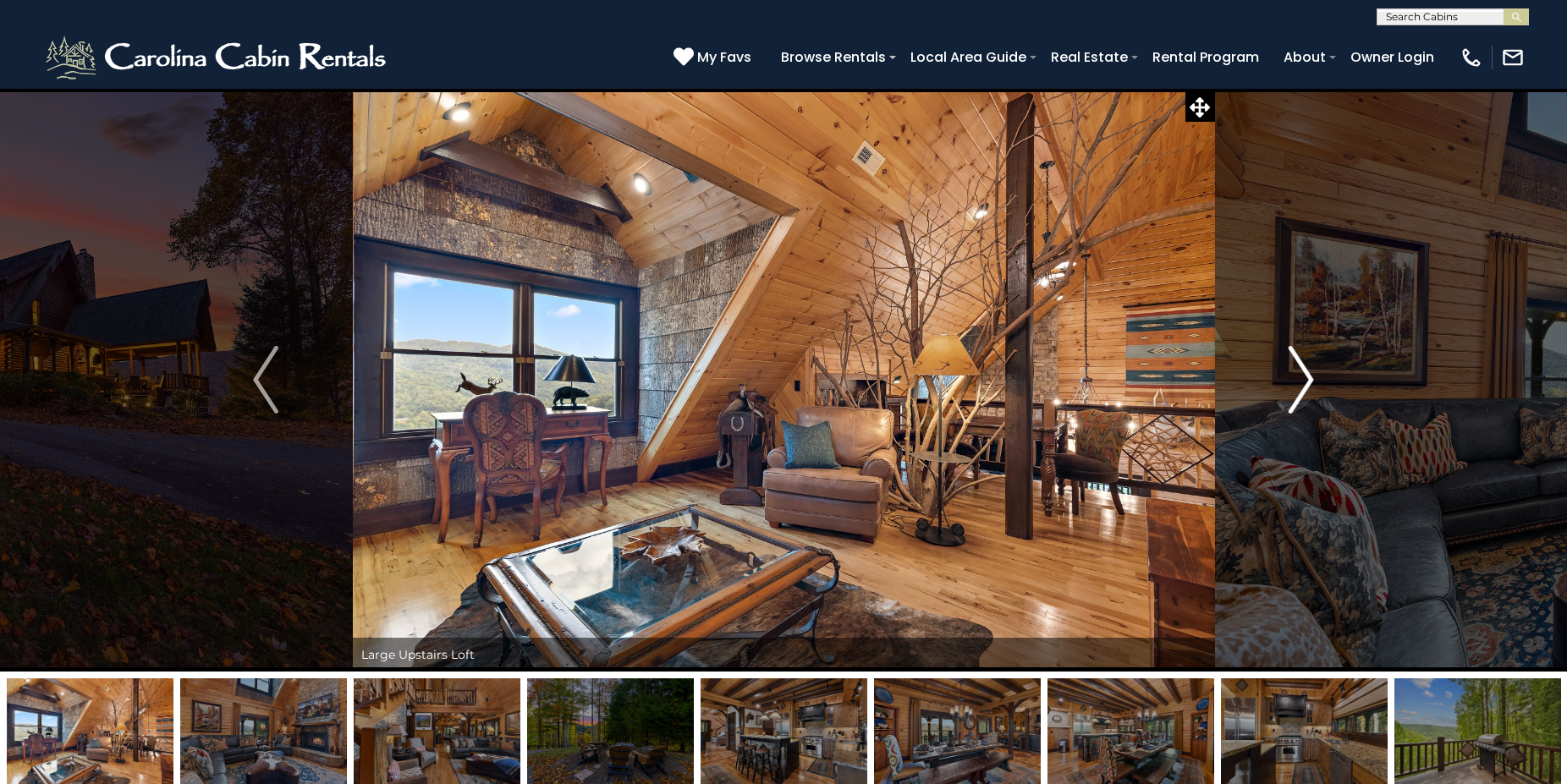
click at [1288, 376] on button "Next" at bounding box center [1300, 379] width 174 height 584
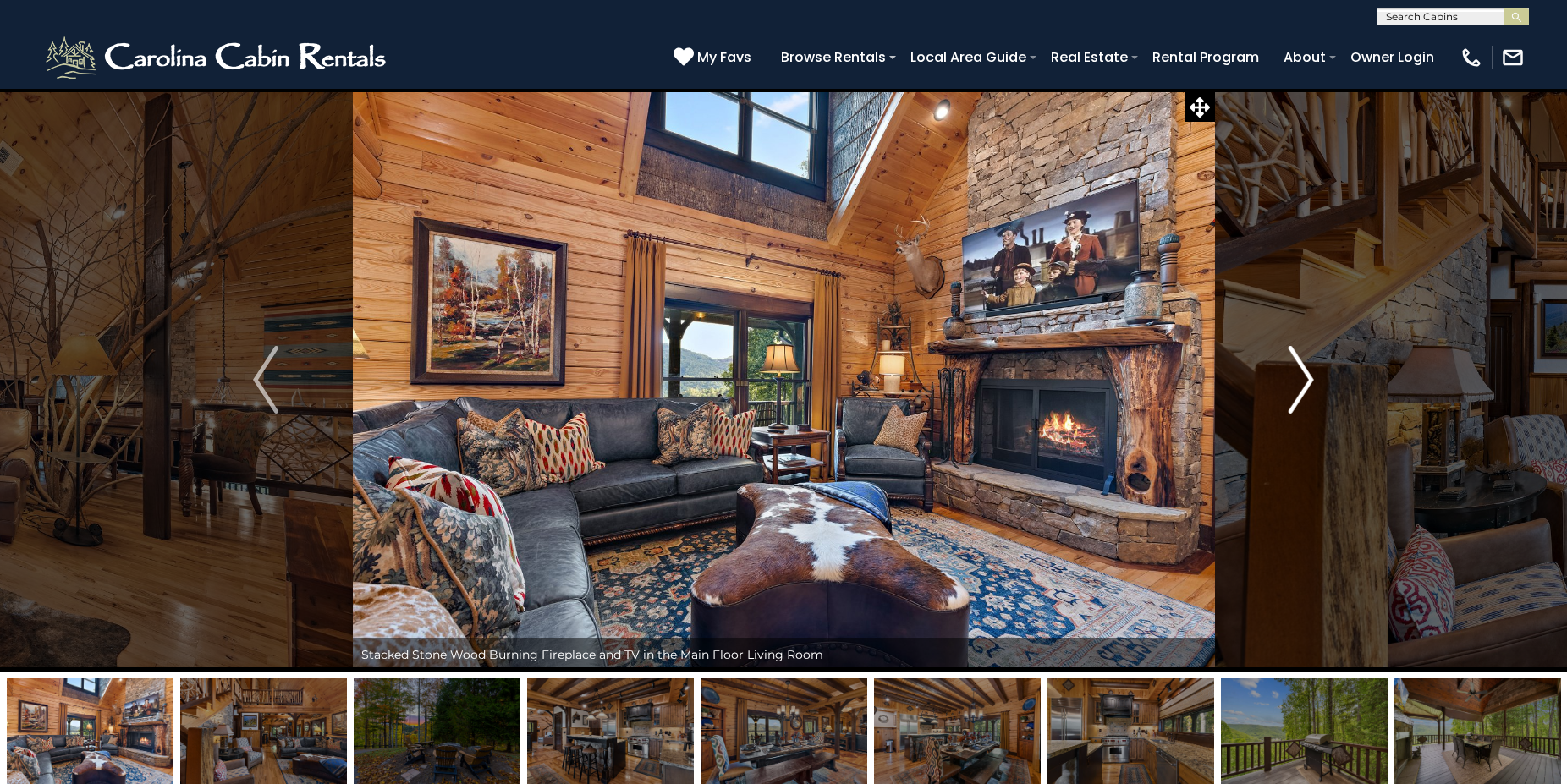
click at [1288, 376] on button "Next" at bounding box center [1300, 379] width 174 height 584
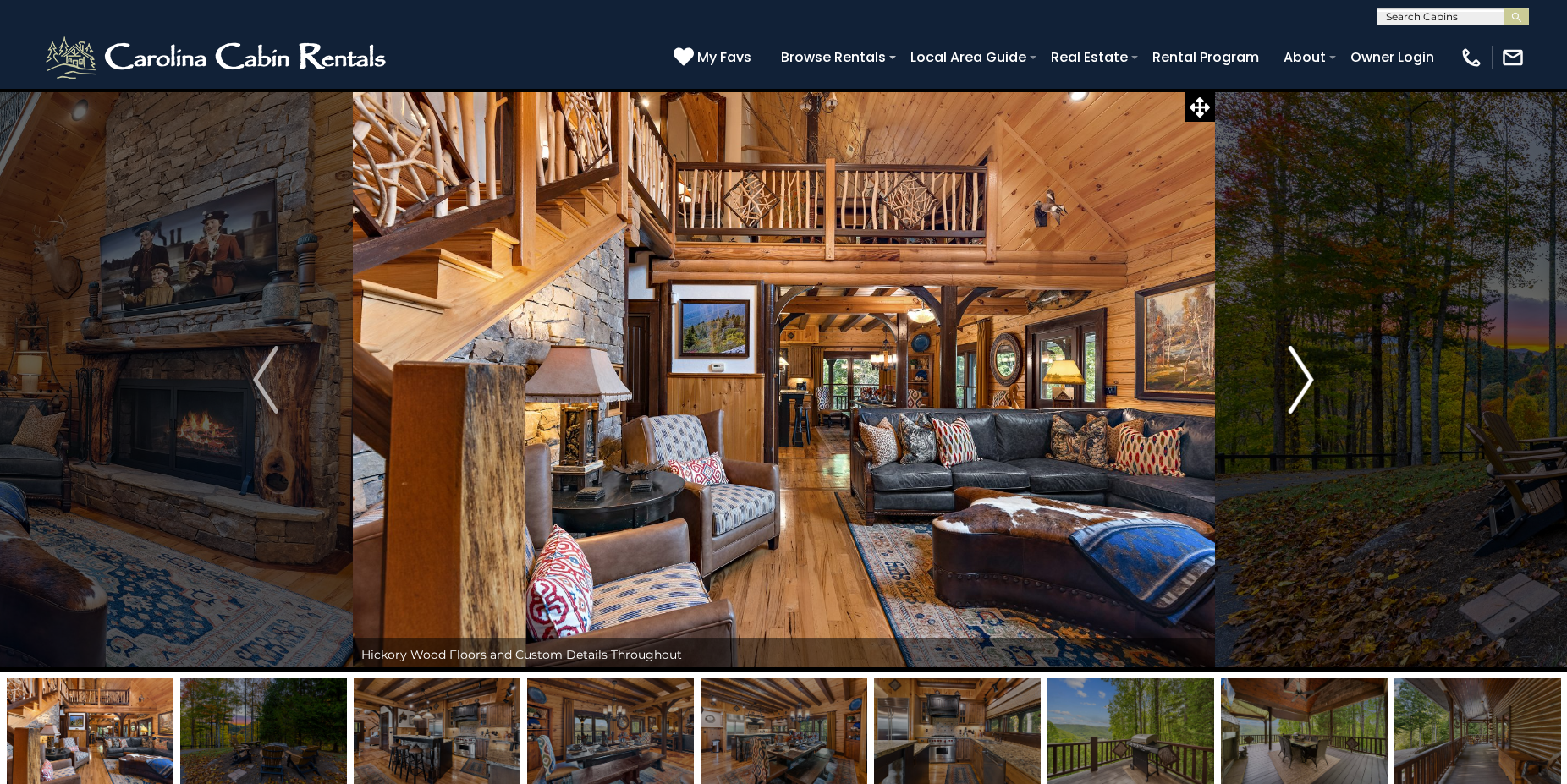
click at [1288, 376] on button "Next" at bounding box center [1300, 379] width 174 height 584
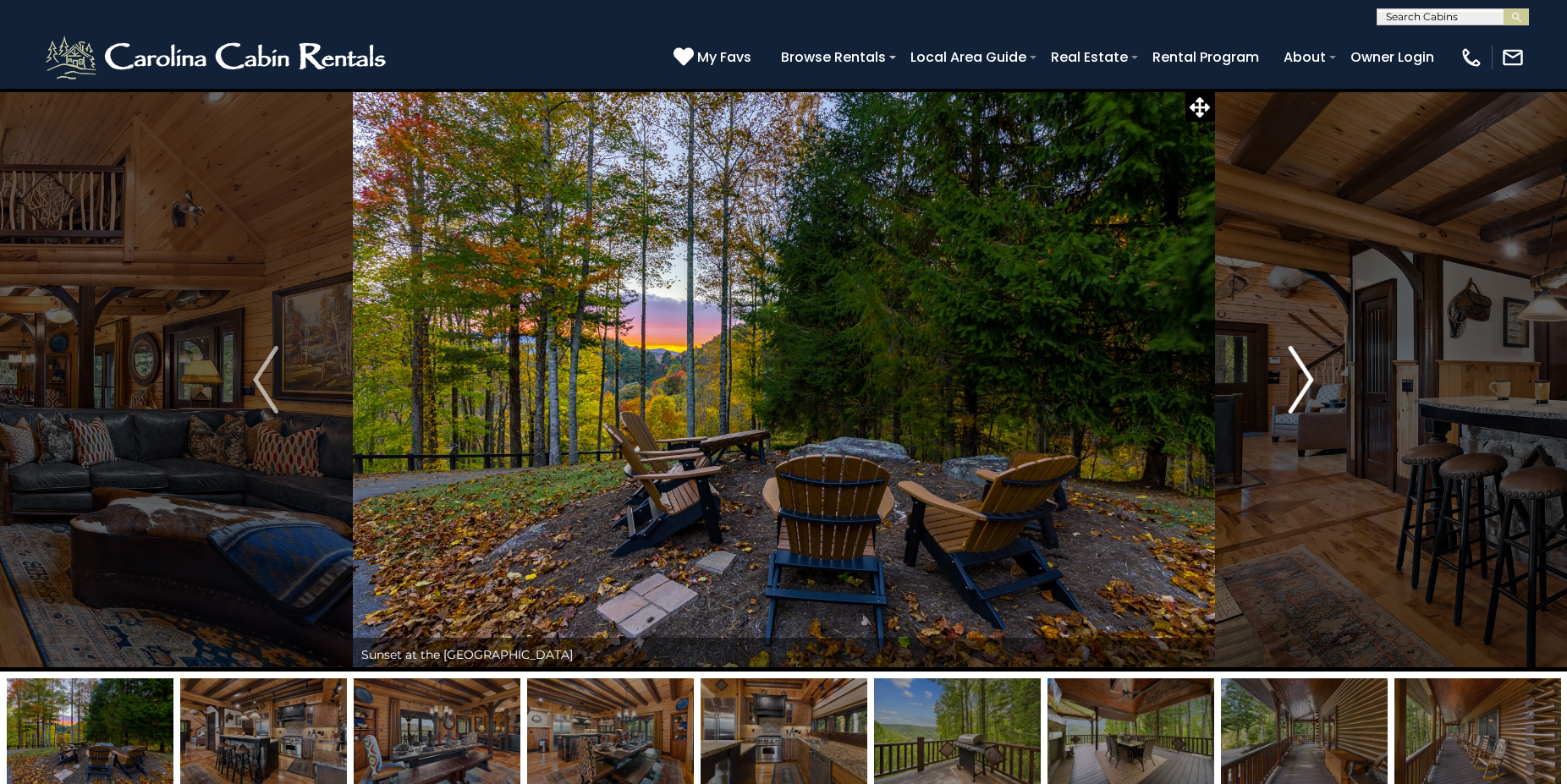
click at [1288, 376] on button "Next" at bounding box center [1300, 379] width 174 height 584
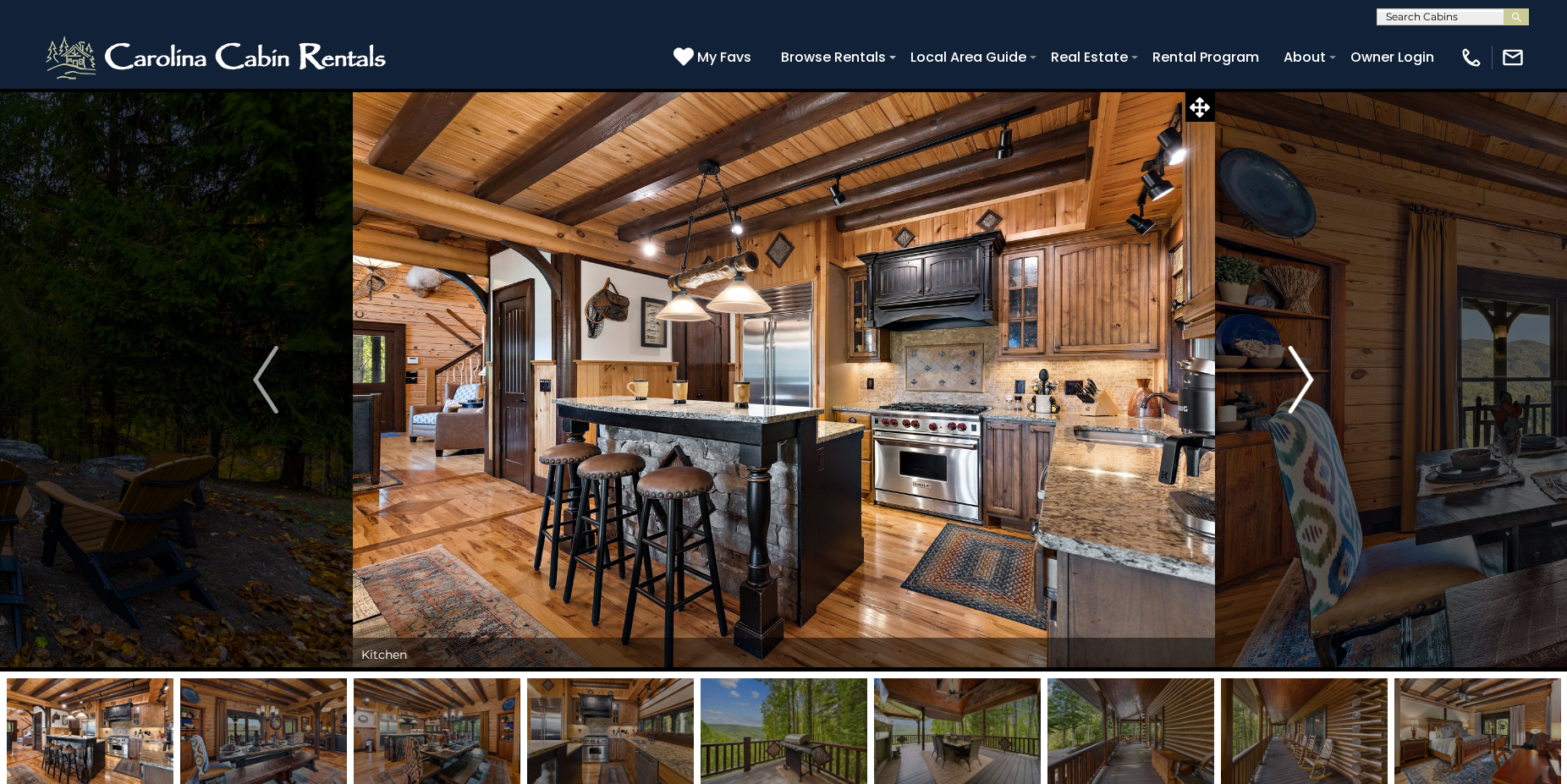
click at [1288, 376] on button "Next" at bounding box center [1300, 379] width 174 height 584
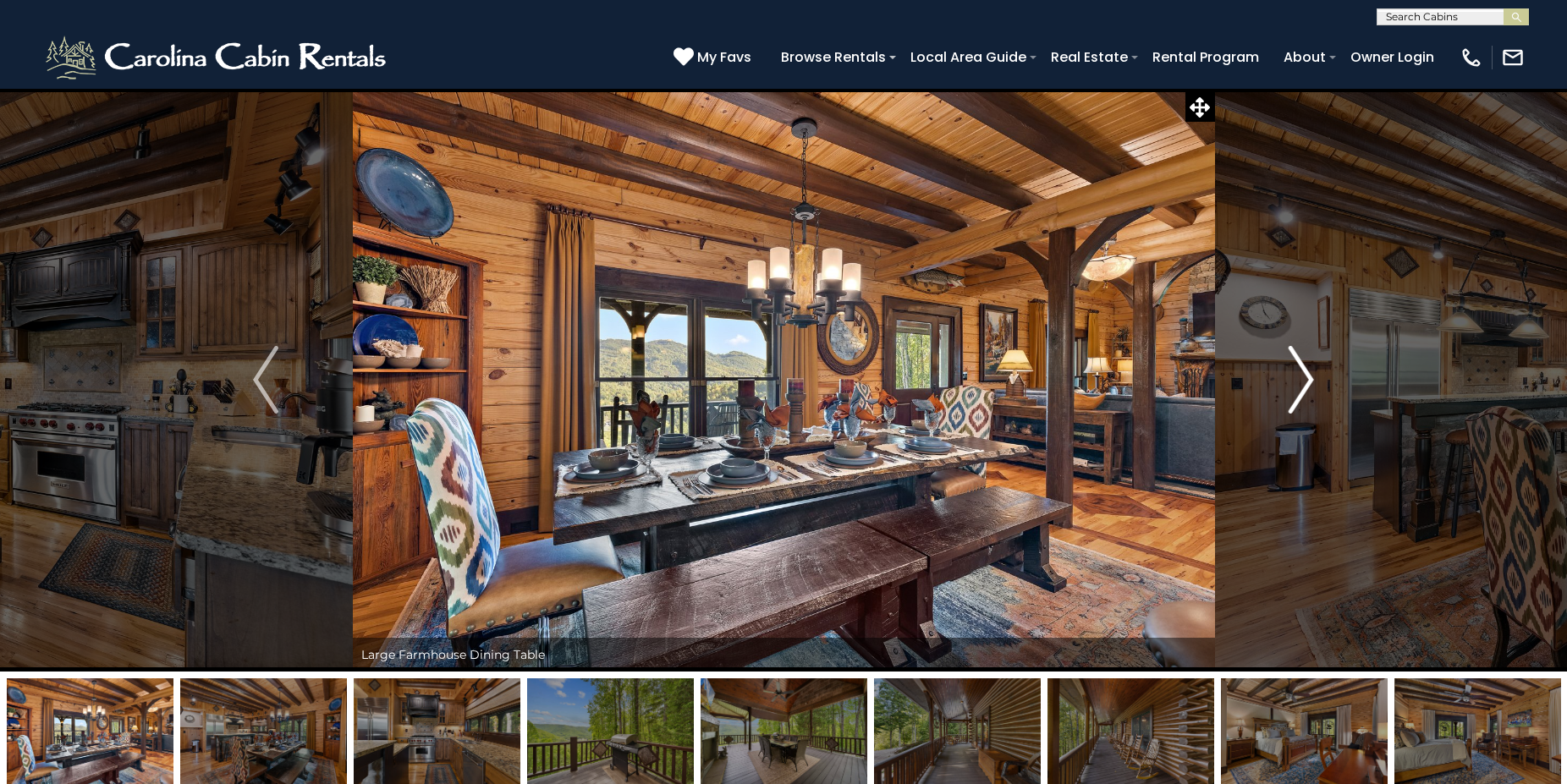
click at [1288, 376] on button "Next" at bounding box center [1300, 379] width 174 height 584
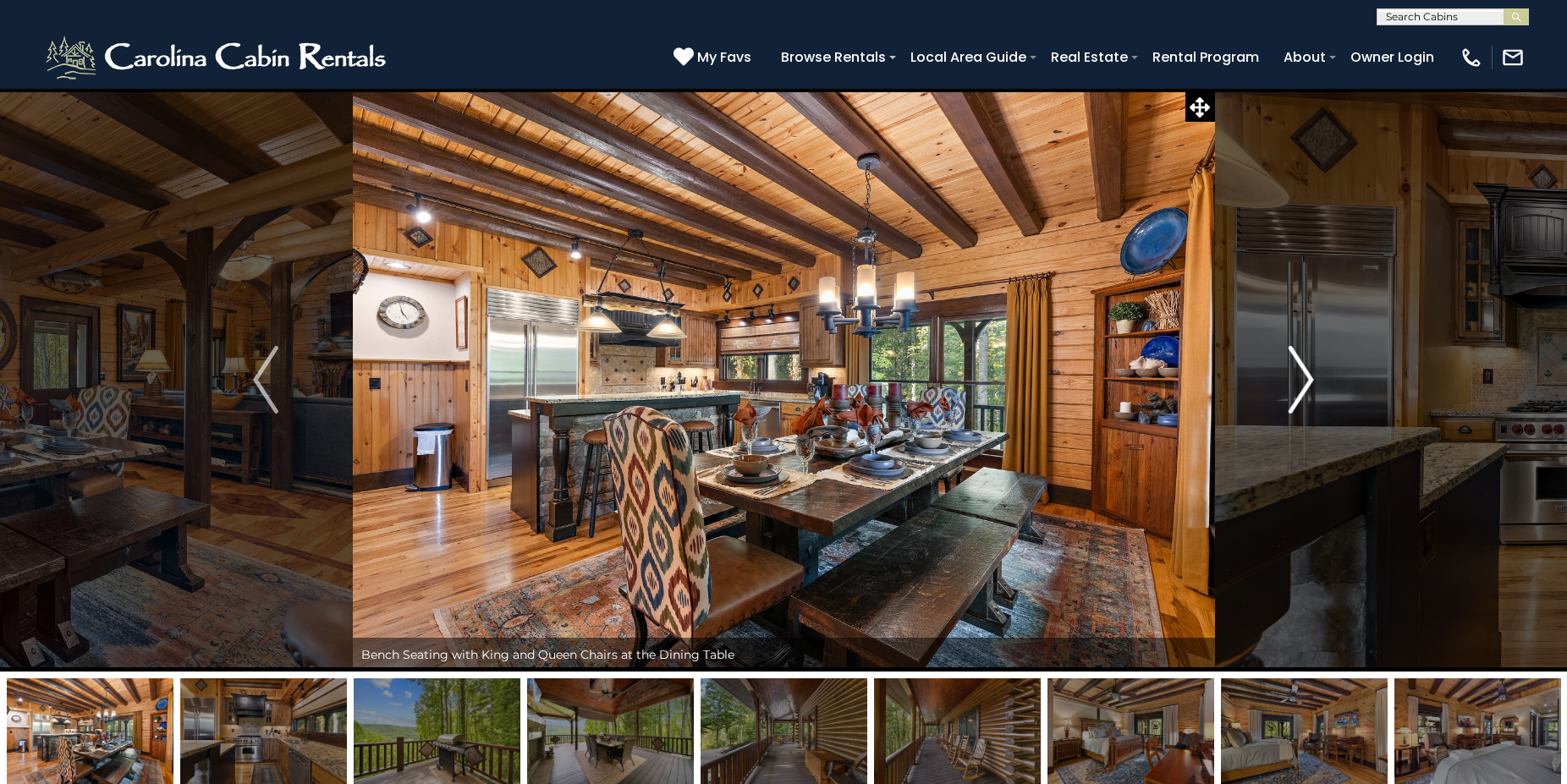
click at [1288, 376] on button "Next" at bounding box center [1300, 379] width 174 height 584
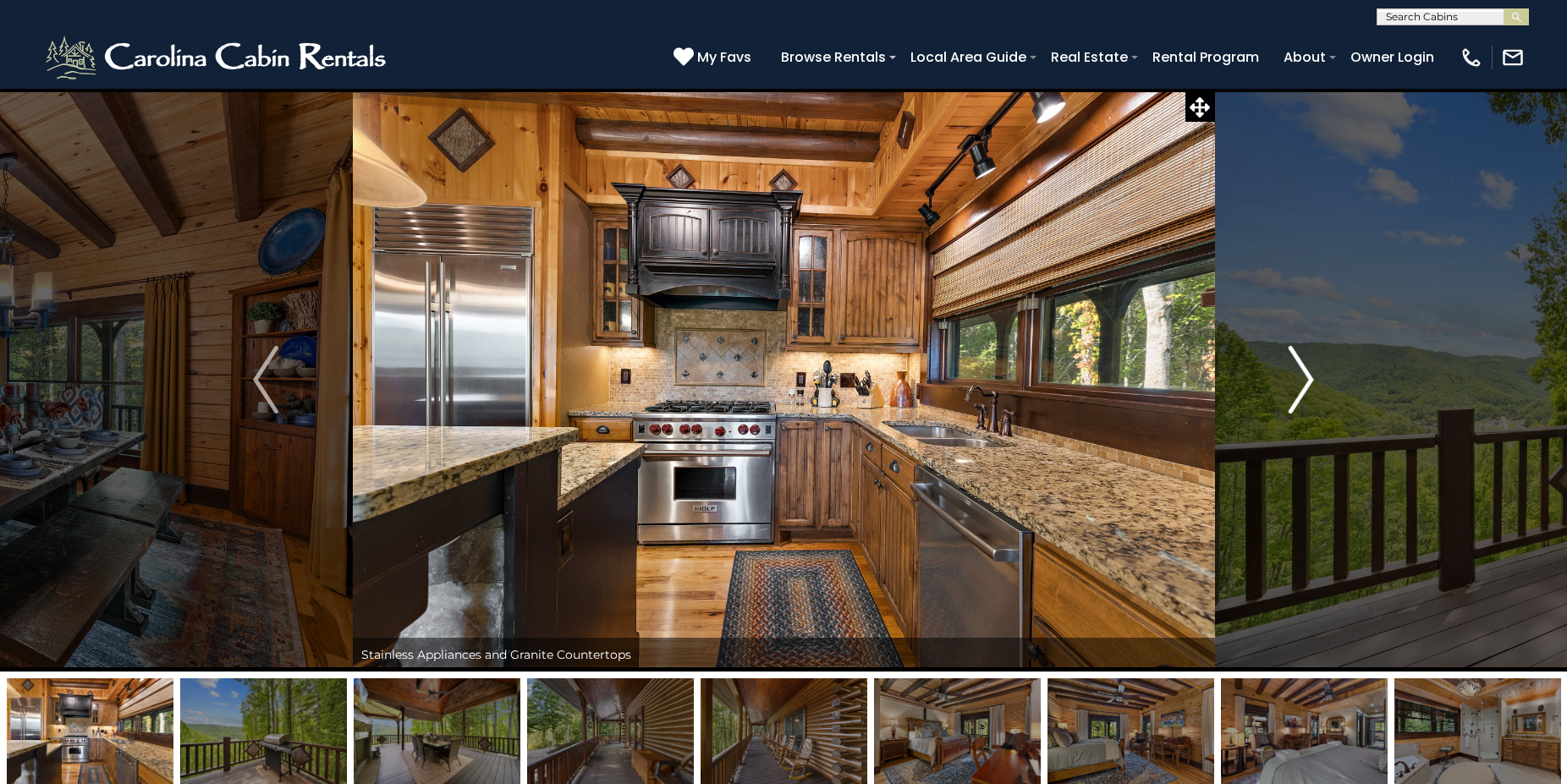
click at [1288, 376] on button "Next" at bounding box center [1300, 379] width 174 height 584
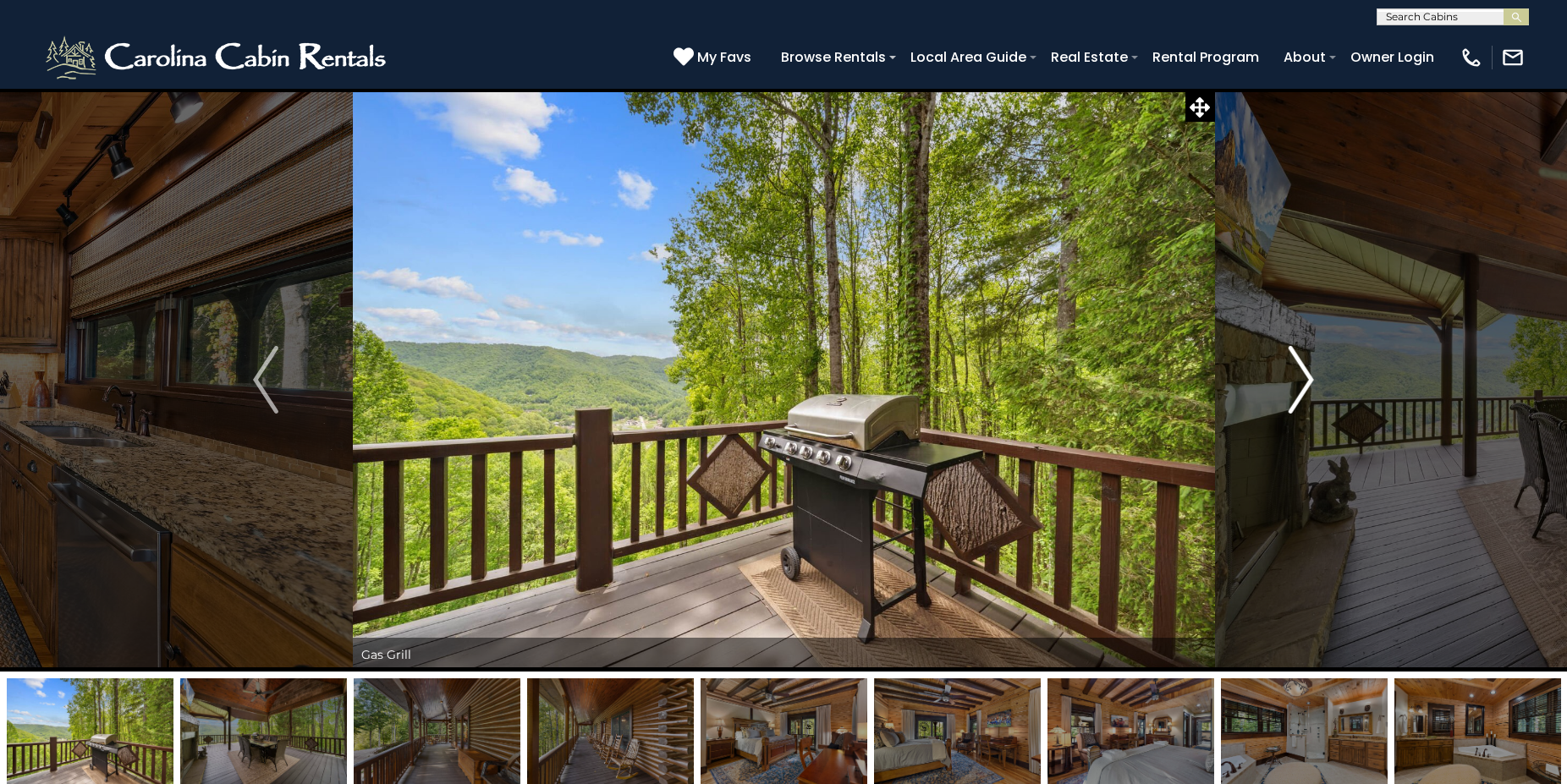
click at [1288, 376] on button "Next" at bounding box center [1300, 379] width 174 height 584
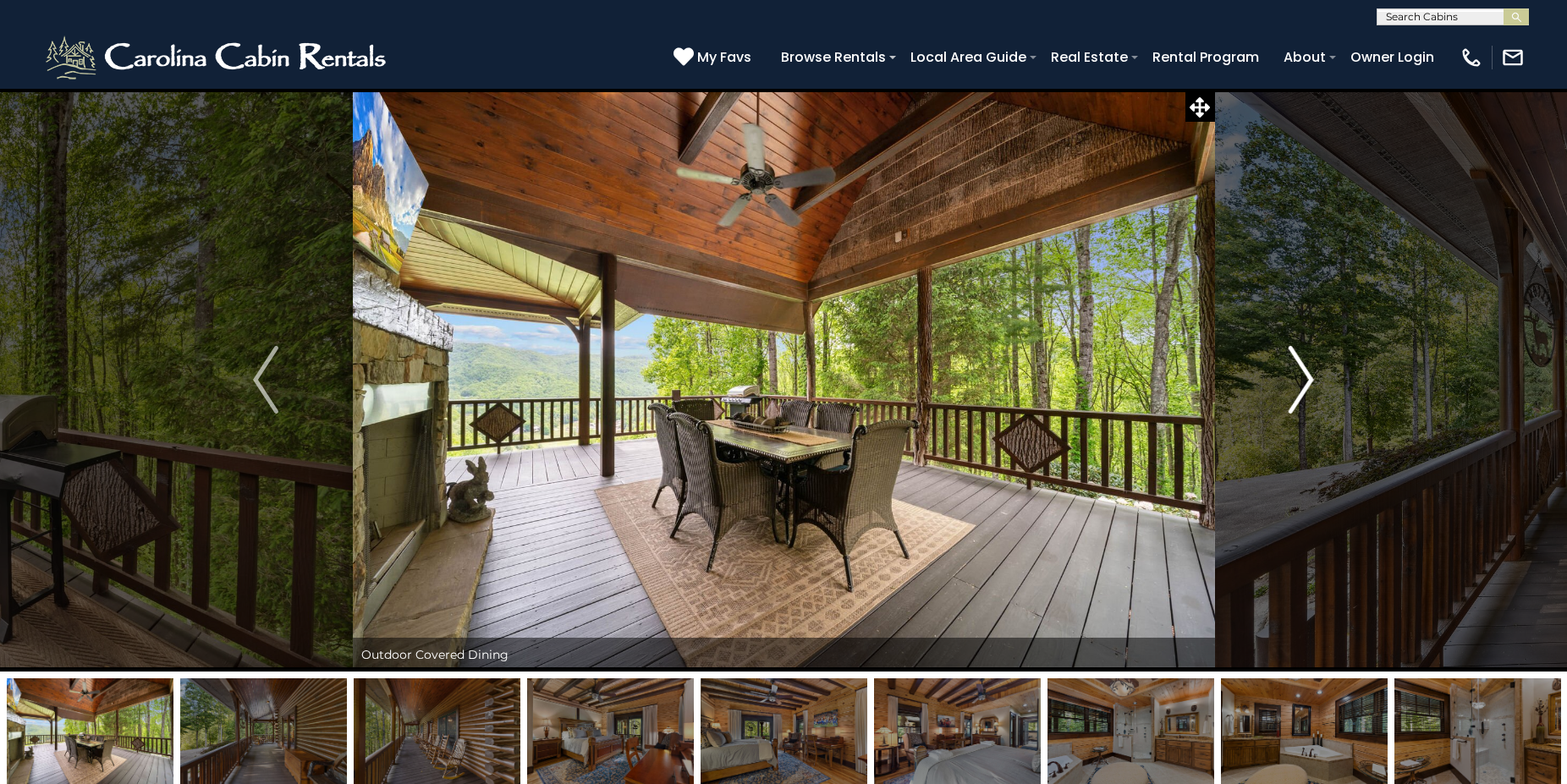
click at [1288, 376] on button "Next" at bounding box center [1300, 379] width 174 height 584
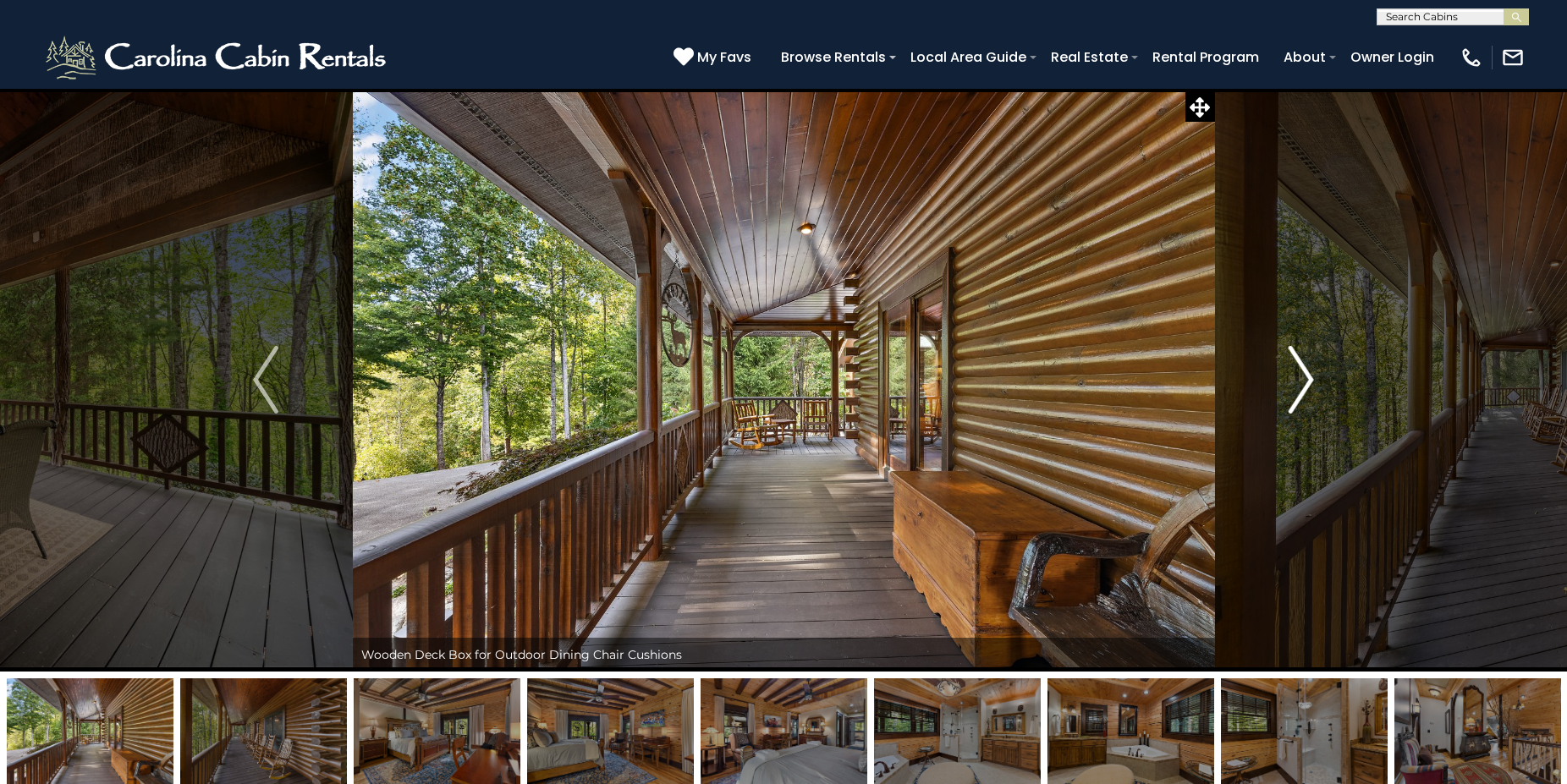
click at [1288, 376] on button "Next" at bounding box center [1300, 379] width 174 height 584
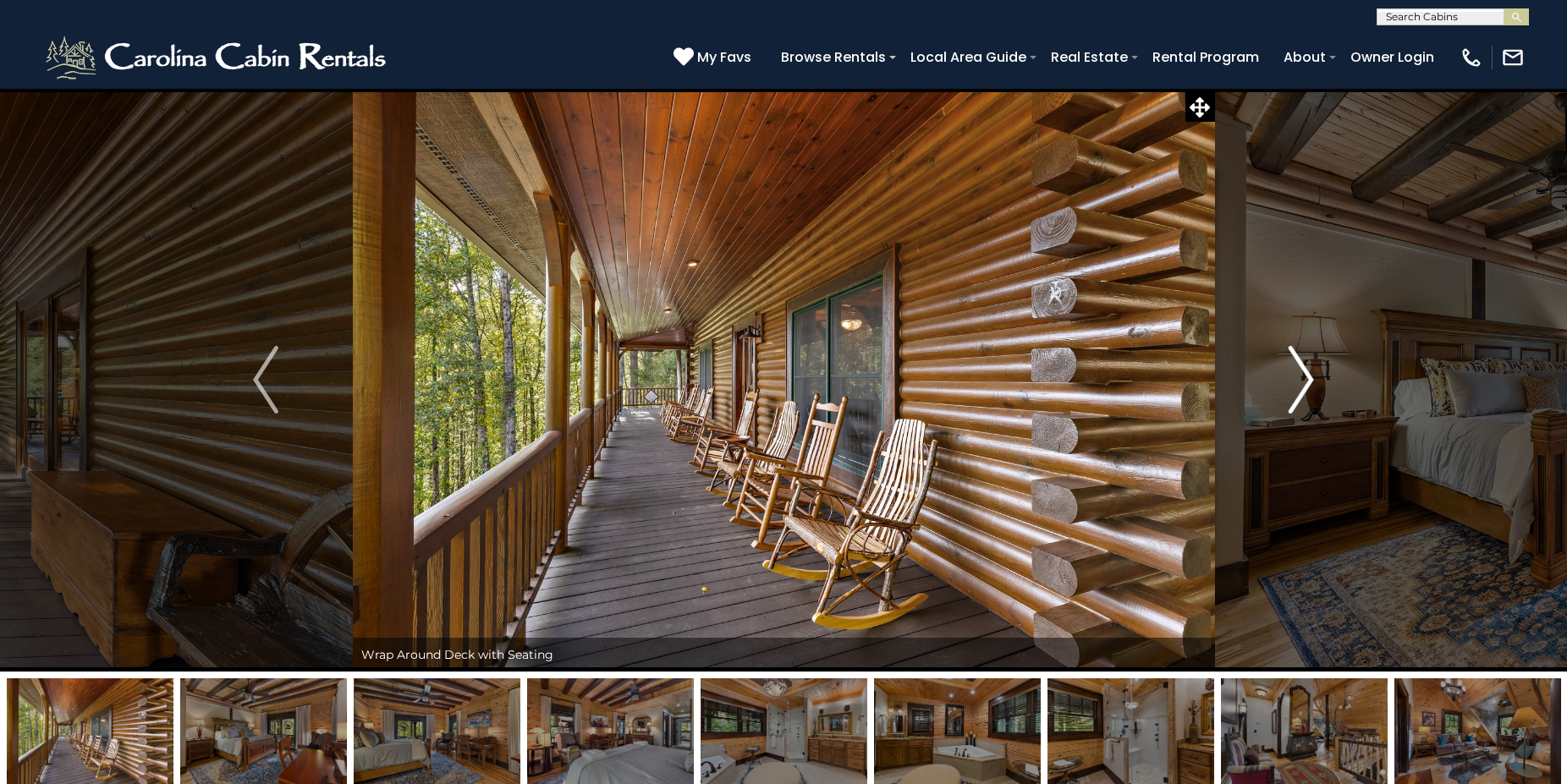
click at [1288, 376] on button "Next" at bounding box center [1300, 379] width 174 height 584
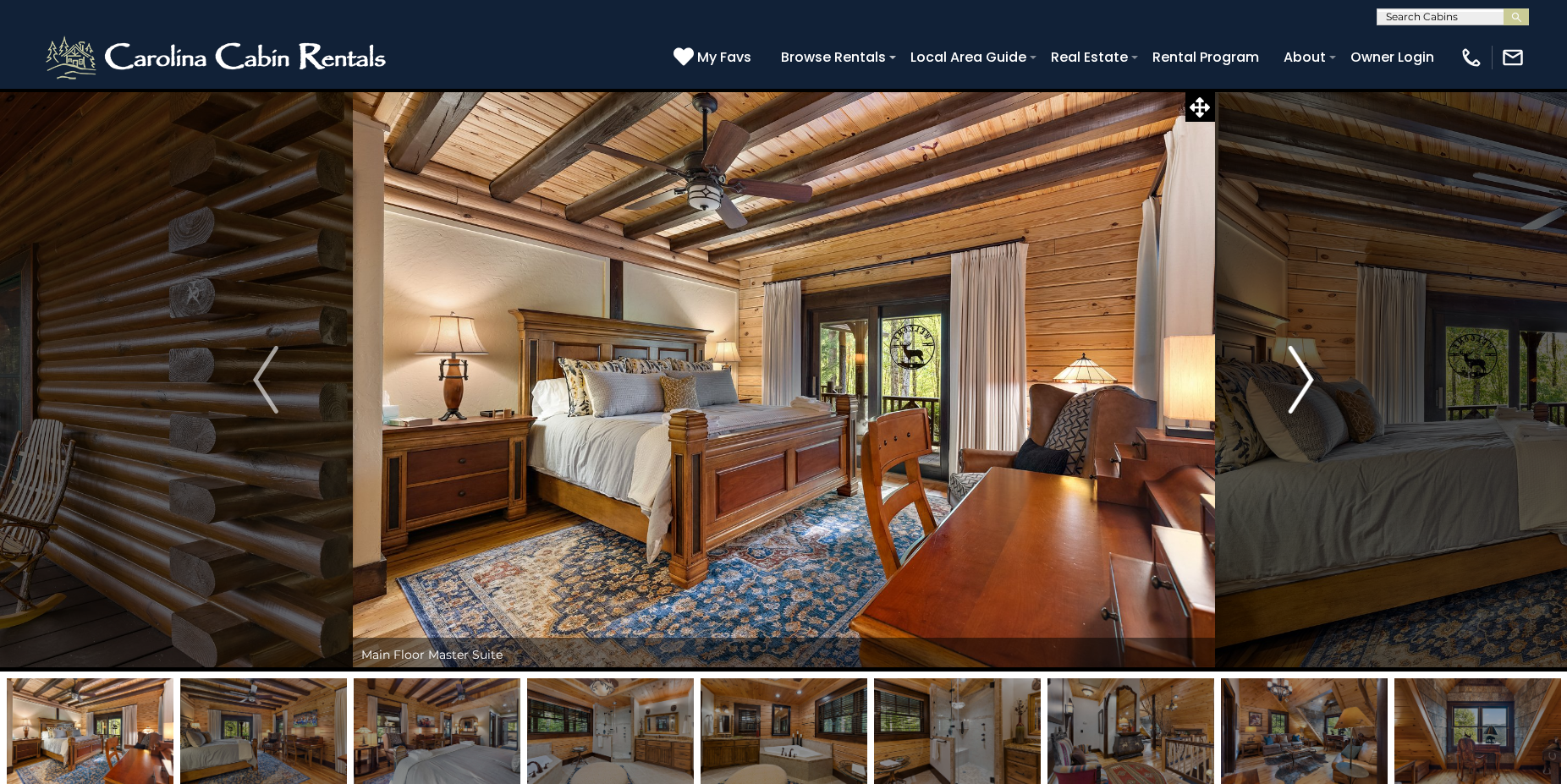
click at [1288, 376] on button "Next" at bounding box center [1300, 379] width 174 height 584
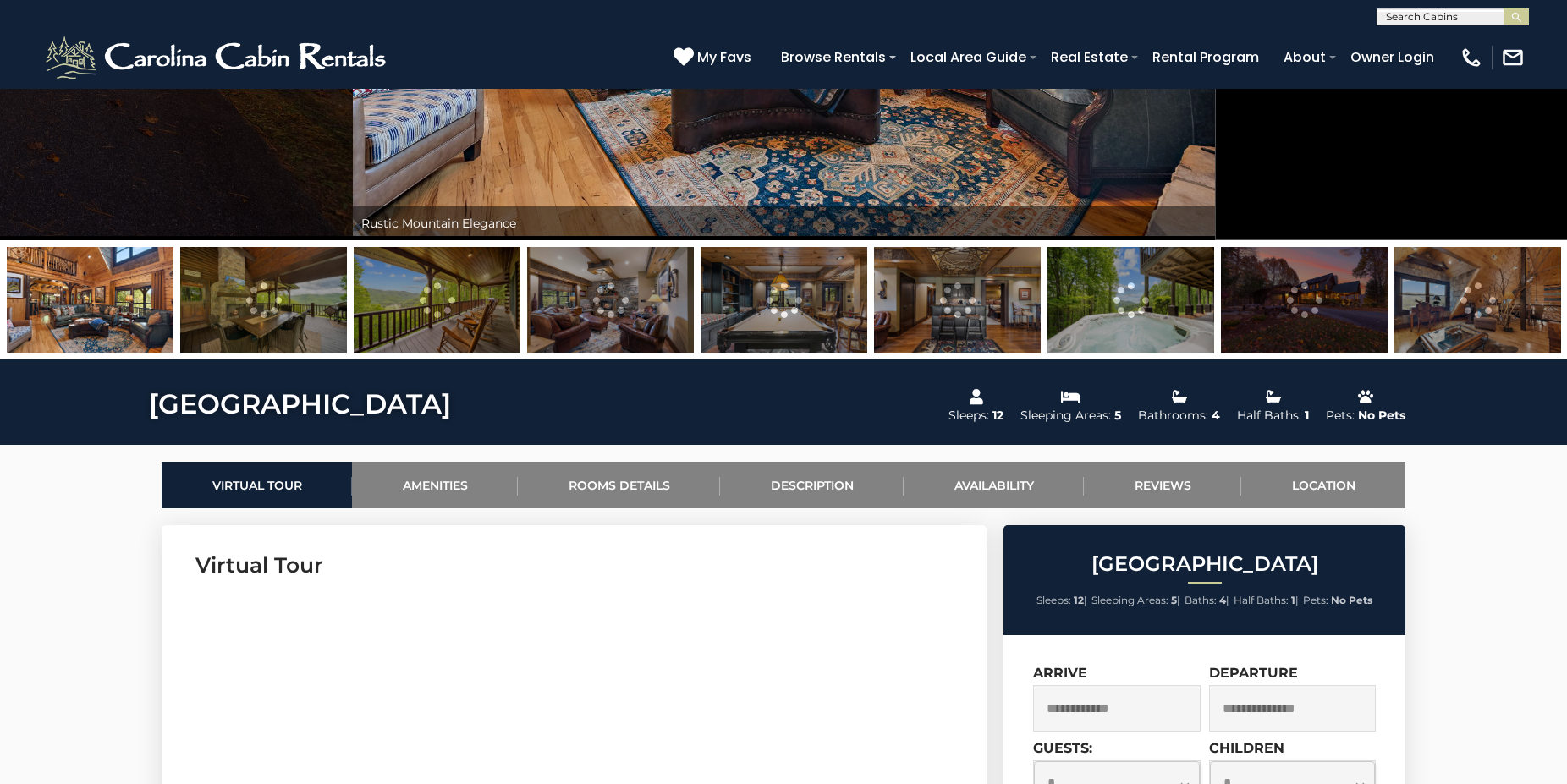
scroll to position [87, 0]
